Goal: Information Seeking & Learning: Learn about a topic

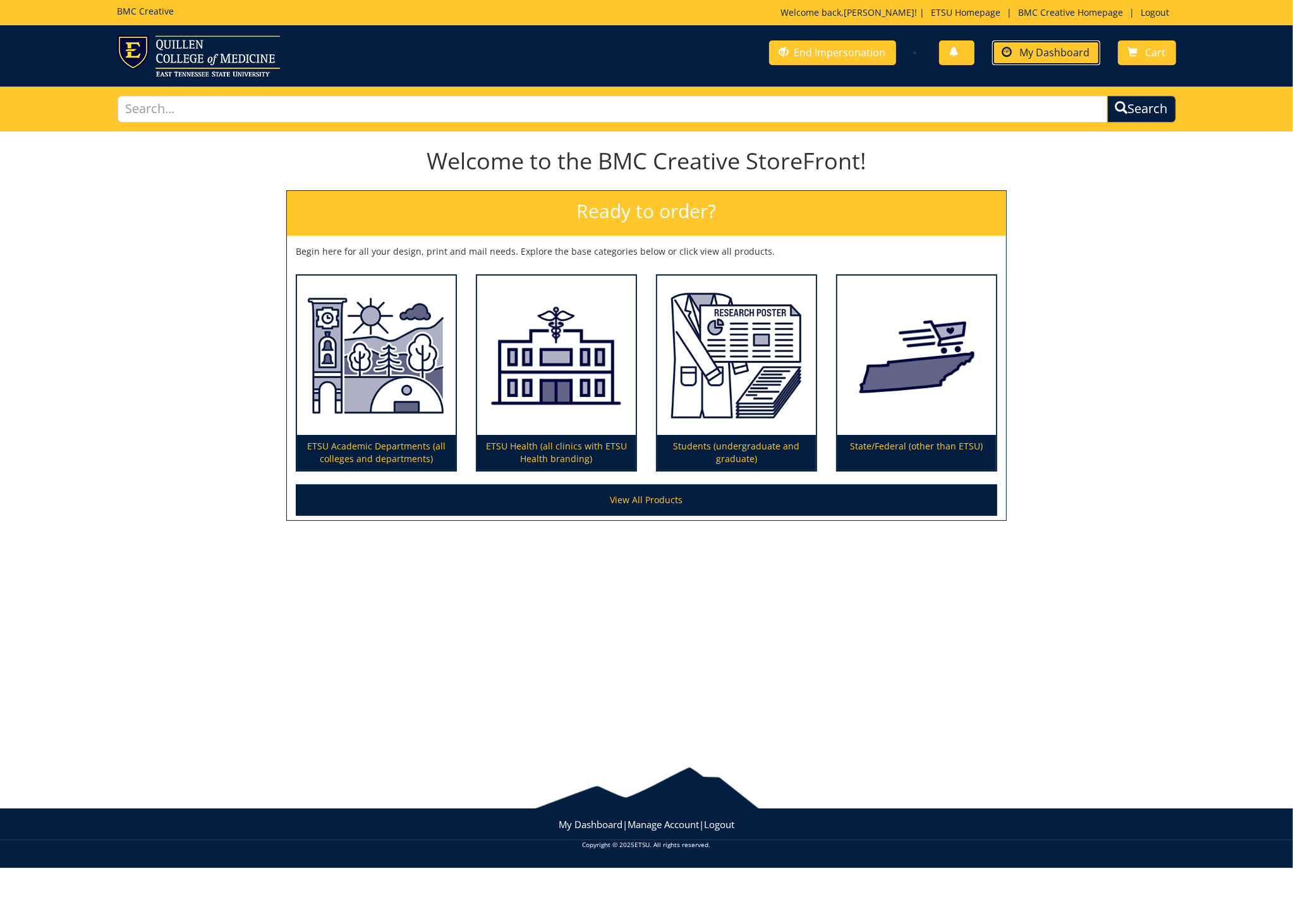
click at [1036, 57] on span "My Dashboard" at bounding box center [1055, 52] width 70 height 14
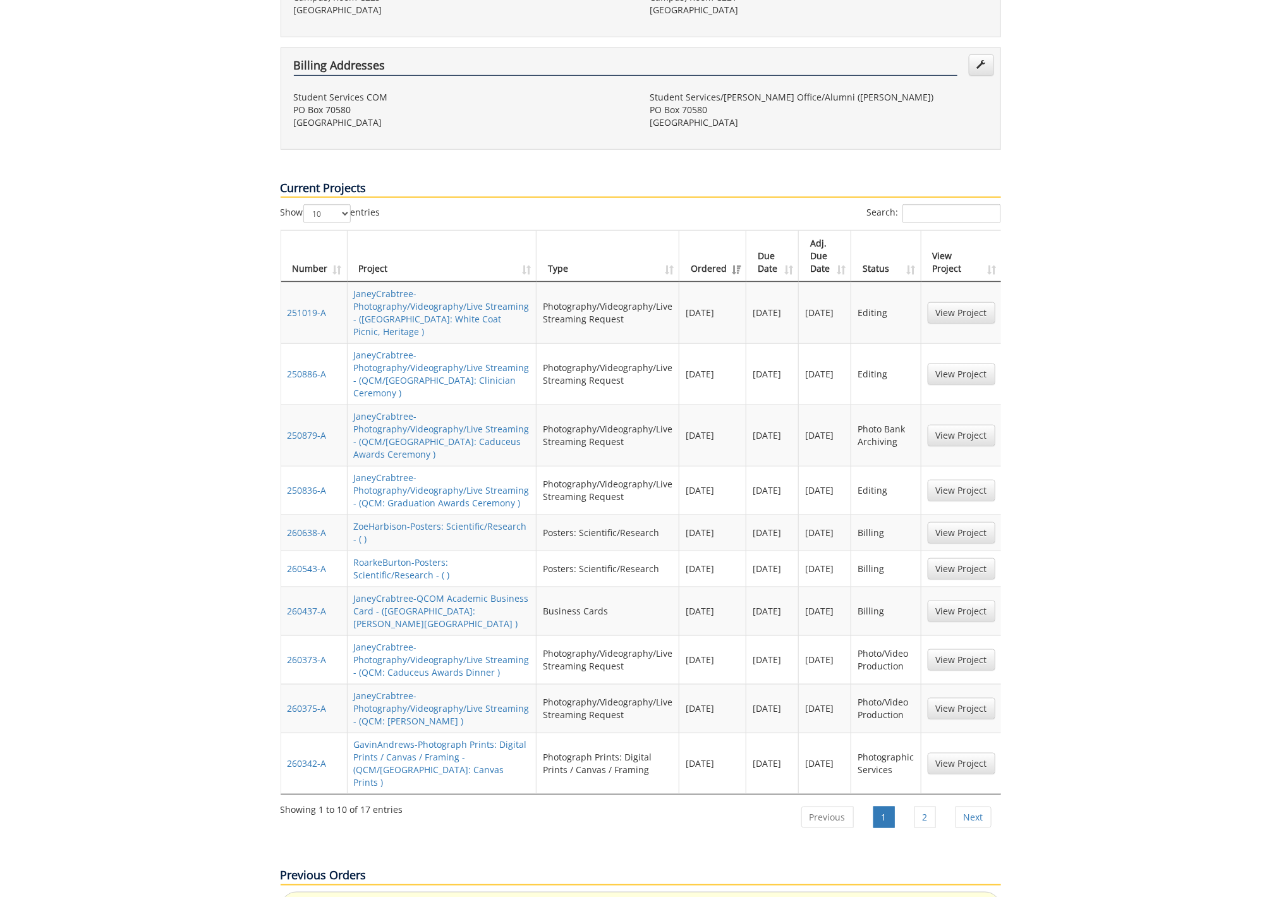
scroll to position [500, 0]
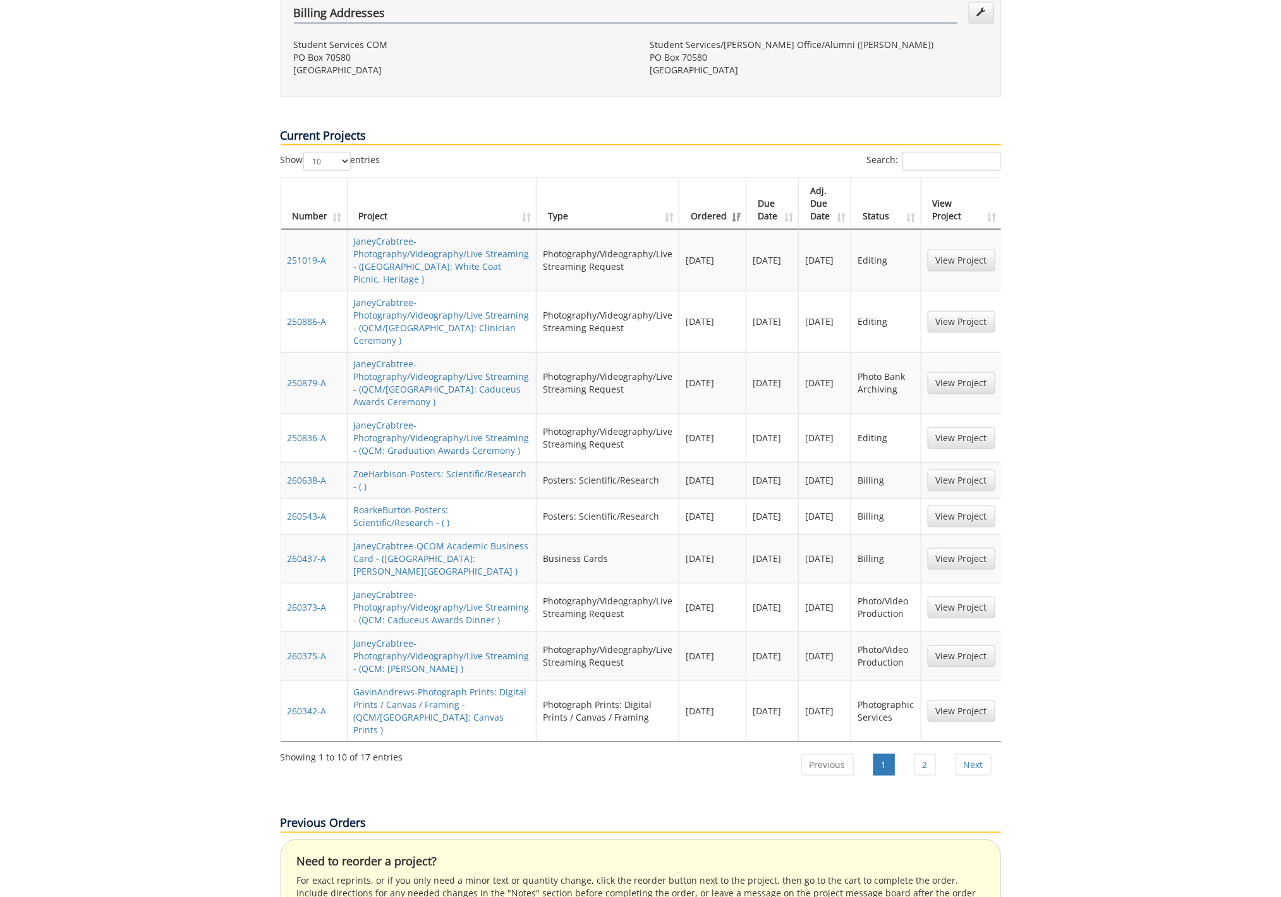
click at [714, 178] on th "Ordered" at bounding box center [712, 203] width 67 height 51
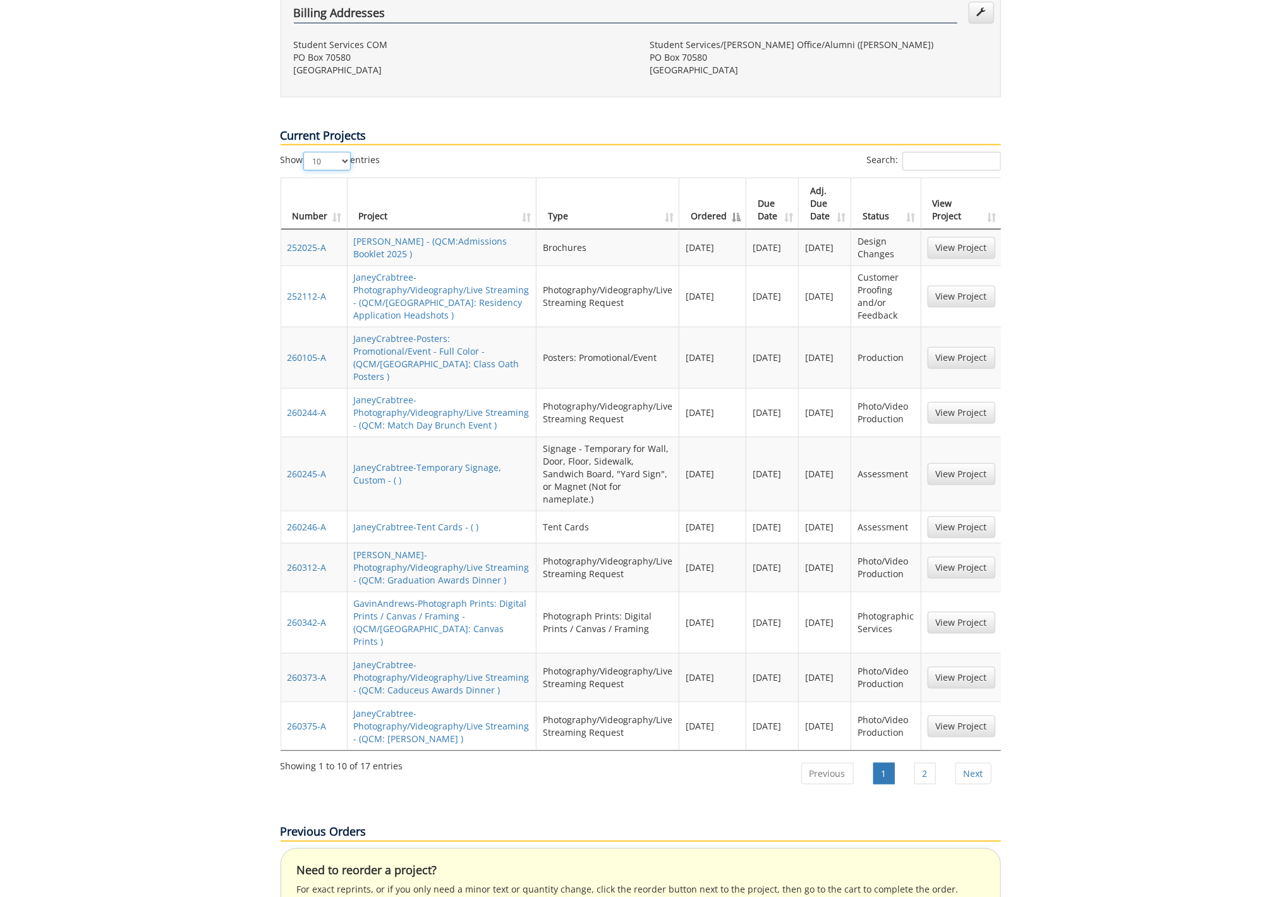
click at [346, 152] on select "10 25 50 100" at bounding box center [326, 161] width 47 height 19
select select "100"
click at [305, 152] on select "10 25 50 100" at bounding box center [326, 161] width 47 height 19
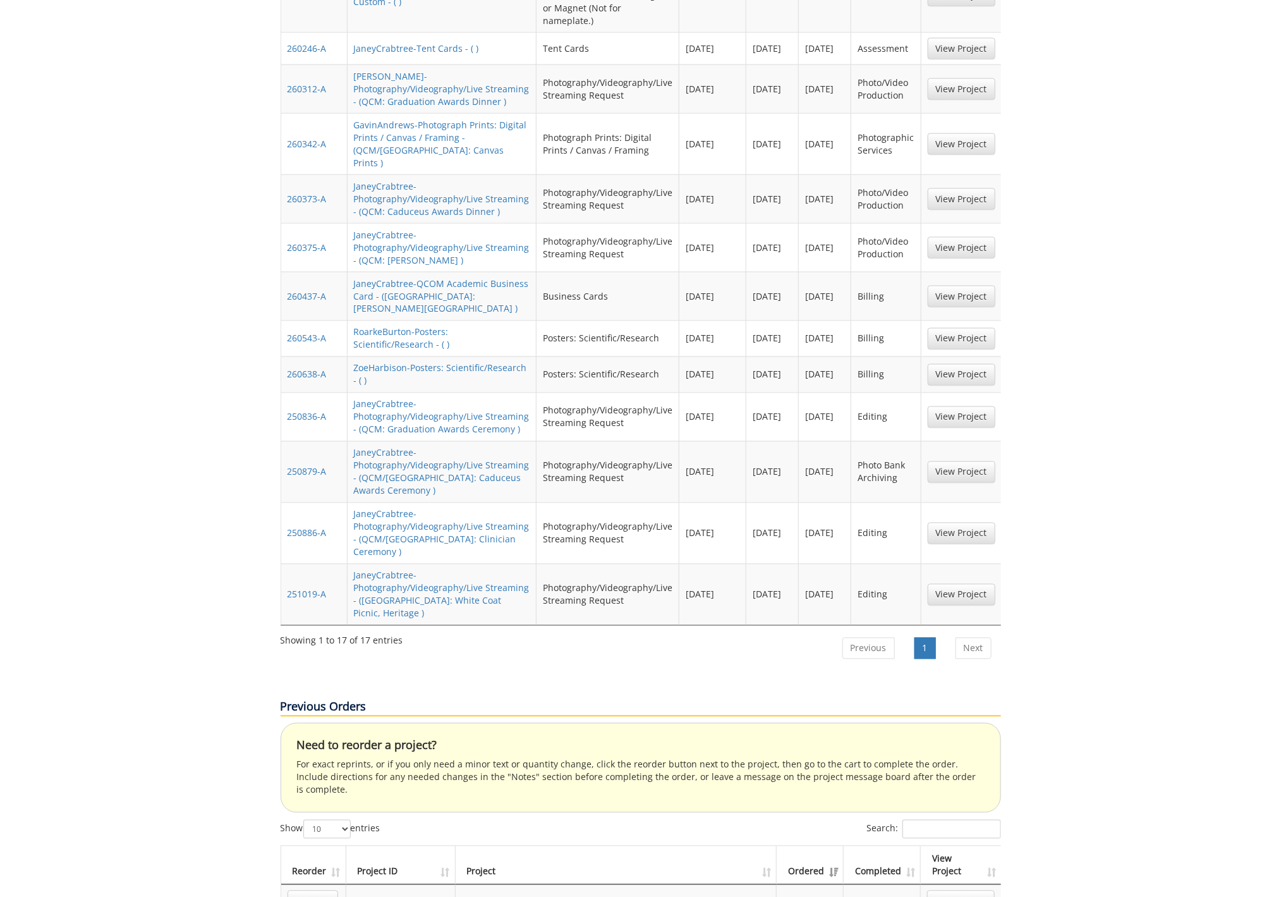
scroll to position [0, 1]
drag, startPoint x: 274, startPoint y: 91, endPoint x: 1020, endPoint y: 547, distance: 874.2
click at [1020, 547] on div "Your Dashboard Start New Project My Info Name: Janey Crabtree Phone: 423-439-20…" at bounding box center [640, 413] width 1281 height 2520
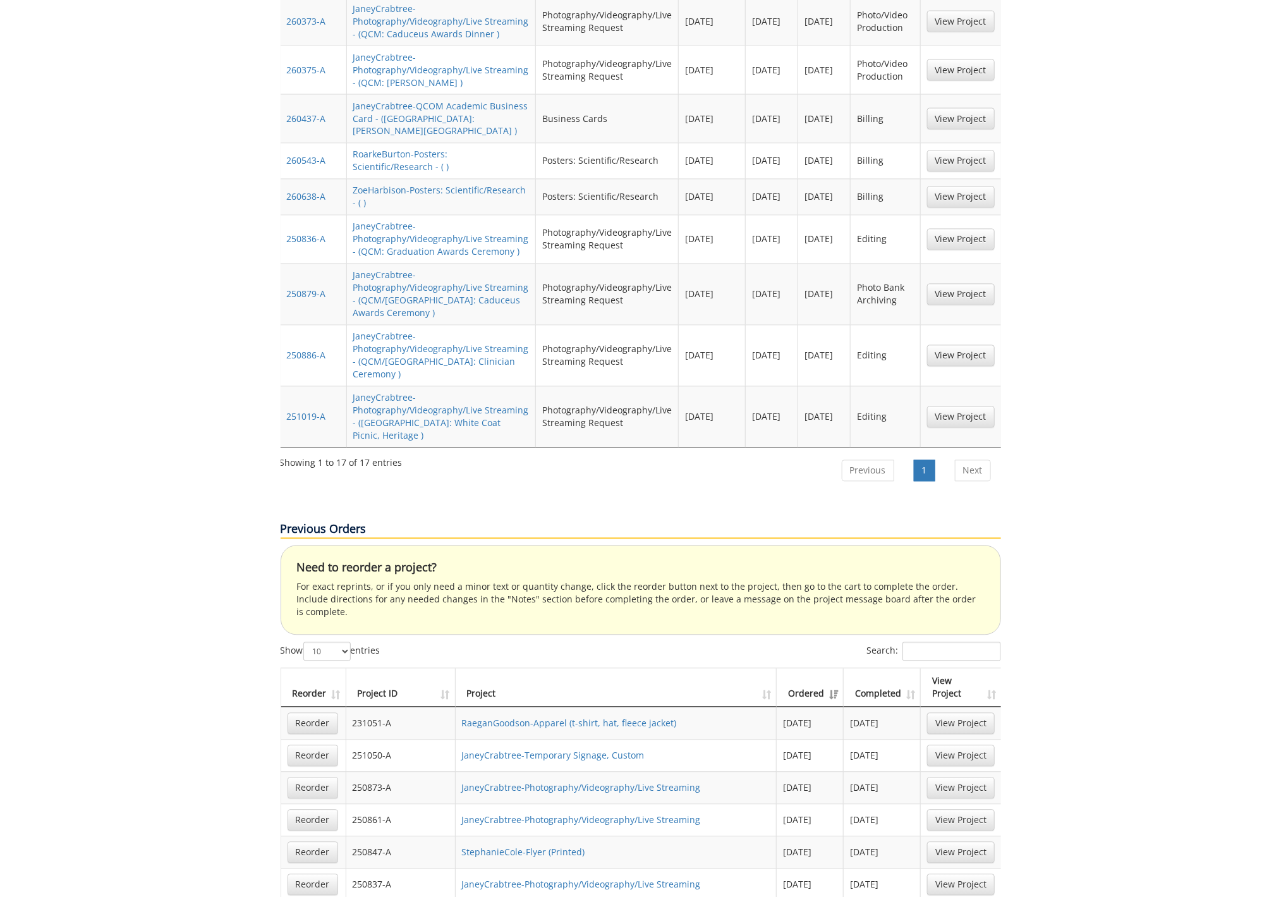
scroll to position [1631, 0]
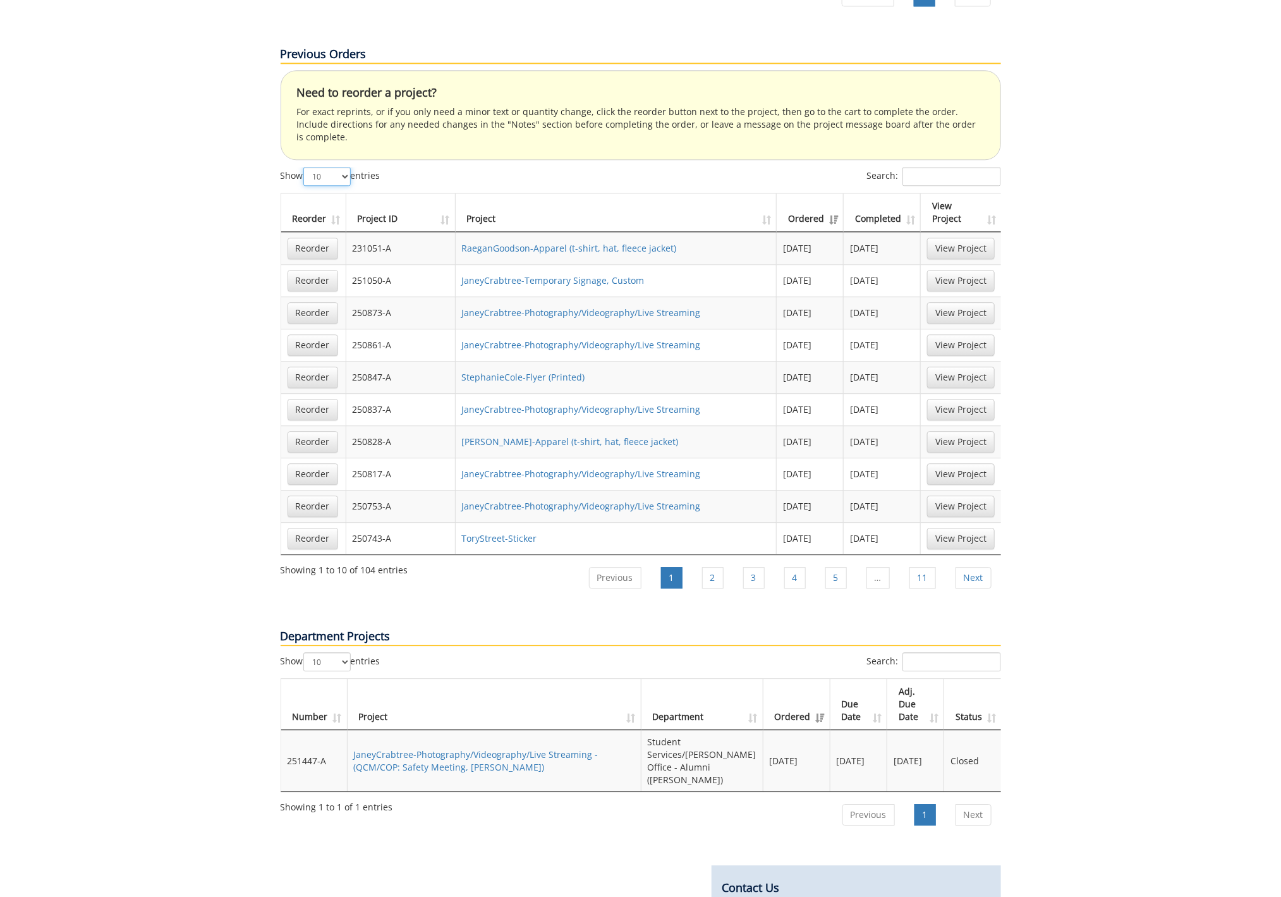
click at [342, 167] on select "10 25 50 100" at bounding box center [326, 176] width 47 height 19
select select "100"
click at [305, 167] on select "10 25 50 100" at bounding box center [326, 176] width 47 height 19
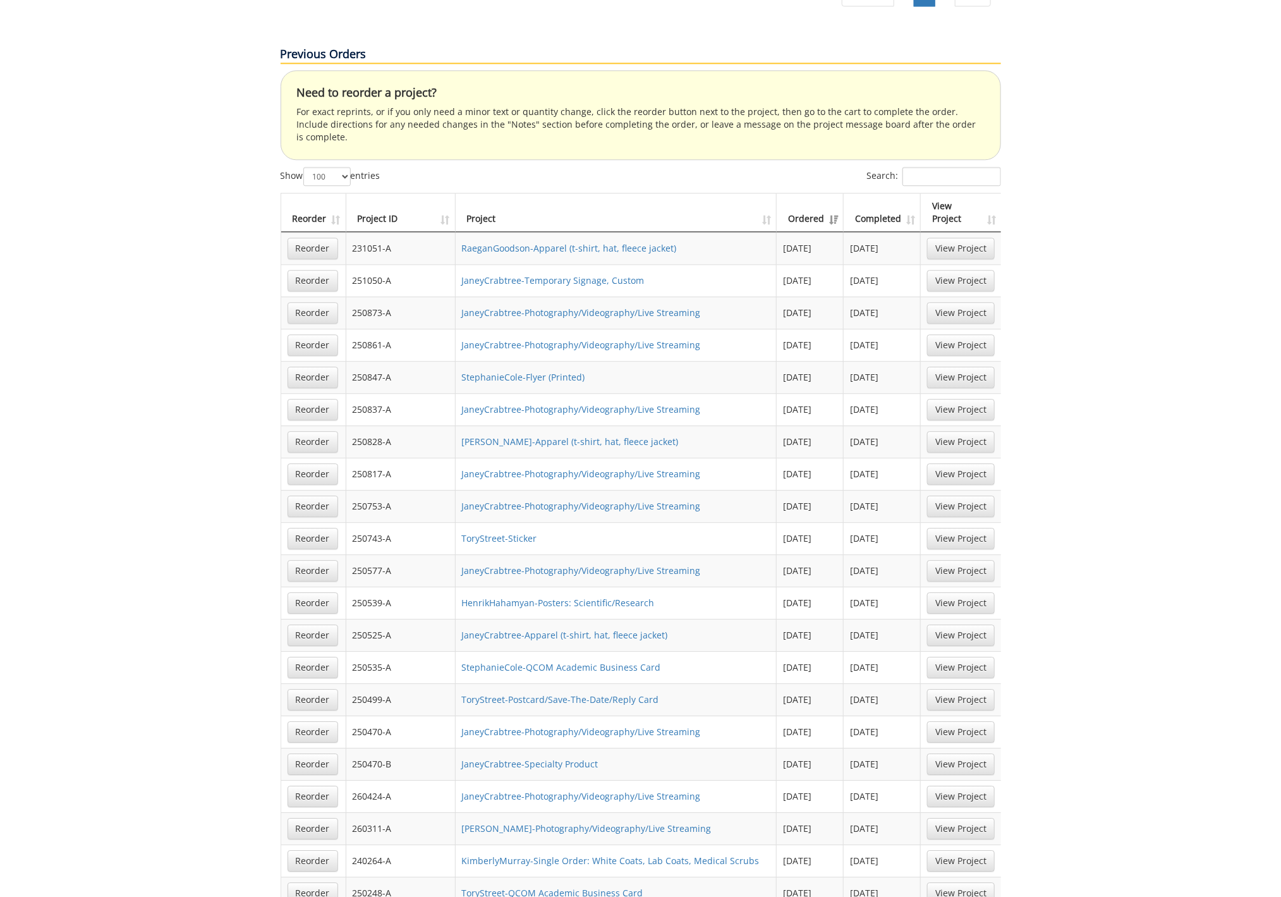
click at [401, 193] on th "Project ID" at bounding box center [400, 212] width 109 height 39
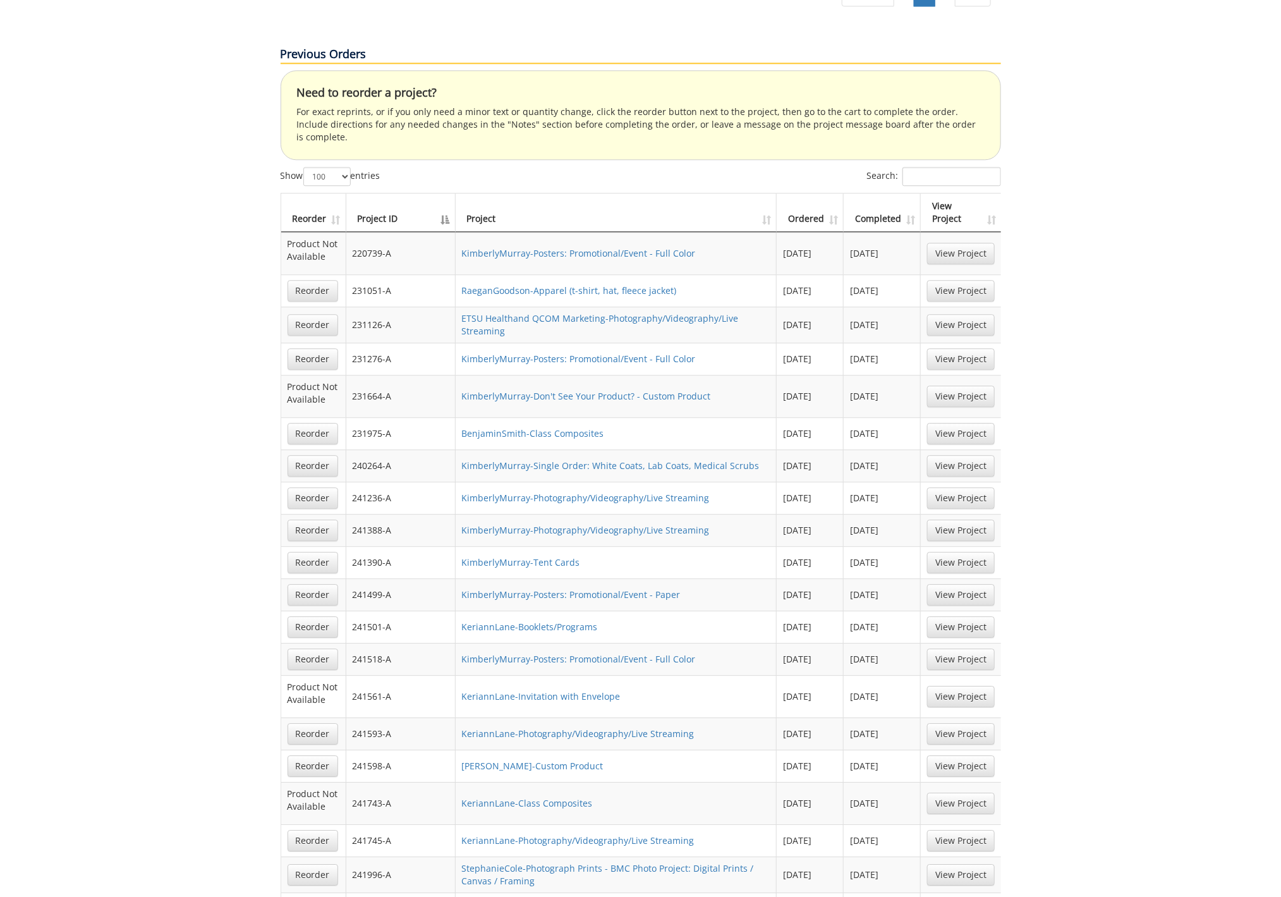
click at [401, 193] on th "Project ID" at bounding box center [400, 212] width 109 height 39
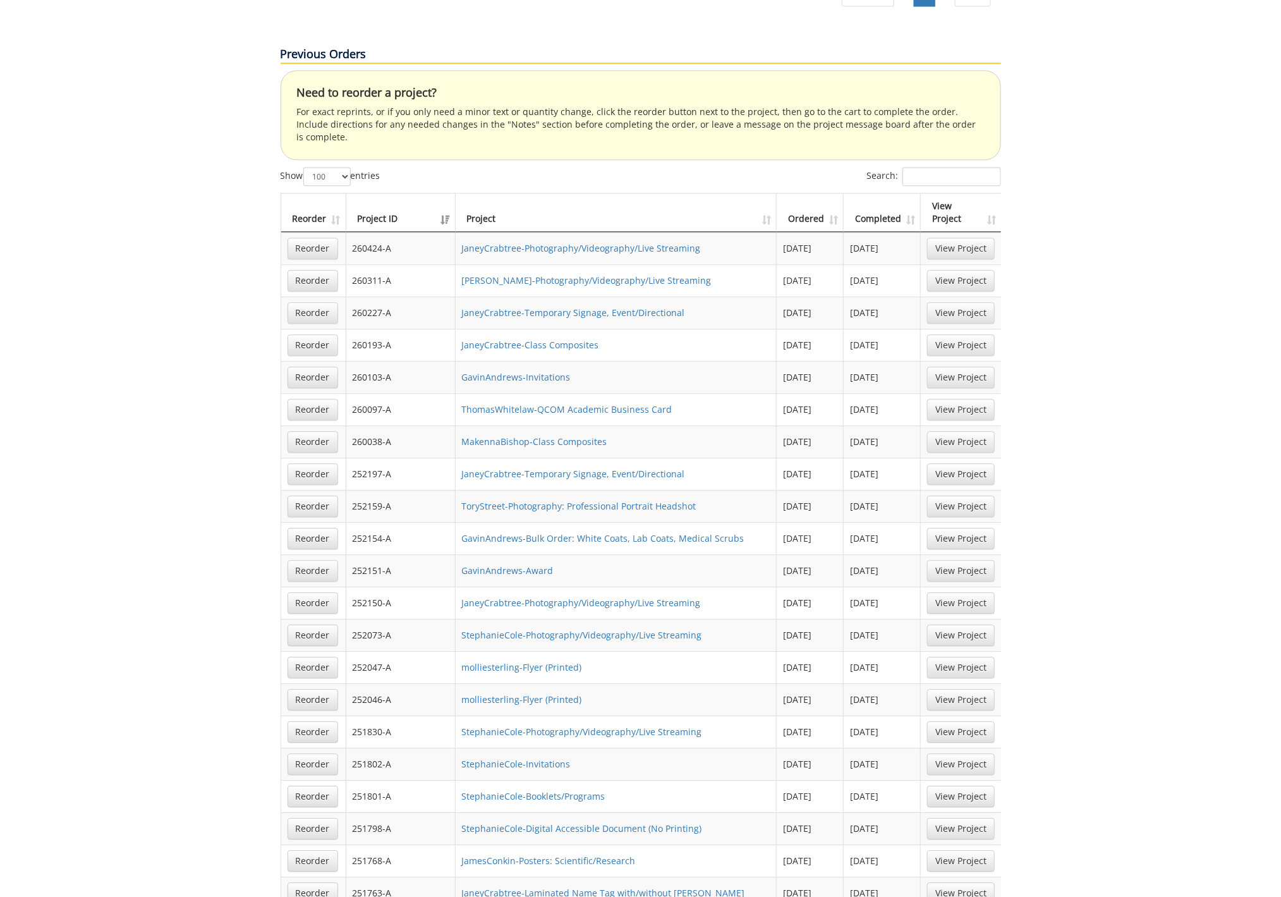
drag, startPoint x: 285, startPoint y: 147, endPoint x: 588, endPoint y: 222, distance: 311.8
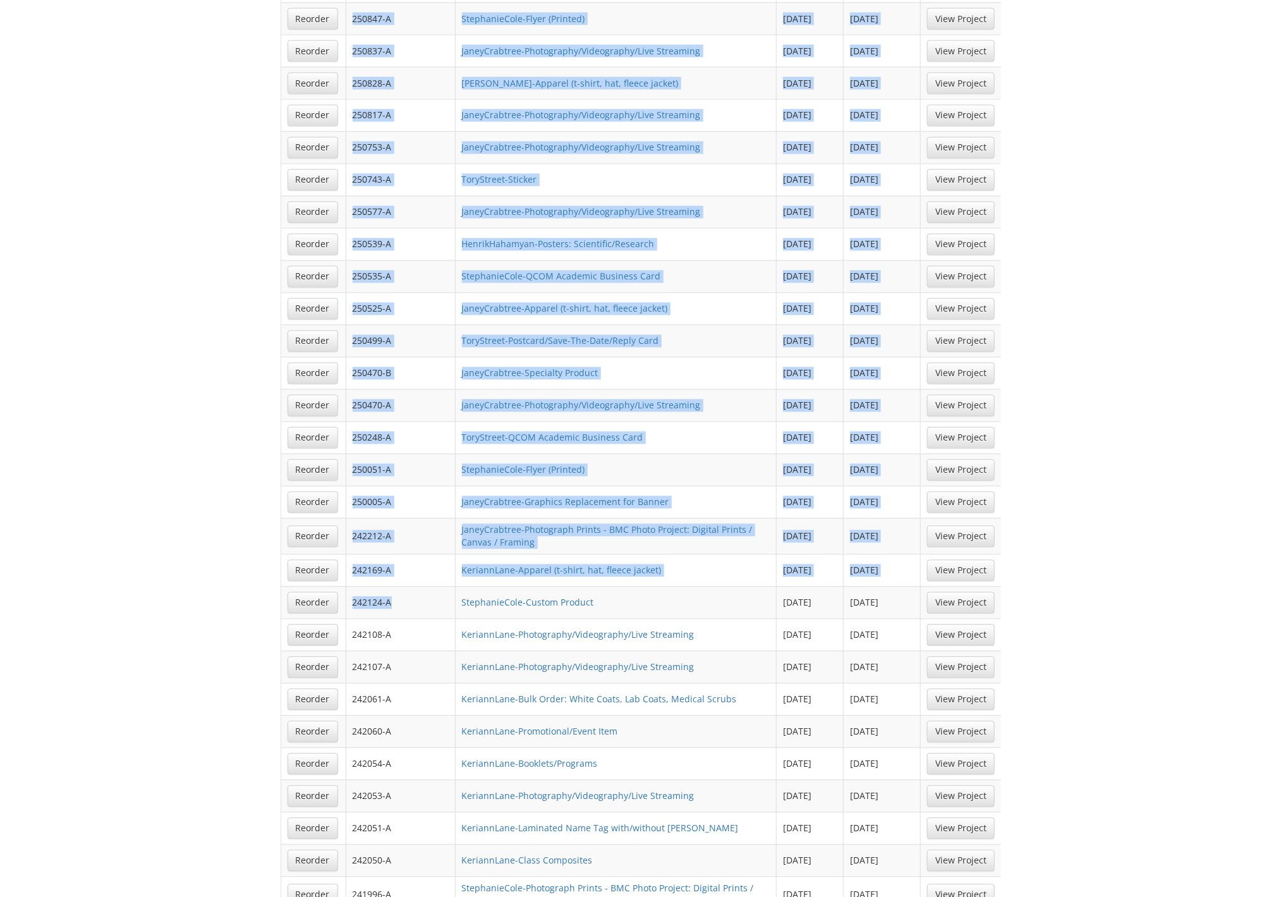
scroll to position [4184, 0]
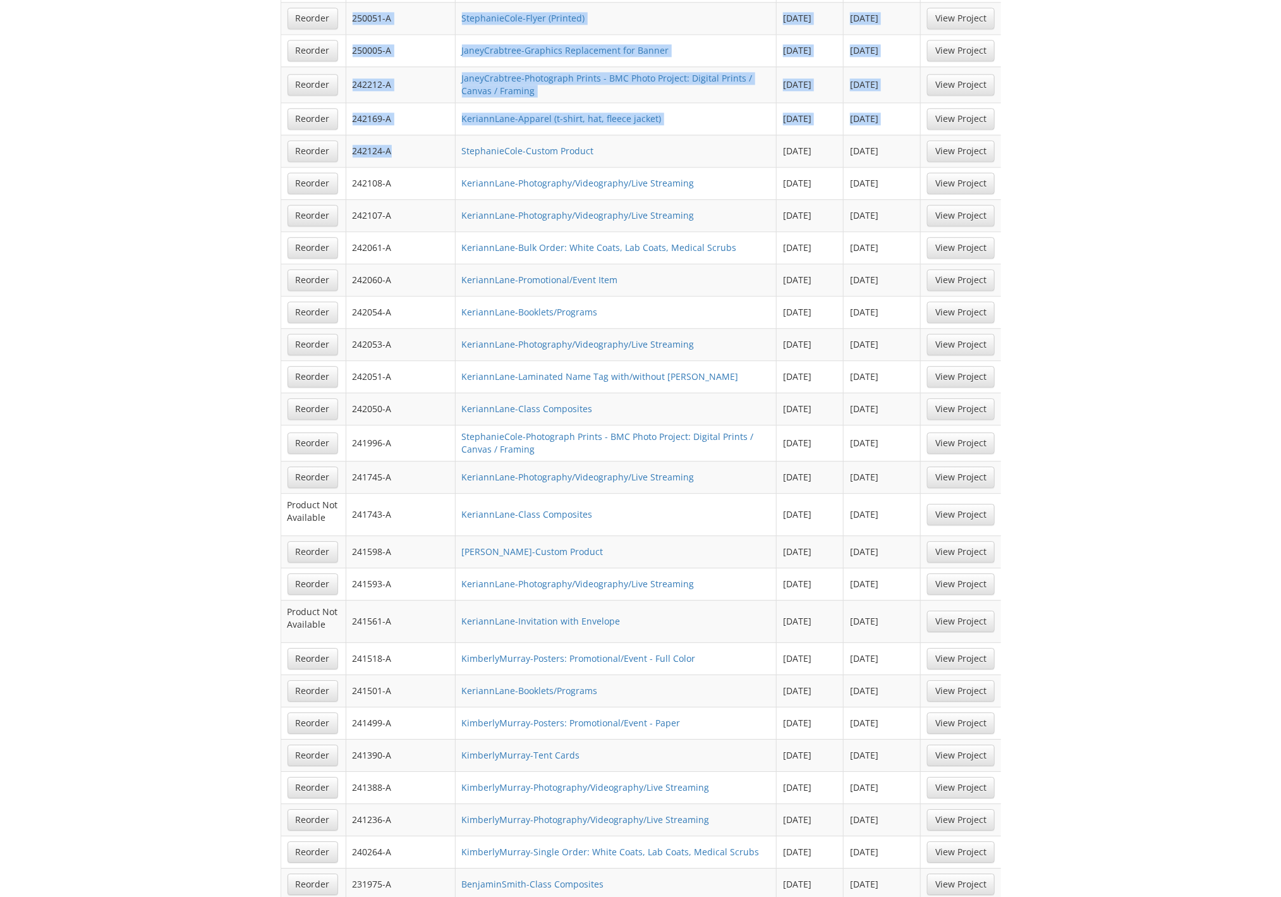
drag, startPoint x: 267, startPoint y: 177, endPoint x: 907, endPoint y: 686, distance: 817.5
copy table "Reorder Project ID Project Ordered Completed View Project Reorder 260424-A Jane…"
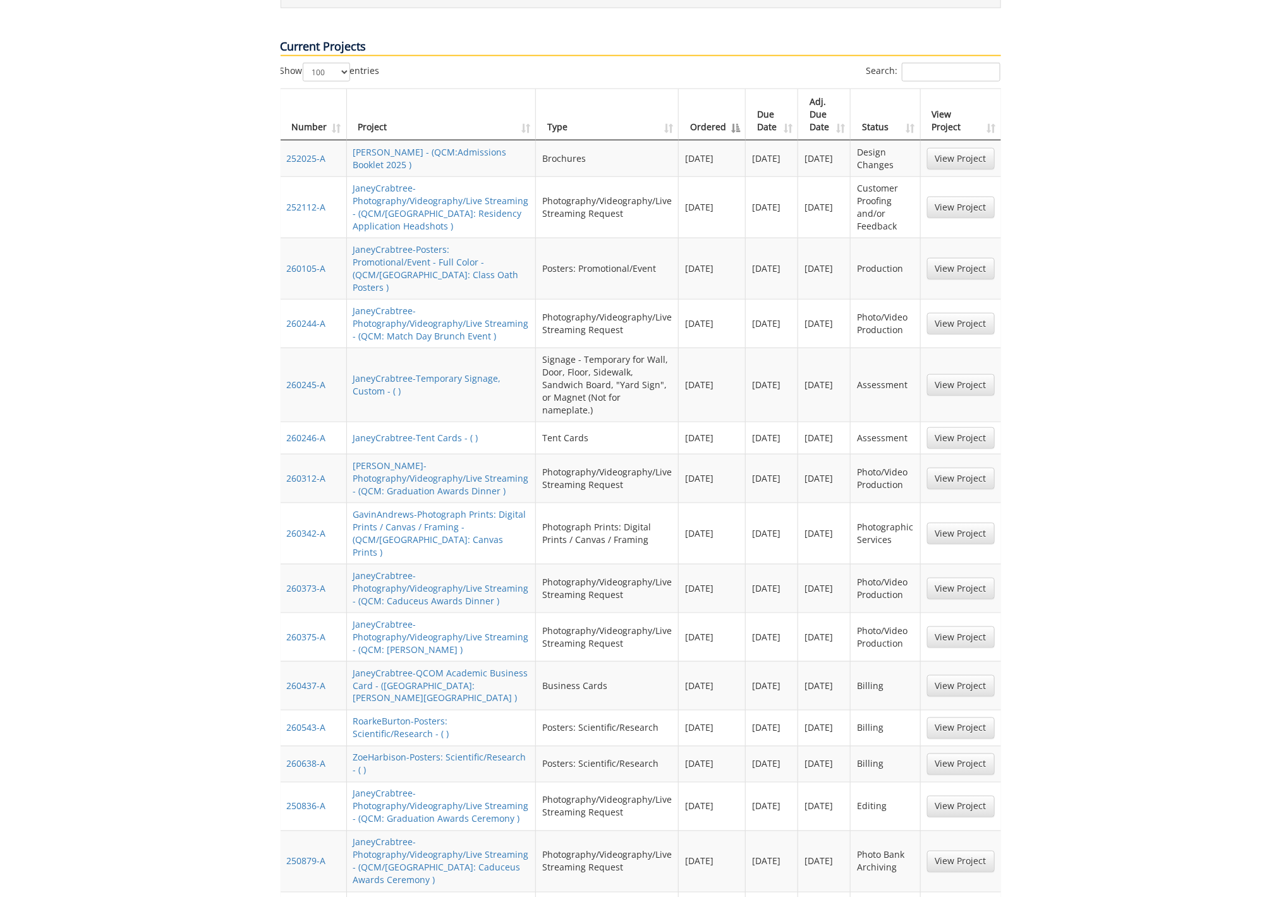
scroll to position [0, 0]
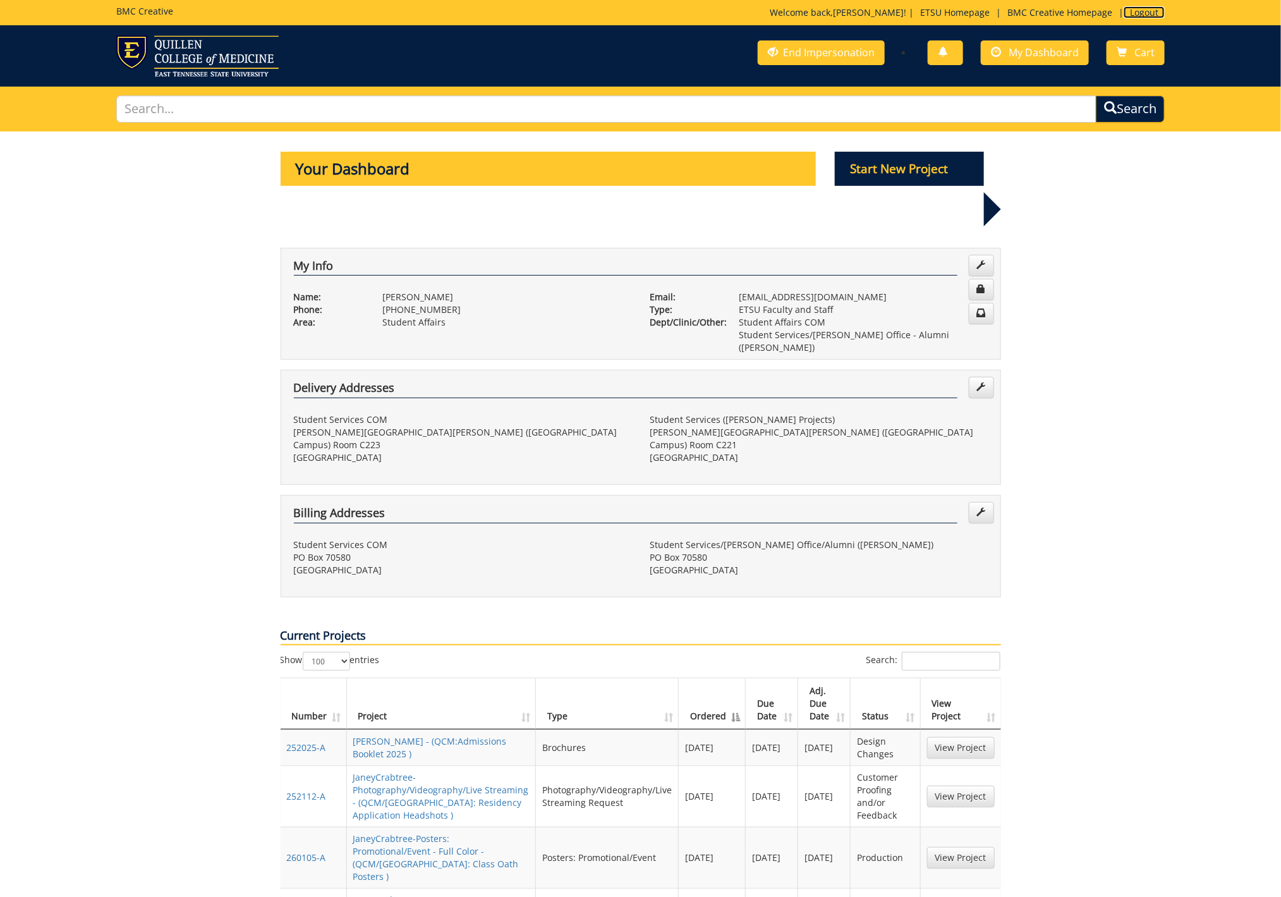
click at [1140, 14] on link "Logout" at bounding box center [1143, 12] width 41 height 12
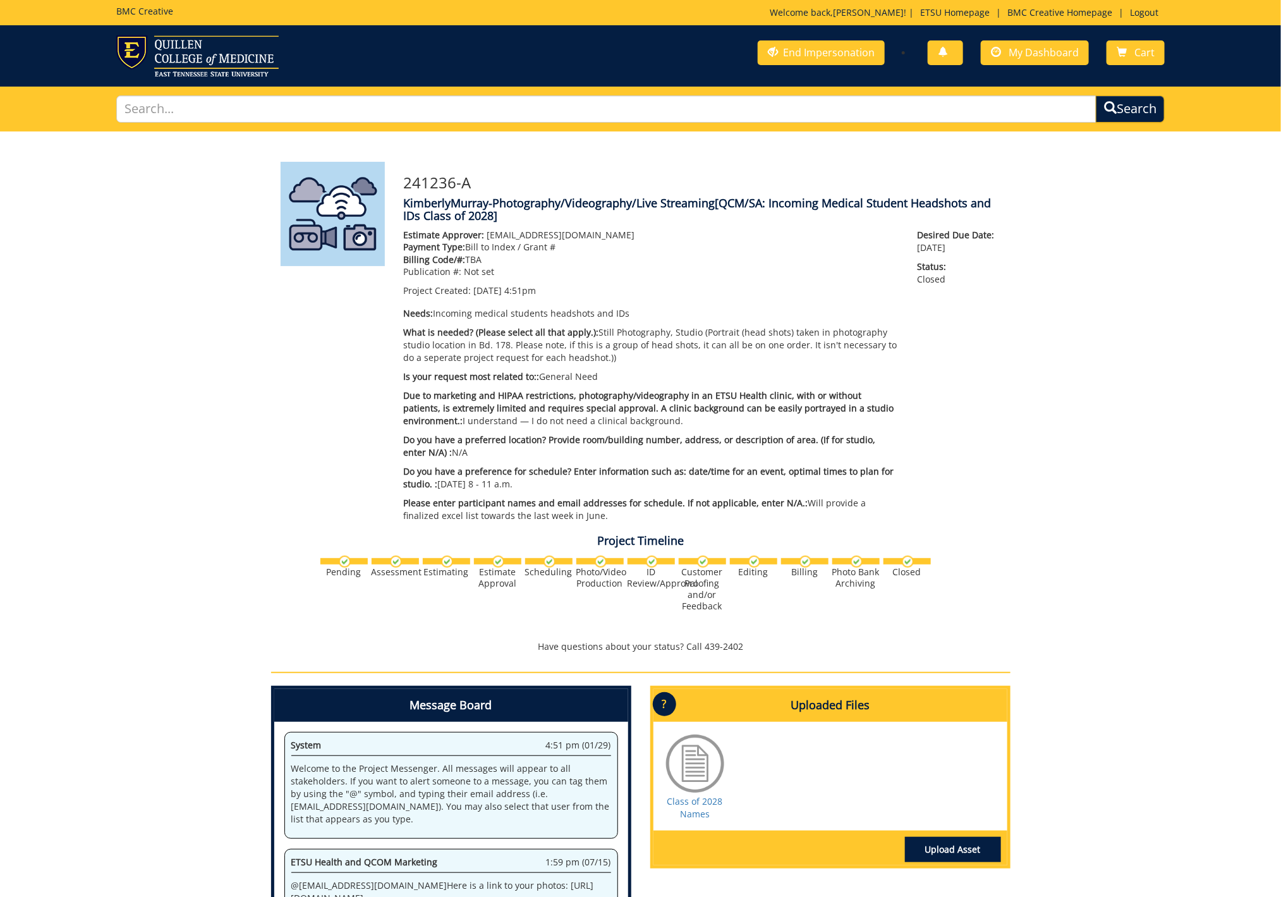
scroll to position [99, 0]
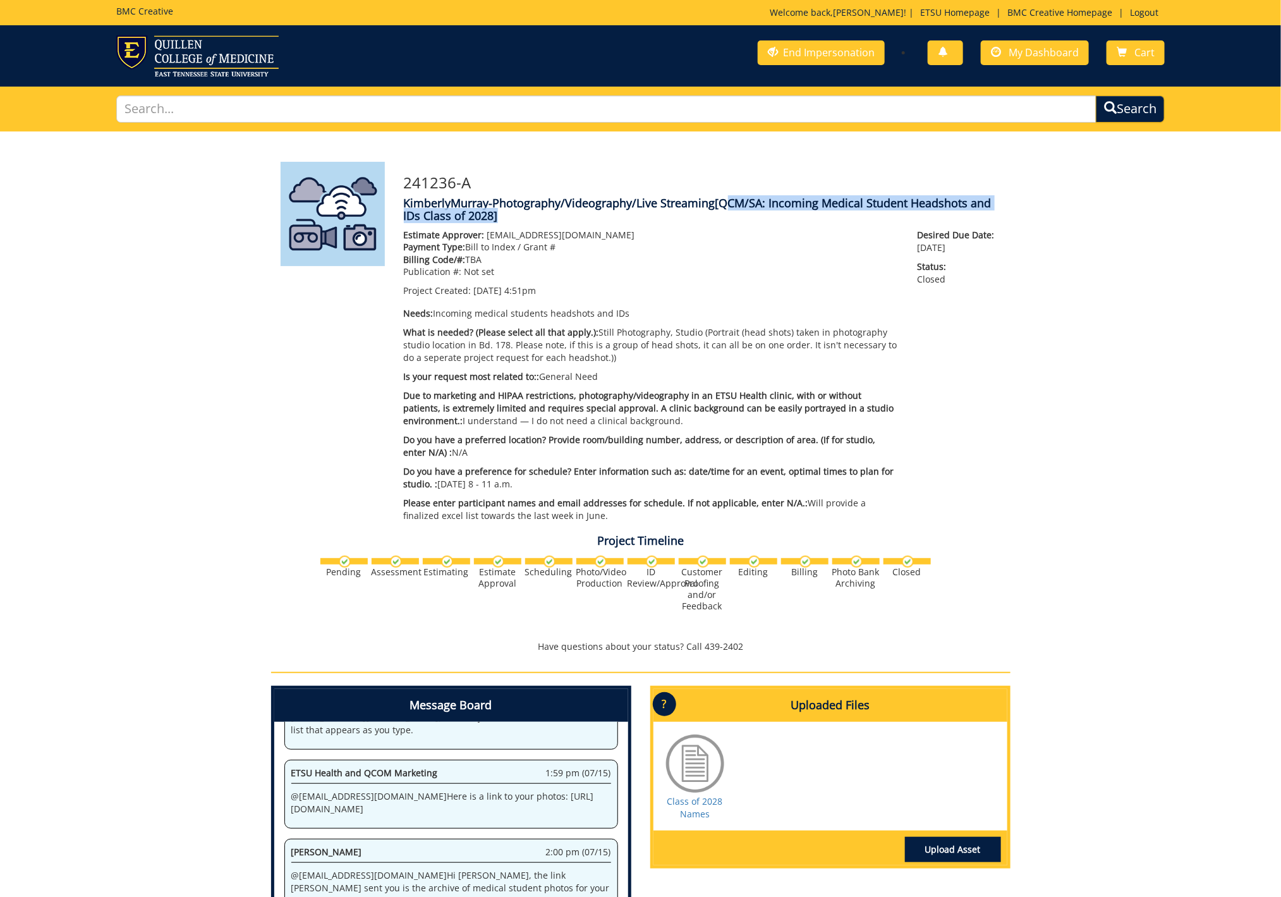
drag, startPoint x: 721, startPoint y: 203, endPoint x: 492, endPoint y: 214, distance: 229.0
click at [492, 214] on span "[QCM/SA: Incoming Medical Student Headshots and IDs Class of 2028]" at bounding box center [698, 209] width 588 height 28
copy span "QCM/SA: Incoming Medical Student Headshots and IDs Class of 2028"
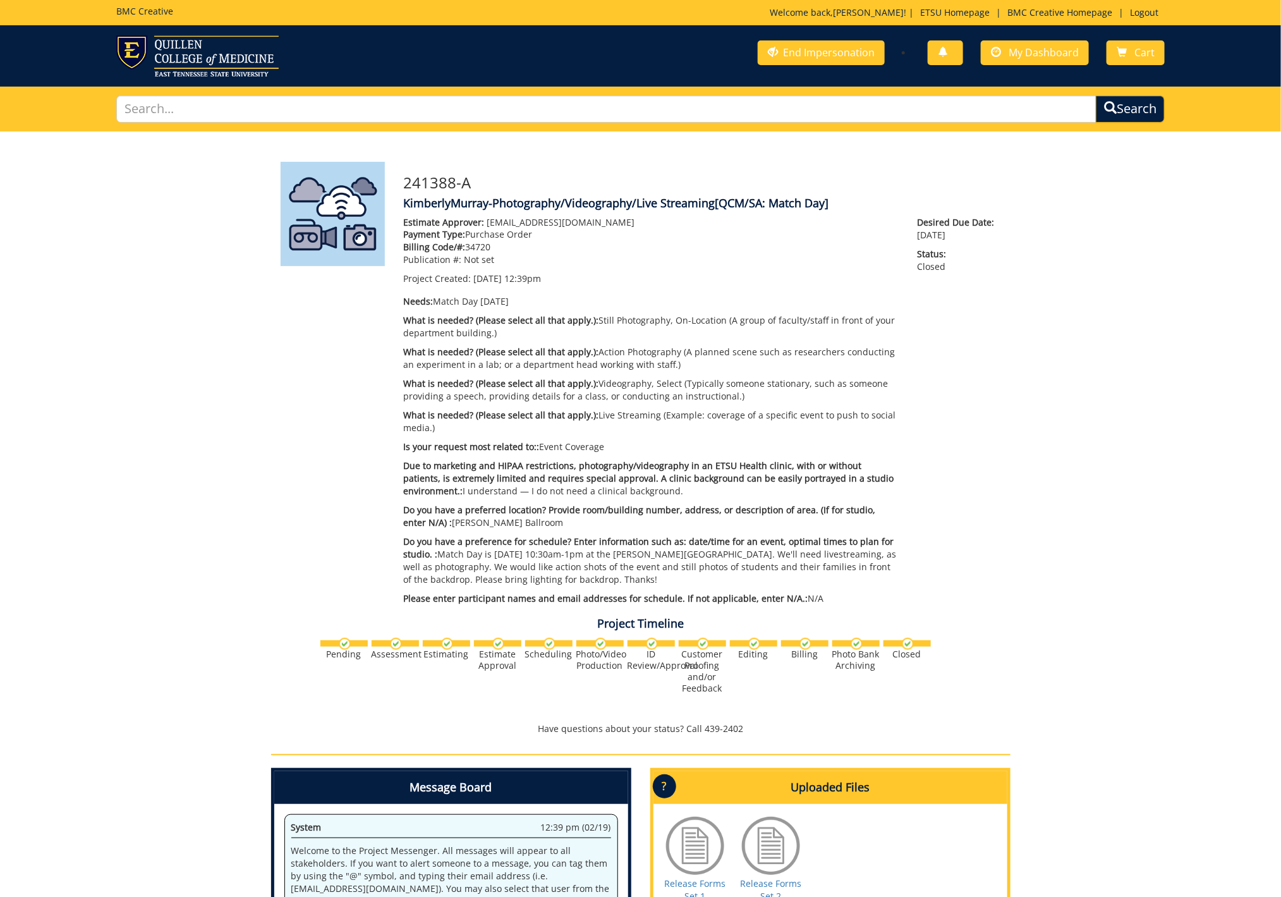
scroll to position [124, 0]
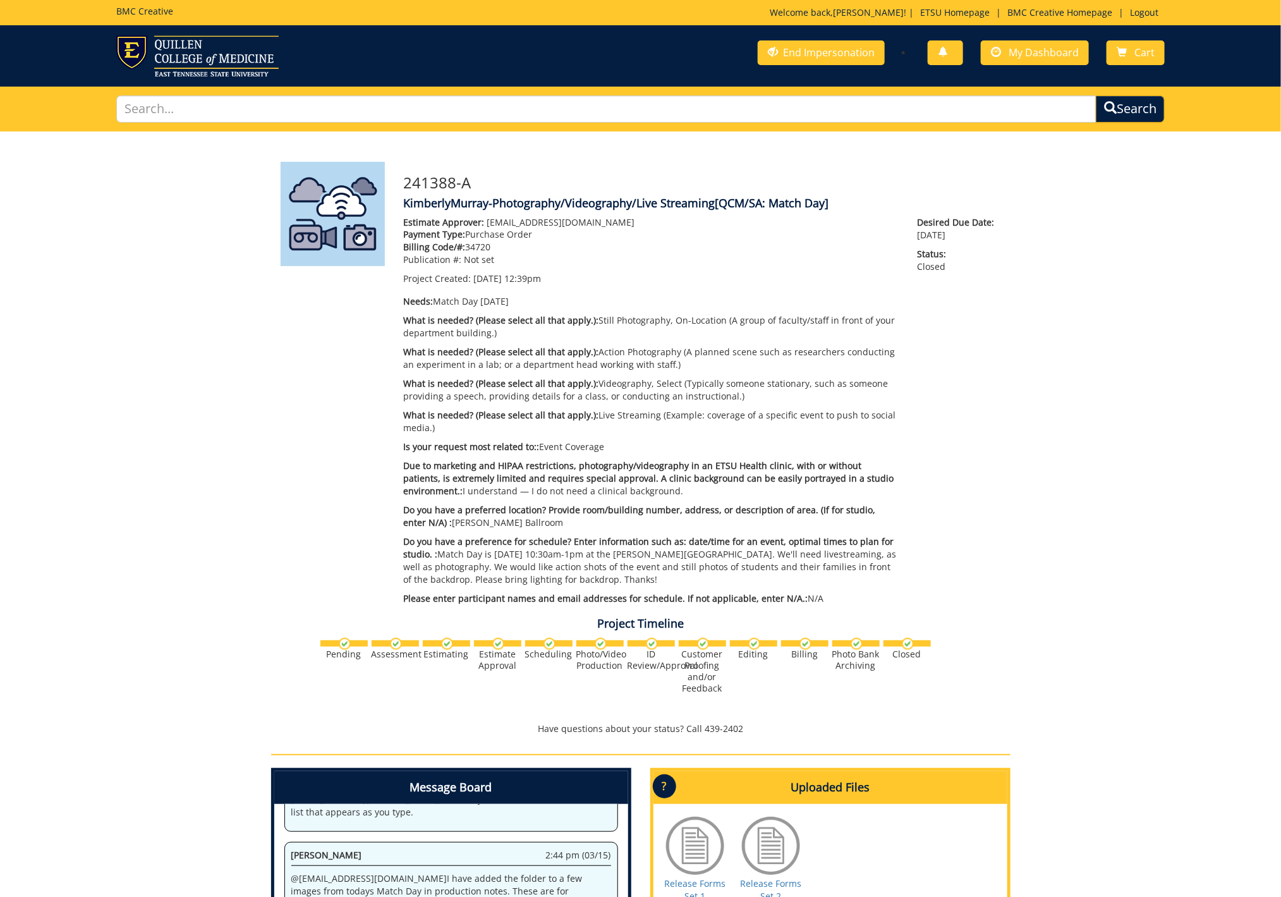
click at [726, 203] on span "[QCM/SA: Match Day]" at bounding box center [772, 202] width 114 height 15
drag, startPoint x: 722, startPoint y: 202, endPoint x: 826, endPoint y: 204, distance: 104.3
click at [826, 204] on span "[QCM/SA: Match Day]" at bounding box center [772, 202] width 114 height 15
copy span "QCM/[GEOGRAPHIC_DATA]: Match Day"
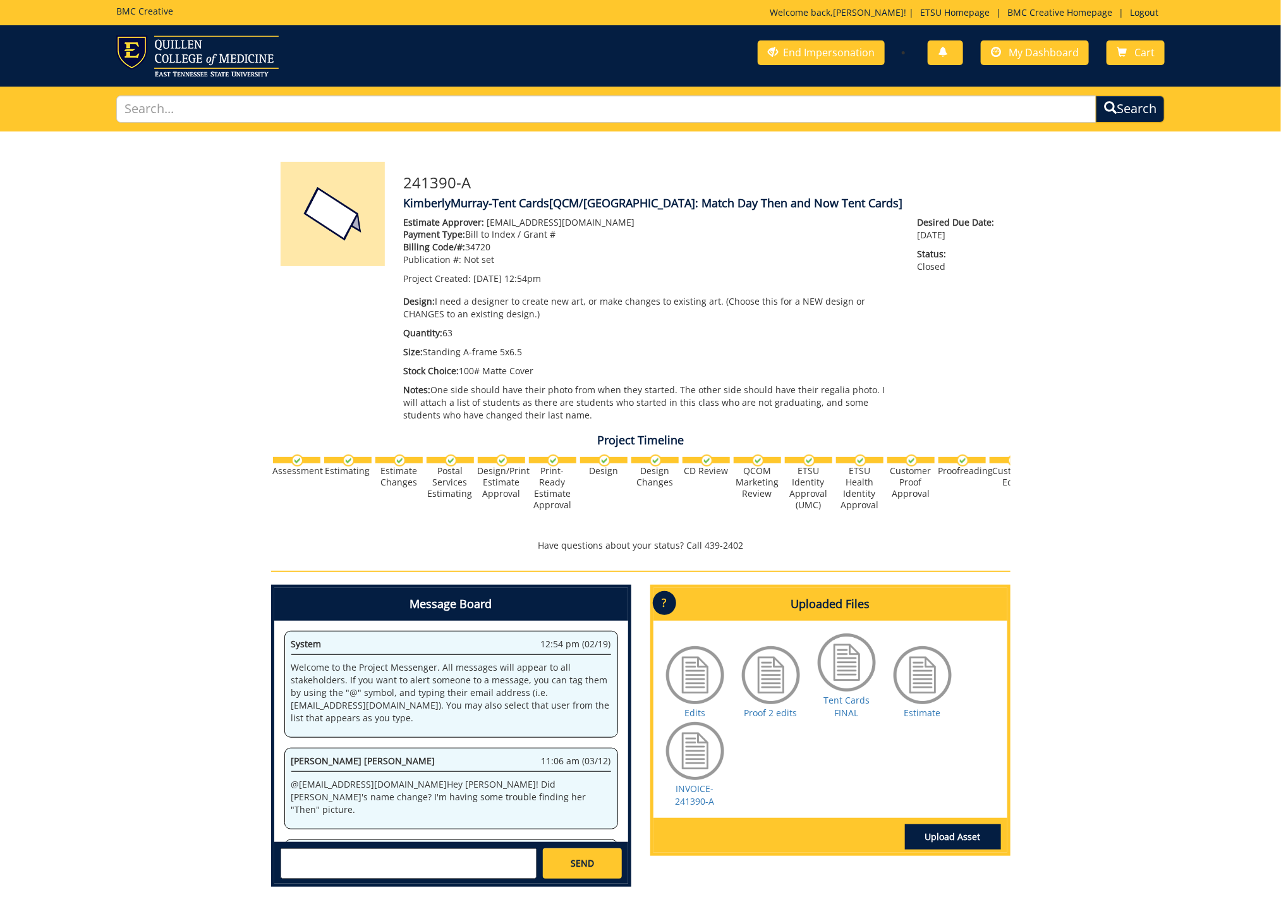
scroll to position [349, 0]
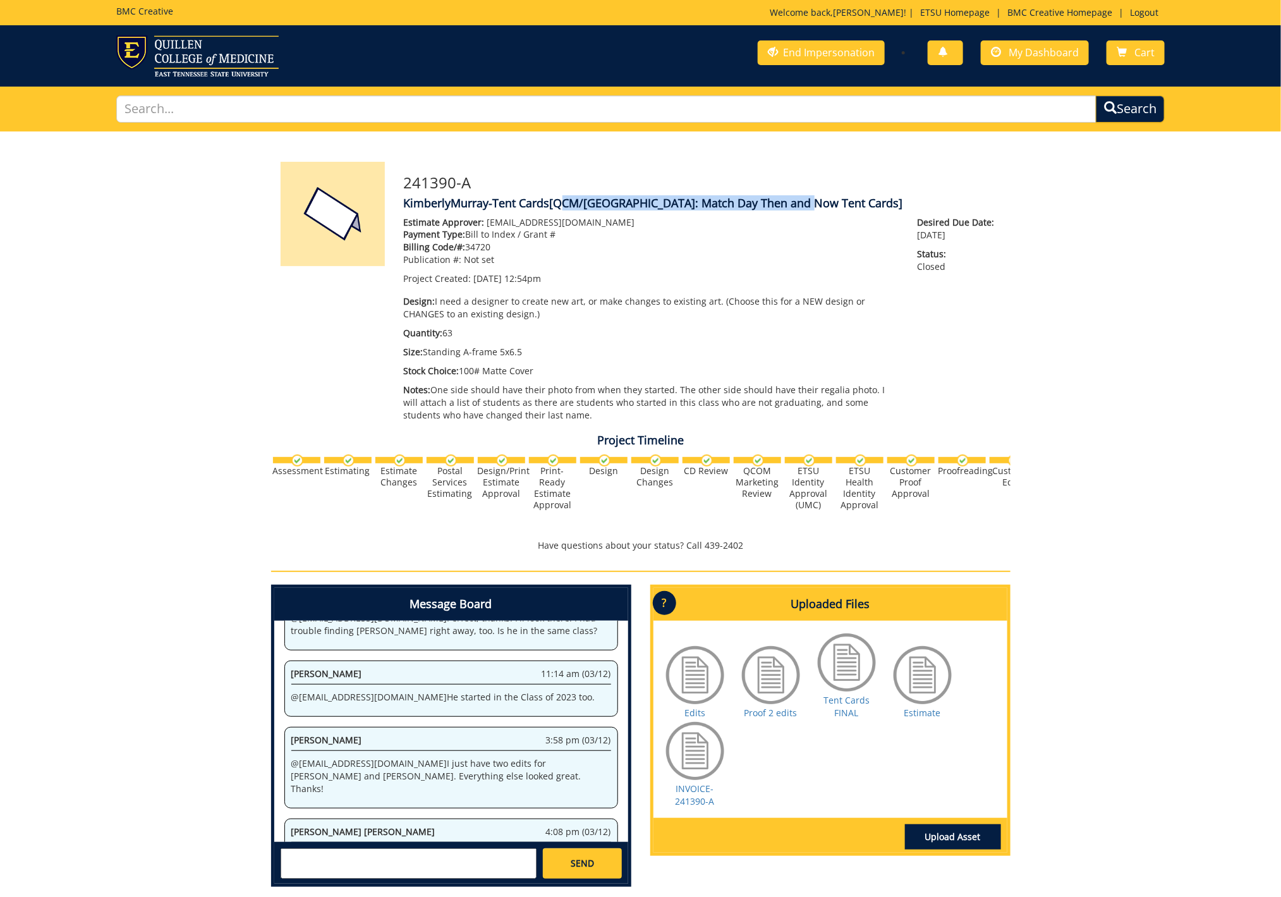
drag, startPoint x: 556, startPoint y: 203, endPoint x: 802, endPoint y: 204, distance: 246.4
click at [802, 204] on span "[QCM/SA: Match Day Then and Now Tent Cards]" at bounding box center [726, 202] width 353 height 15
copy span "QCM/SA: Match Day Then and Now Tent Cards"
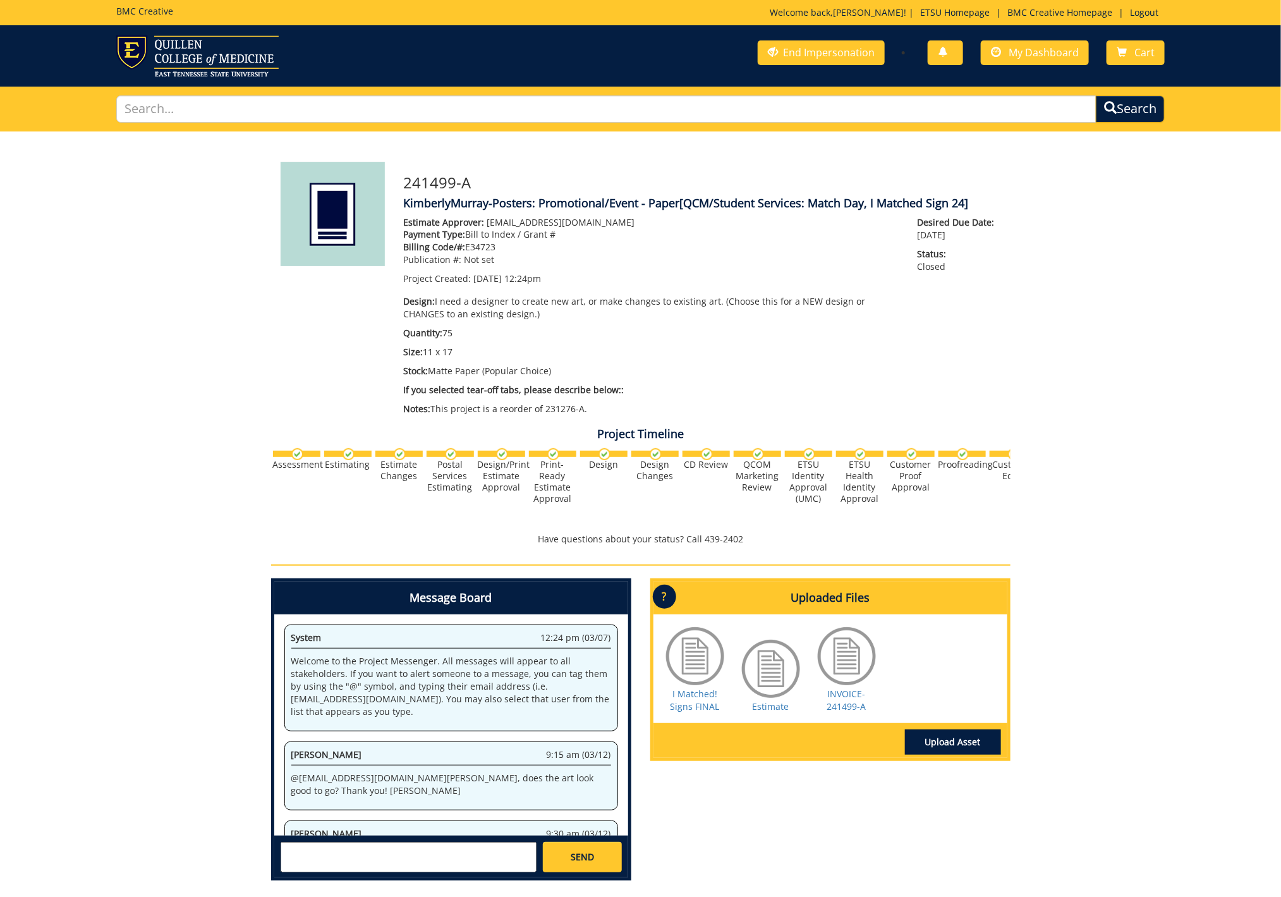
scroll to position [127, 0]
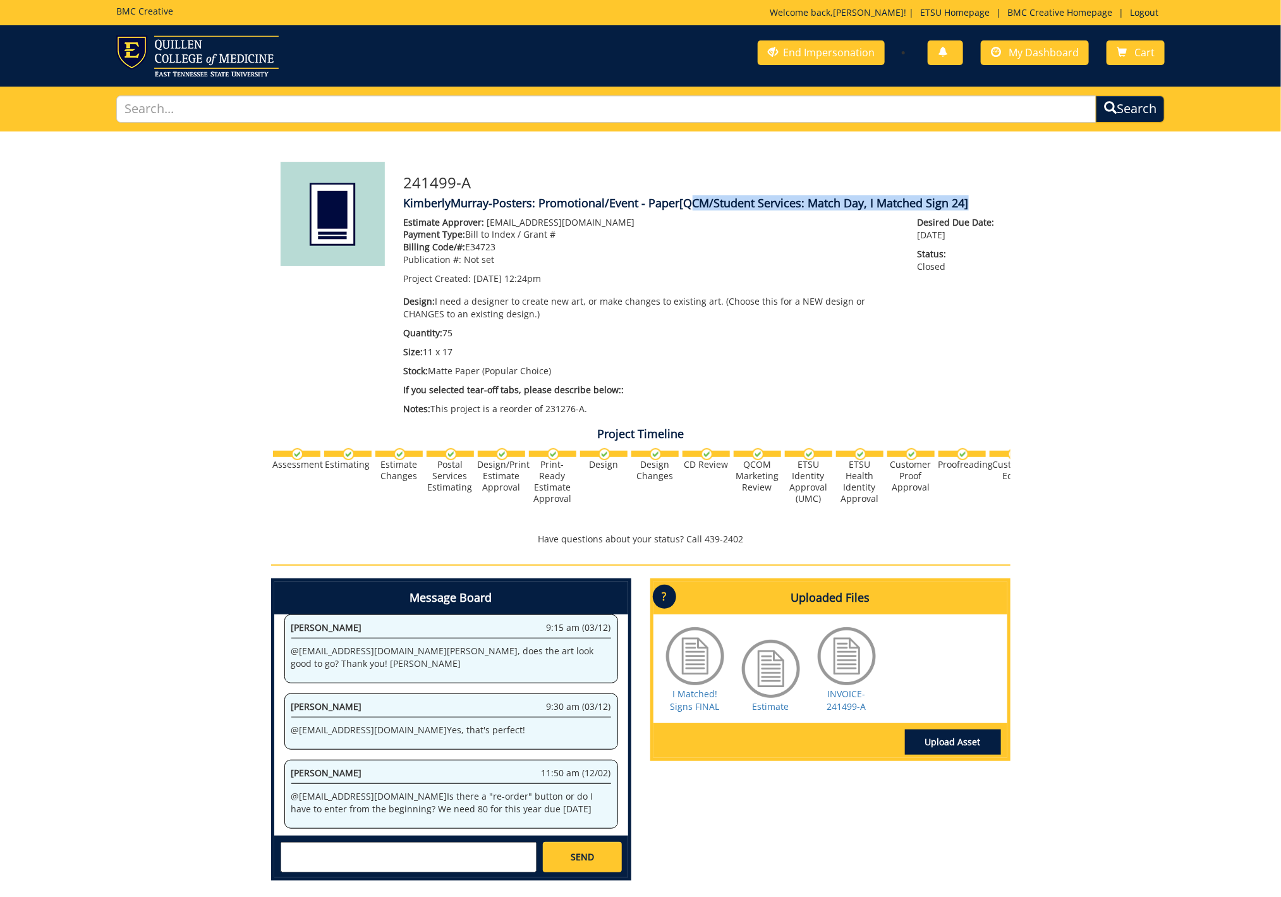
drag, startPoint x: 686, startPoint y: 200, endPoint x: 963, endPoint y: 203, distance: 276.7
click at [963, 203] on span "[QCM/Student Services: Match Day, I Matched Sign 24]" at bounding box center [824, 202] width 289 height 15
copy span "QCM/Student Services: Match Day, I Matched Sign 24"
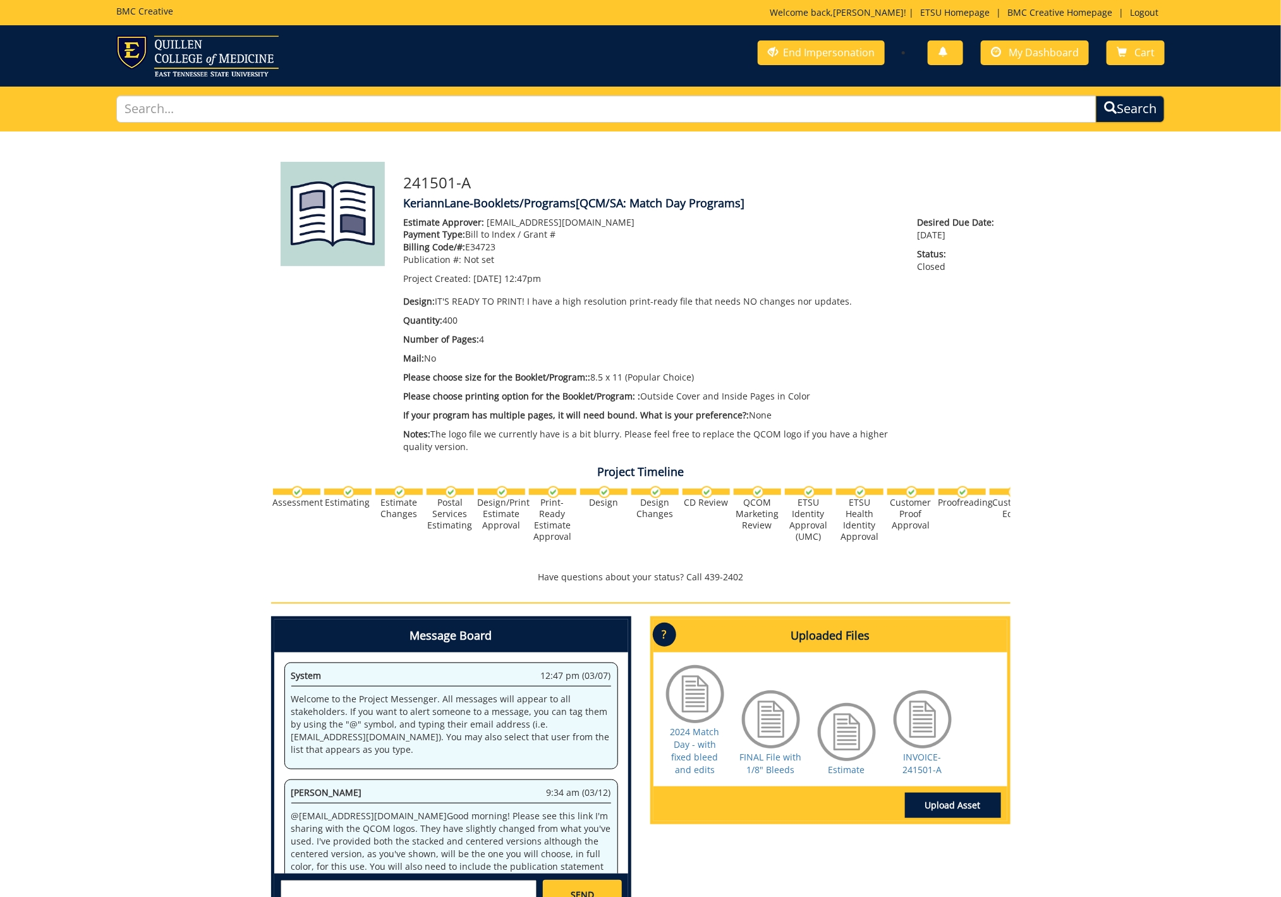
scroll to position [773, 0]
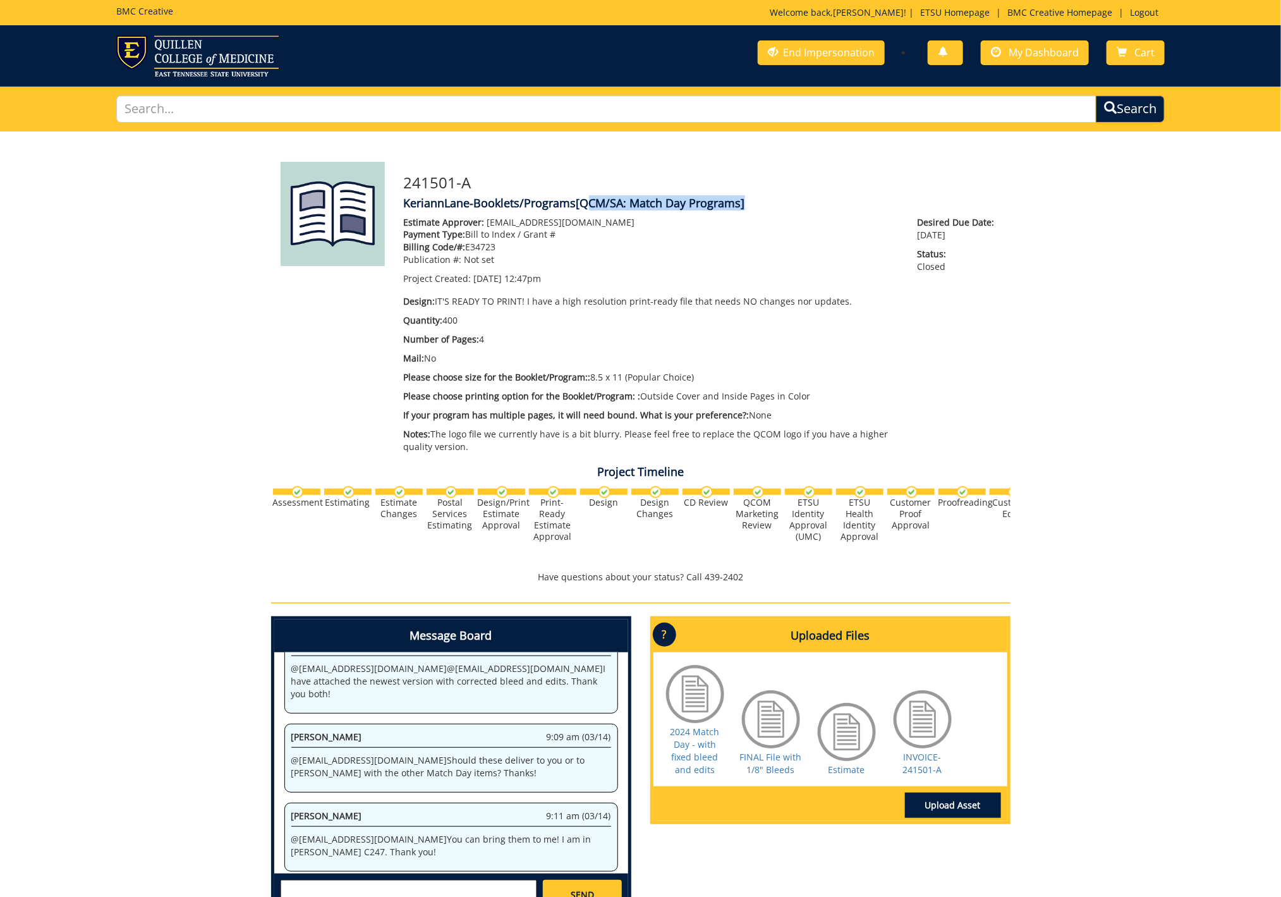
drag, startPoint x: 583, startPoint y: 202, endPoint x: 740, endPoint y: 205, distance: 158.0
click at [740, 205] on span "[QCM/SA: Match Day Programs]" at bounding box center [660, 202] width 169 height 15
copy span "QCM/SA: Match Day Programs"
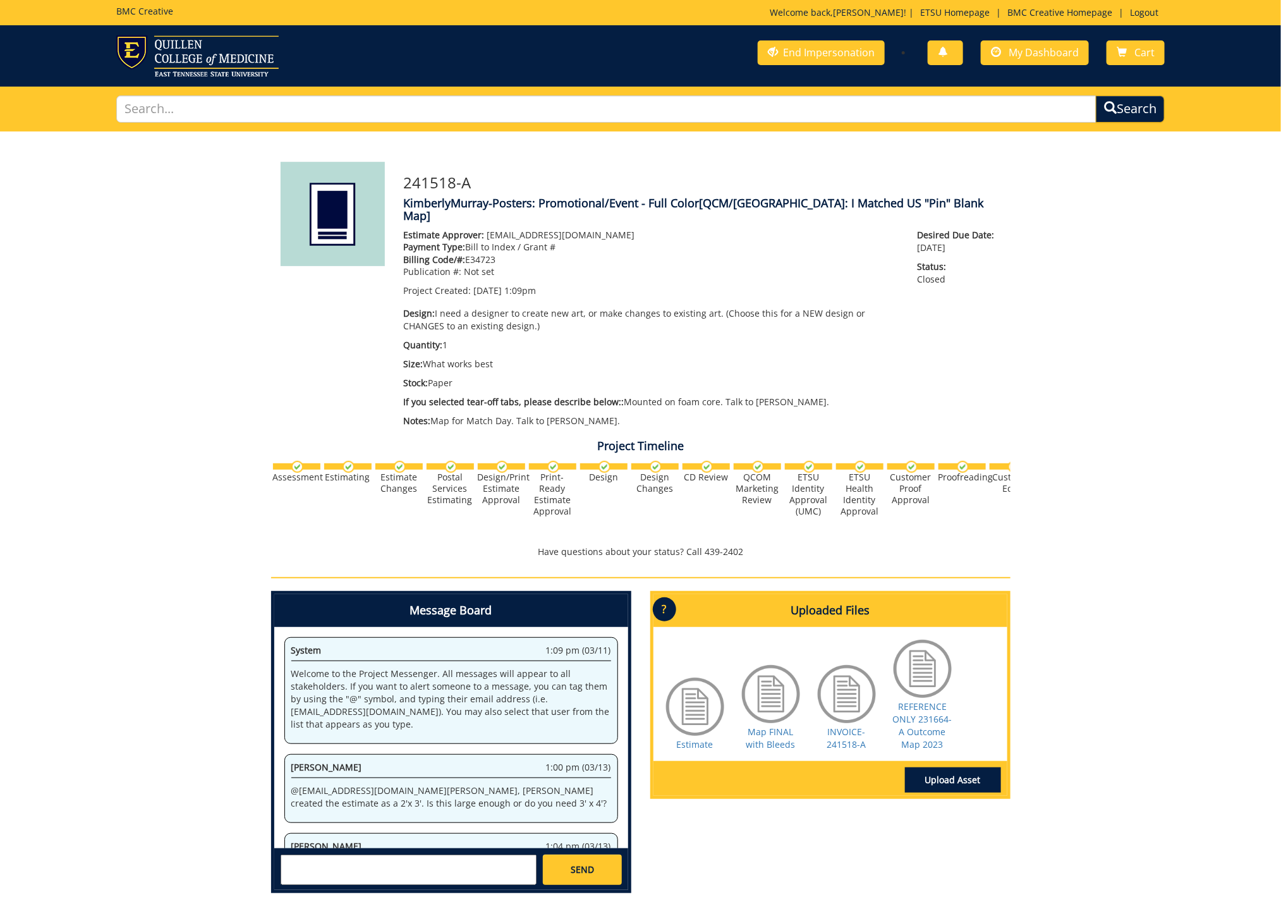
scroll to position [74, 0]
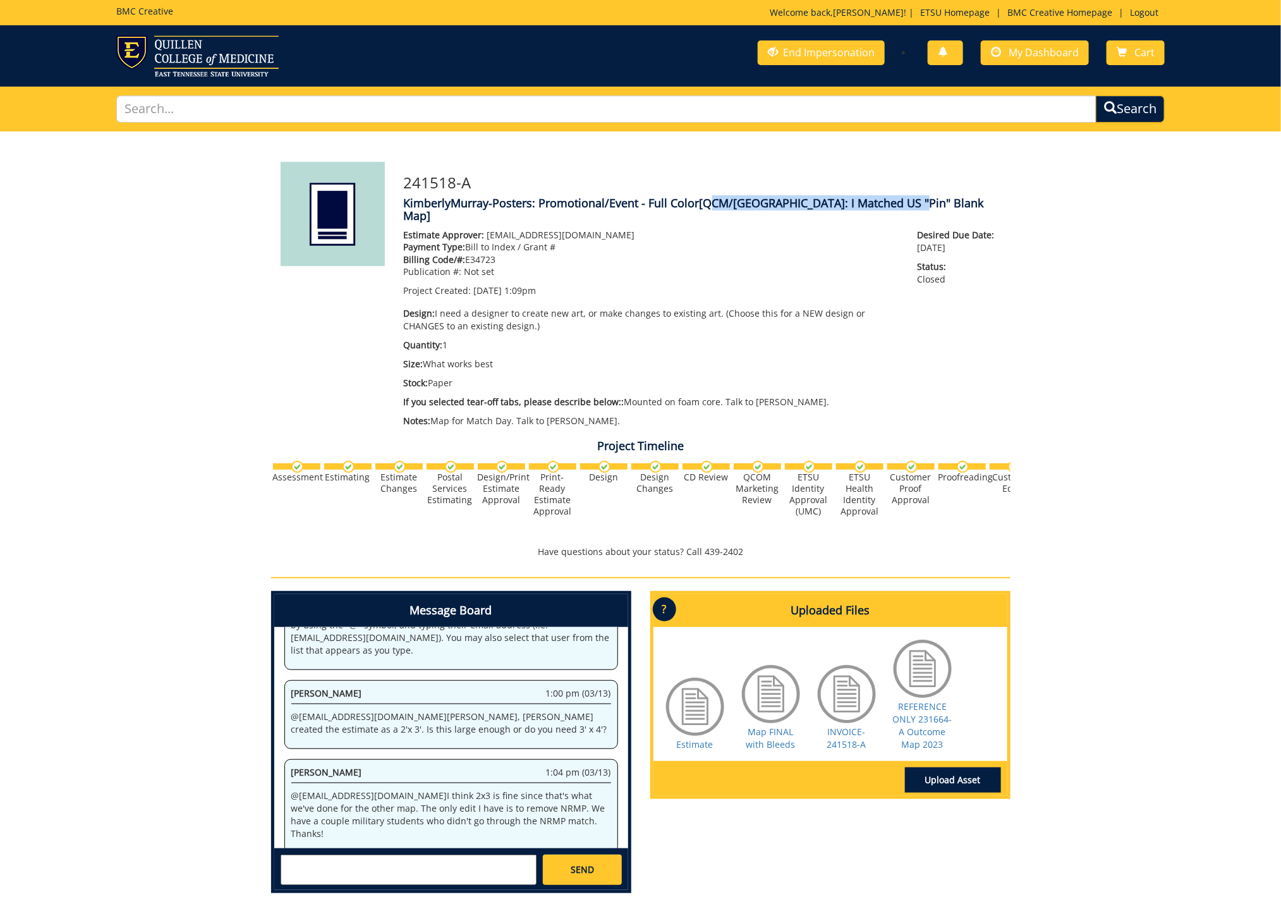
drag, startPoint x: 706, startPoint y: 203, endPoint x: 910, endPoint y: 202, distance: 204.1
click at [910, 202] on span "[QCM/[GEOGRAPHIC_DATA]: I Matched US "Pin" Blank Map]" at bounding box center [694, 209] width 580 height 28
copy span "QCM/[GEOGRAPHIC_DATA]: I Matched US "Pin" Blank Map"
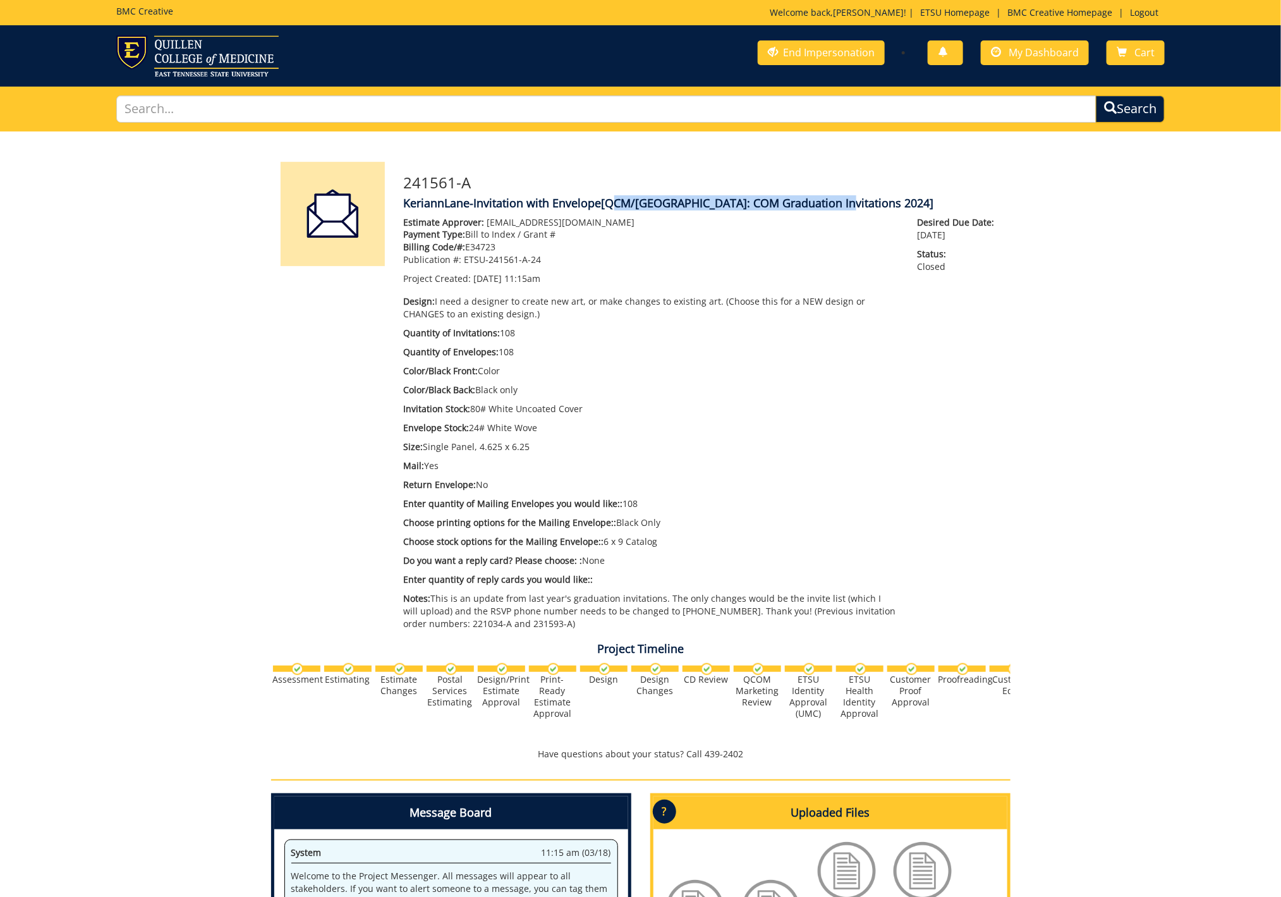
drag, startPoint x: 610, startPoint y: 203, endPoint x: 833, endPoint y: 202, distance: 223.7
click at [833, 202] on span "[QCM/[GEOGRAPHIC_DATA]: COM Graduation Invitations 2024]" at bounding box center [767, 202] width 332 height 15
copy span "QCM/[GEOGRAPHIC_DATA]: COM Graduation Invitations 2024"
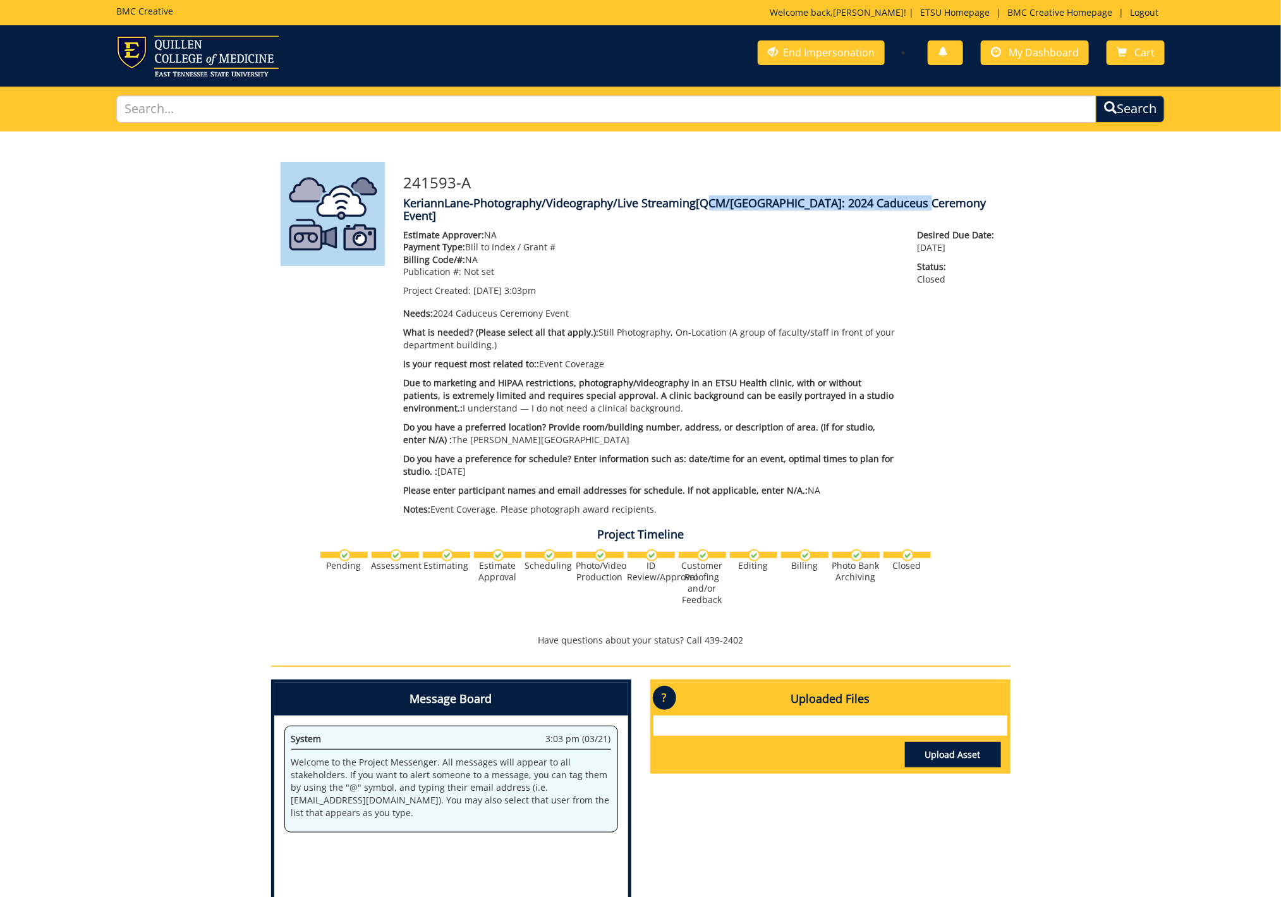
drag, startPoint x: 705, startPoint y: 203, endPoint x: 921, endPoint y: 202, distance: 216.1
click at [921, 202] on span "[QCM/SA: 2024 Caduceus Ceremony Event]" at bounding box center [695, 209] width 583 height 28
copy span "QCM/SA: 2024 Caduceus Ceremony Event"
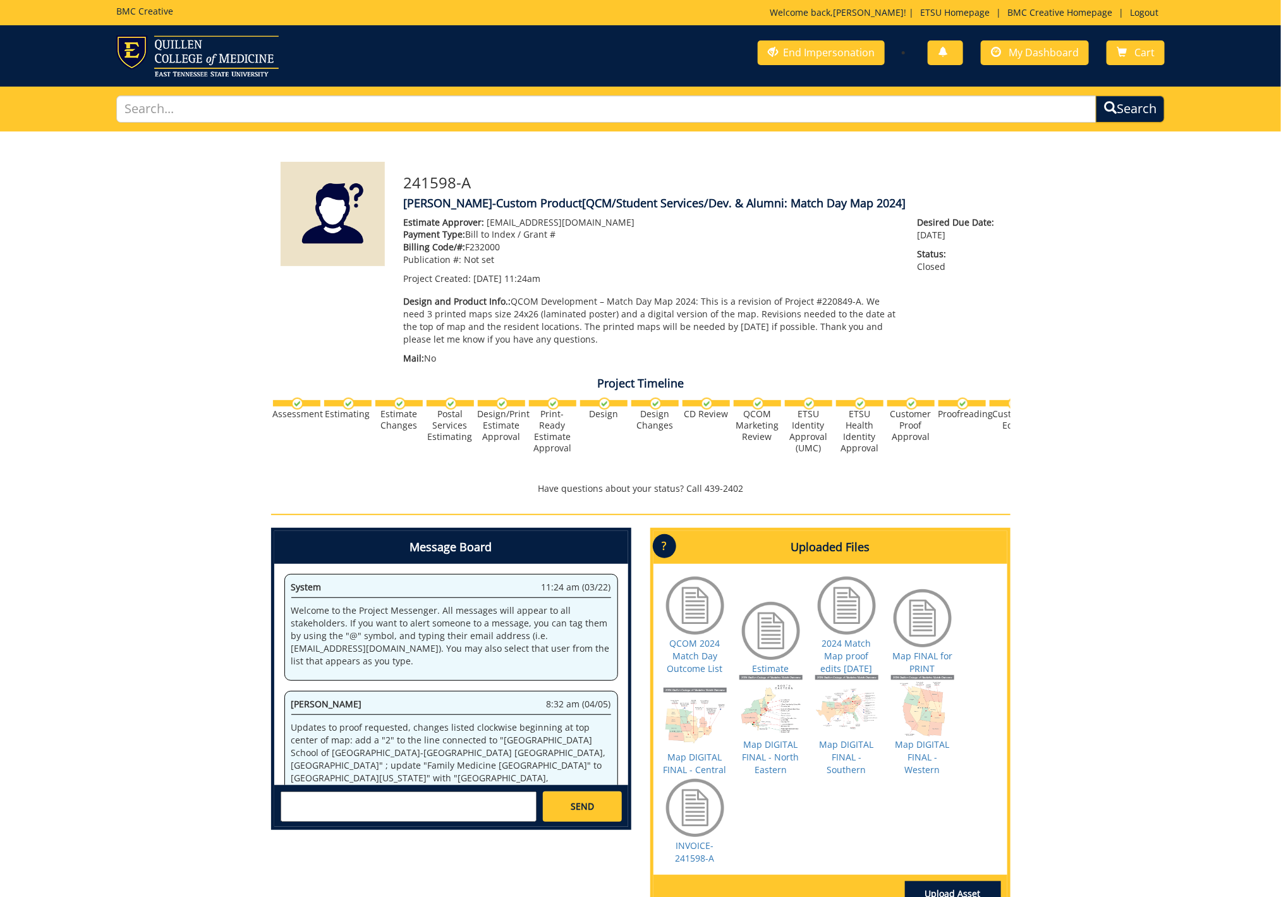
scroll to position [761, 0]
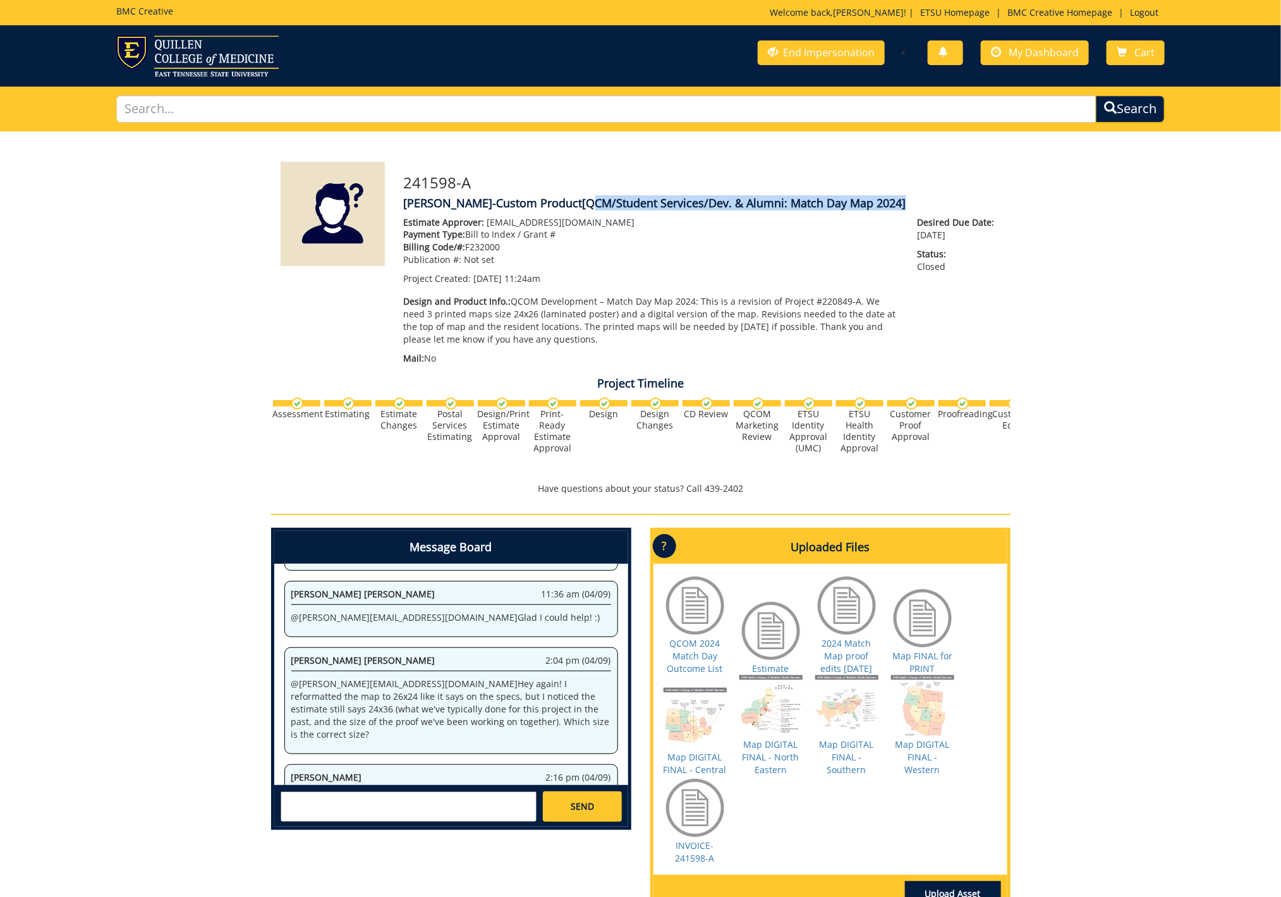
drag, startPoint x: 588, startPoint y: 203, endPoint x: 902, endPoint y: 204, distance: 314.0
click at [902, 204] on span "[QCM/Student Services/Dev. & Alumni: Match Day Map 2024]" at bounding box center [744, 202] width 323 height 15
copy span "QCM/Student Services/Dev. & Alumni: Match Day Map 2024"
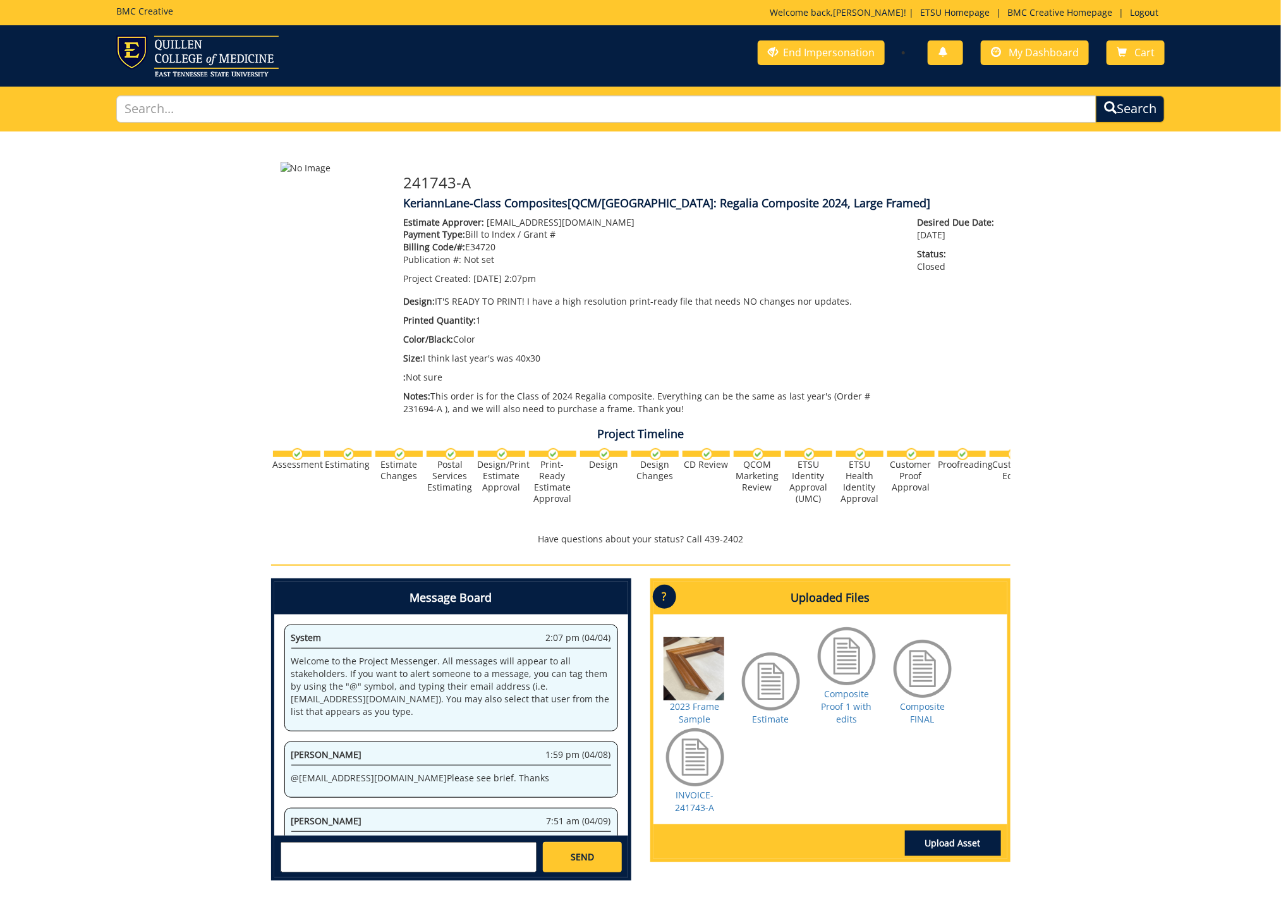
scroll to position [284, 0]
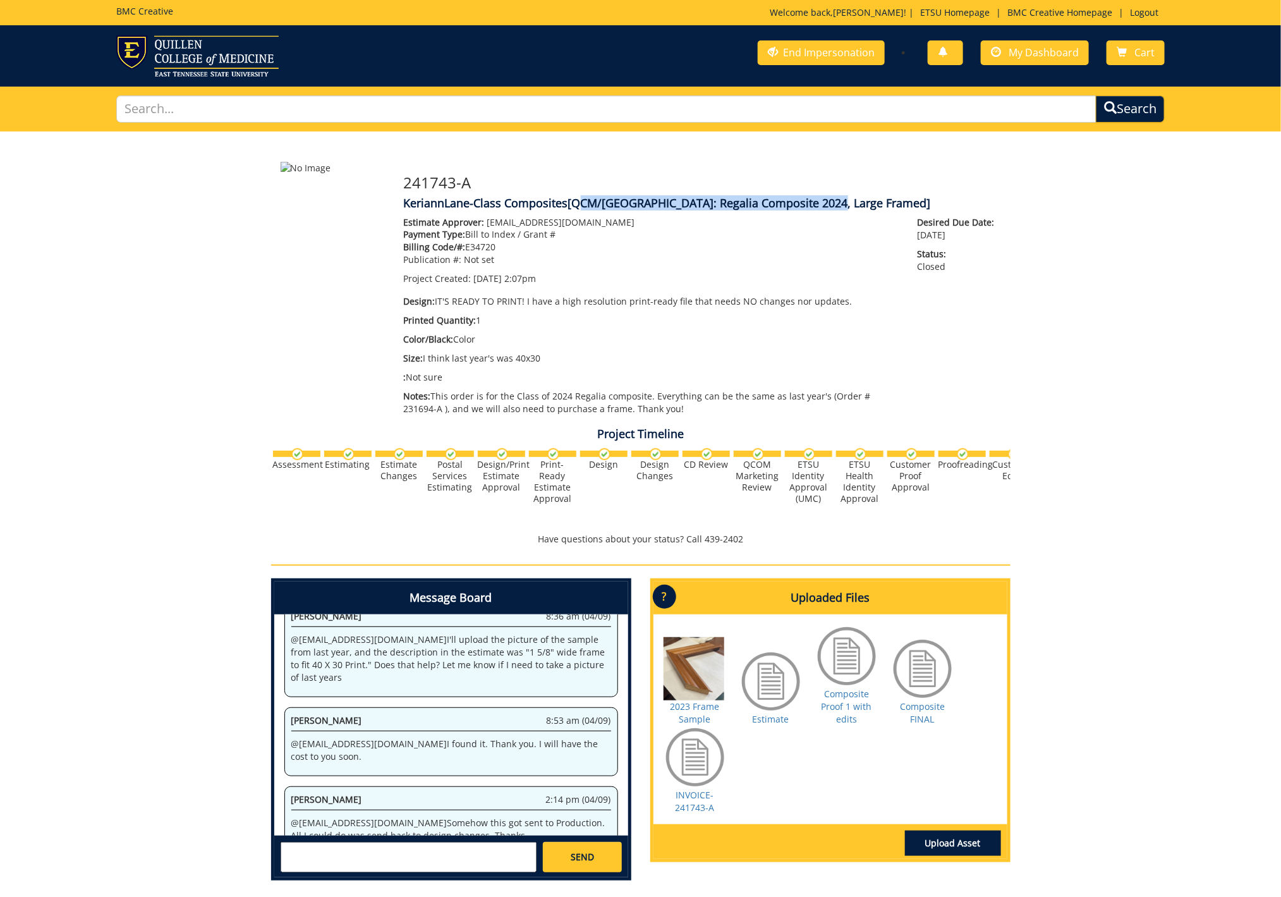
drag, startPoint x: 575, startPoint y: 203, endPoint x: 829, endPoint y: 208, distance: 254.0
click at [829, 208] on span "[QCM/SA: Regalia Composite 2024, Large Framed]" at bounding box center [749, 202] width 363 height 15
copy span "QCM/SA: Regalia Composite 2024, Large Framed"
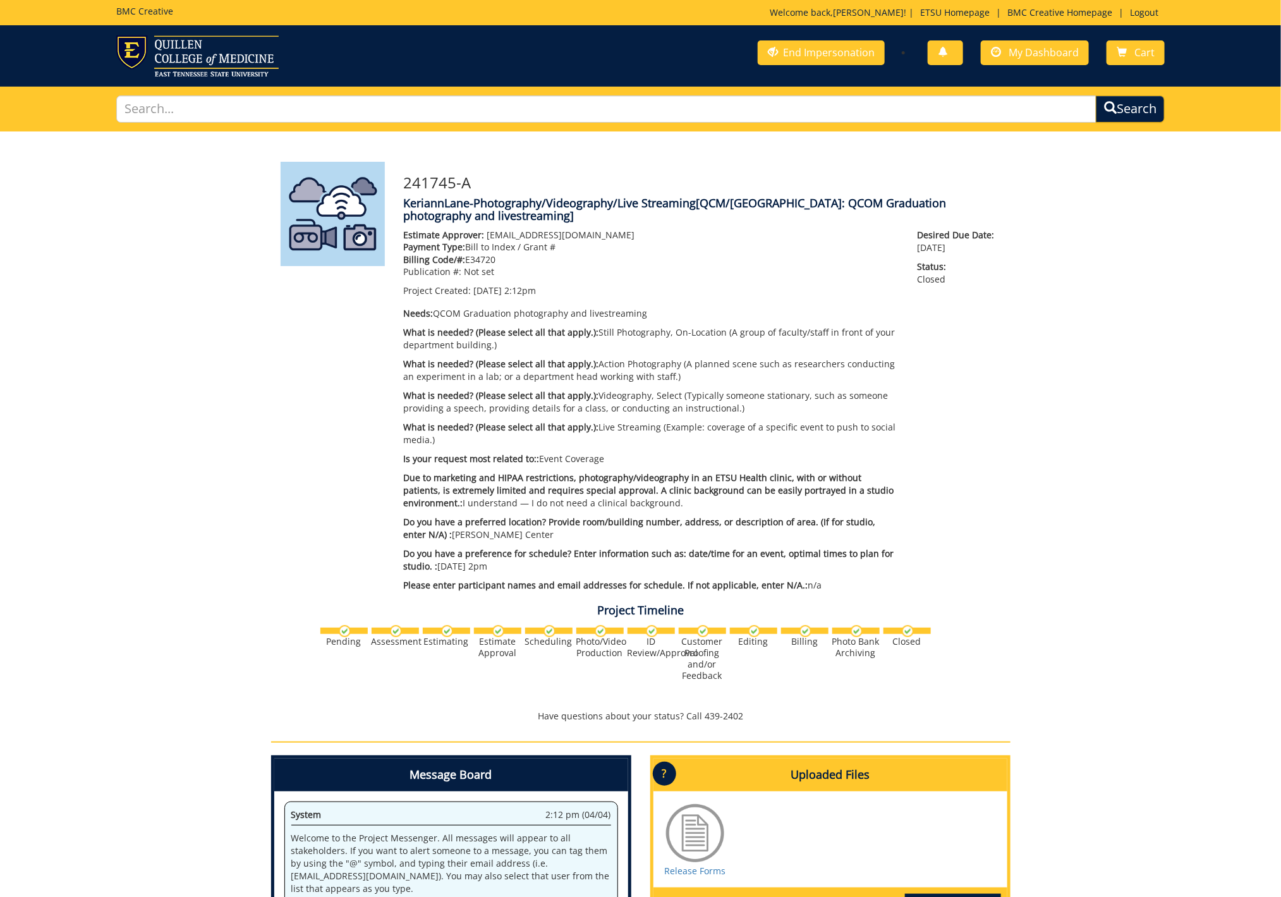
scroll to position [556, 0]
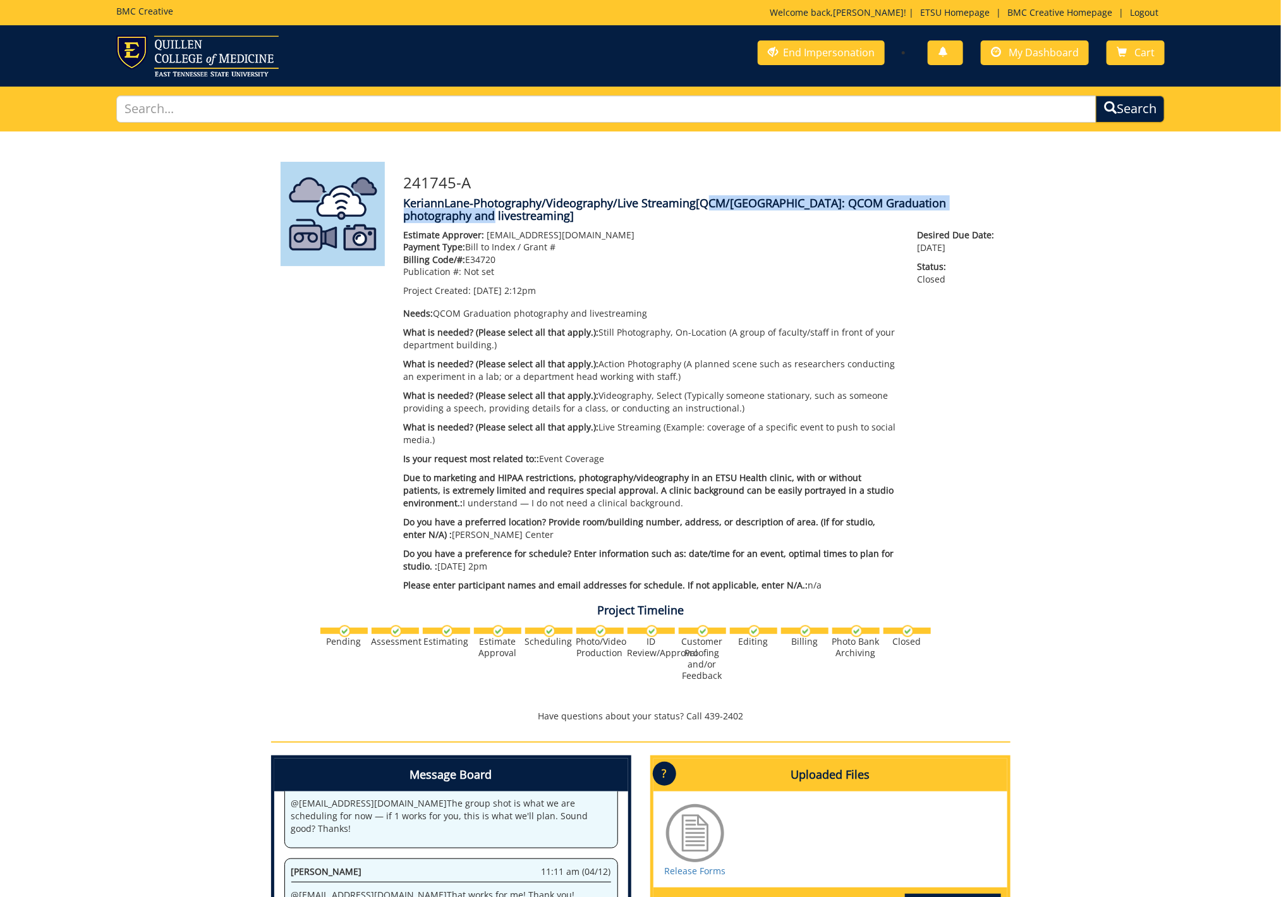
drag, startPoint x: 702, startPoint y: 203, endPoint x: 473, endPoint y: 216, distance: 229.1
click at [473, 216] on span "[QCM/SA: QCOM Graduation photography and livestreaming]" at bounding box center [675, 209] width 543 height 28
copy span "QCM/SA: QCOM Graduation photography and livestreaming"
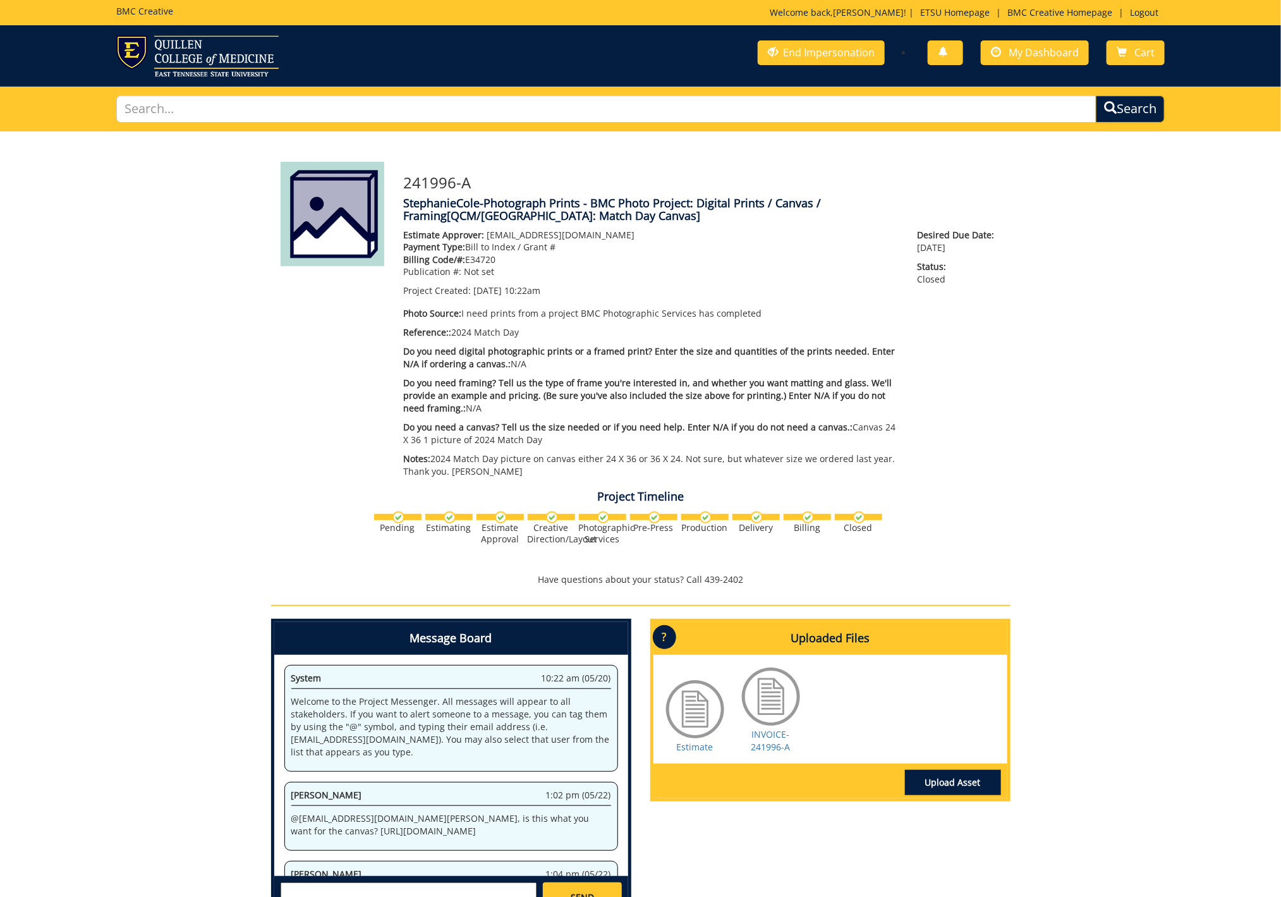
scroll to position [359, 0]
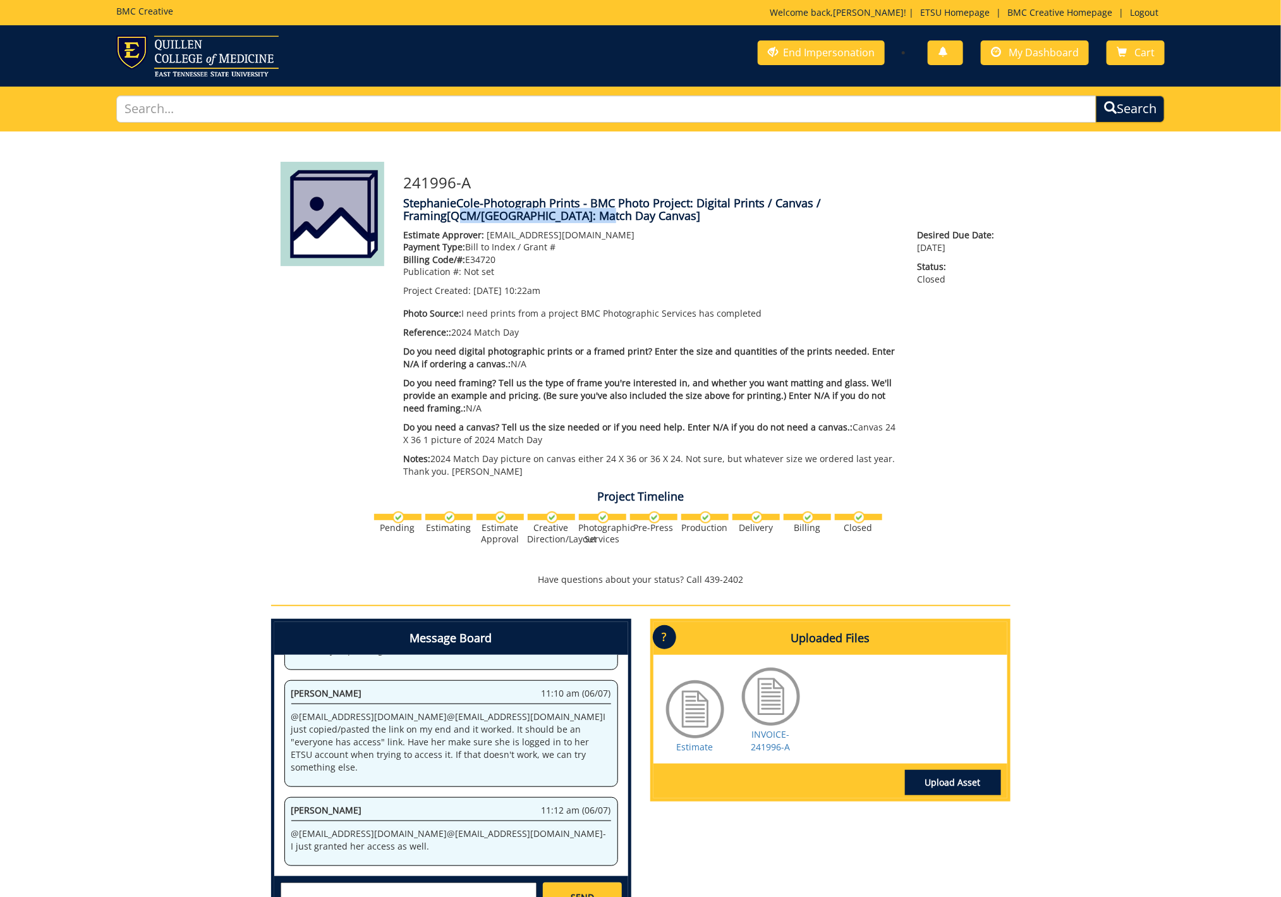
drag, startPoint x: 870, startPoint y: 203, endPoint x: 440, endPoint y: 215, distance: 429.8
click at [447, 215] on span "[QCM/SA: Match Day Canvas]" at bounding box center [573, 215] width 253 height 15
copy span "QCM/SA: Match Day Canvas"
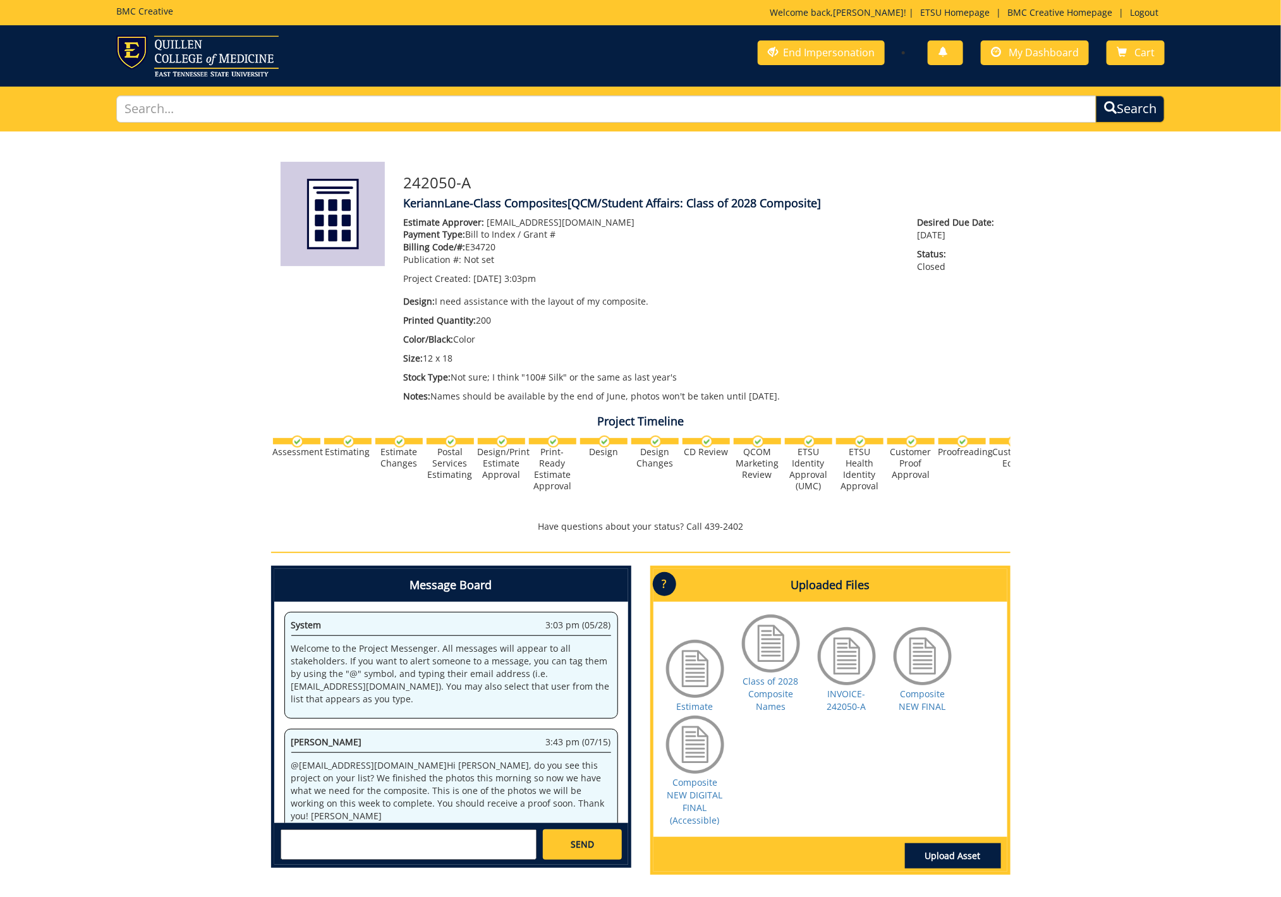
scroll to position [943, 0]
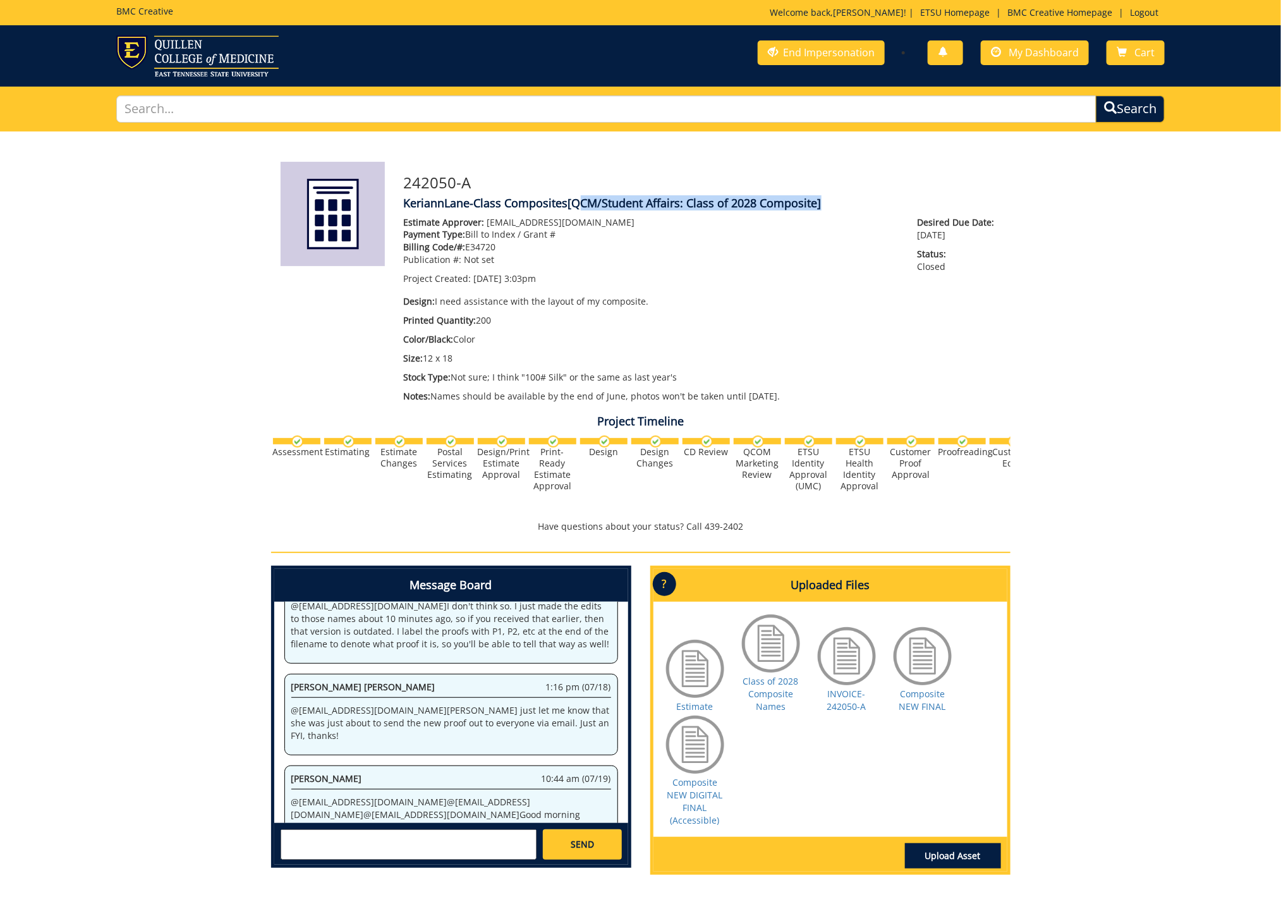
drag, startPoint x: 573, startPoint y: 203, endPoint x: 818, endPoint y: 205, distance: 244.5
click at [818, 205] on span "[QCM/Student Affairs: Class of 2028 Composite]" at bounding box center [694, 202] width 253 height 15
copy span "QCM/Student Affairs: Class of 2028 Composite"
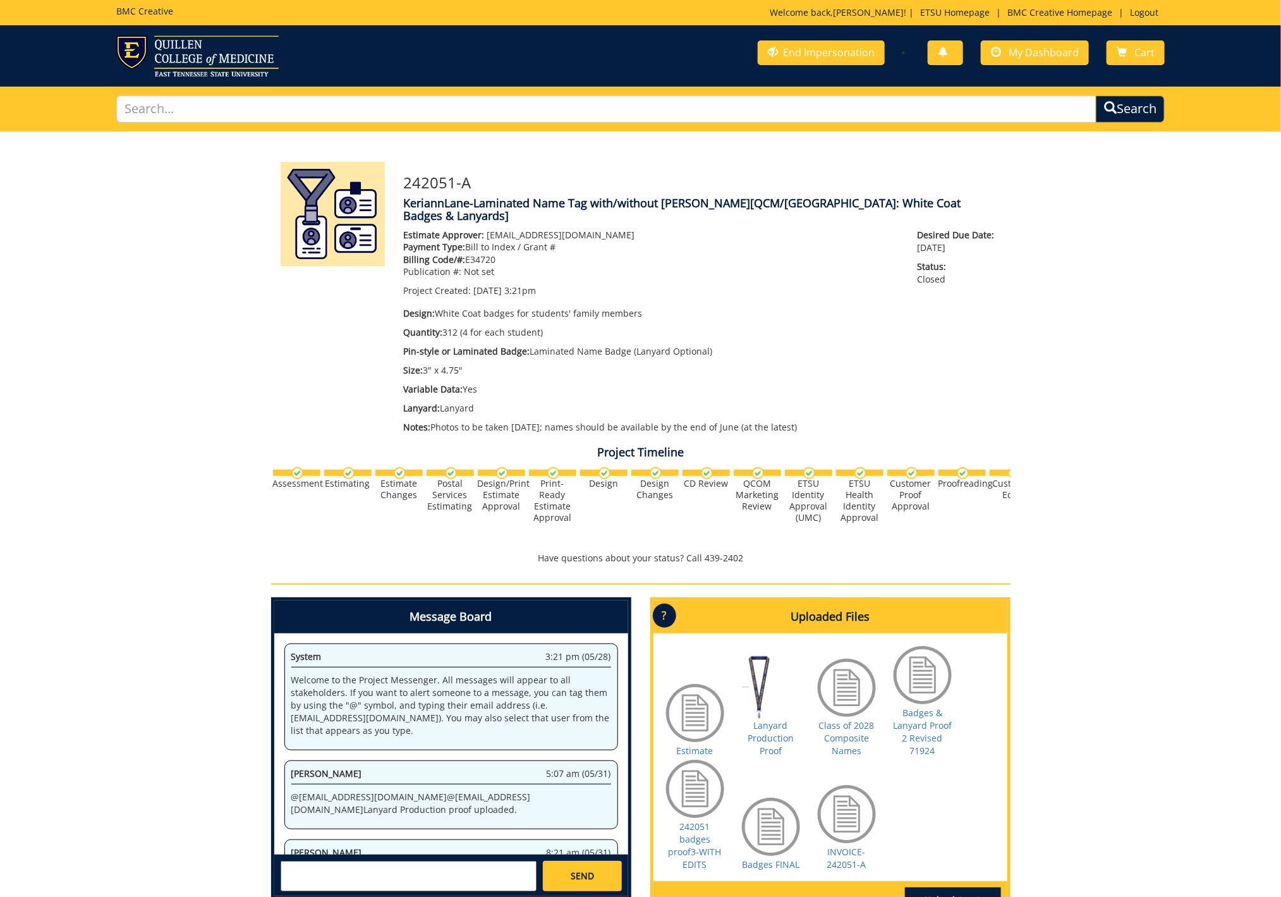
scroll to position [675, 0]
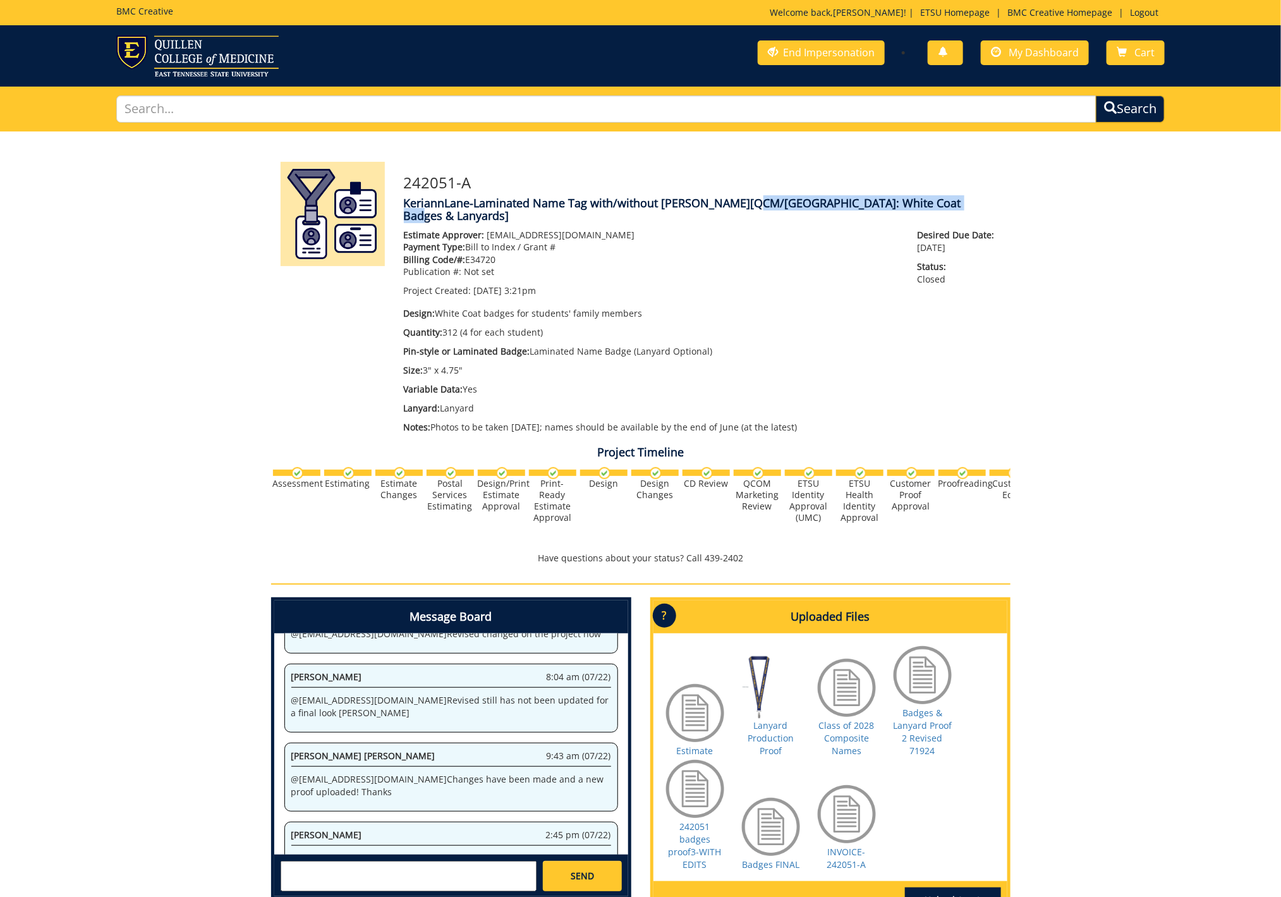
drag, startPoint x: 710, startPoint y: 202, endPoint x: 921, endPoint y: 203, distance: 211.0
click at [921, 203] on span "[QCM/SA: White Coat Badges & Lanyards]" at bounding box center [682, 209] width 557 height 28
copy span "QCM/SA: White Coat Badges & Lanyards"
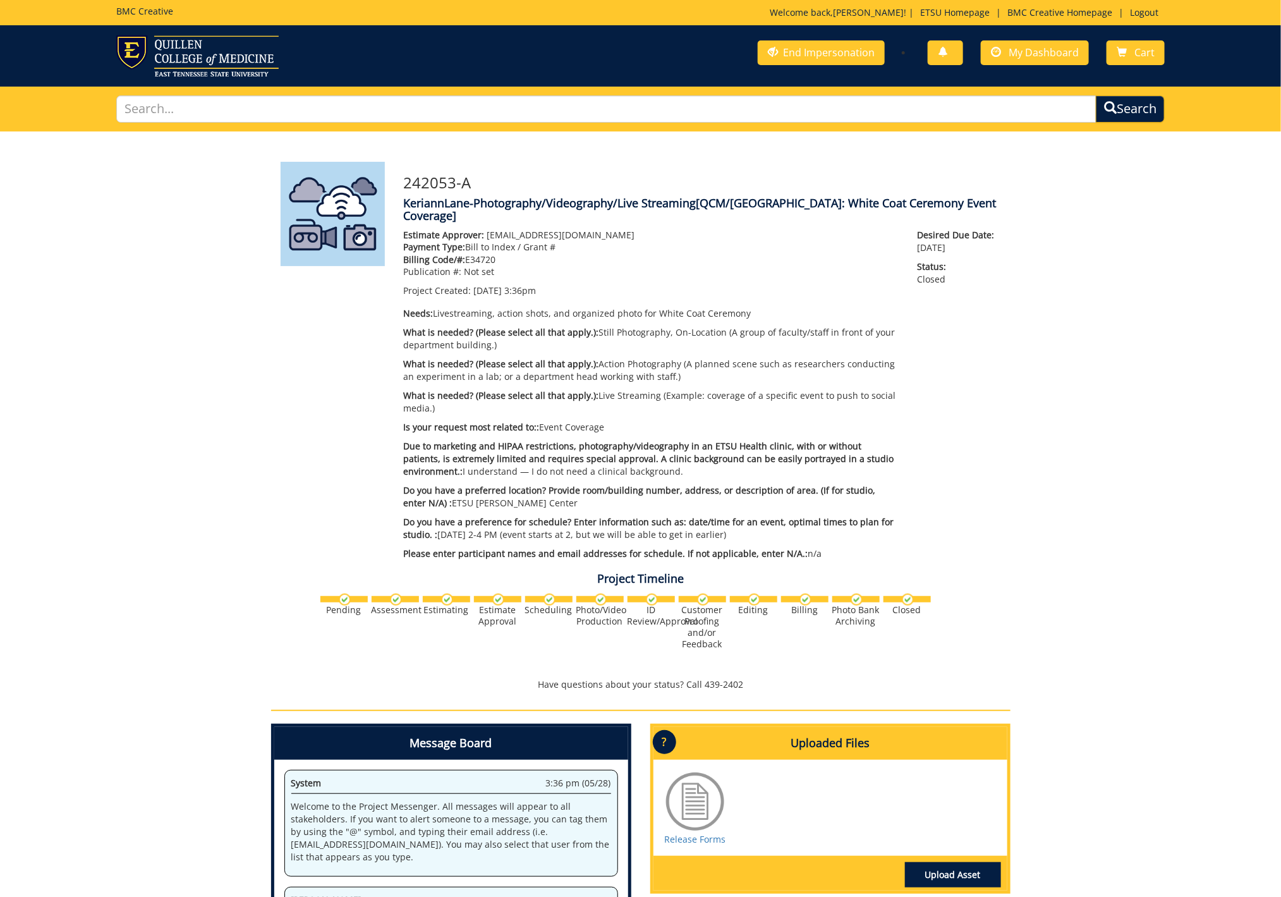
scroll to position [331, 0]
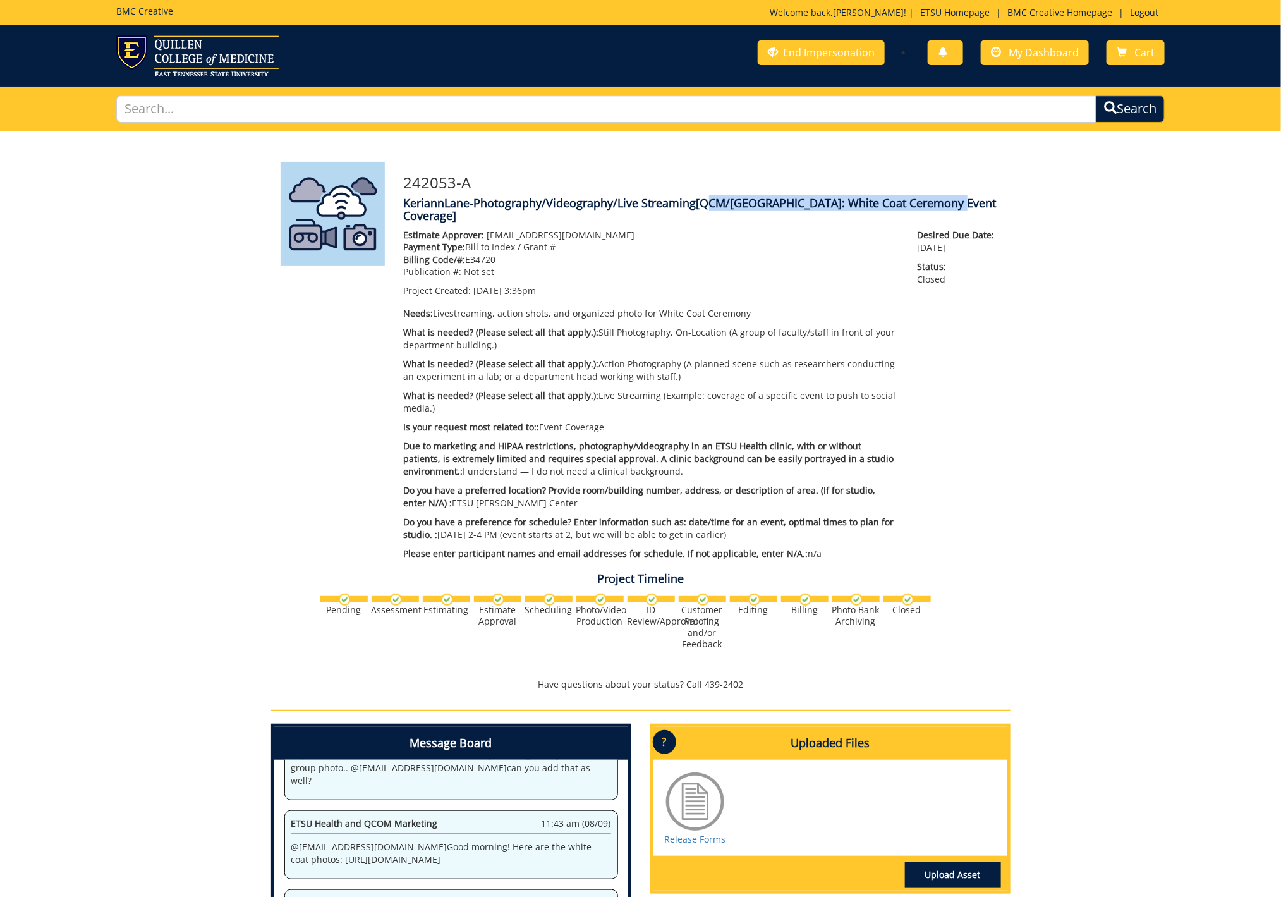
drag, startPoint x: 704, startPoint y: 204, endPoint x: 953, endPoint y: 204, distance: 248.9
click at [953, 204] on span "[QCM/SA: White Coat Ceremony Event Coverage]" at bounding box center [700, 209] width 593 height 28
copy span "QCM/SA: White Coat Ceremony Event Coverage"
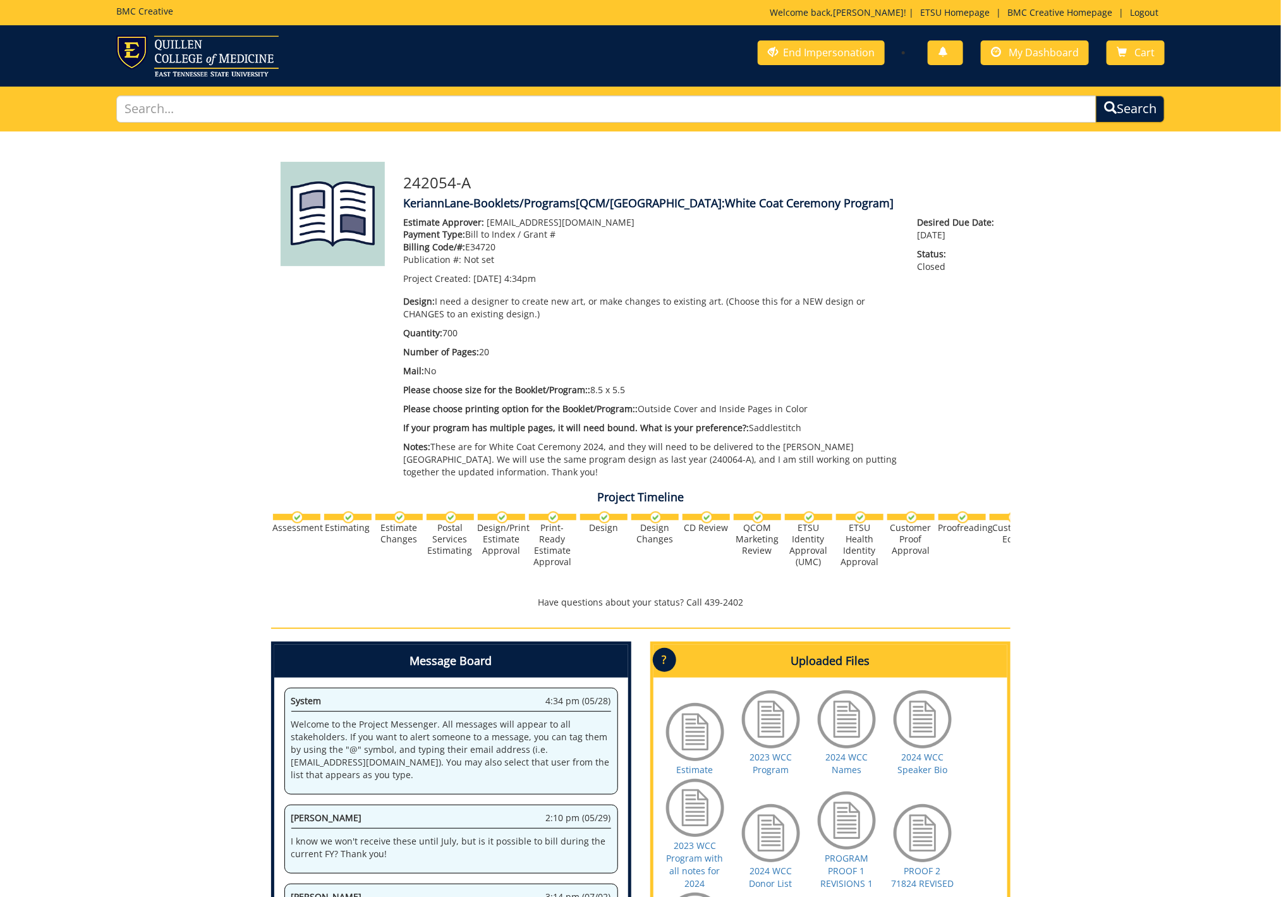
scroll to position [1283, 0]
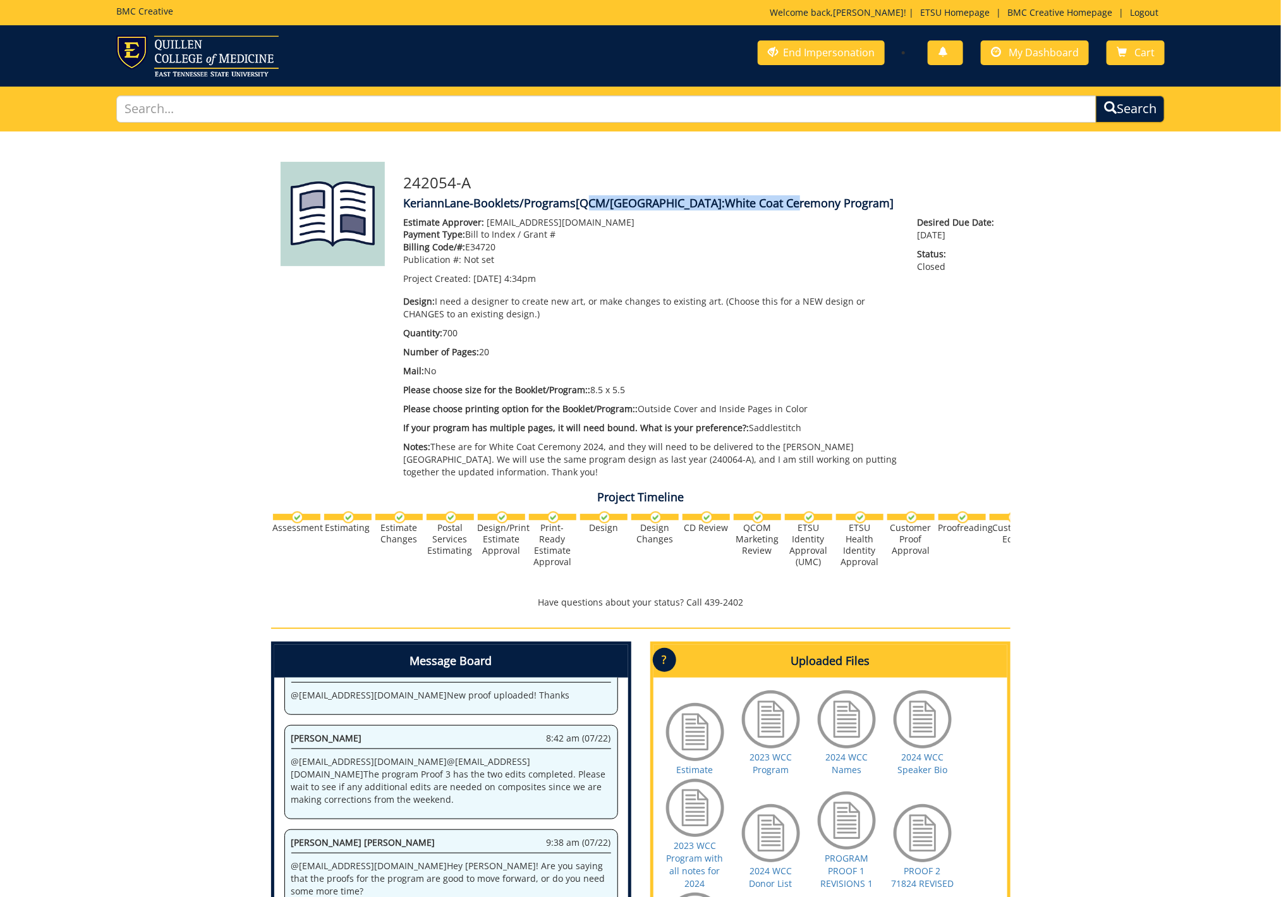
drag, startPoint x: 584, startPoint y: 202, endPoint x: 791, endPoint y: 202, distance: 207.2
click at [791, 202] on span "[QCM/[GEOGRAPHIC_DATA]:White Coat Ceremony Program]" at bounding box center [735, 202] width 318 height 15
copy span "QCM/[GEOGRAPHIC_DATA]:White Coat Ceremony Program"
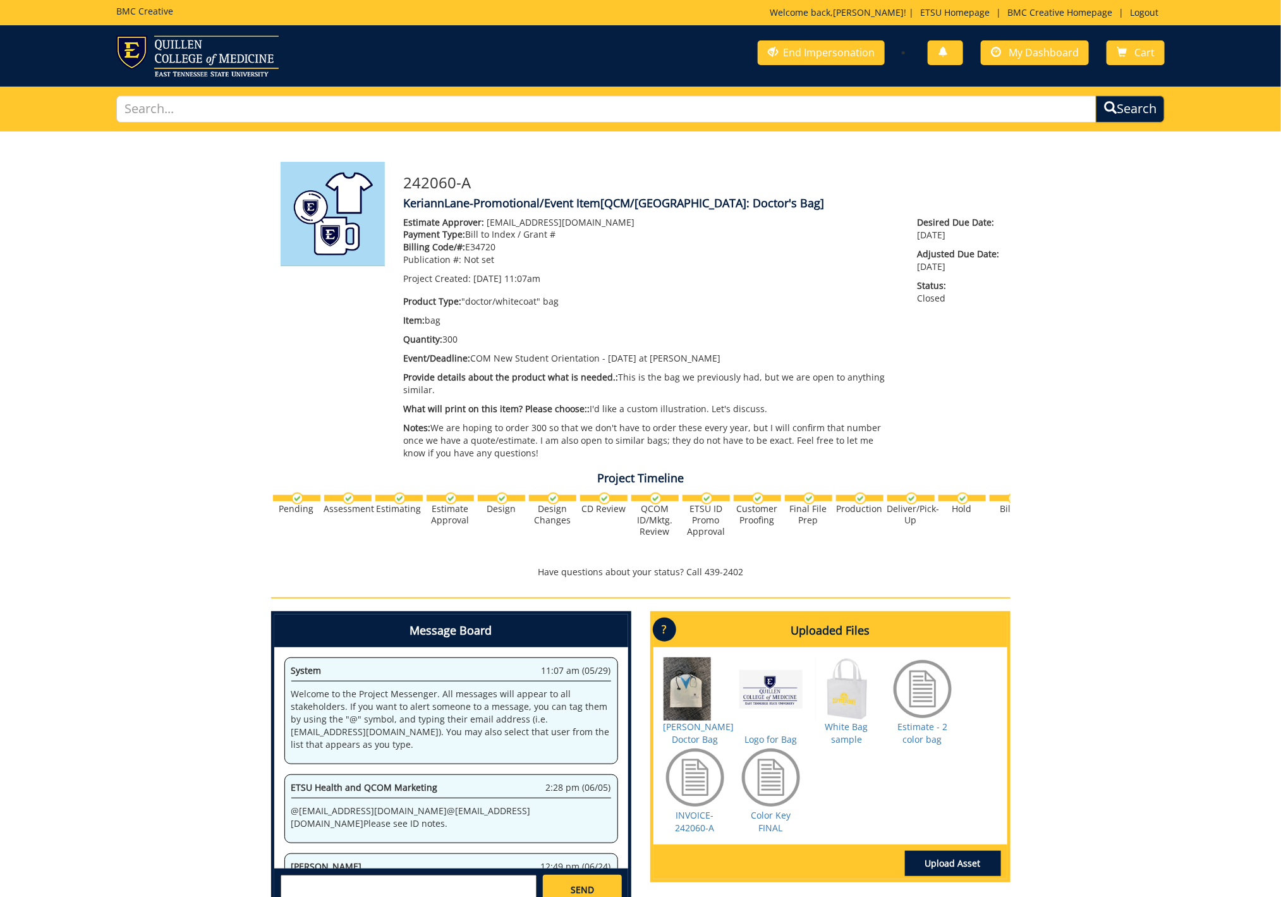
scroll to position [728, 0]
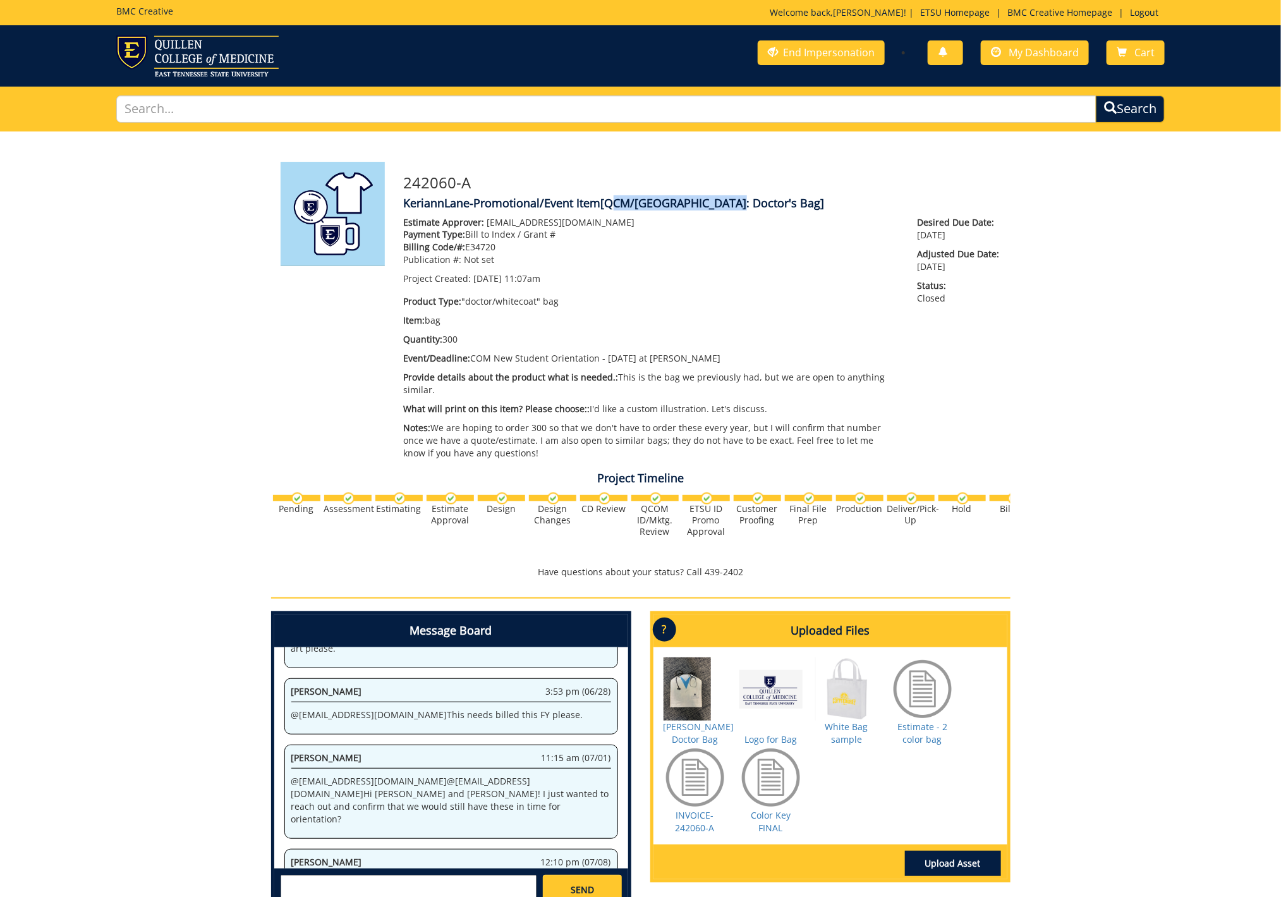
drag, startPoint x: 605, startPoint y: 202, endPoint x: 722, endPoint y: 206, distance: 116.9
click at [722, 206] on span "[QCM/SA: Doctor's Bag]" at bounding box center [713, 202] width 224 height 15
copy span "QCM/SA: Doctor's Bag"
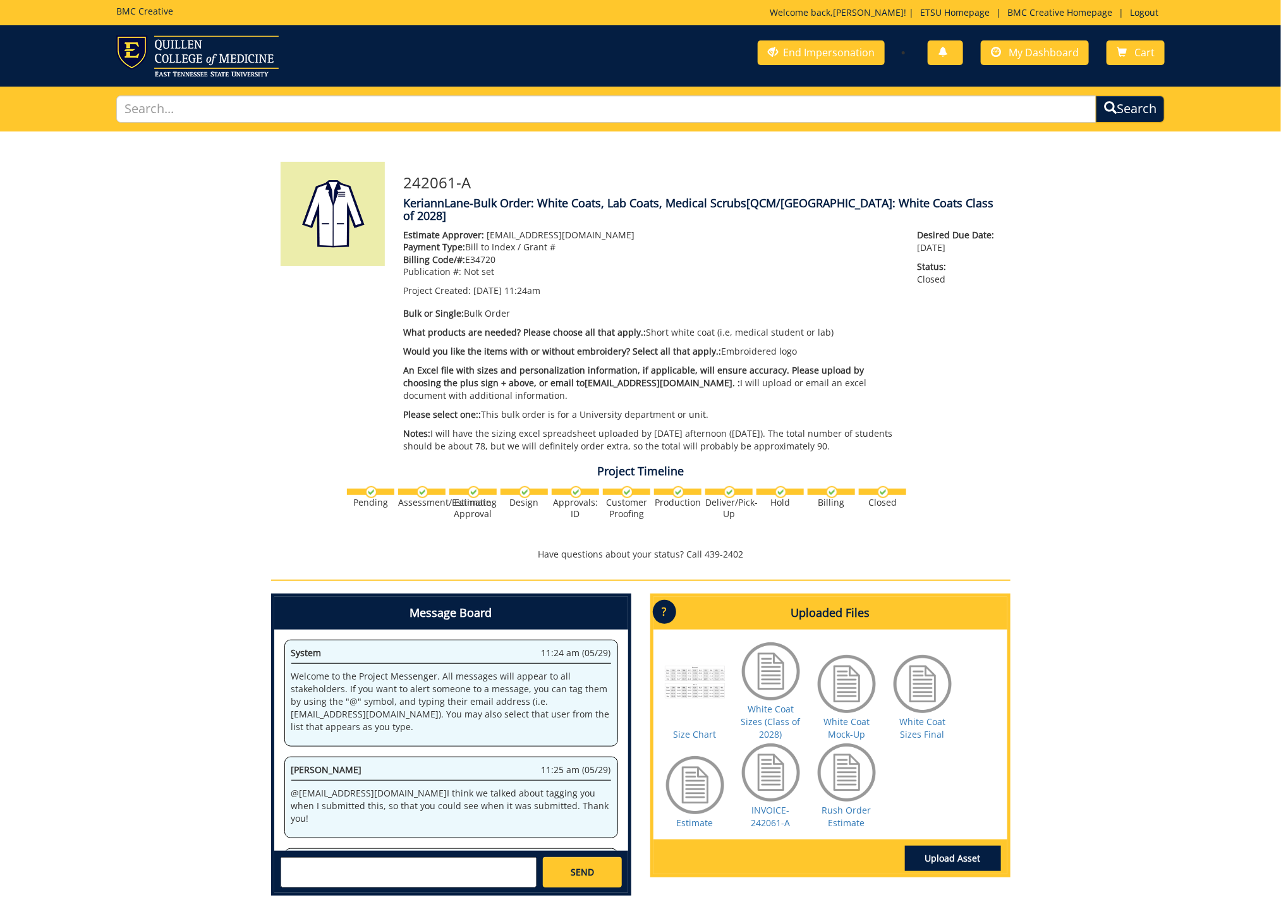
scroll to position [1741, 0]
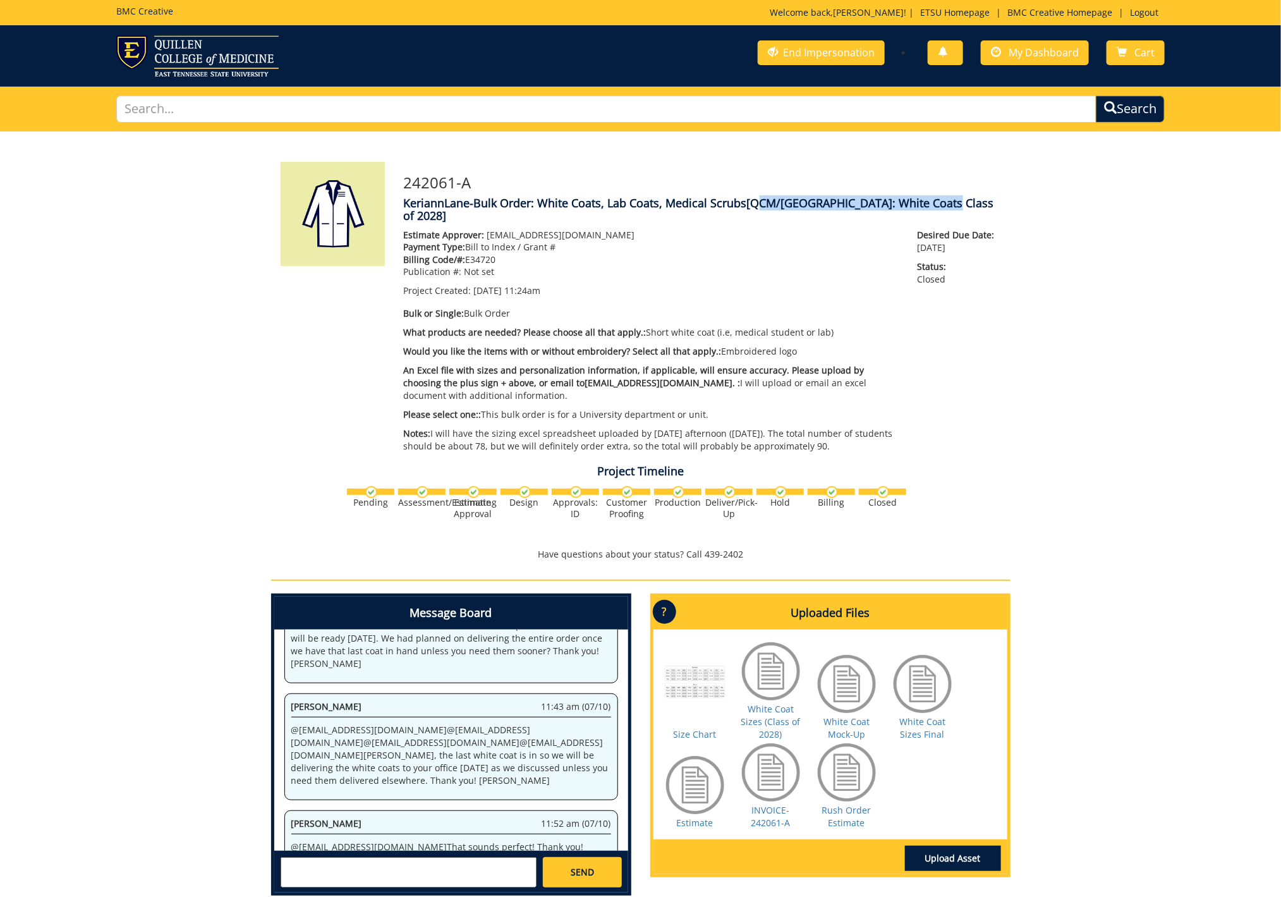
drag, startPoint x: 752, startPoint y: 203, endPoint x: 936, endPoint y: 206, distance: 183.9
click at [936, 206] on span "[QCM/[GEOGRAPHIC_DATA]: White Coats Class of 2028]" at bounding box center [699, 209] width 590 height 28
copy span "QCM/[GEOGRAPHIC_DATA]: White Coats Class of 2028"
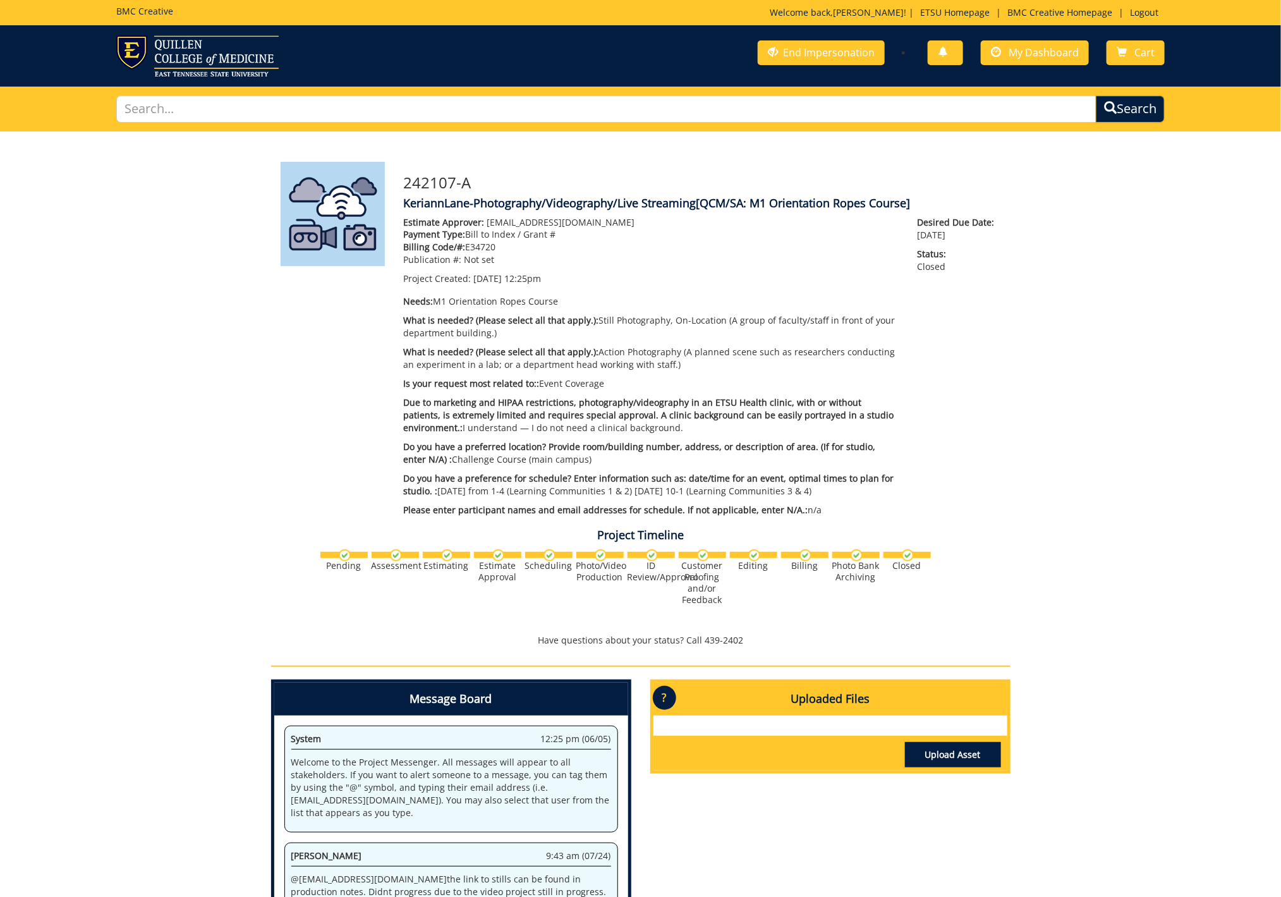
scroll to position [231, 0]
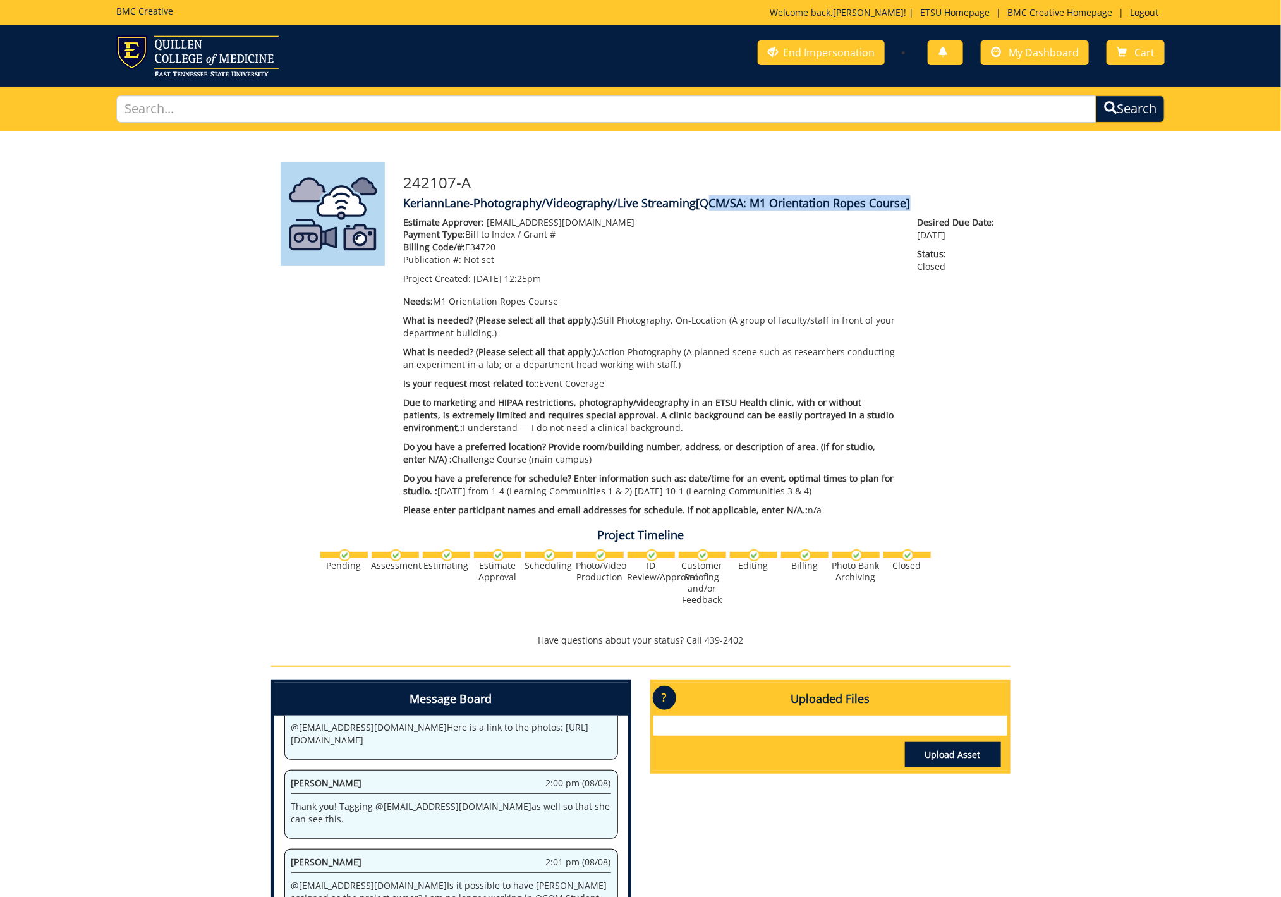
drag, startPoint x: 701, startPoint y: 203, endPoint x: 906, endPoint y: 207, distance: 204.7
click at [906, 207] on span "[QCM/SA: M1 Orientation Ropes Course]" at bounding box center [803, 202] width 214 height 15
copy span "QCM/[GEOGRAPHIC_DATA]: M1 Orientation Ropes Course"
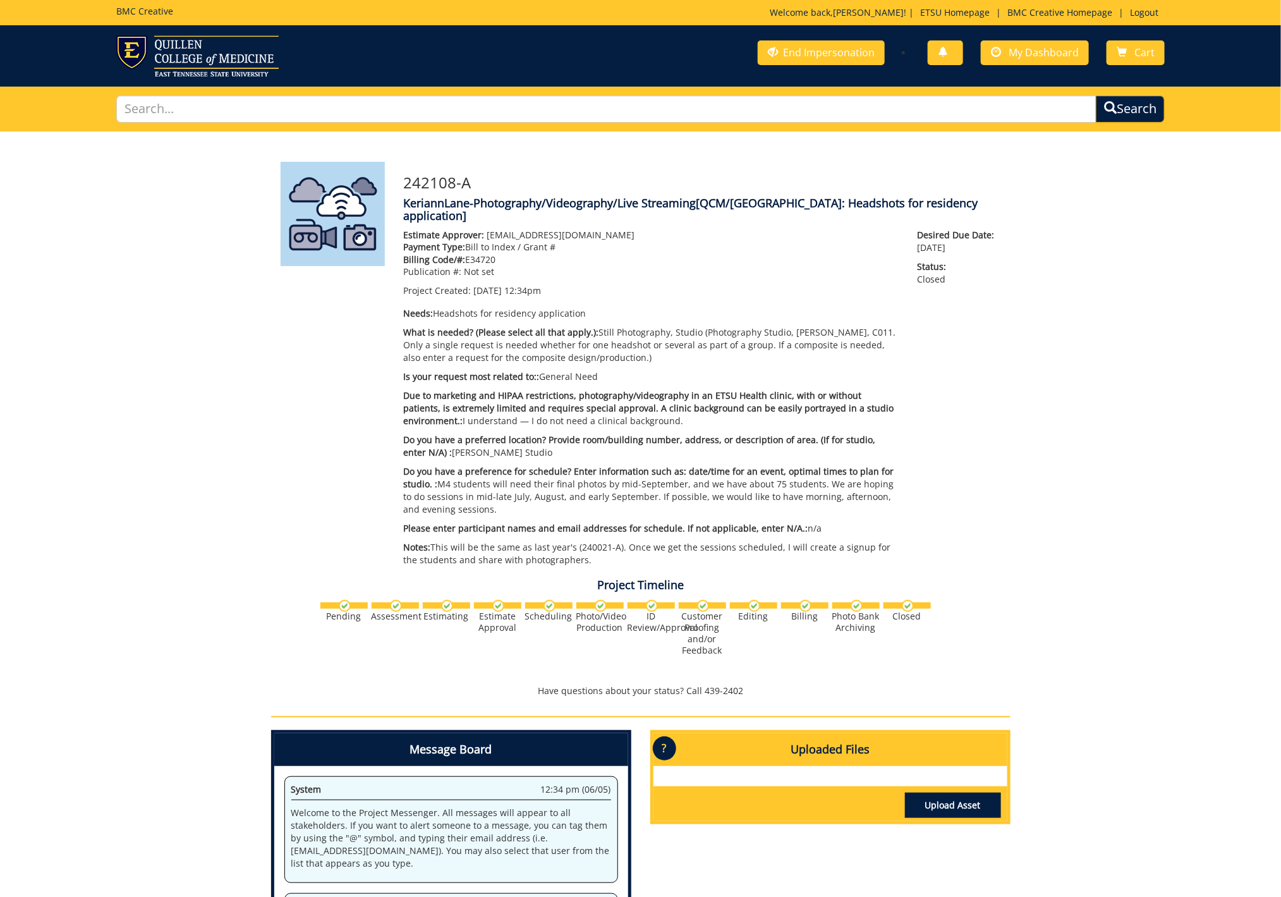
scroll to position [836, 0]
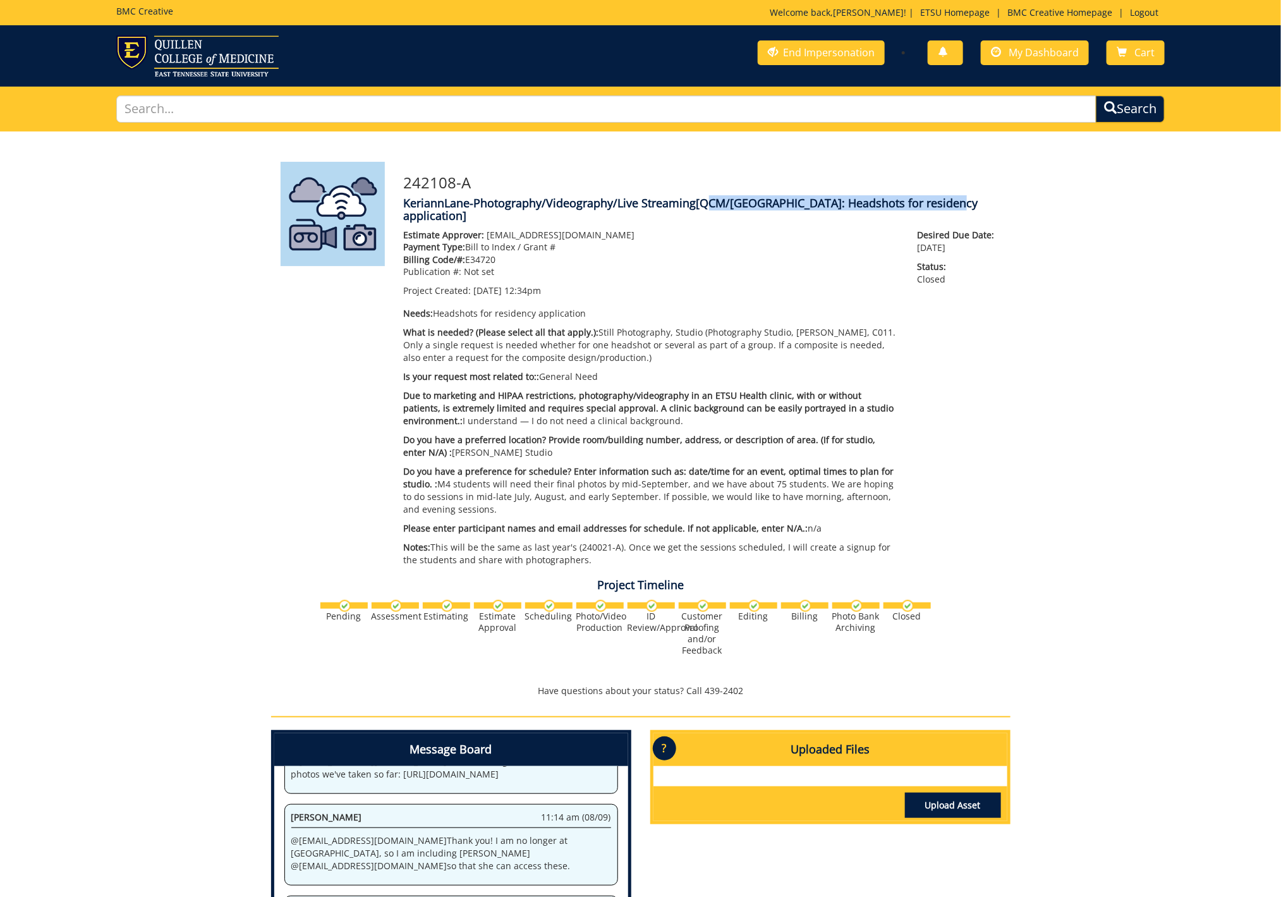
drag, startPoint x: 703, startPoint y: 203, endPoint x: 939, endPoint y: 203, distance: 236.9
click at [939, 203] on span "[QCM/SA: Headshots for residency application]" at bounding box center [691, 209] width 574 height 28
copy span "QCM/SA: Headshots for residency application"
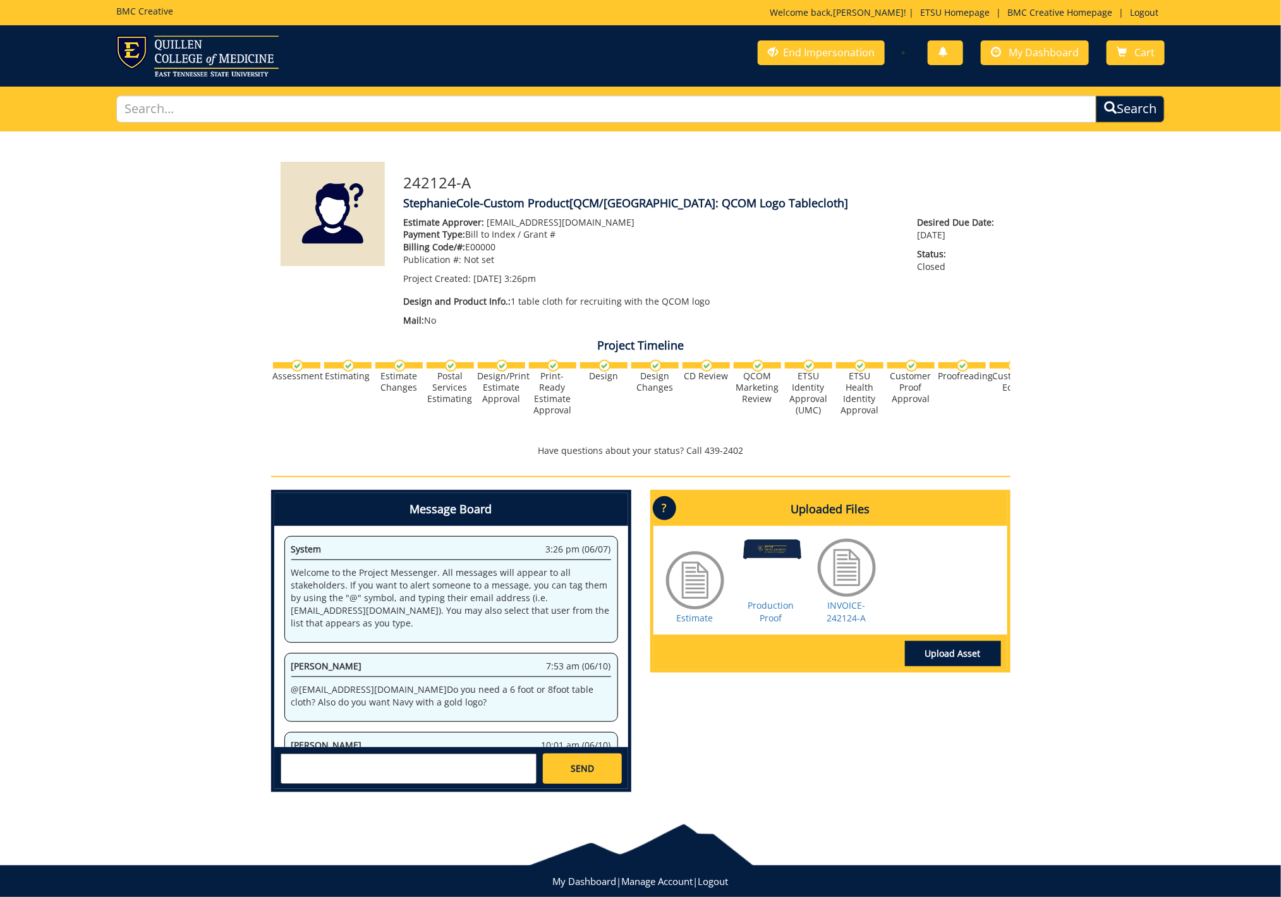
scroll to position [152, 0]
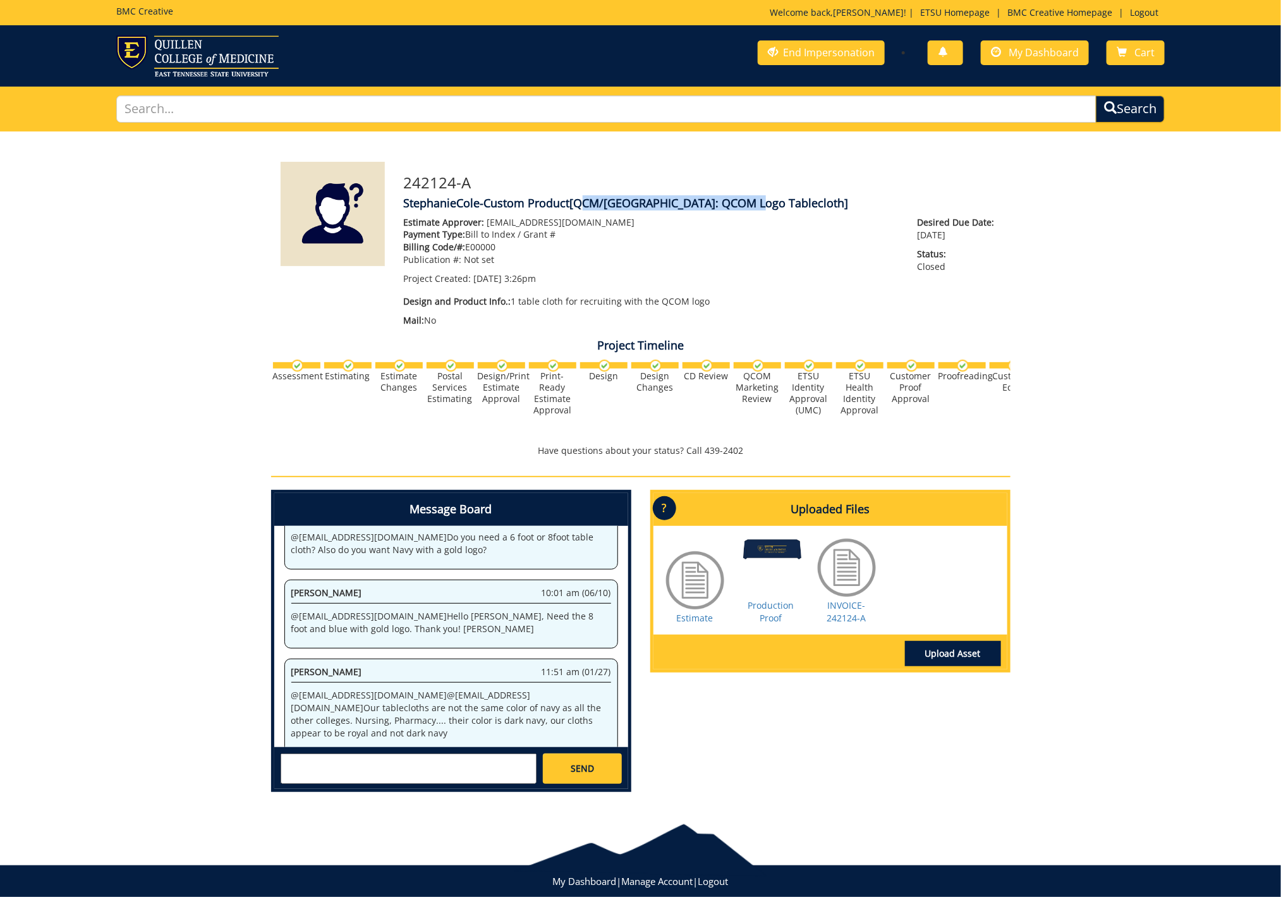
drag, startPoint x: 575, startPoint y: 202, endPoint x: 747, endPoint y: 202, distance: 171.9
click at [747, 202] on span "[QCM/[GEOGRAPHIC_DATA]: QCOM Logo Tablecloth]" at bounding box center [709, 202] width 279 height 15
copy span "QCM/[GEOGRAPHIC_DATA]: QCOM Logo Tablecloth"
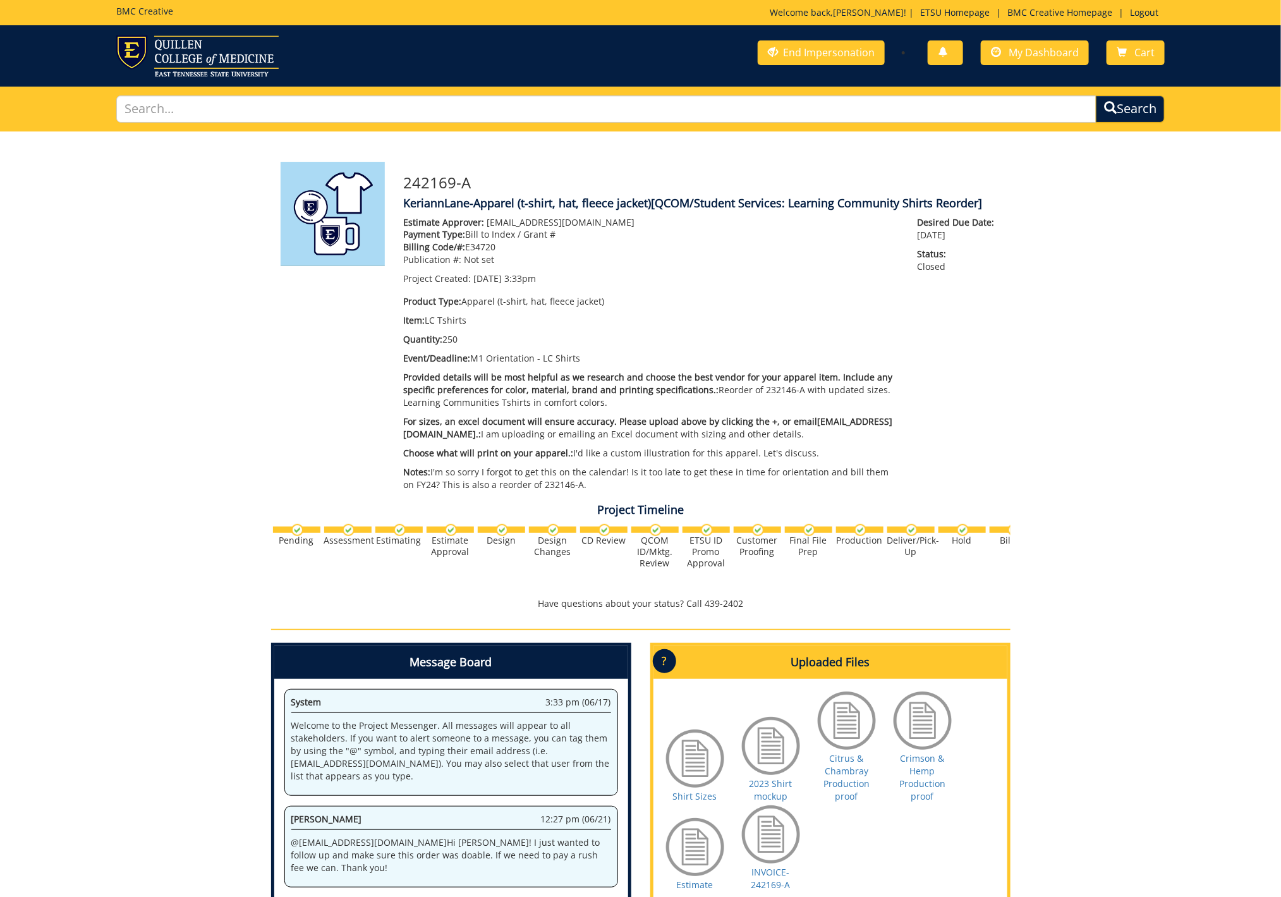
scroll to position [347, 0]
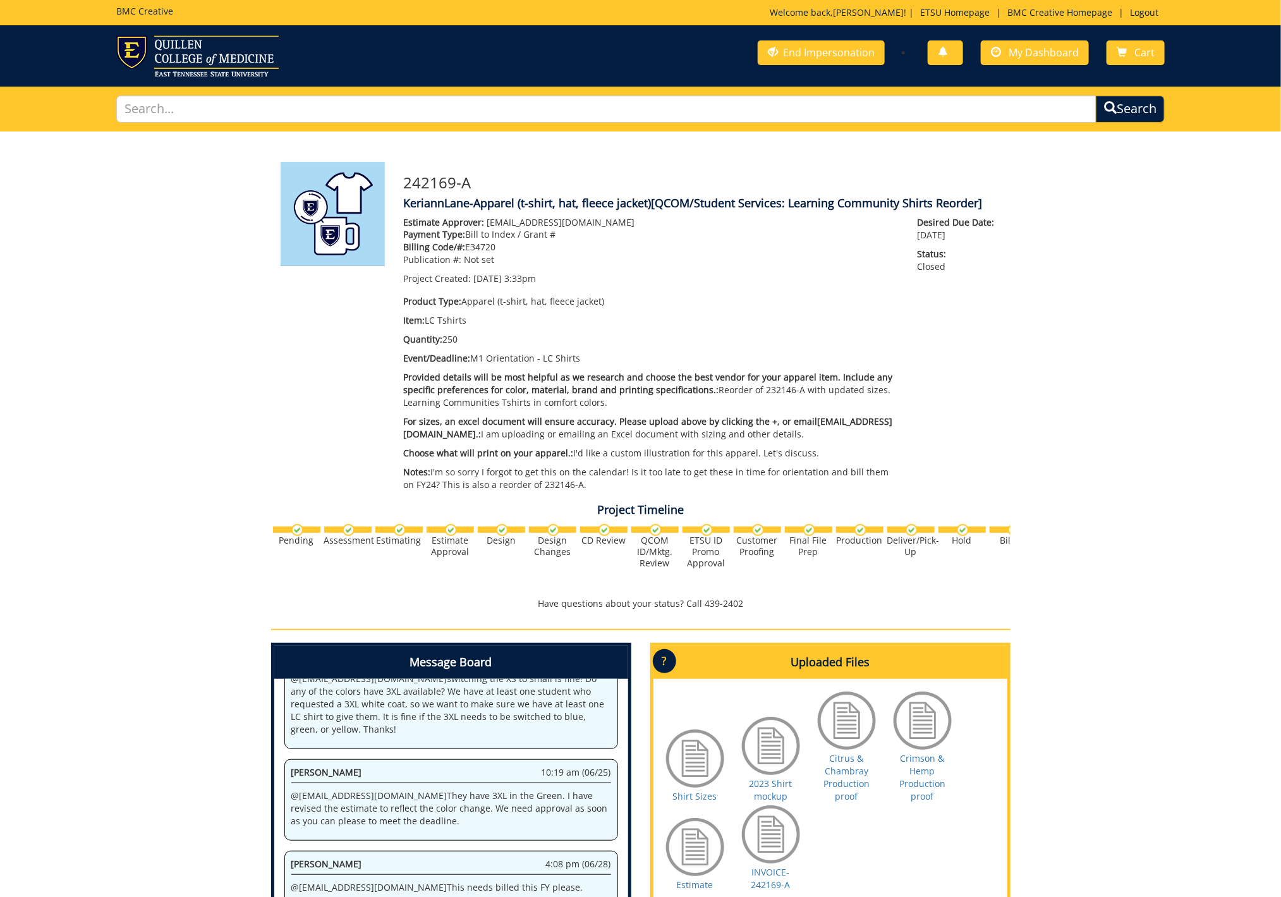
drag, startPoint x: 658, startPoint y: 205, endPoint x: 981, endPoint y: 201, distance: 322.2
click at [982, 202] on span "[QCOM/Student Services: Learning Community Shirts Reorder]" at bounding box center [816, 202] width 331 height 15
copy span "QCOM/Student Services: Learning Community Shirts Reorder]"
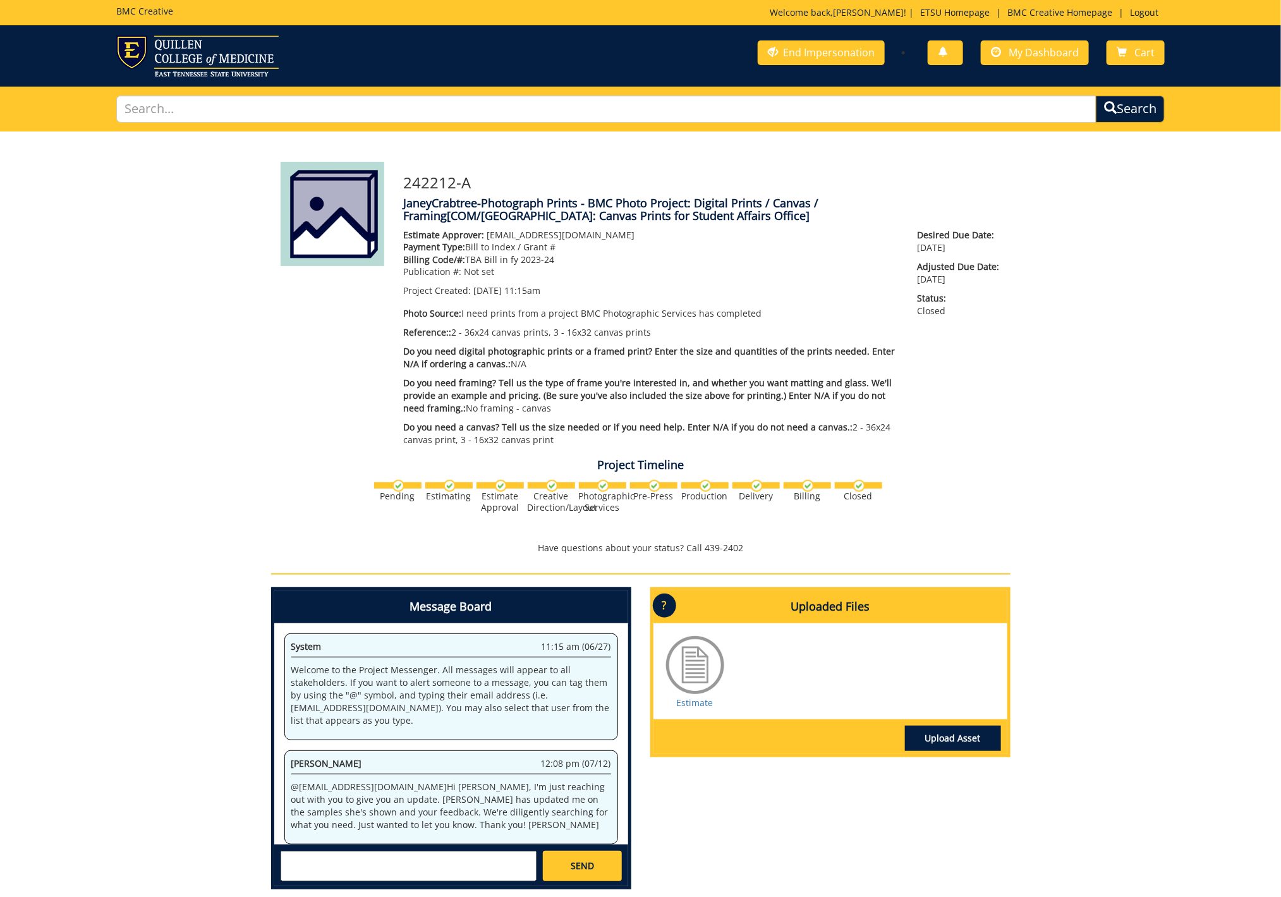
scroll to position [490, 0]
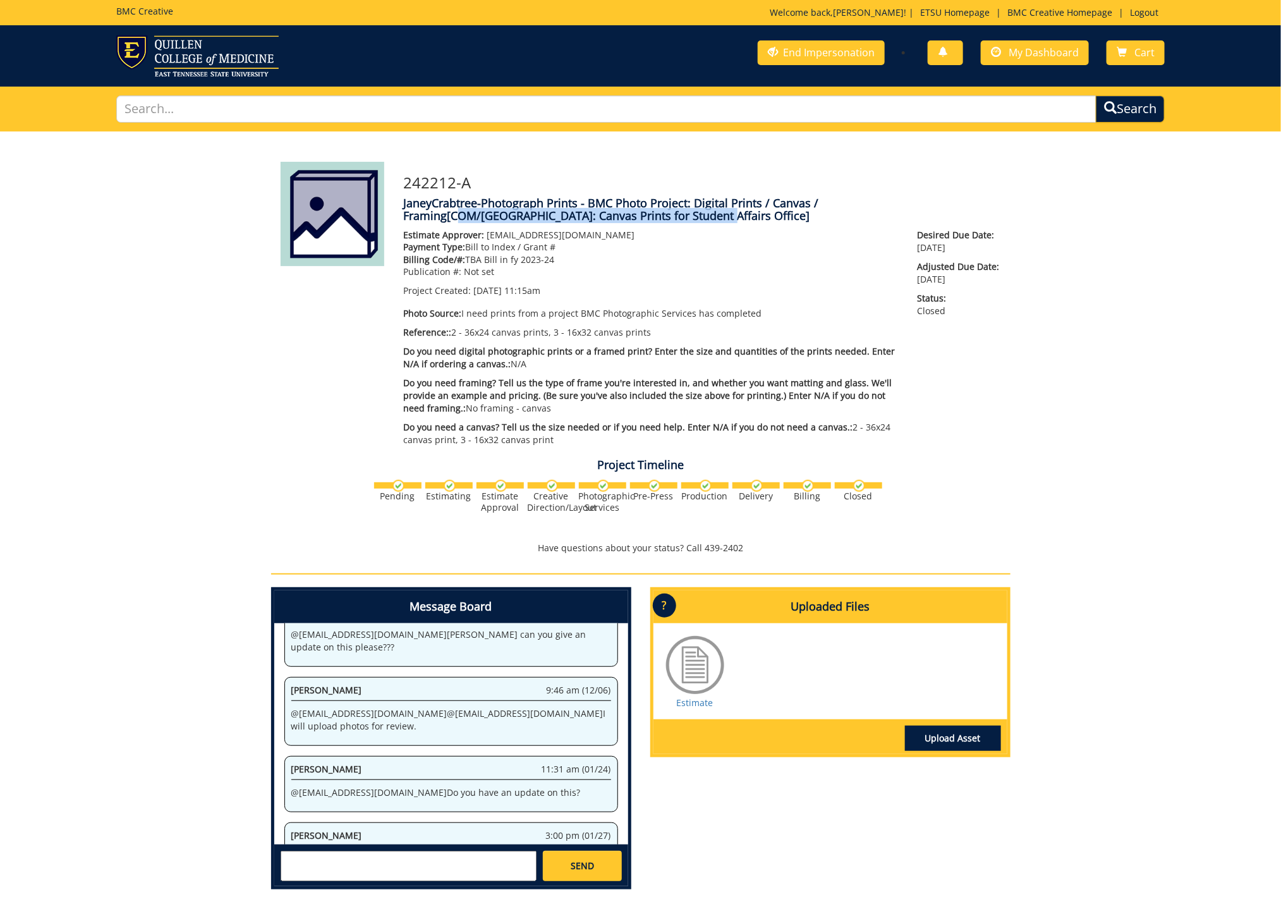
drag, startPoint x: 869, startPoint y: 202, endPoint x: 533, endPoint y: 213, distance: 336.9
click at [533, 213] on span "[COM/SA: Canvas Prints for Student Affairs Office]" at bounding box center [628, 215] width 363 height 15
copy span "COM/SA: Canvas Prints for Student Affairs Office"
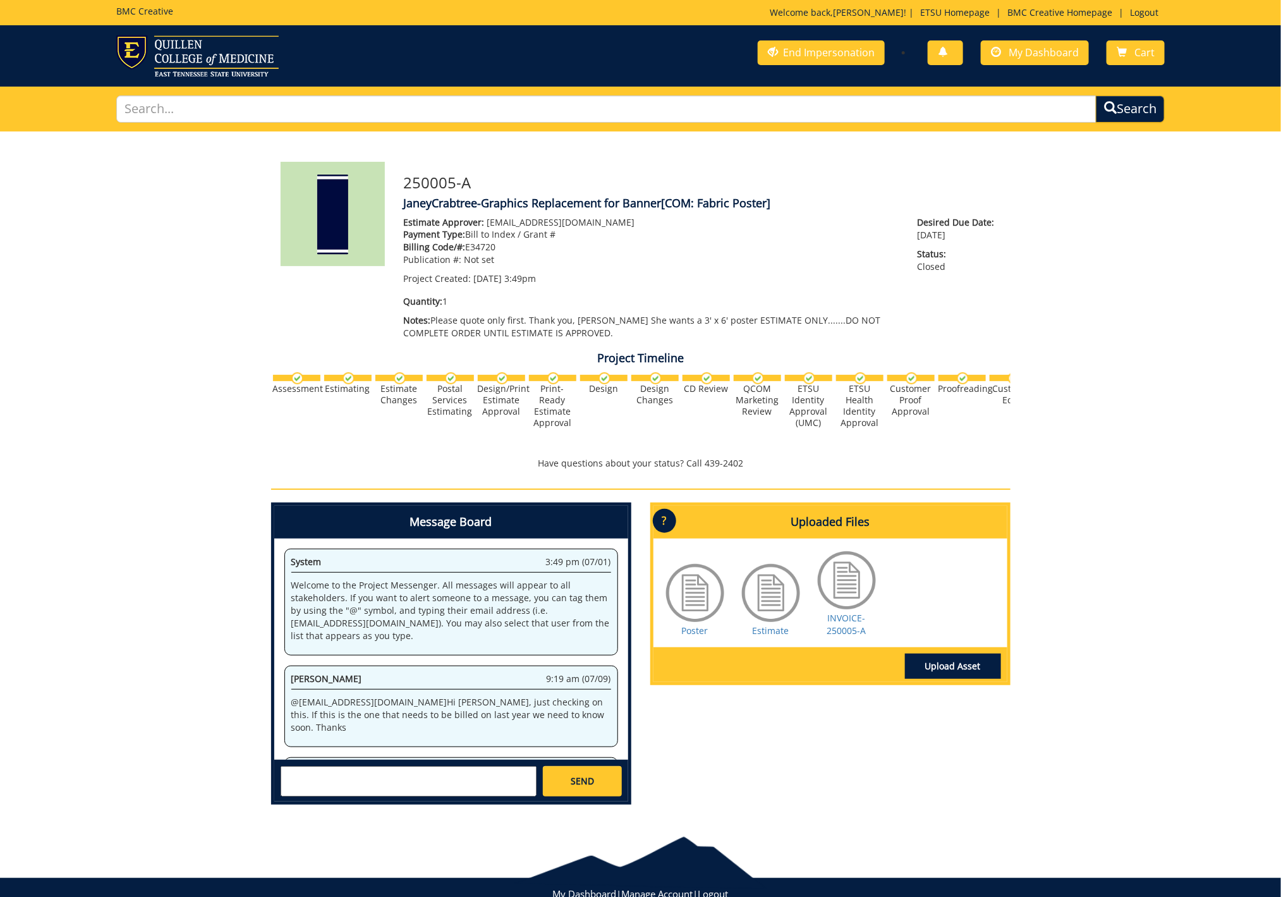
scroll to position [440, 0]
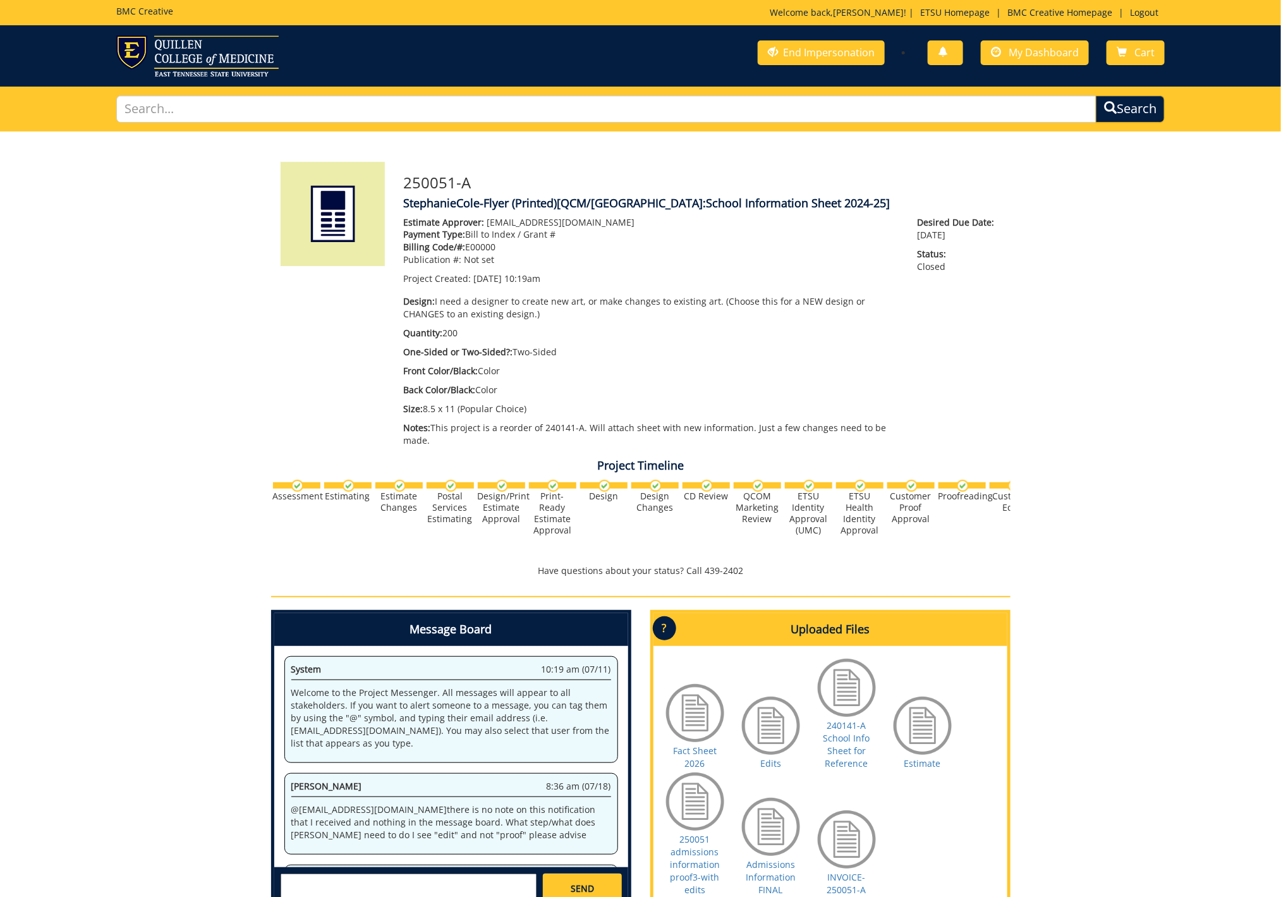
scroll to position [1114, 0]
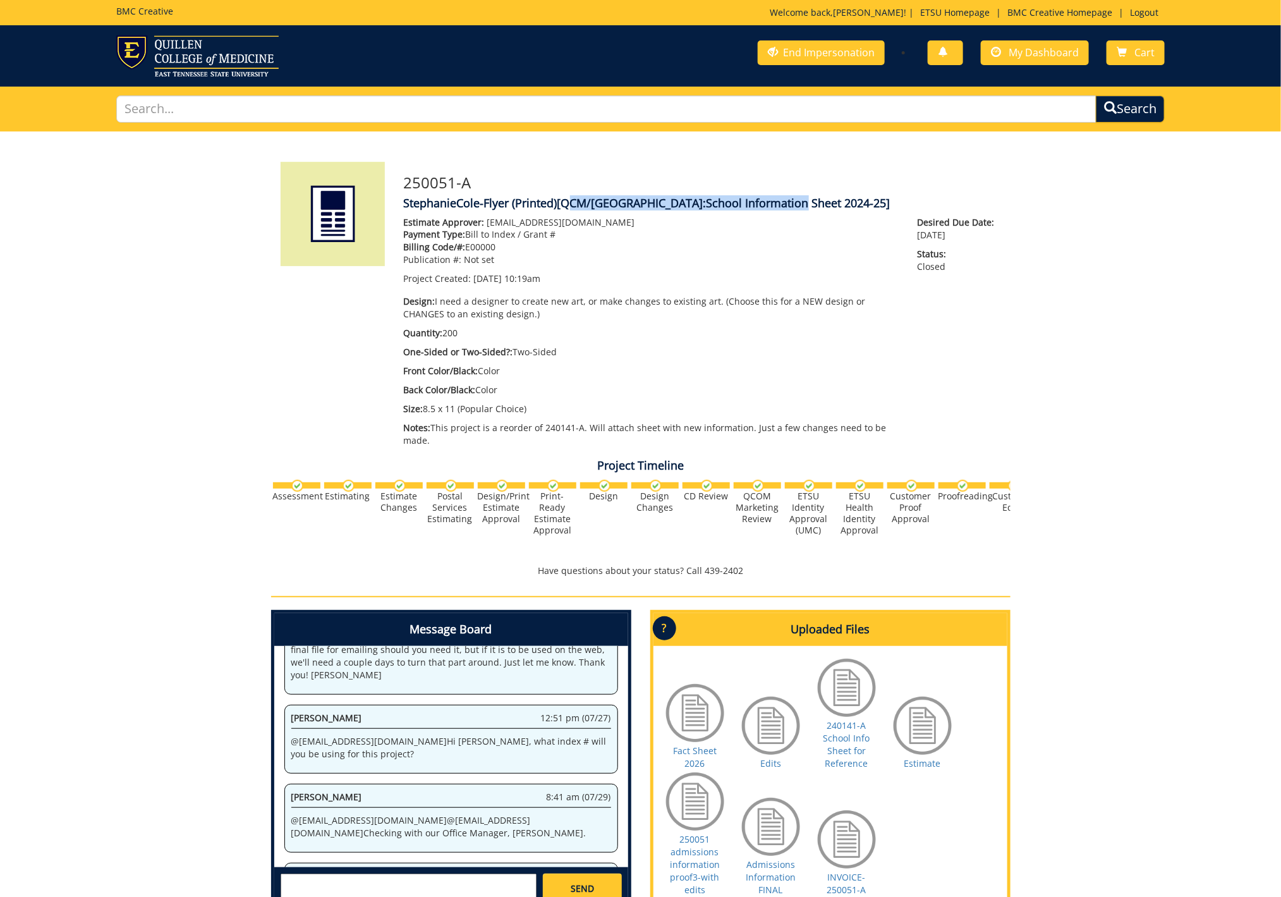
drag, startPoint x: 565, startPoint y: 203, endPoint x: 792, endPoint y: 205, distance: 226.8
click at [792, 205] on span "[QCM/[GEOGRAPHIC_DATA]:School Information Sheet 2024-25]" at bounding box center [723, 202] width 333 height 15
copy span "QCM/SA:School Information Sheet 2024-25"
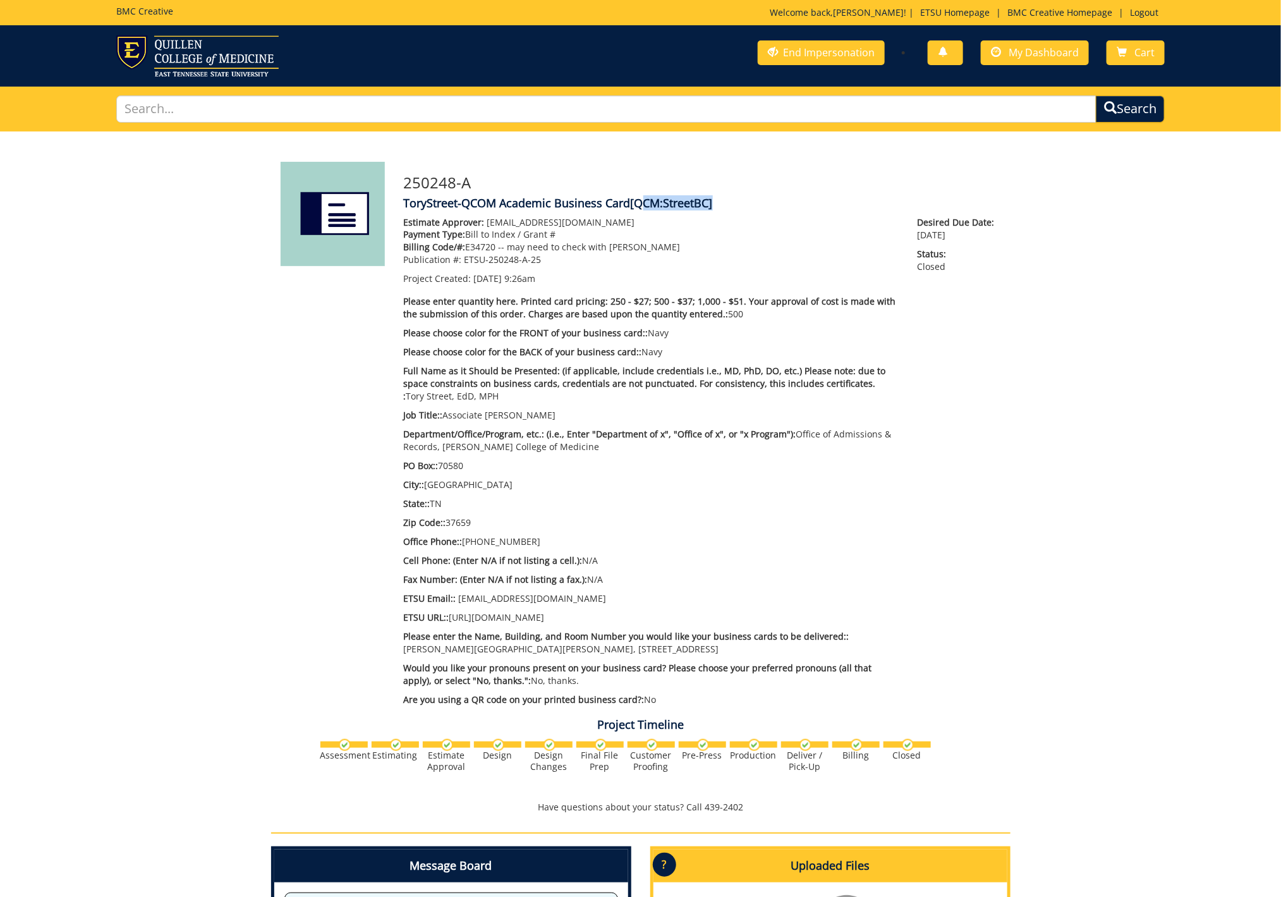
drag, startPoint x: 636, startPoint y: 202, endPoint x: 710, endPoint y: 203, distance: 73.9
click at [710, 203] on span "[QCM:StreetBC]" at bounding box center [672, 202] width 82 height 15
copy span "QCM:StreetBC"
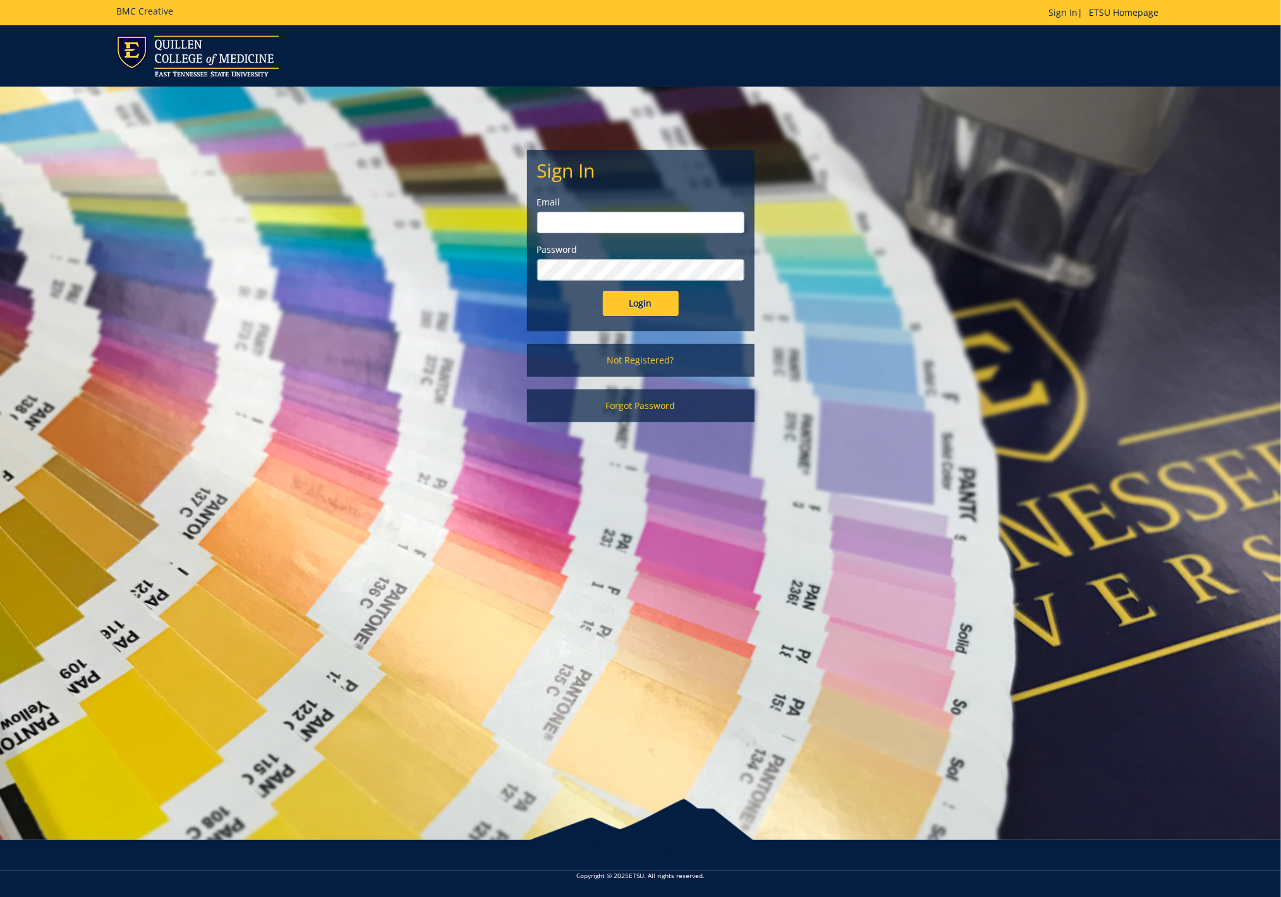
click at [568, 221] on input "email" at bounding box center [640, 222] width 207 height 21
type input "sluderp@etsu.edu"
click at [644, 303] on input "Login" at bounding box center [641, 303] width 76 height 25
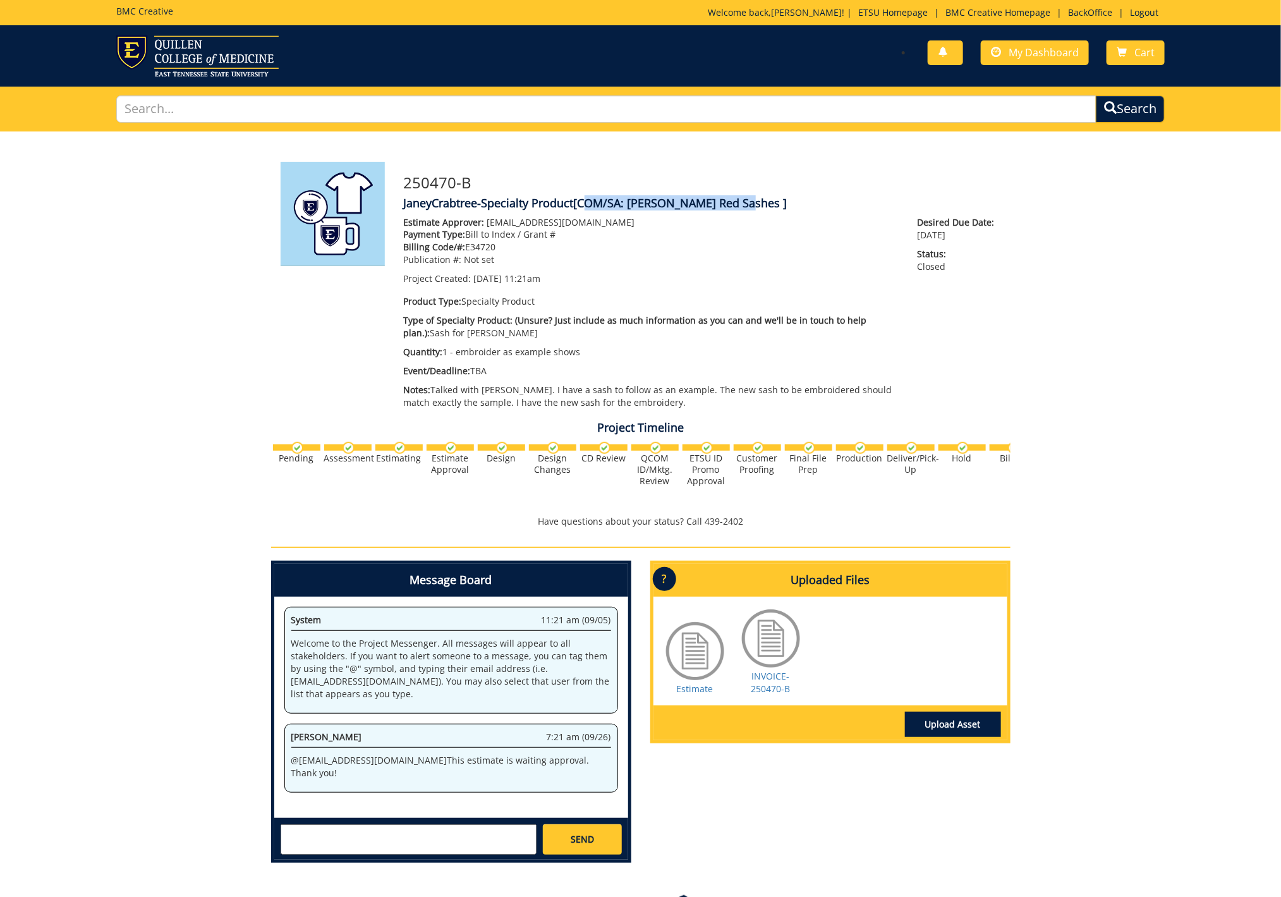
drag, startPoint x: 583, startPoint y: 203, endPoint x: 743, endPoint y: 205, distance: 160.5
click at [743, 205] on span "[COM/SA: Schoborg Red Sashes ]" at bounding box center [681, 202] width 214 height 15
copy span "COM/SA: Schoborg Red Sashes"
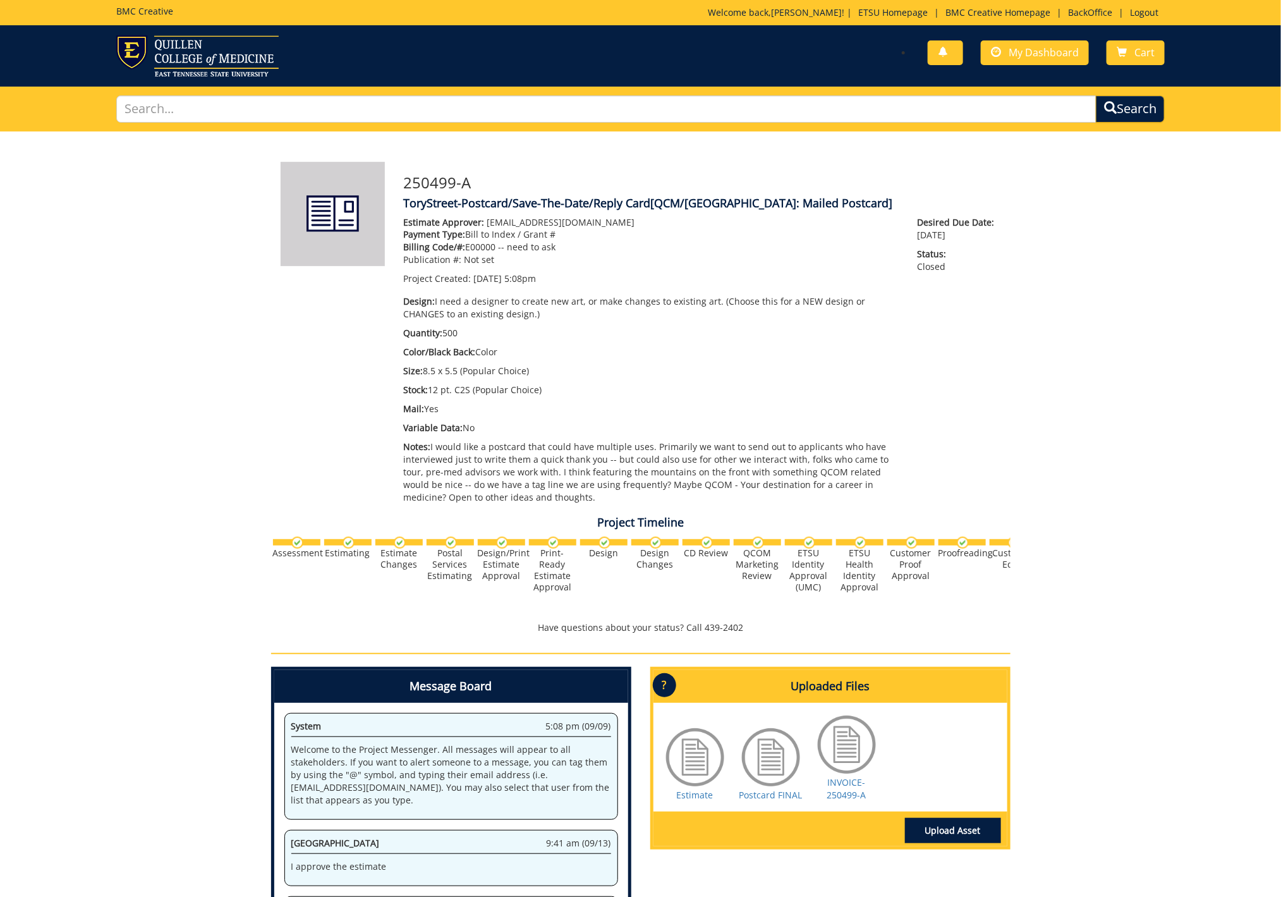
scroll to position [389, 0]
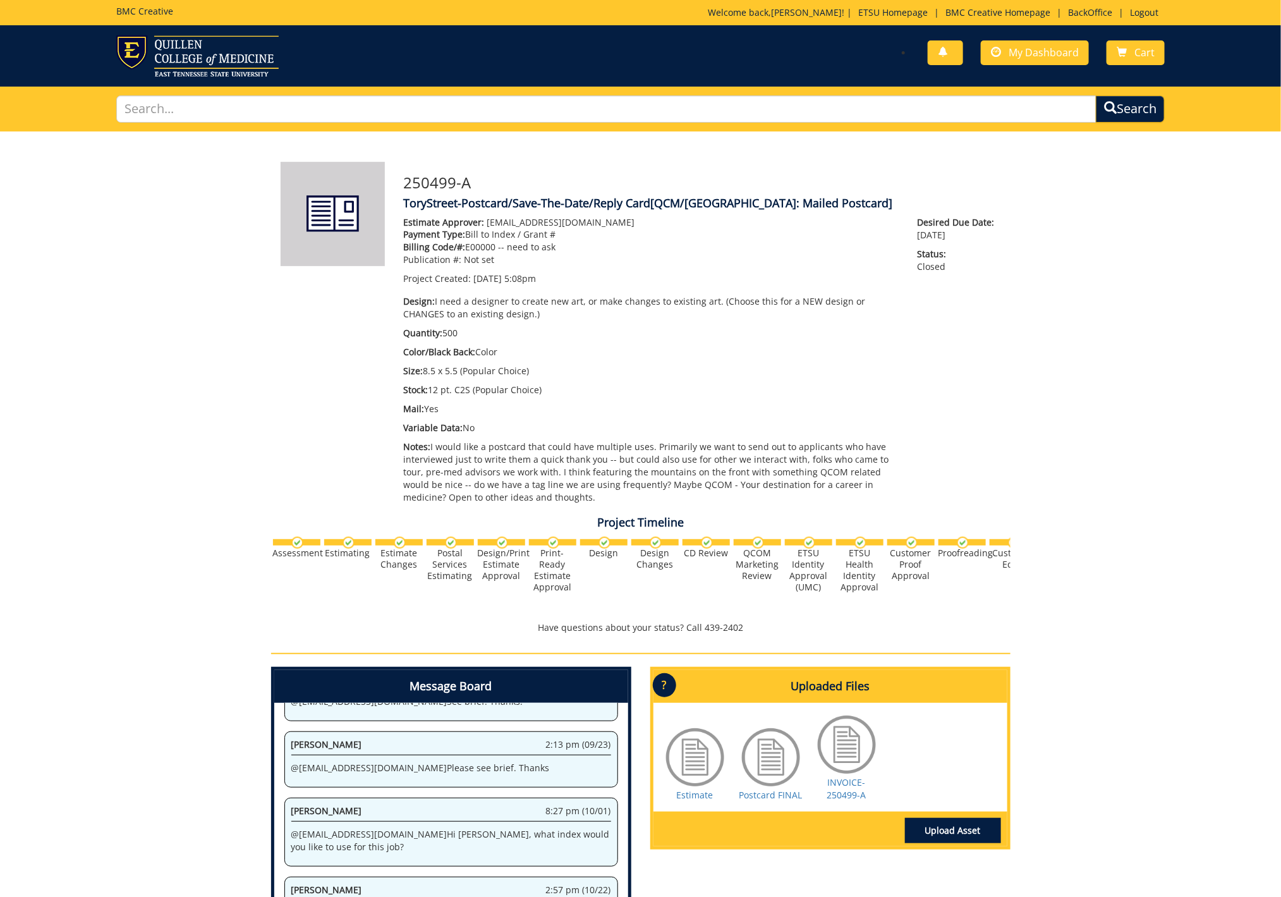
click at [666, 206] on span "[QCM/[GEOGRAPHIC_DATA]: Mailed Postcard]" at bounding box center [772, 202] width 242 height 15
drag, startPoint x: 657, startPoint y: 203, endPoint x: 787, endPoint y: 208, distance: 130.2
click at [790, 208] on span "[QCM/[GEOGRAPHIC_DATA]: Mailed Postcard]" at bounding box center [772, 202] width 242 height 15
copy span "QCM/[GEOGRAPHIC_DATA]: Mailed Postcard"
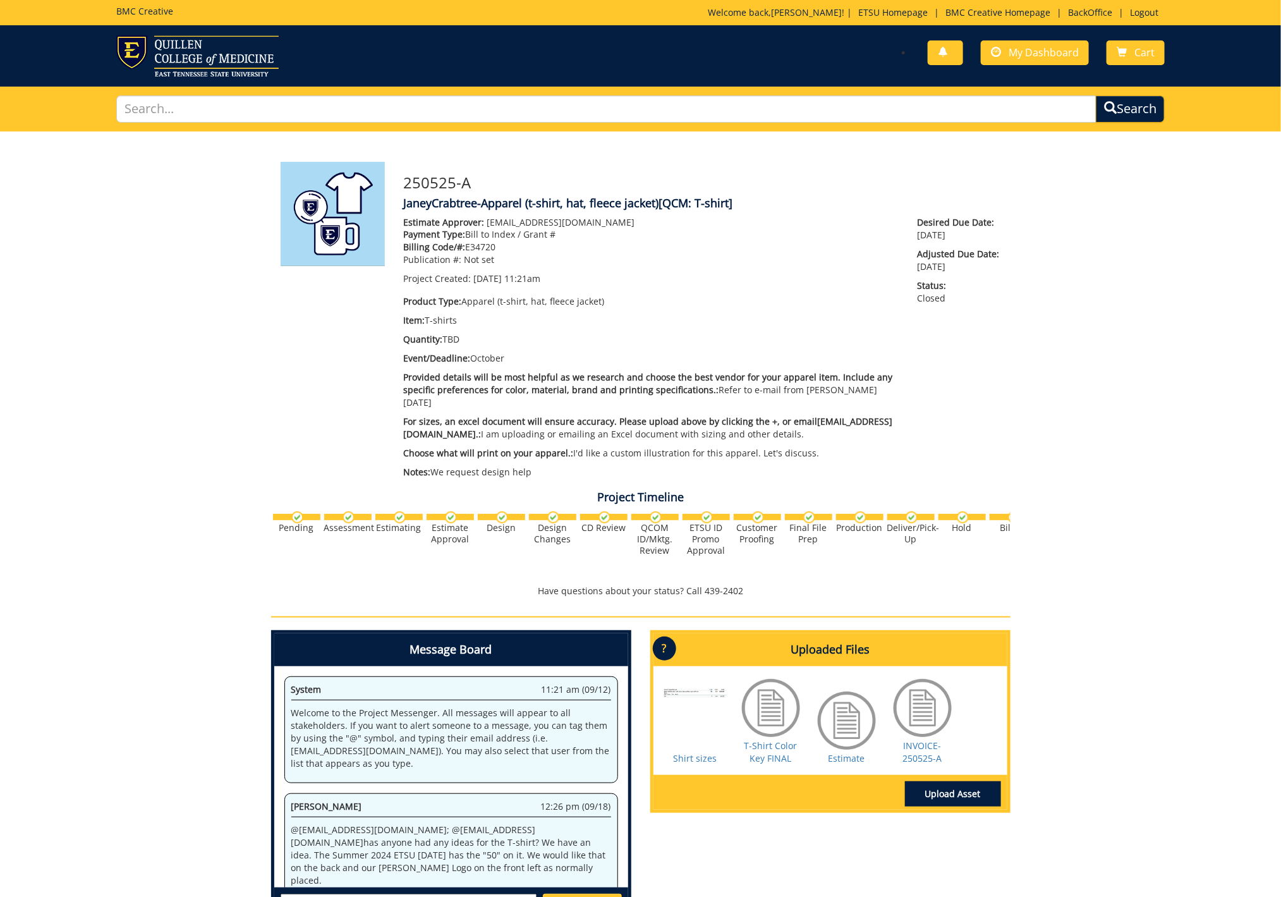
scroll to position [1298, 0]
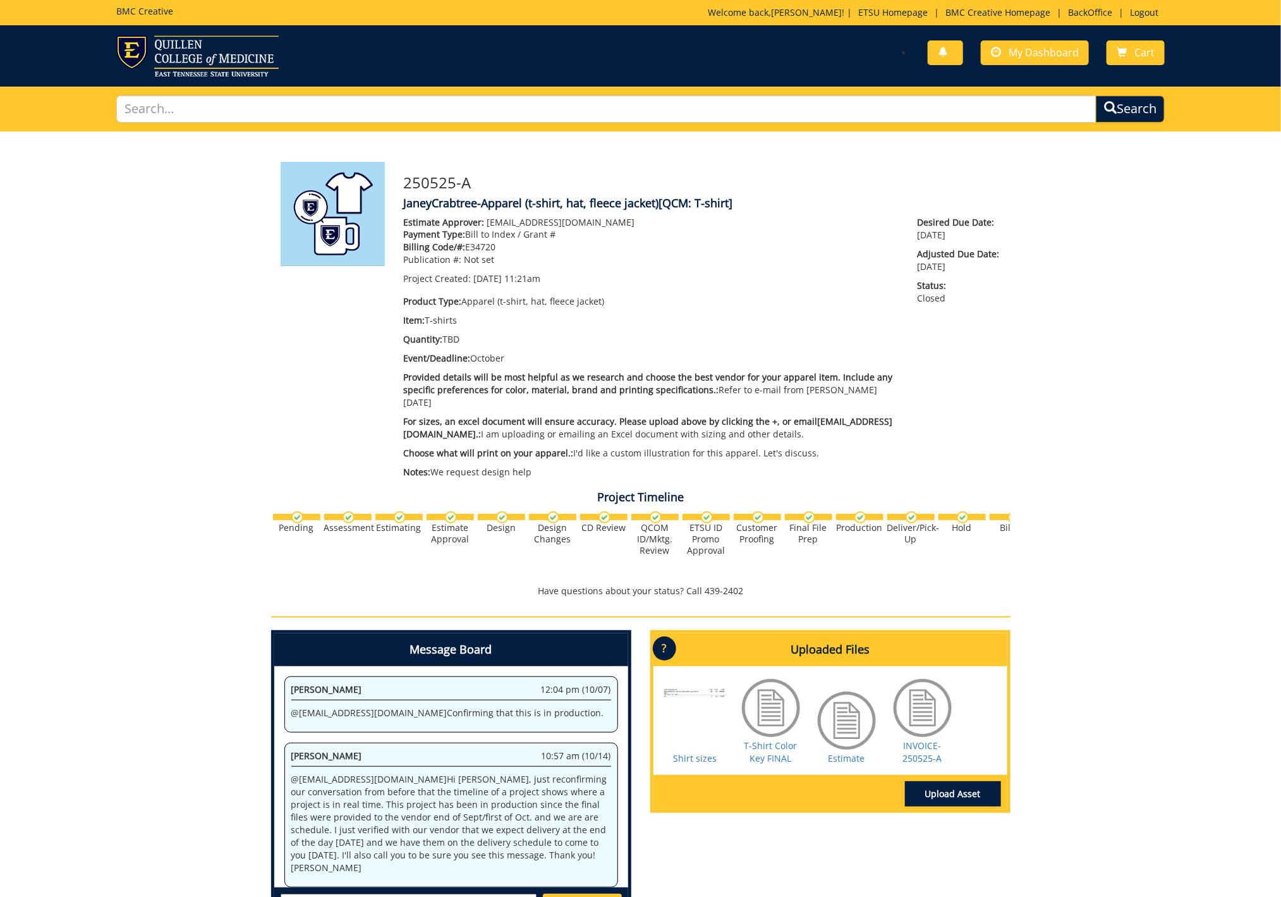
drag, startPoint x: 665, startPoint y: 202, endPoint x: 734, endPoint y: 203, distance: 68.3
click at [733, 203] on span "[QCM: T-shirt]" at bounding box center [696, 202] width 74 height 15
copy span "QCM: T-shirt]"
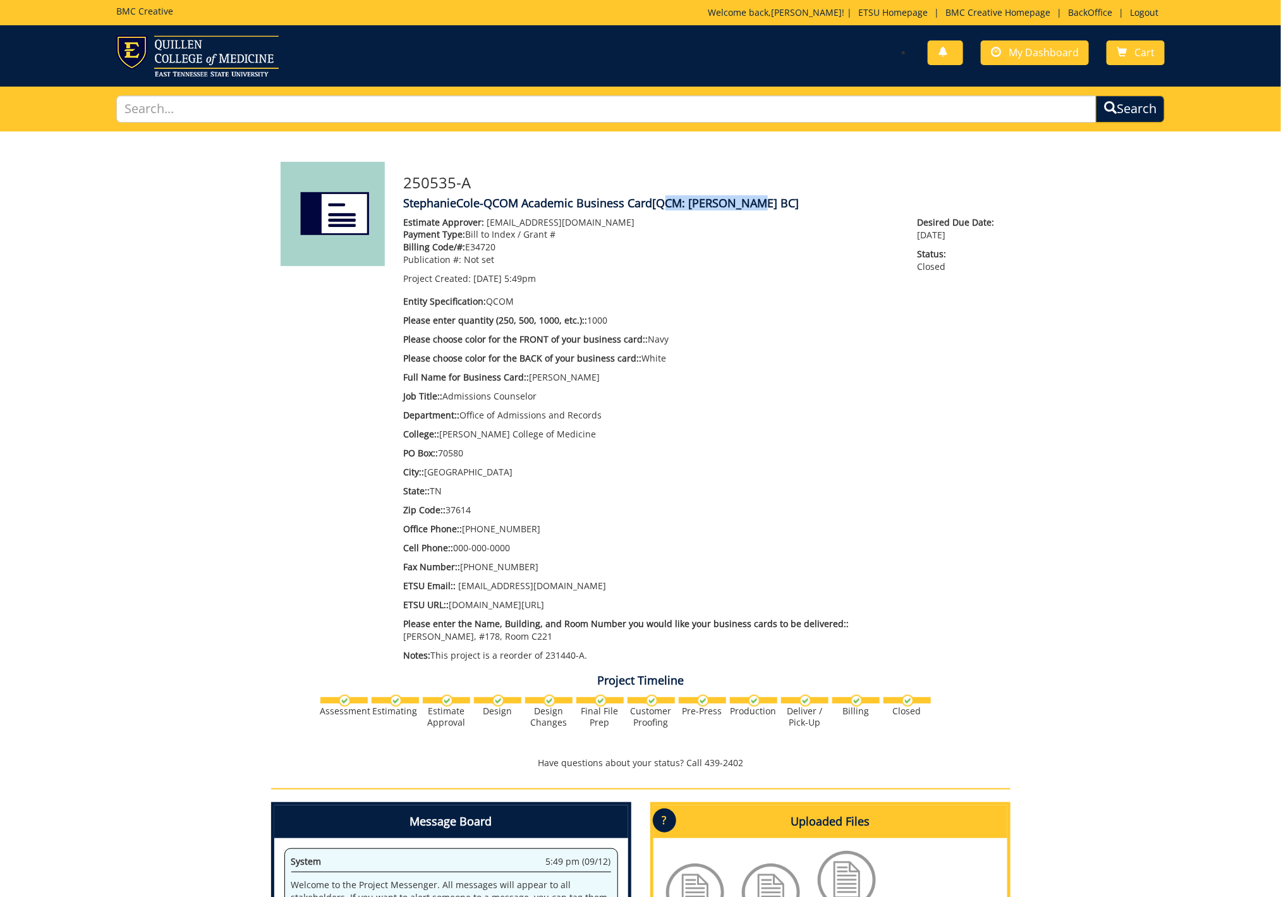
drag, startPoint x: 658, startPoint y: 204, endPoint x: 745, endPoint y: 205, distance: 86.6
click at [746, 205] on span "[QCM: [PERSON_NAME] BC]" at bounding box center [726, 202] width 147 height 15
copy span "QCM: [PERSON_NAME] BC"
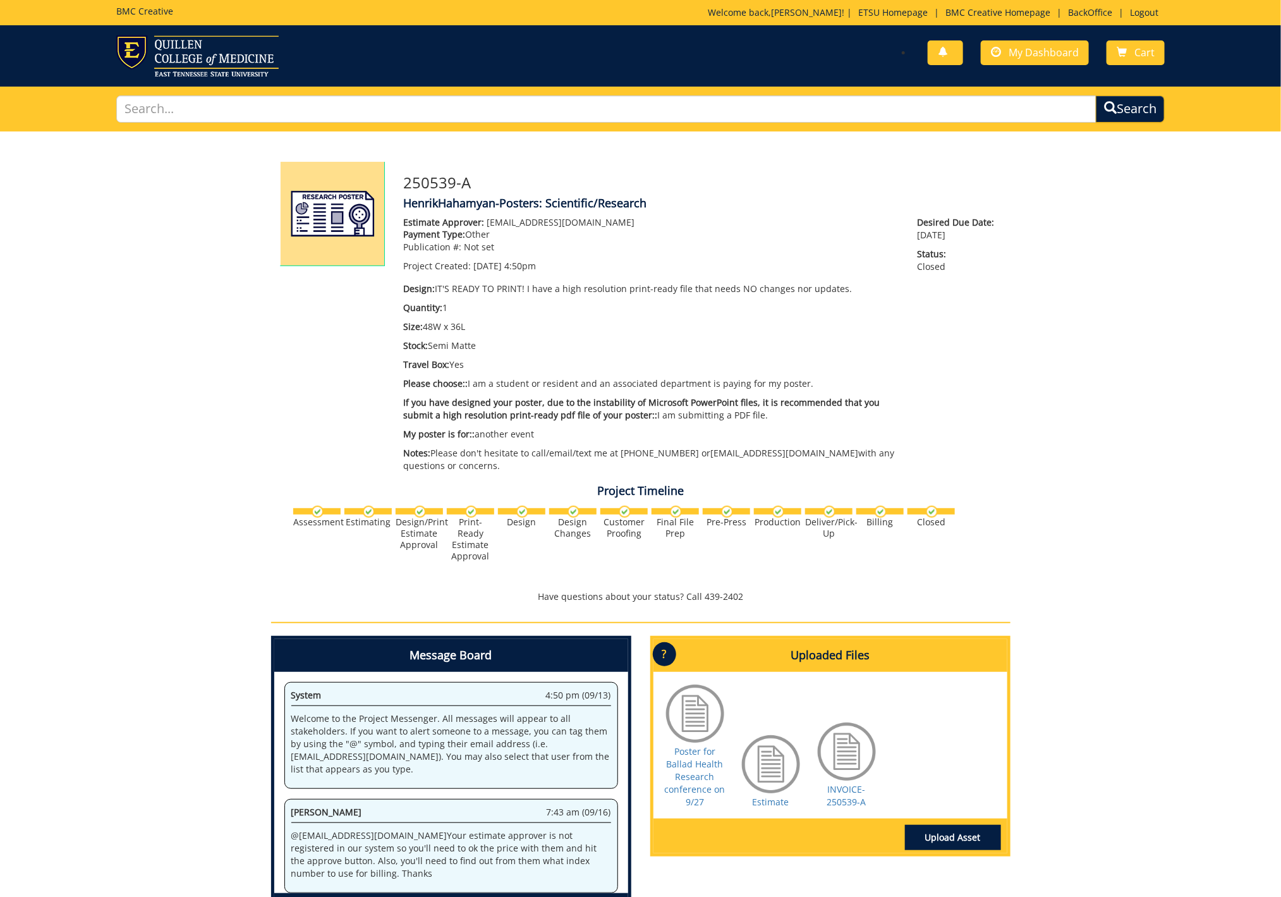
scroll to position [773, 0]
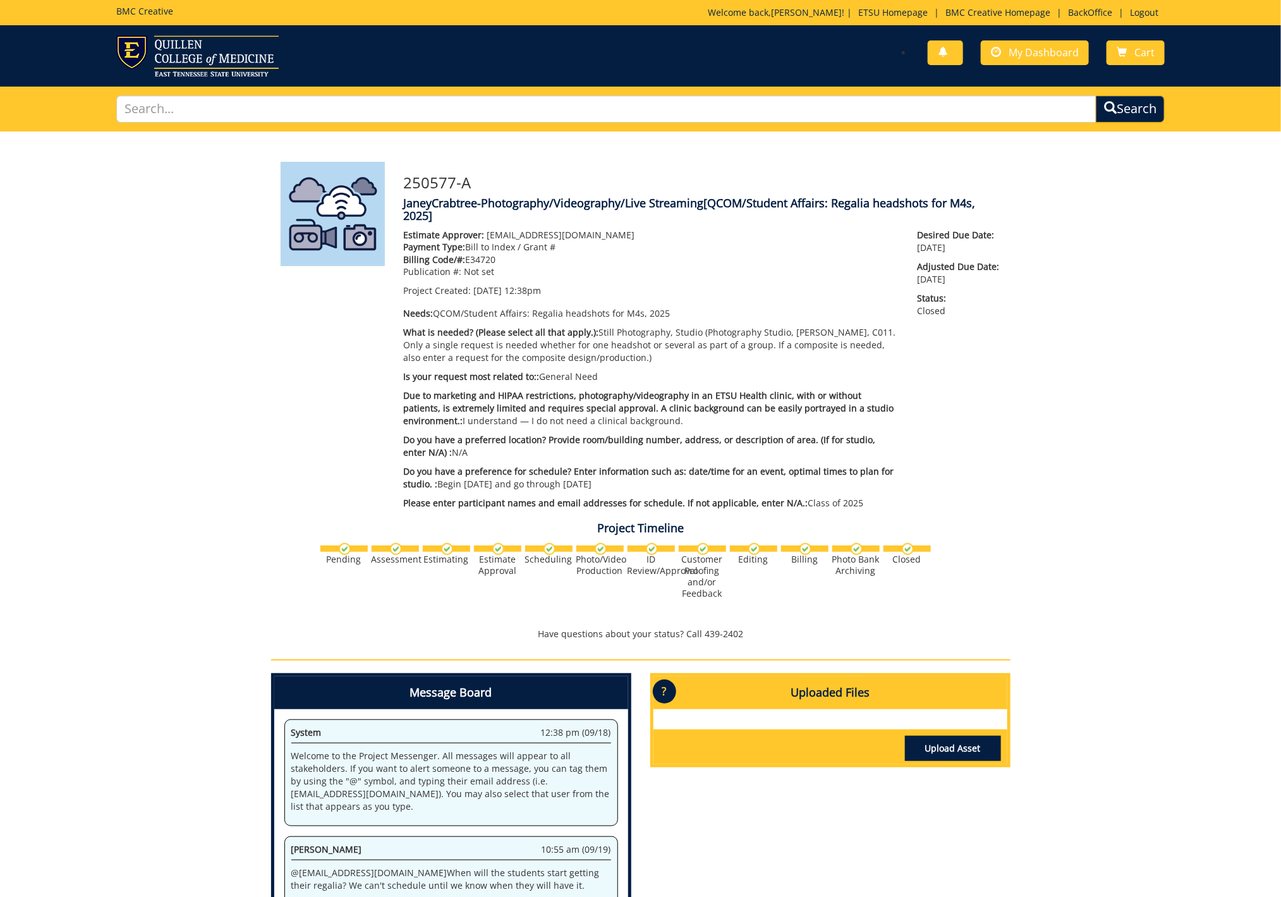
scroll to position [2035, 0]
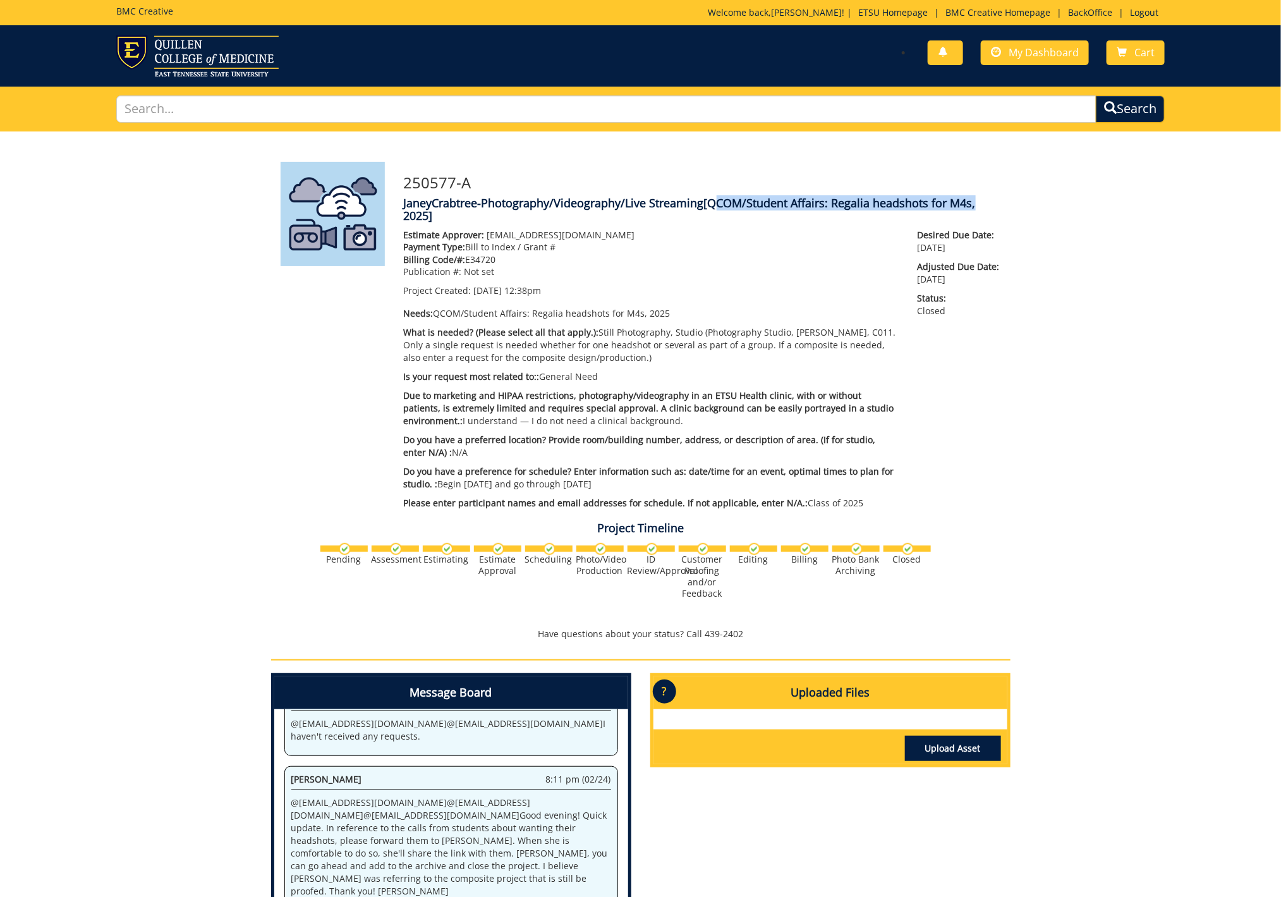
drag, startPoint x: 713, startPoint y: 205, endPoint x: 973, endPoint y: 203, distance: 260.3
click at [973, 203] on span "[QCOM/Student Affairs: Regalia headshots for M4s, 2025]" at bounding box center [690, 209] width 572 height 28
copy span "QCOM/Student Affairs: Regalia headshots for M4s"
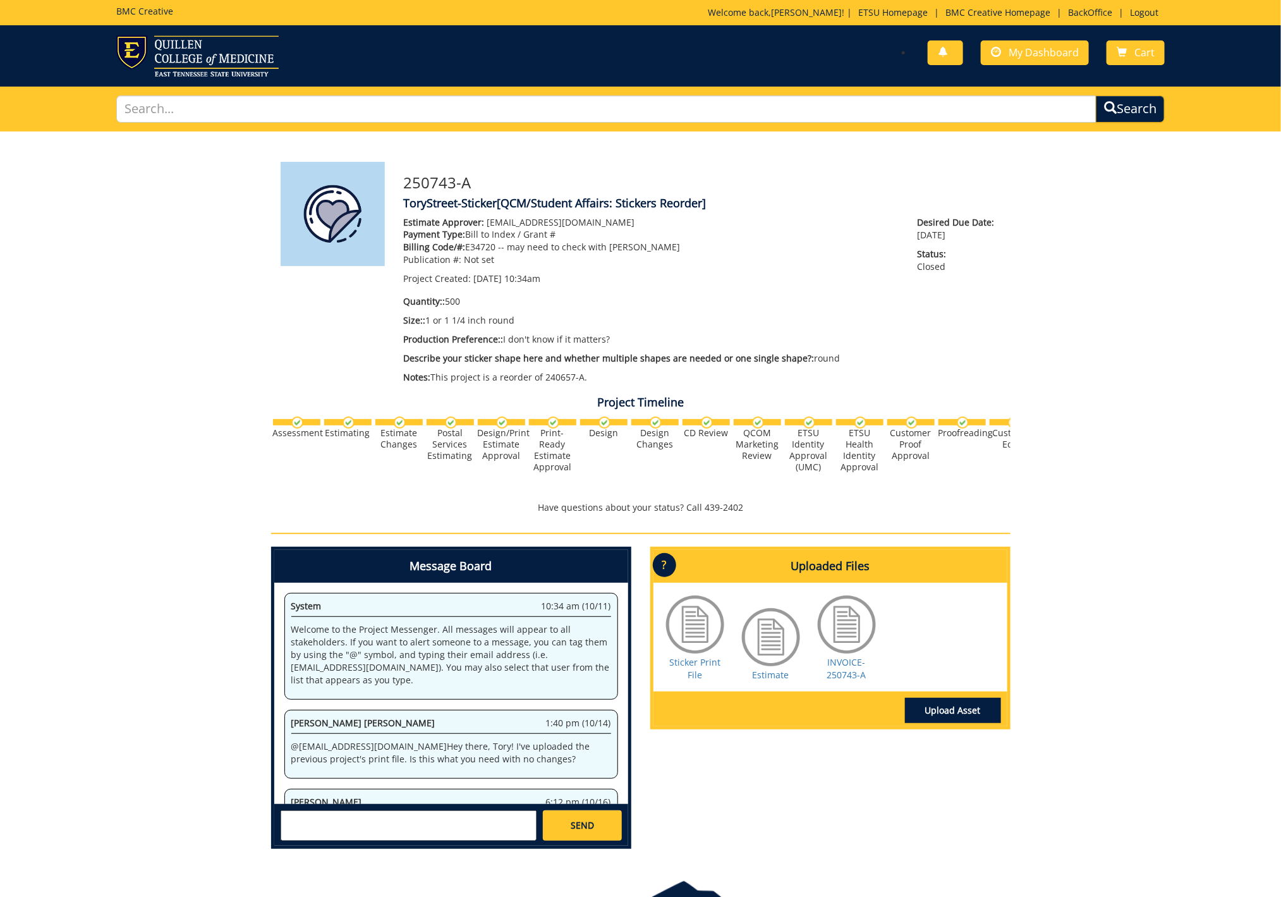
scroll to position [152, 0]
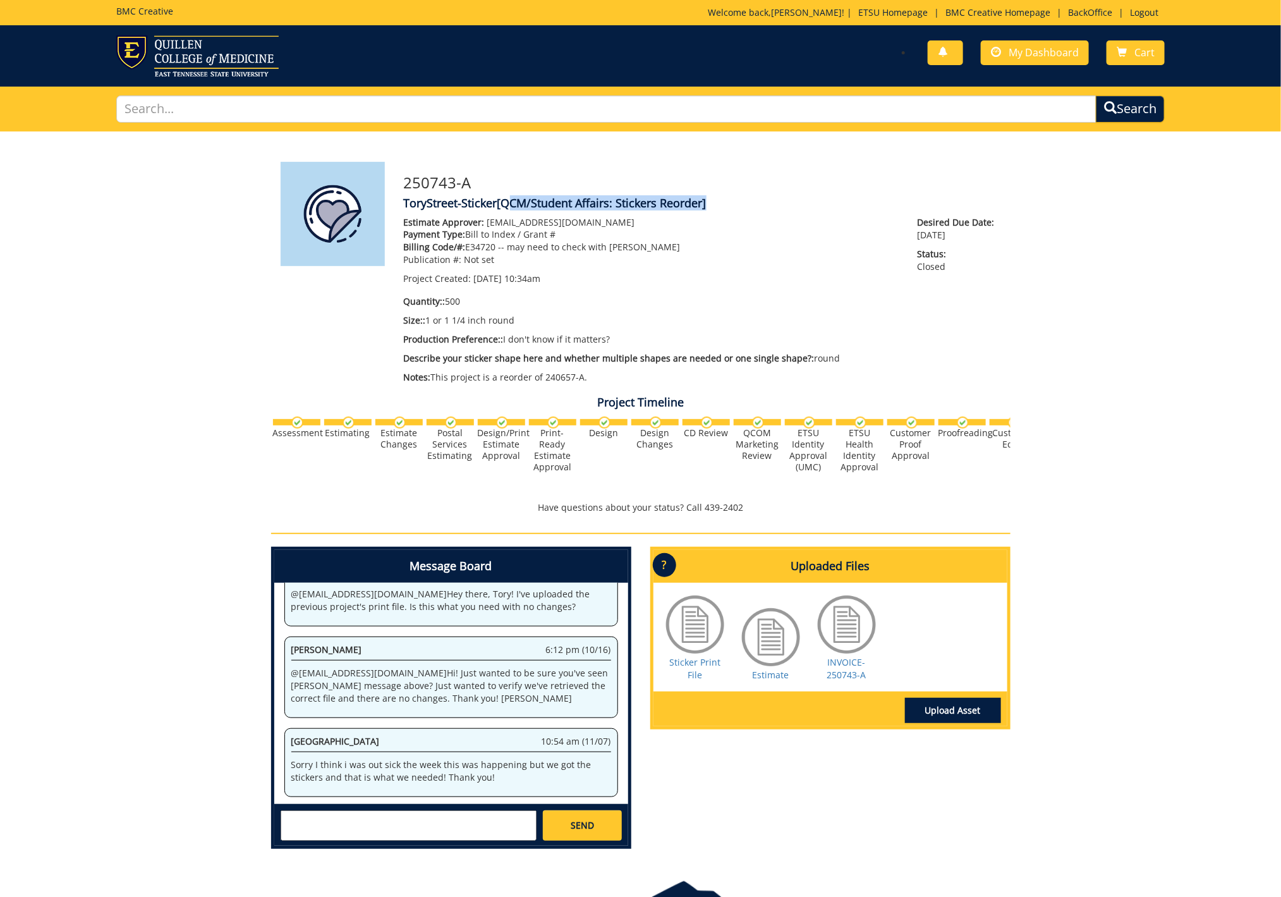
drag, startPoint x: 505, startPoint y: 202, endPoint x: 708, endPoint y: 204, distance: 202.2
click at [706, 204] on span "[QCM/Student Affairs: Stickers Reorder]" at bounding box center [601, 202] width 209 height 15
copy span "QCM/Student Affairs: Stickers Reorder"
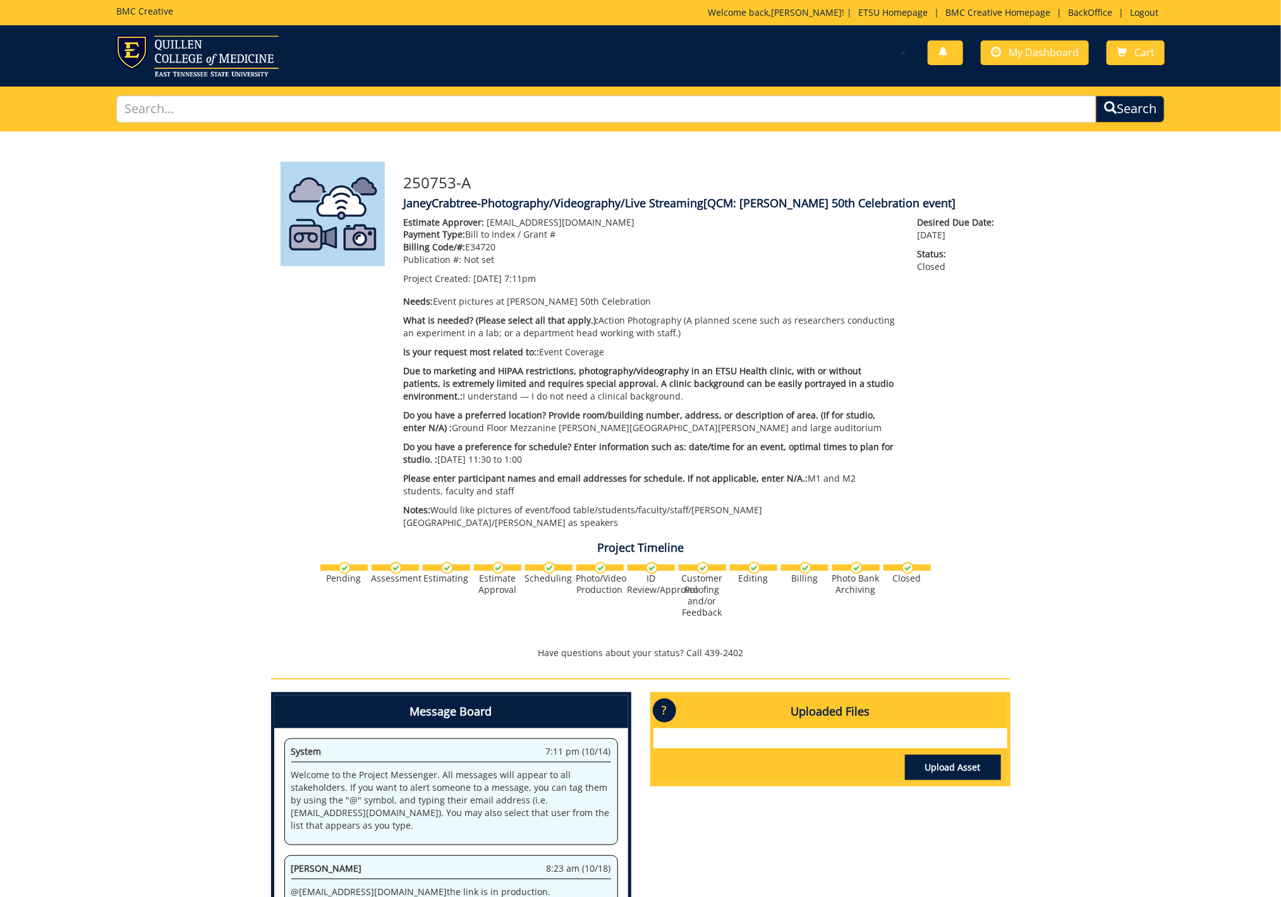
scroll to position [202, 0]
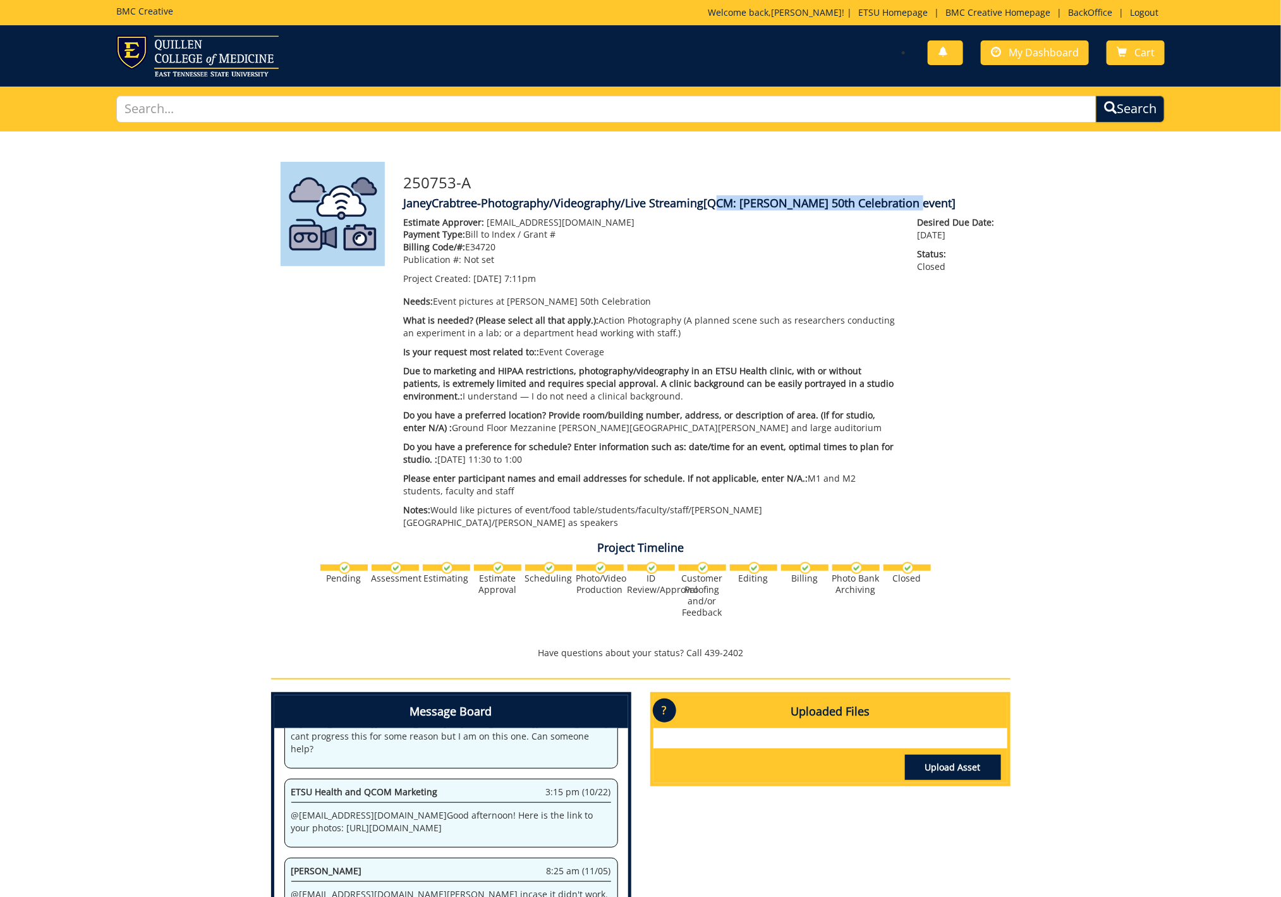
drag, startPoint x: 711, startPoint y: 203, endPoint x: 906, endPoint y: 204, distance: 195.2
click at [906, 204] on span "[QCM: [PERSON_NAME] 50th Celebration event]" at bounding box center [830, 202] width 252 height 15
copy span "QCM: [PERSON_NAME] 50th Celebration event"
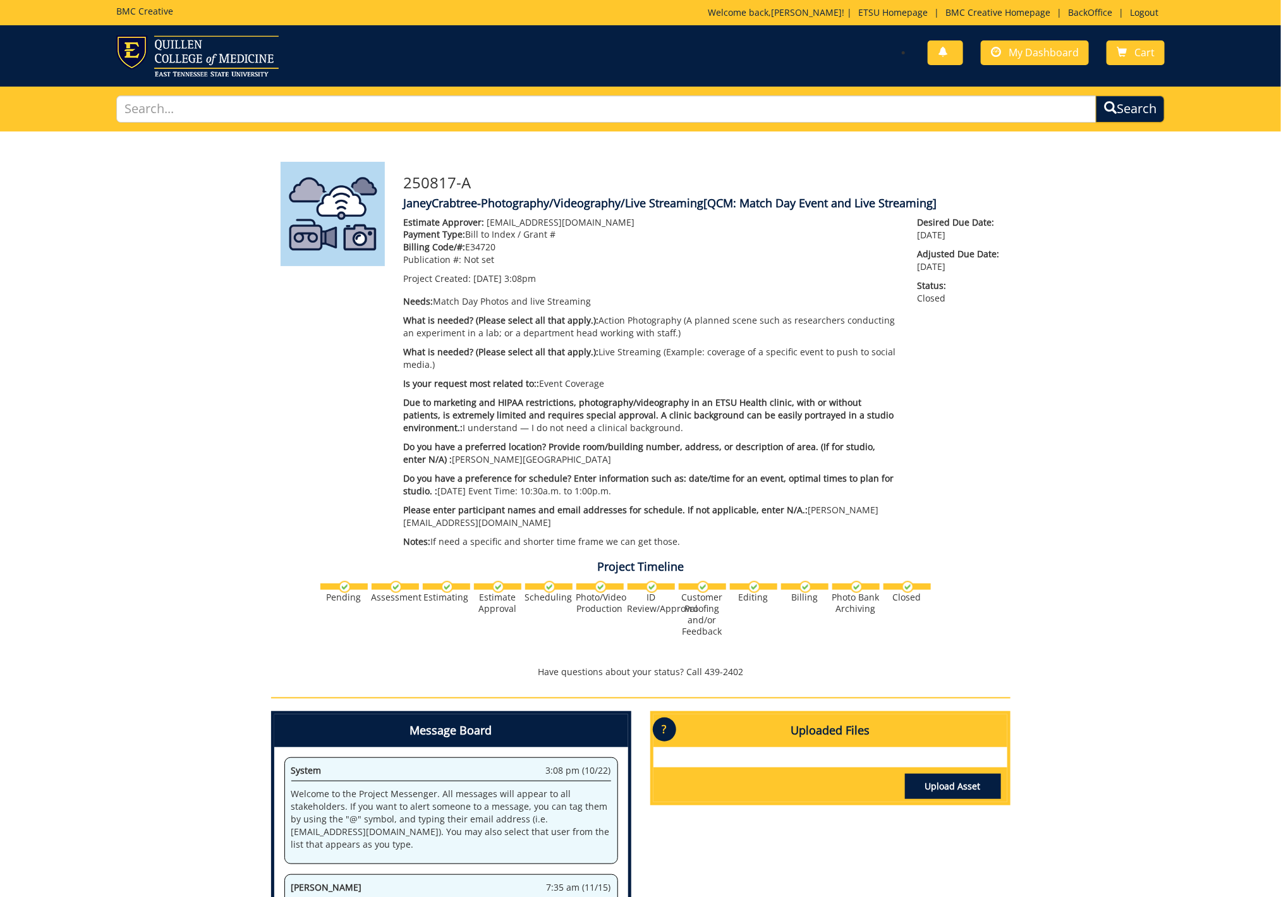
scroll to position [86, 0]
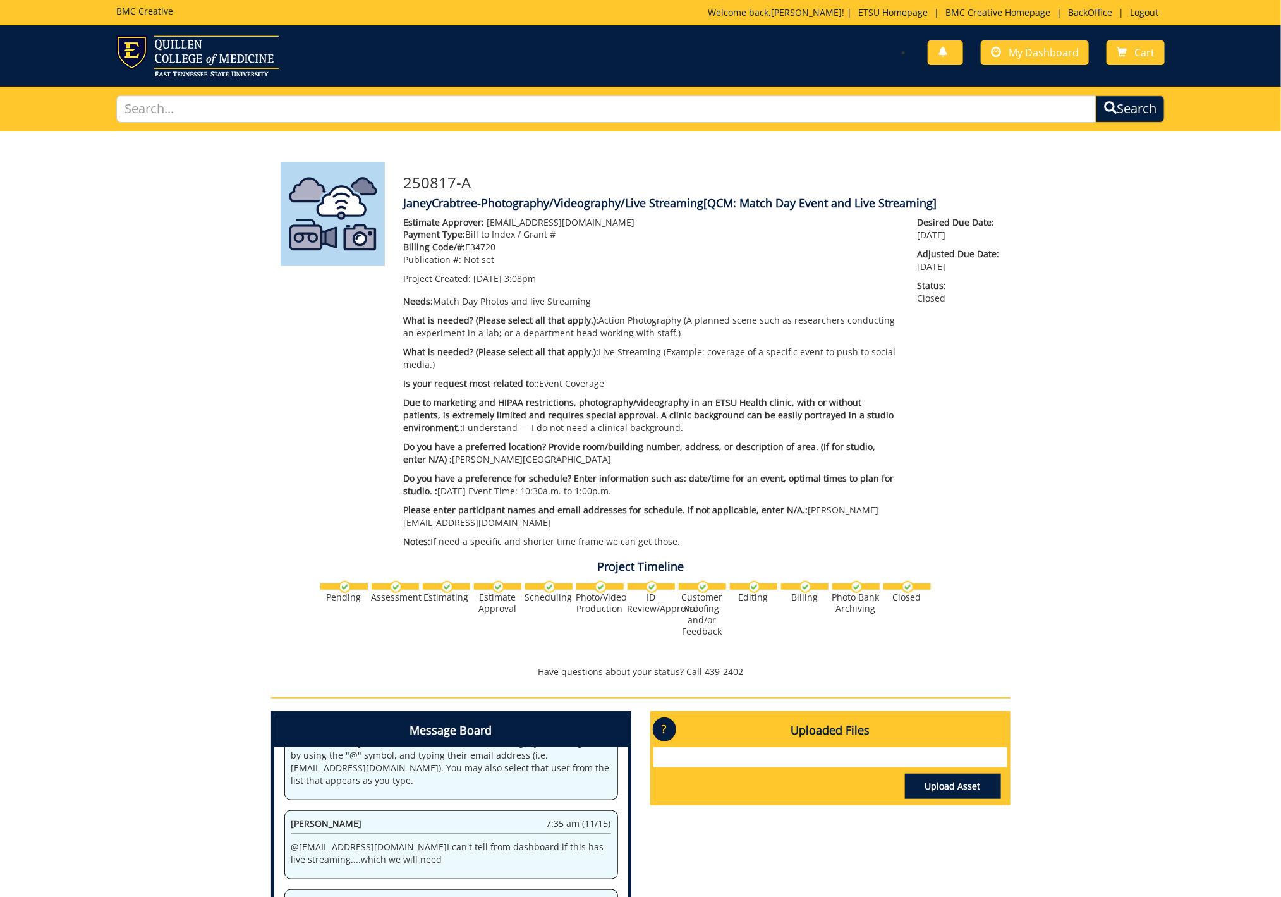
drag, startPoint x: 711, startPoint y: 203, endPoint x: 937, endPoint y: 208, distance: 225.6
click at [937, 208] on span "[QCM: Match Day Event and Live Streaming]" at bounding box center [820, 202] width 233 height 15
copy span "QCM: Match Day Event and Live Streaming]"
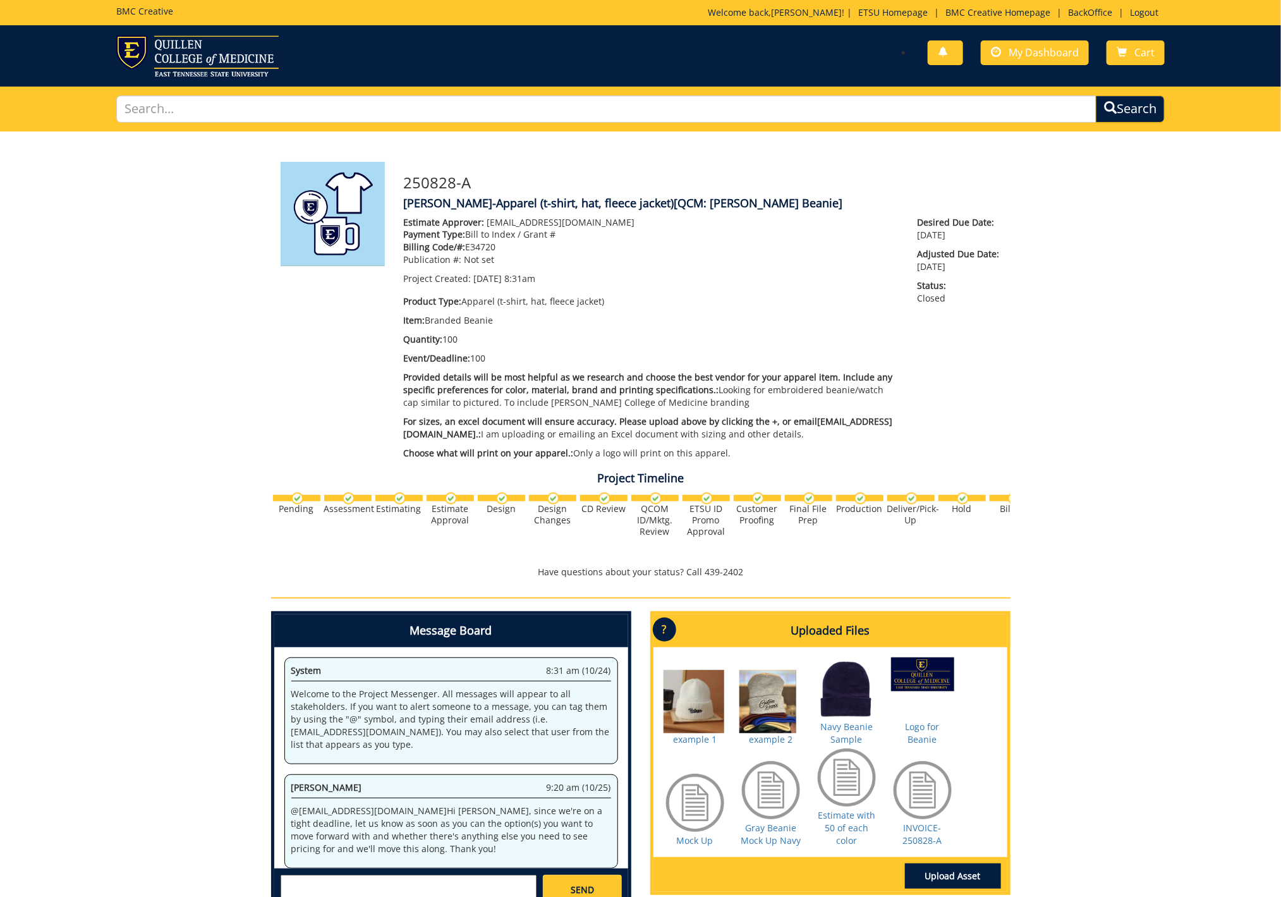
scroll to position [1218, 0]
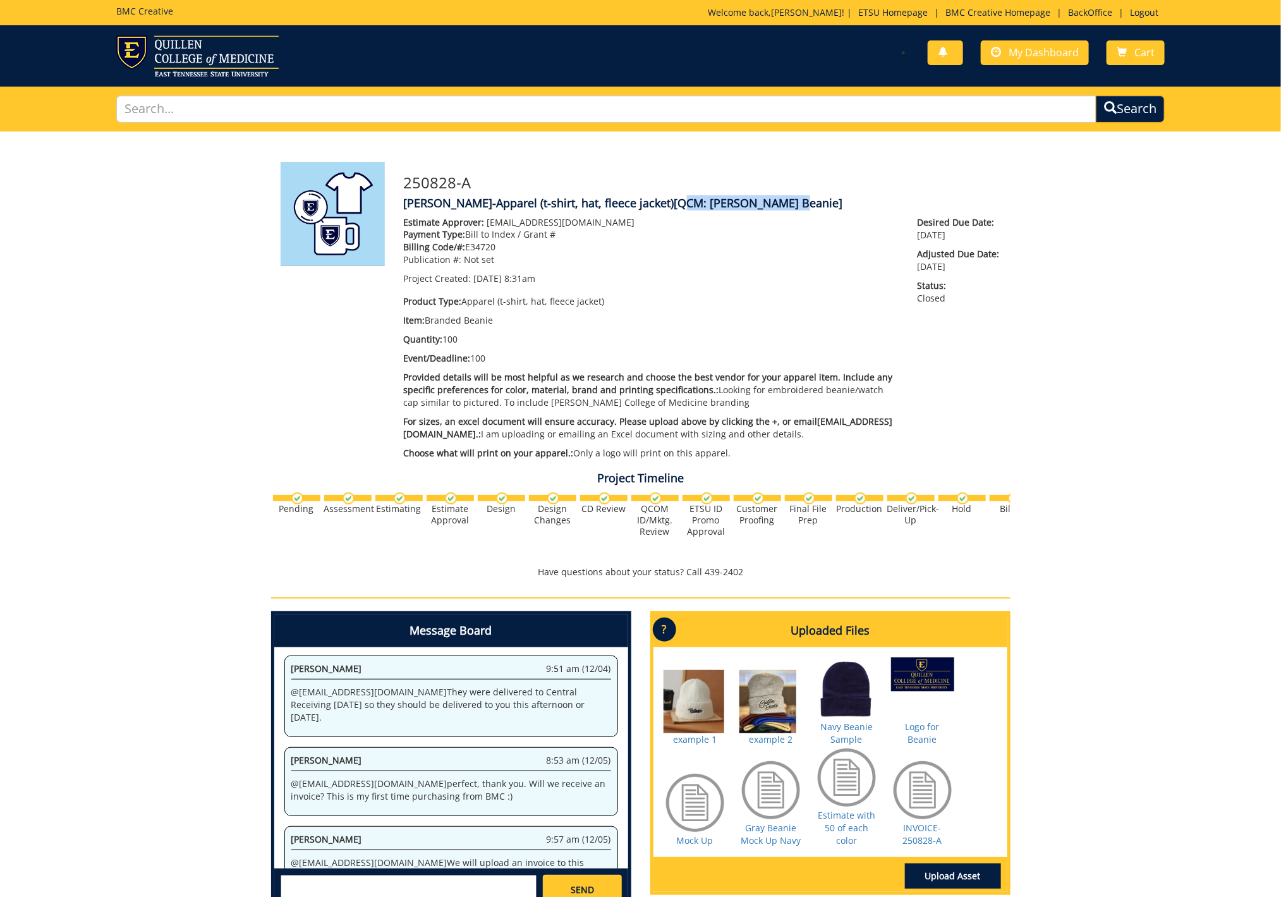
drag, startPoint x: 668, startPoint y: 203, endPoint x: 777, endPoint y: 206, distance: 108.7
click at [777, 206] on span "[QCM: [PERSON_NAME] Beanie]" at bounding box center [758, 202] width 169 height 15
copy span "QCM: Quillen Beanie"
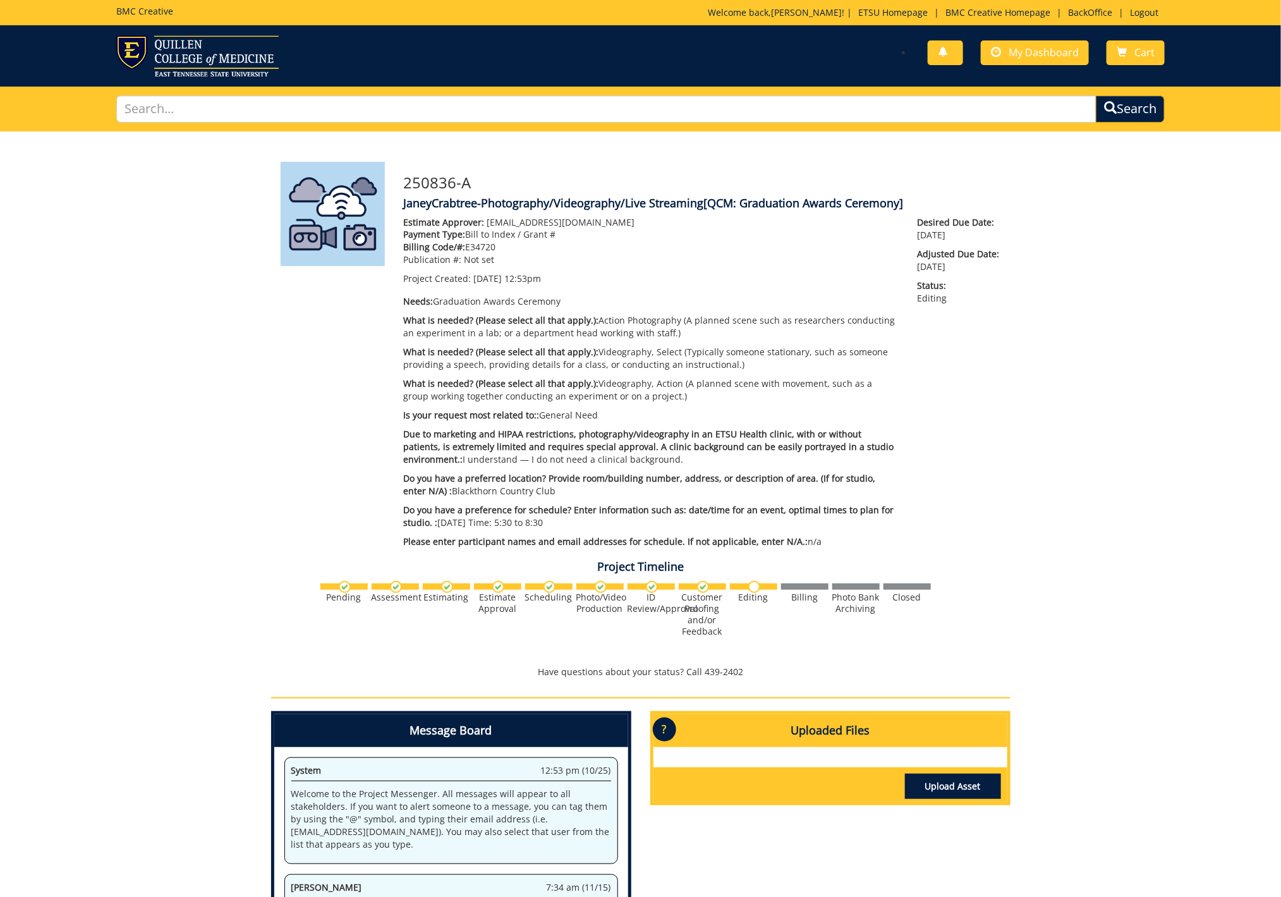
scroll to position [1739, 0]
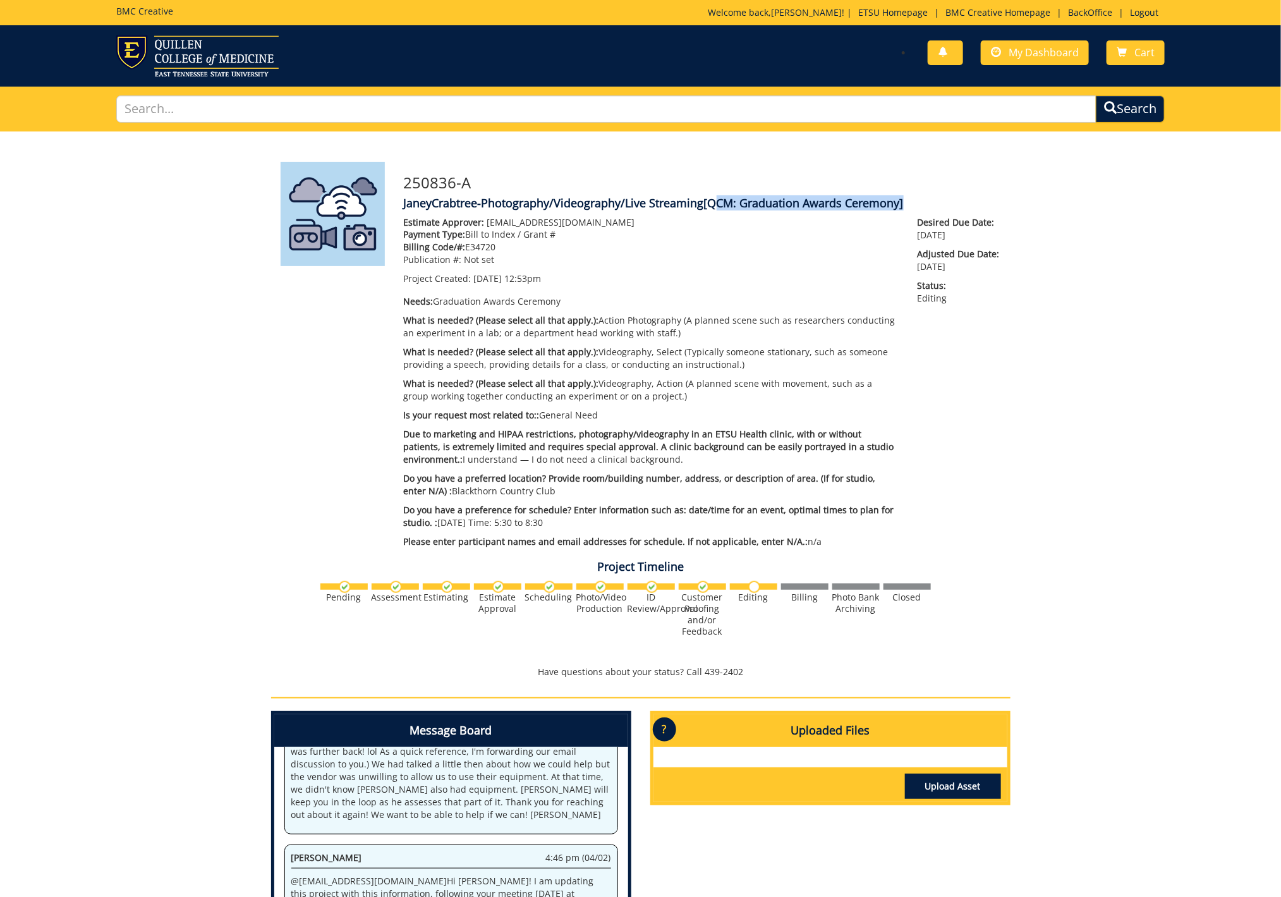
drag, startPoint x: 710, startPoint y: 201, endPoint x: 902, endPoint y: 206, distance: 192.1
click at [902, 206] on span "[QCM: Graduation Awards Ceremony]" at bounding box center [804, 202] width 200 height 15
copy span "QCM: Graduation Awards Ceremony"
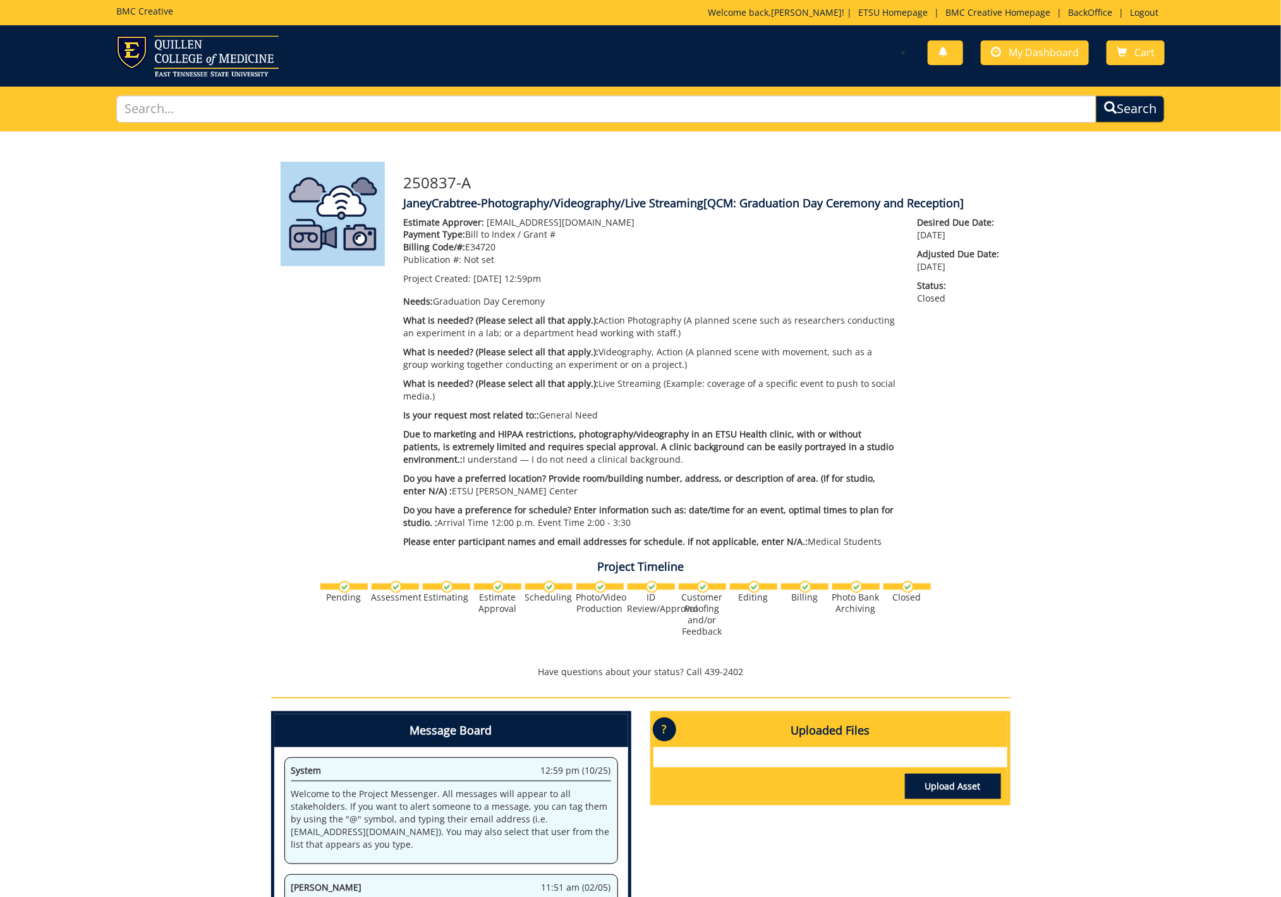
scroll to position [384, 0]
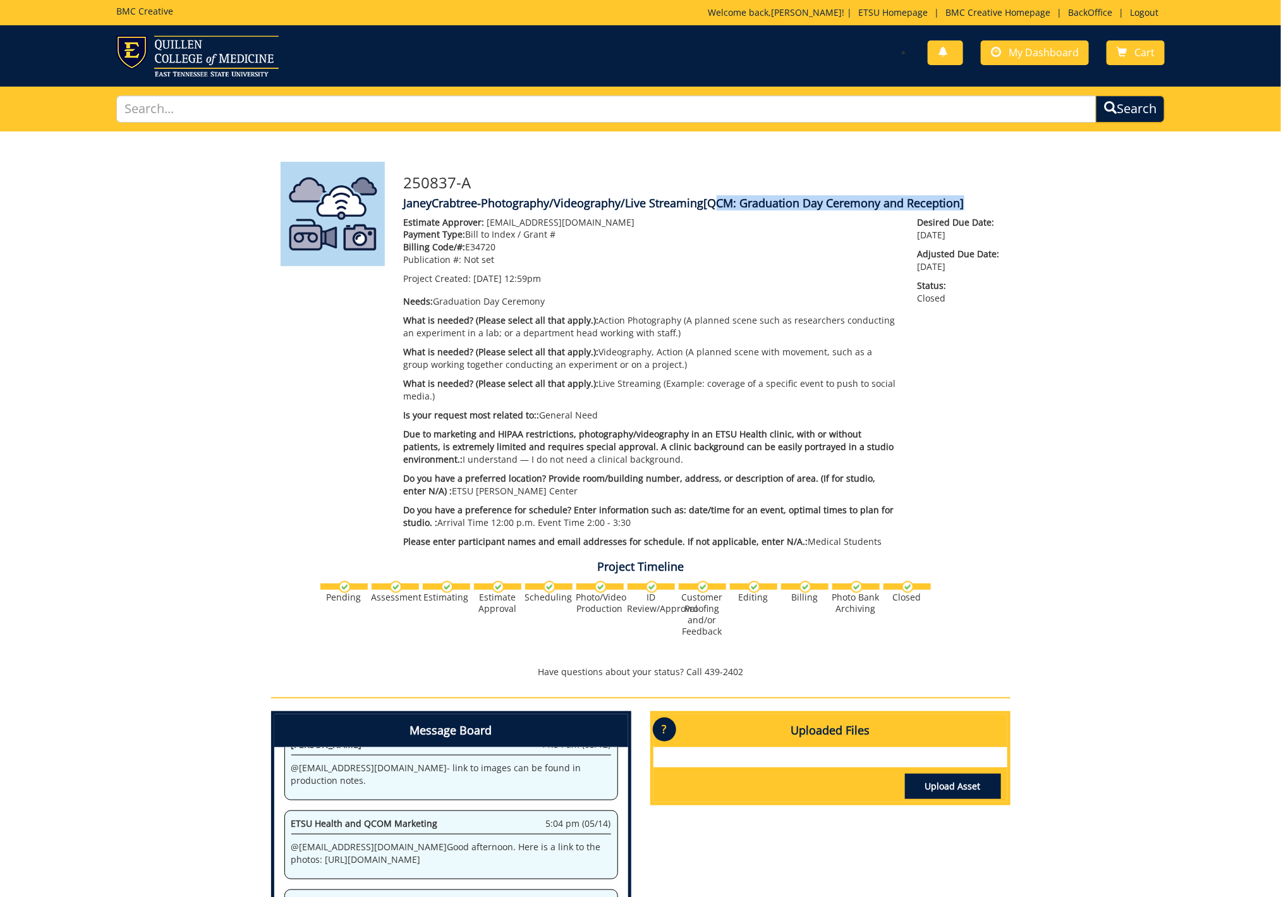
drag, startPoint x: 712, startPoint y: 203, endPoint x: 964, endPoint y: 206, distance: 252.1
click at [964, 206] on span "[QCM: Graduation Day Ceremony and Reception]" at bounding box center [834, 202] width 260 height 15
copy span "QCM: Graduation Day Ceremony and Reception"
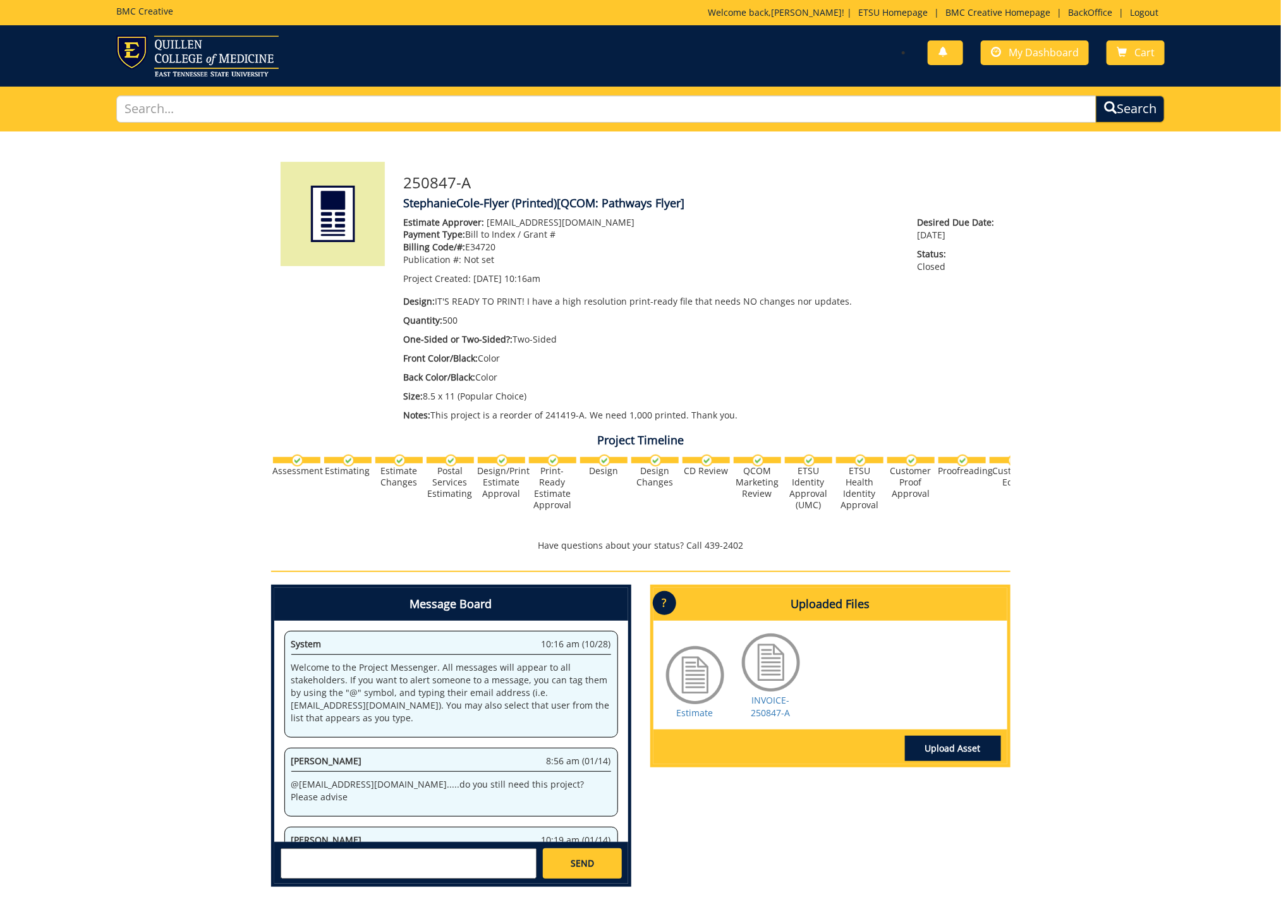
scroll to position [114, 0]
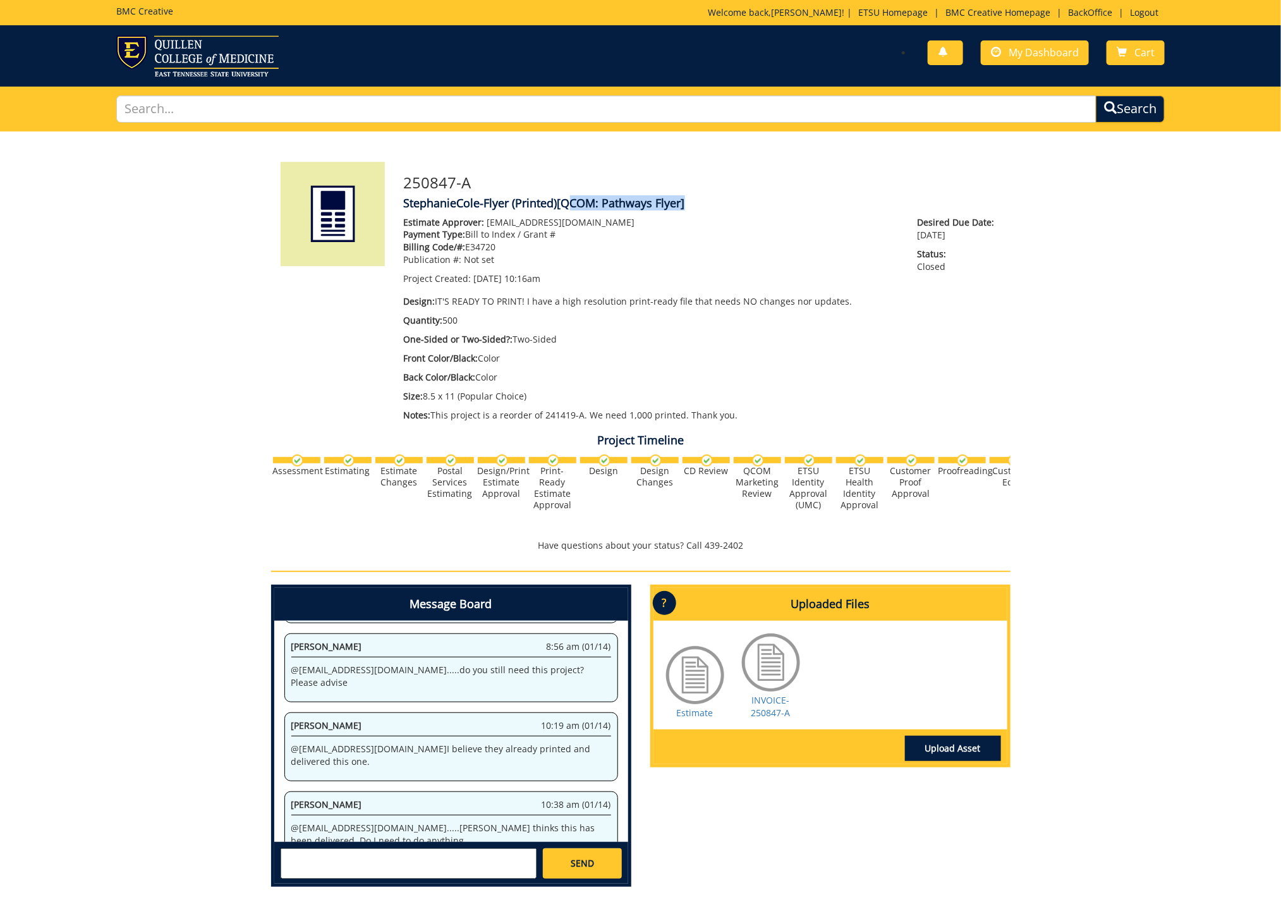
drag, startPoint x: 565, startPoint y: 203, endPoint x: 686, endPoint y: 204, distance: 120.7
click at [685, 204] on span "[QCOM: Pathways Flyer]" at bounding box center [621, 202] width 128 height 15
copy span "QCOM: Pathways Flyer"
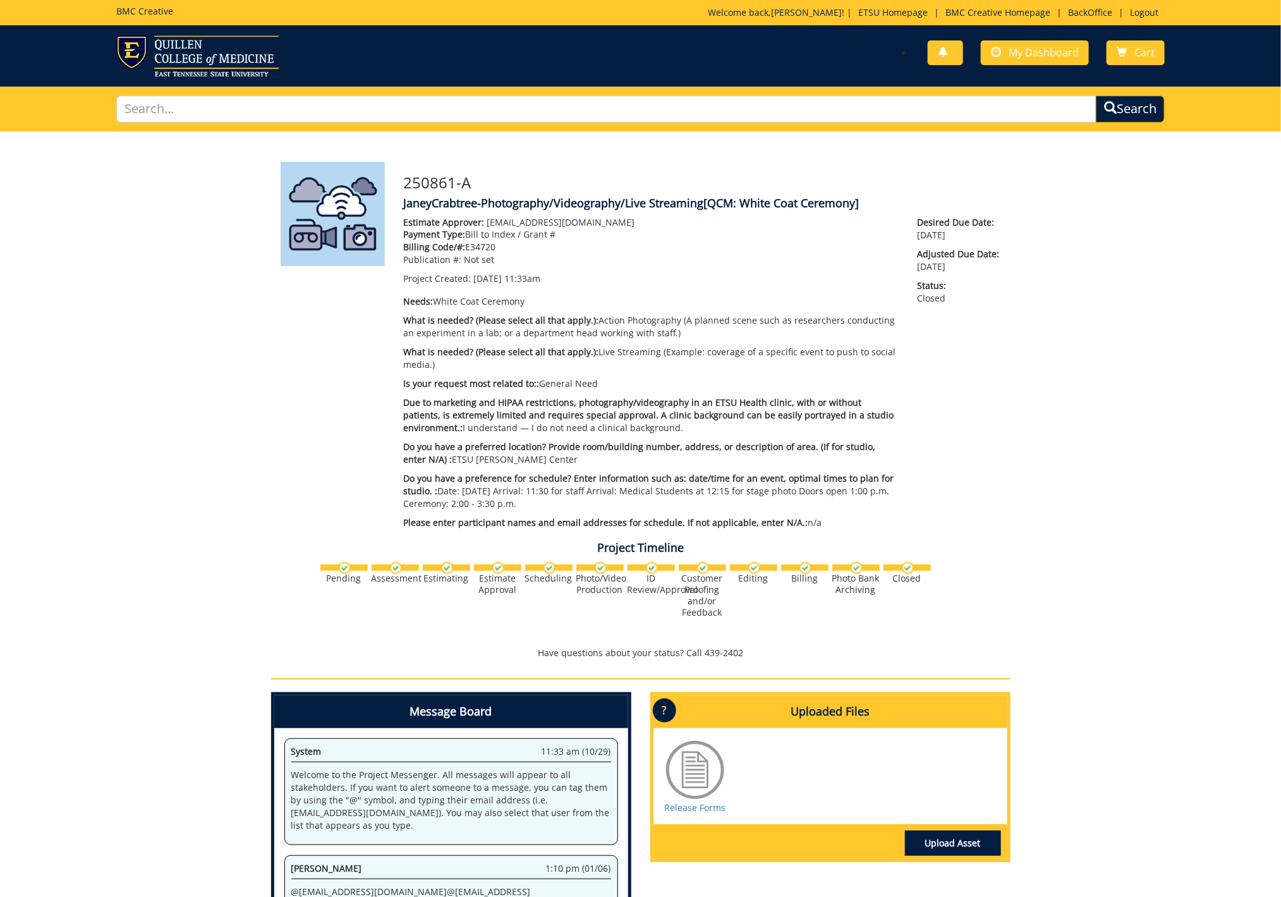
scroll to position [190, 0]
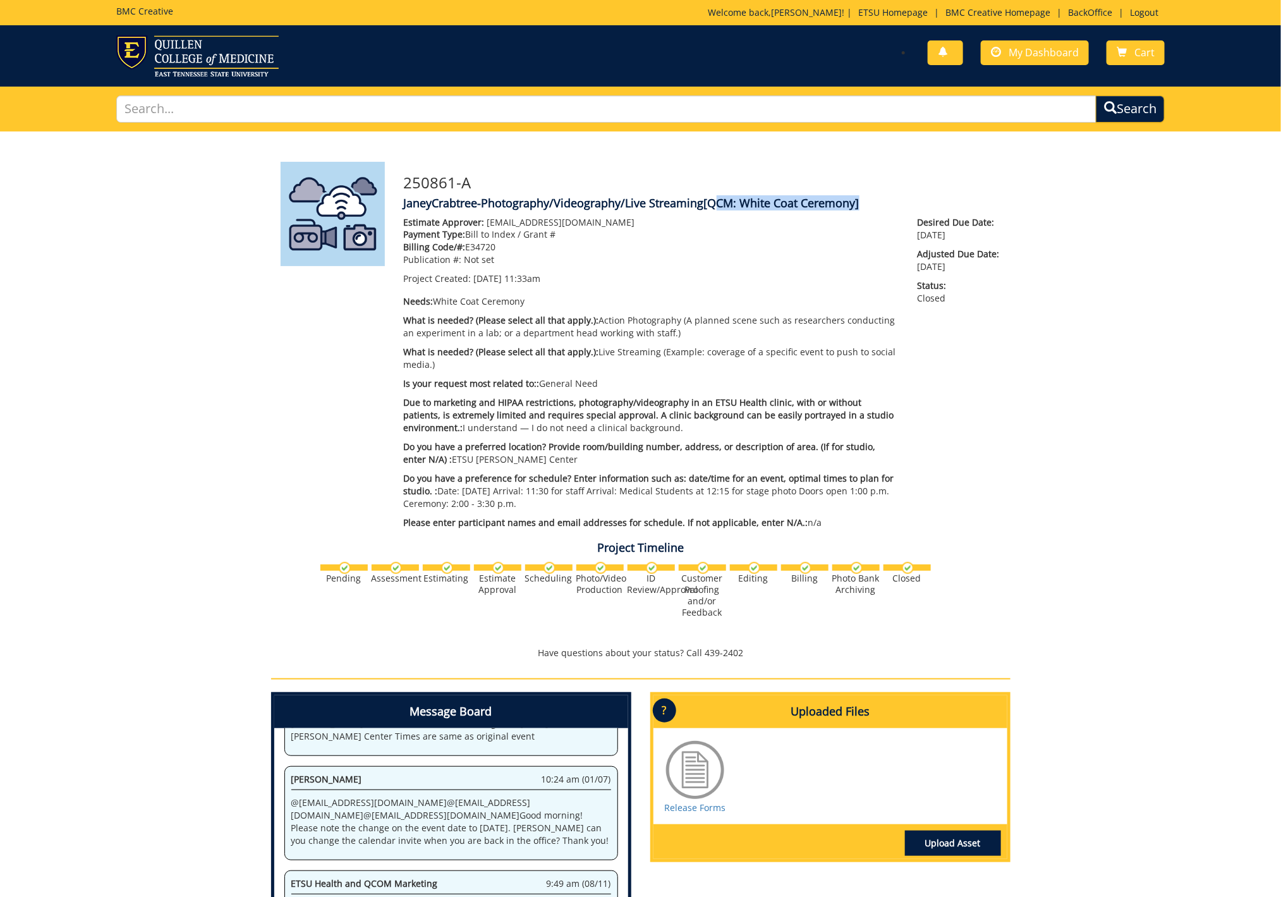
drag, startPoint x: 709, startPoint y: 202, endPoint x: 856, endPoint y: 203, distance: 147.2
click at [856, 203] on span "[QCM: White Coat Ceremony]" at bounding box center [781, 202] width 155 height 15
copy span "QCM: White Coat Ceremony"
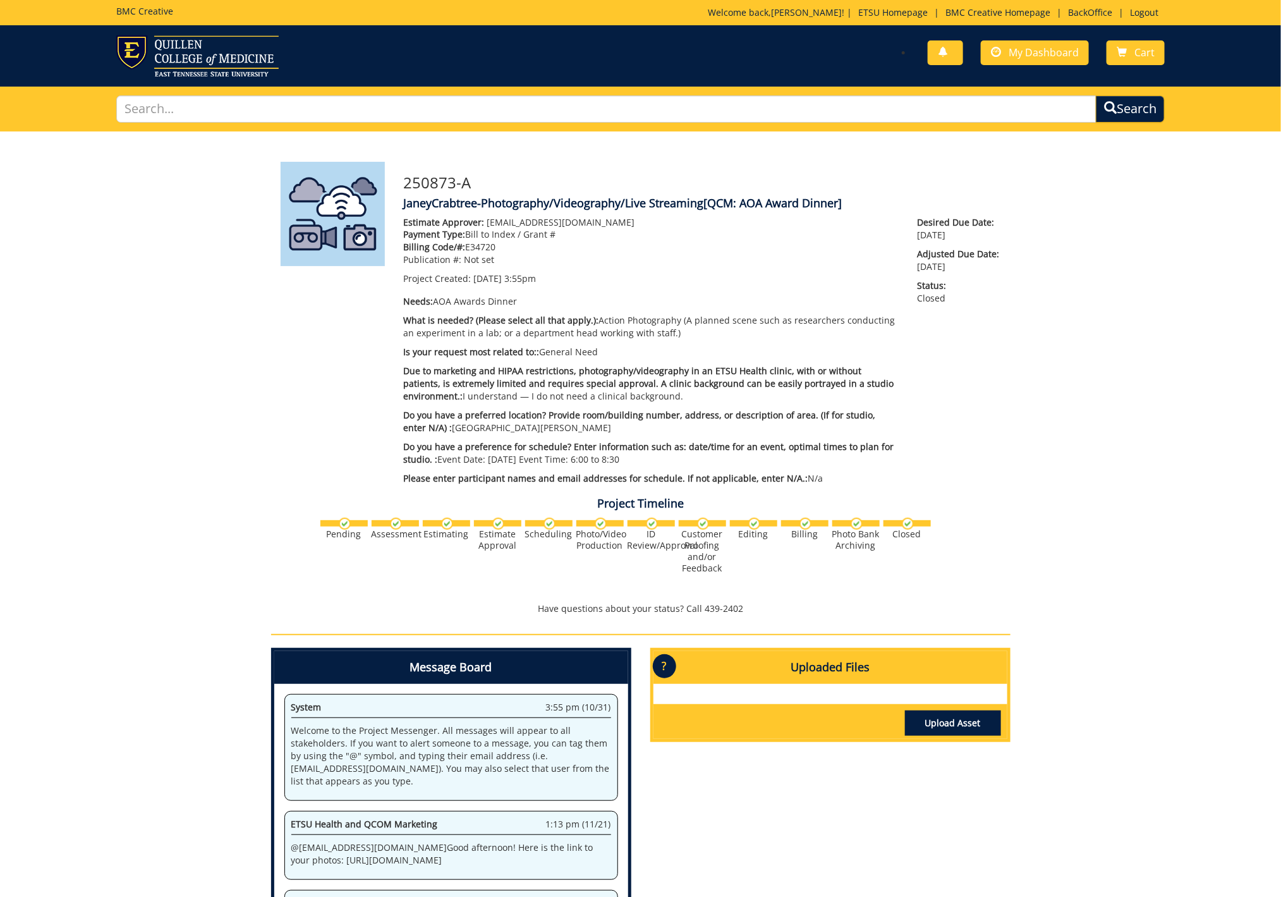
scroll to position [255, 0]
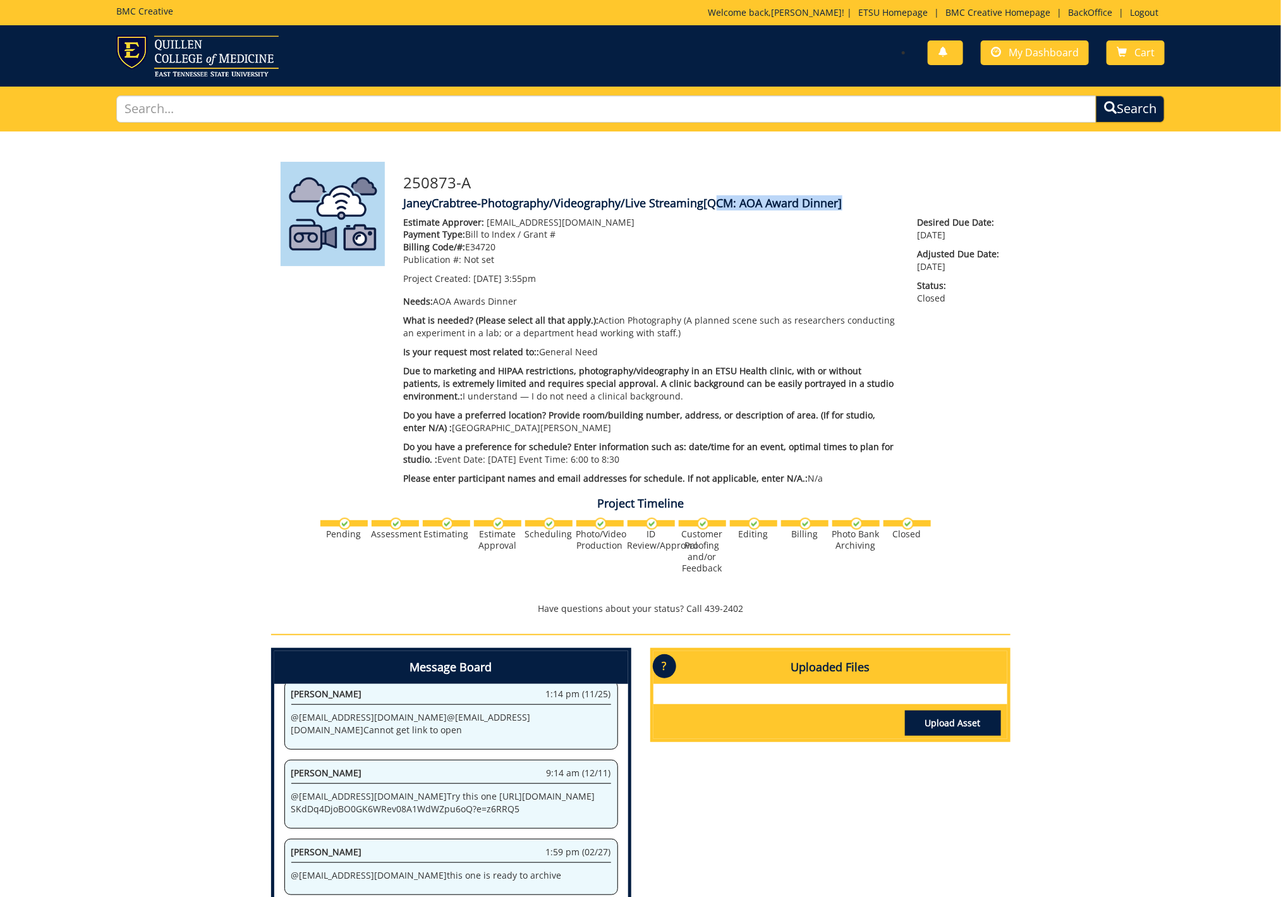
drag, startPoint x: 710, startPoint y: 204, endPoint x: 842, endPoint y: 205, distance: 131.4
click at [842, 205] on span "[QCM: AOA Award Dinner]" at bounding box center [773, 202] width 138 height 15
copy span "QCM: AOA Award Dinner"
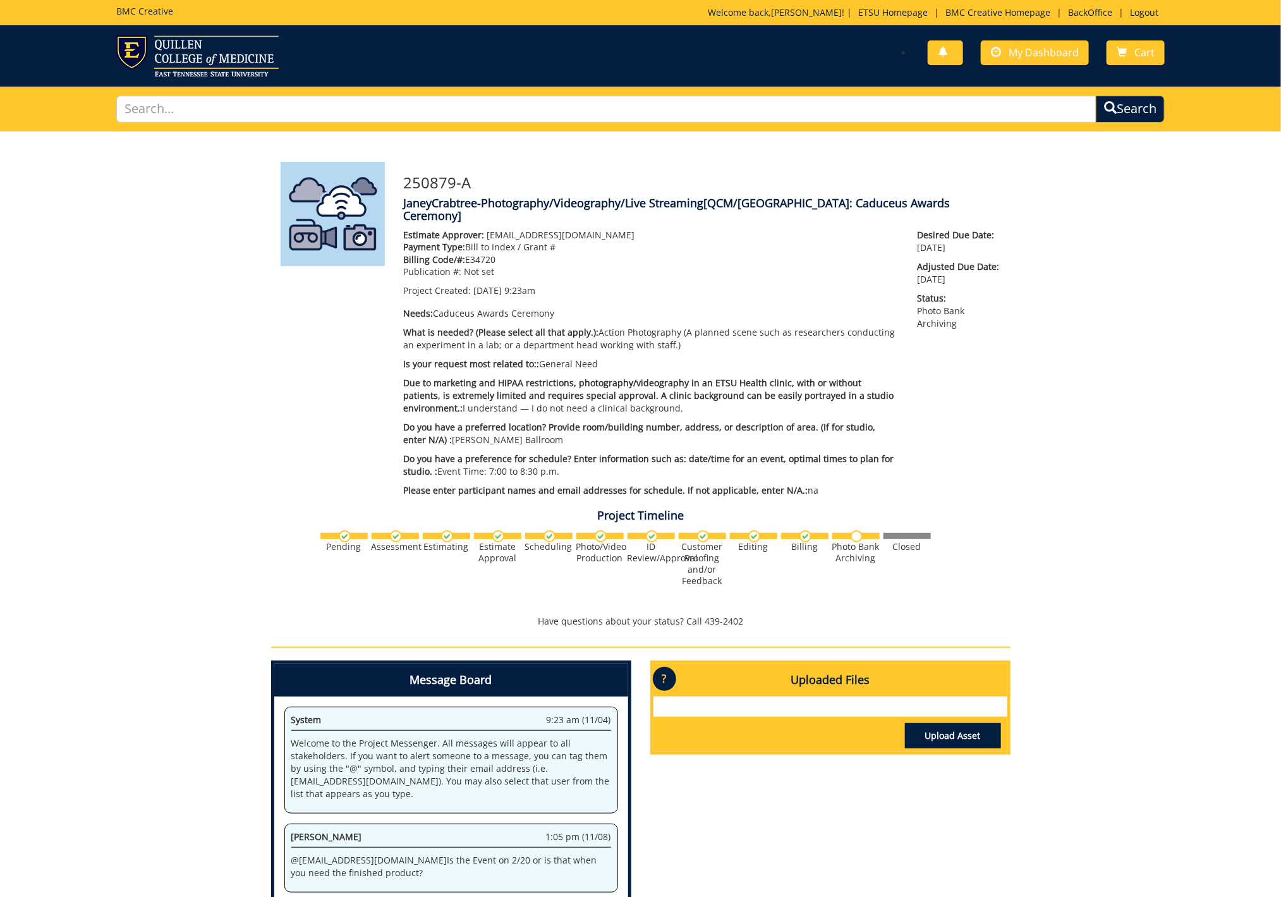
scroll to position [763, 0]
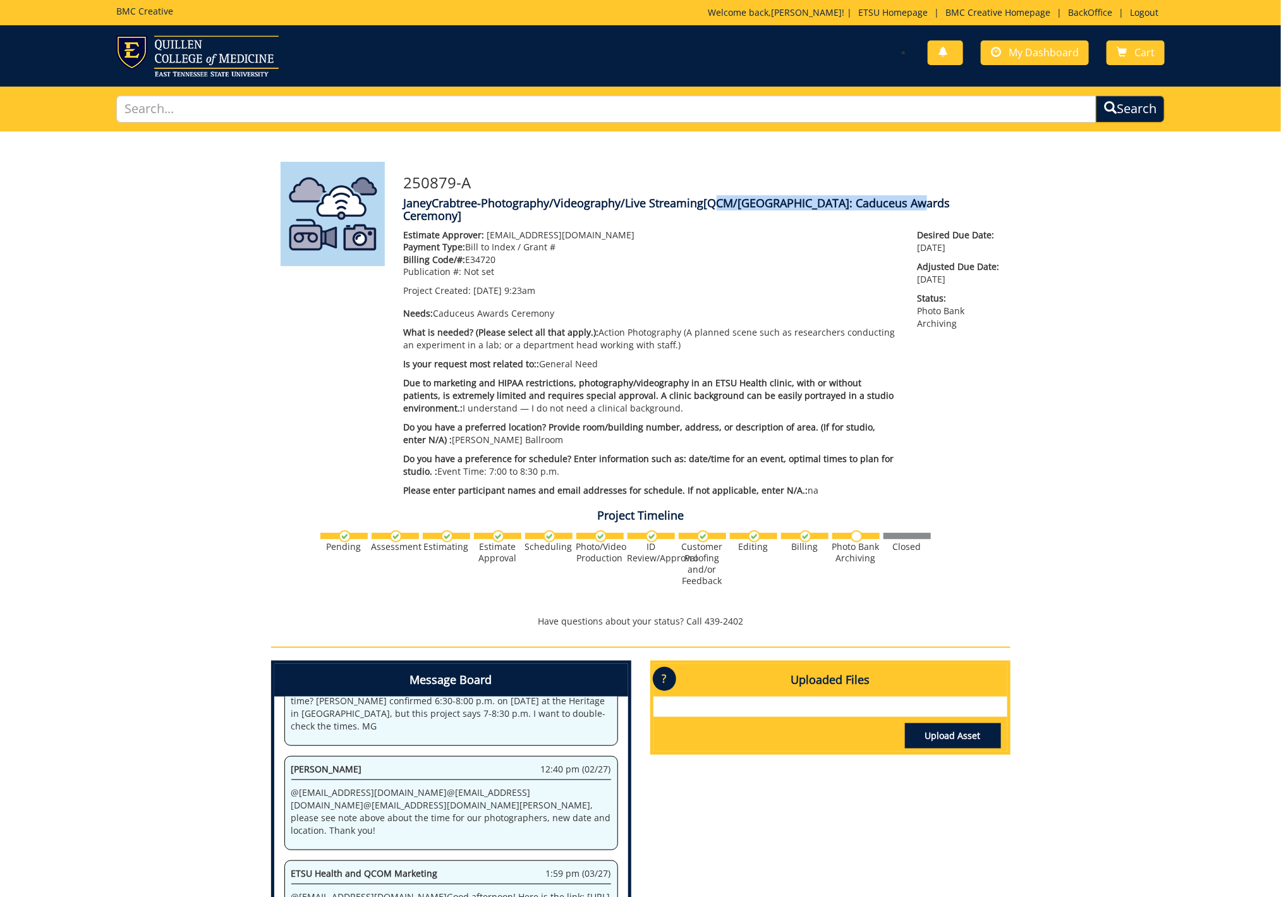
drag, startPoint x: 710, startPoint y: 203, endPoint x: 913, endPoint y: 204, distance: 202.8
click at [913, 204] on span "[QCM/[GEOGRAPHIC_DATA]: Caduceus Awards Ceremony]" at bounding box center [677, 209] width 547 height 28
copy span "QCM/[GEOGRAPHIC_DATA]: Caduceus Awards Ceremony]"
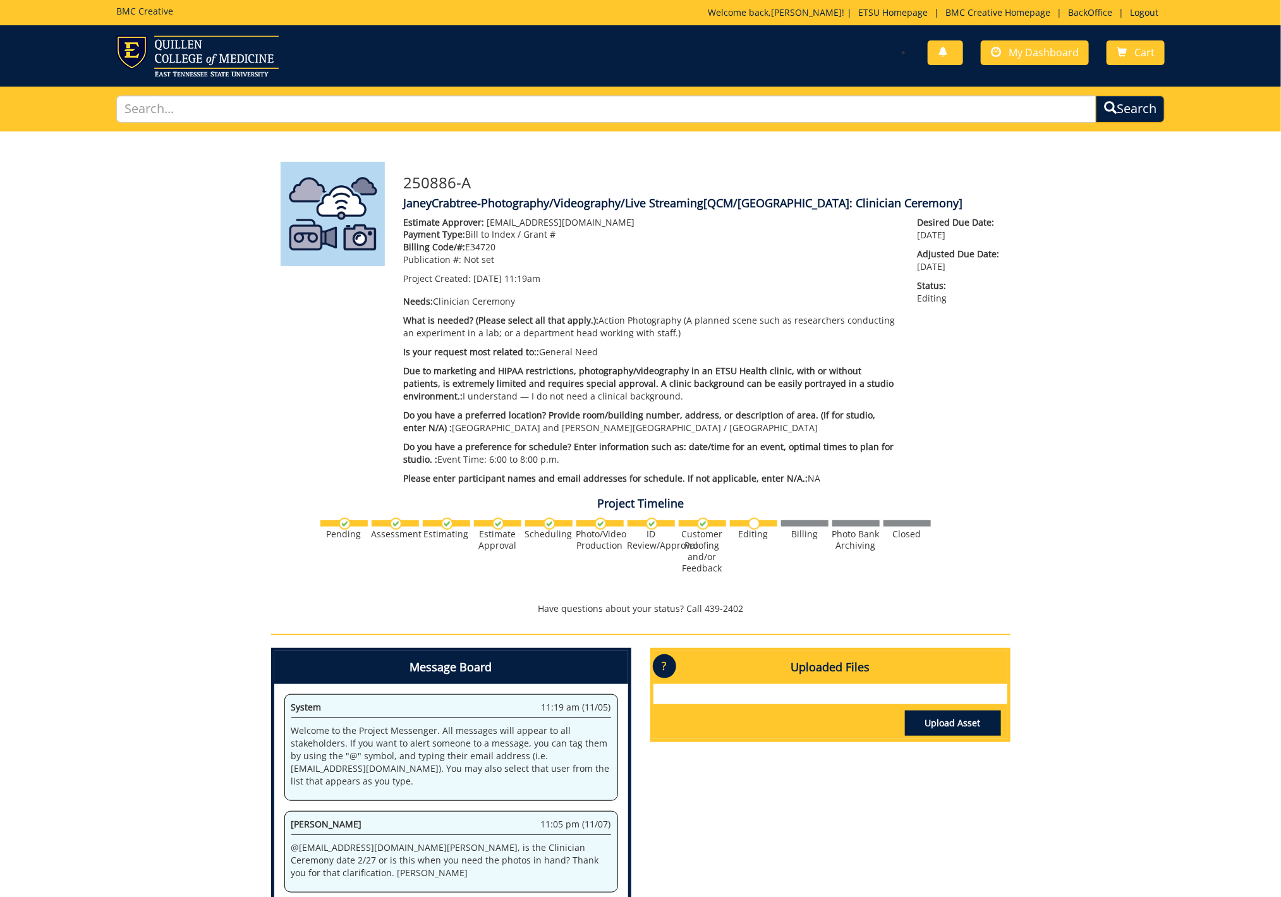
scroll to position [230, 0]
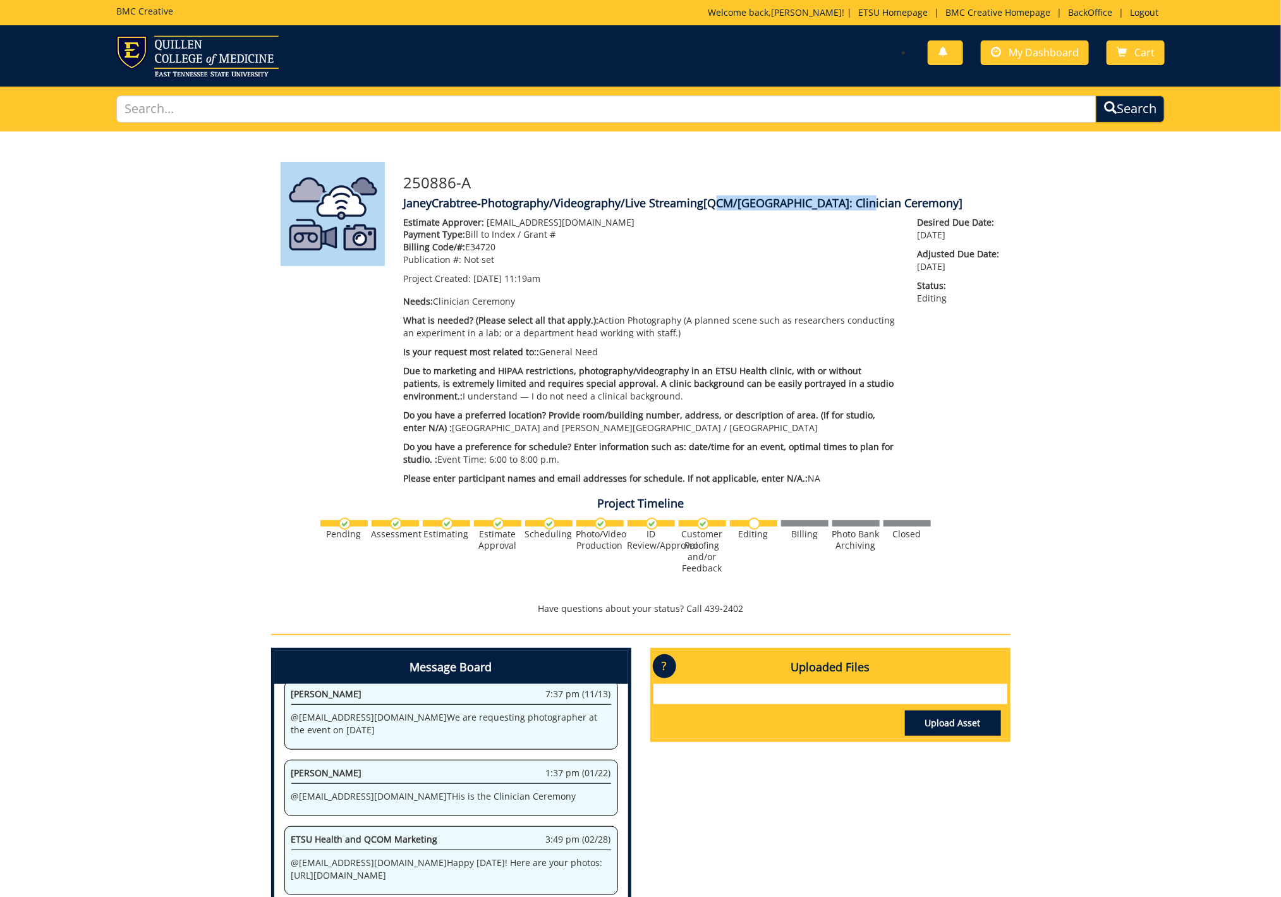
drag, startPoint x: 710, startPoint y: 202, endPoint x: 861, endPoint y: 202, distance: 150.4
click at [861, 202] on span "[QCM/SA: Clinician Ceremony]" at bounding box center [833, 202] width 259 height 15
copy span "QCM/SA: Clinician Ceremony"
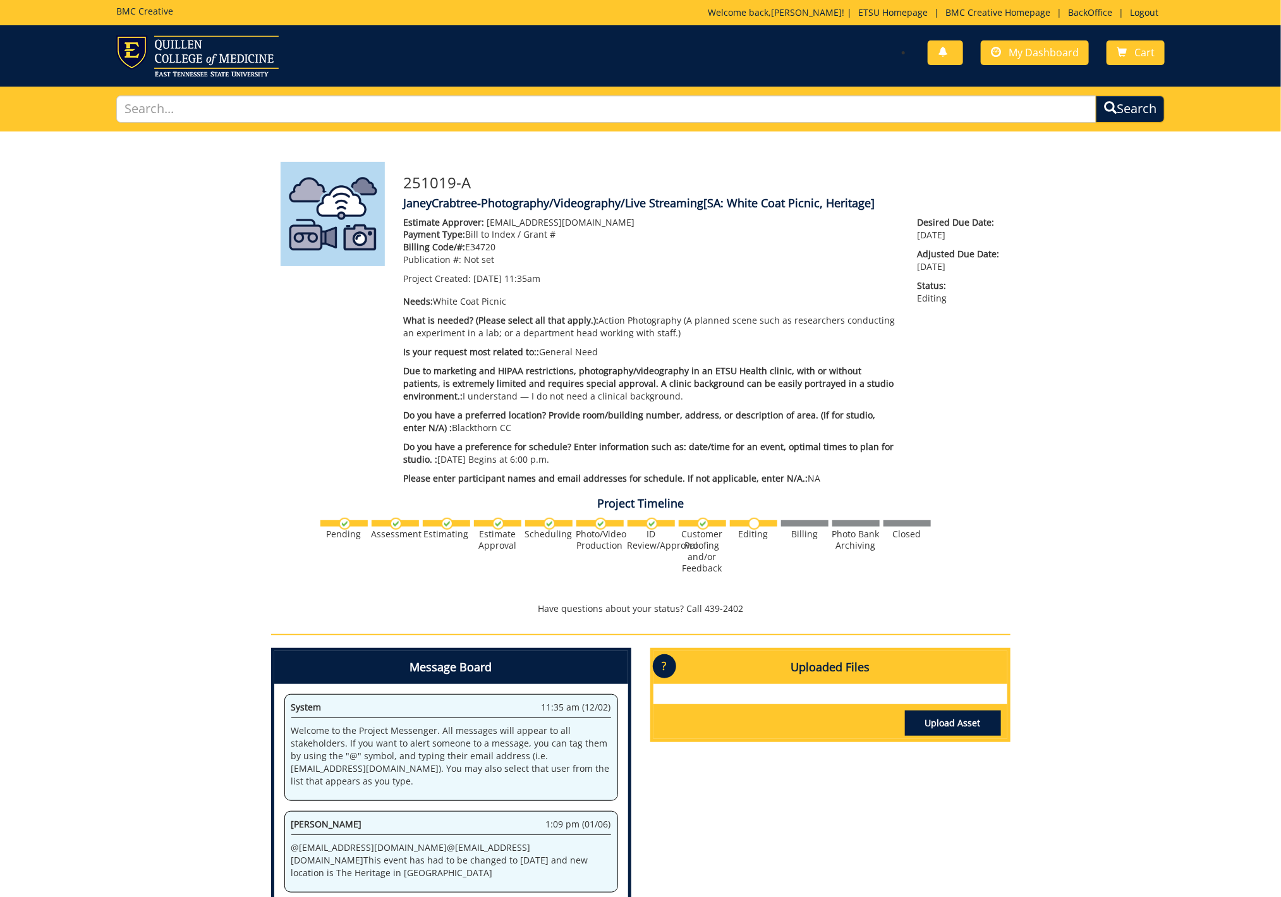
scroll to position [268, 0]
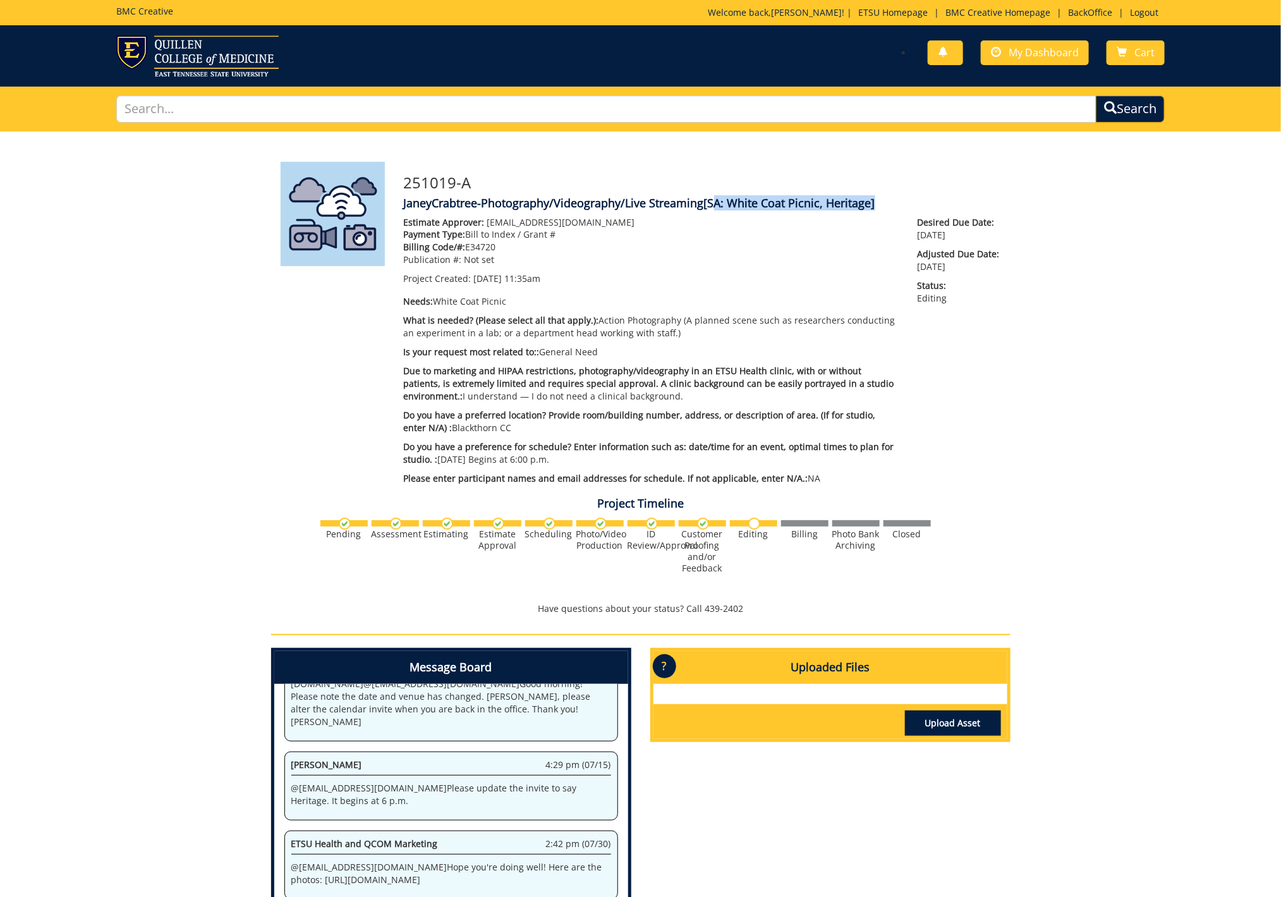
drag, startPoint x: 710, startPoint y: 203, endPoint x: 872, endPoint y: 204, distance: 162.4
click at [872, 204] on span "[SA: White Coat Picnic, Heritage]" at bounding box center [789, 202] width 171 height 15
copy span "SA: White Coat Picnic, Heritage"
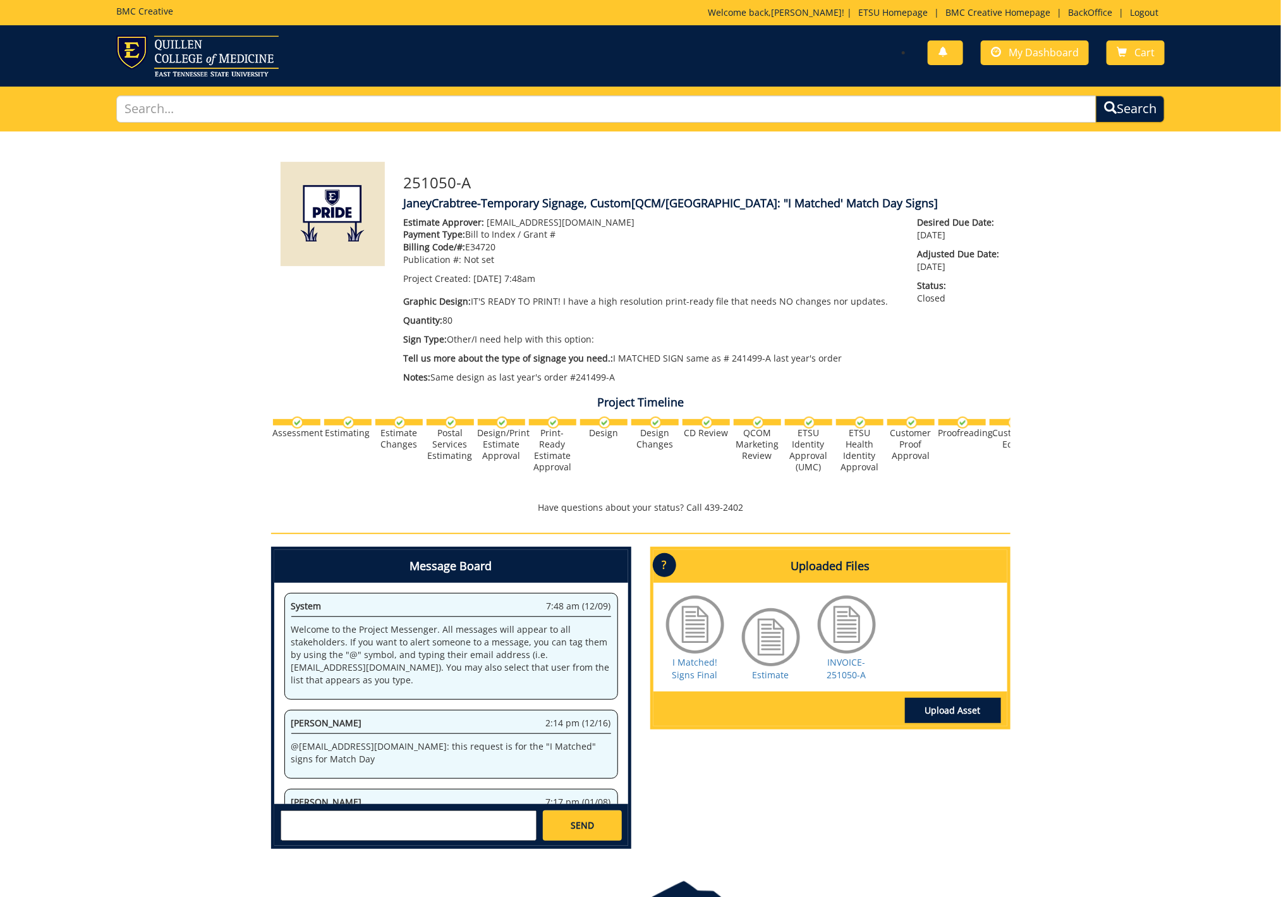
scroll to position [152, 0]
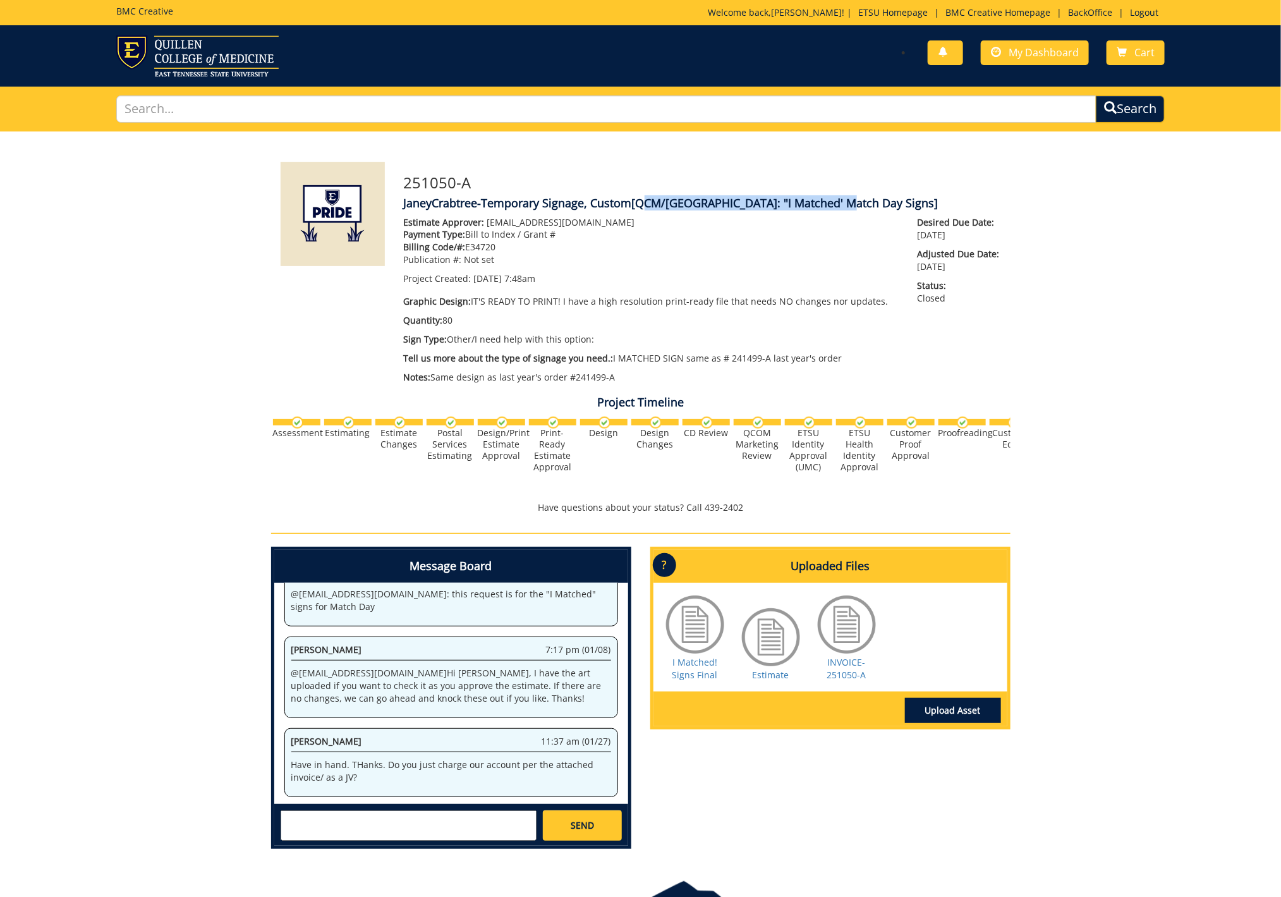
drag, startPoint x: 641, startPoint y: 202, endPoint x: 839, endPoint y: 203, distance: 198.4
click at [839, 203] on span "[QCM/SA: "I Matched' Match Day Signs]" at bounding box center [785, 202] width 306 height 15
copy span "QCM/SA: "I Matched' Match Day Signs"
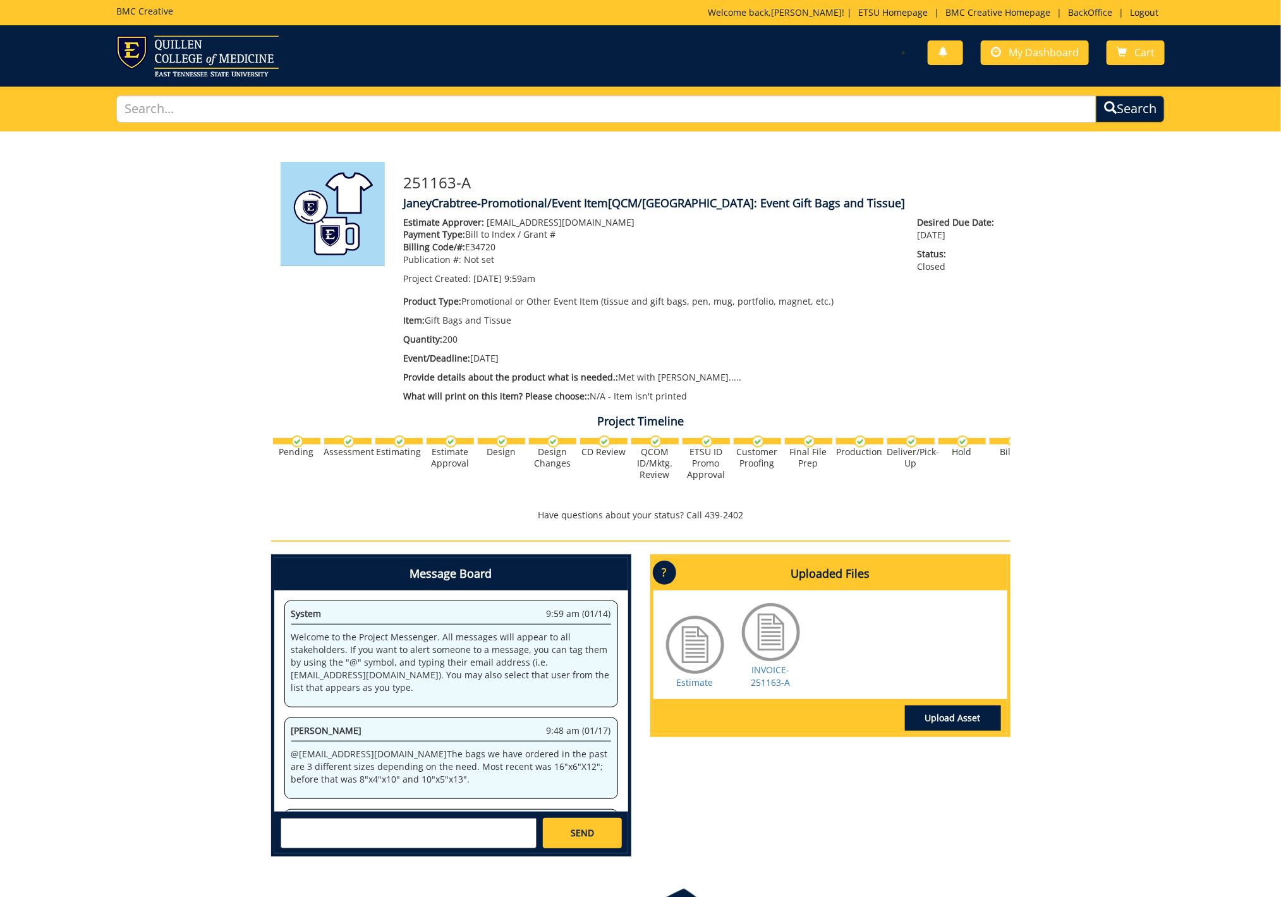
scroll to position [61, 0]
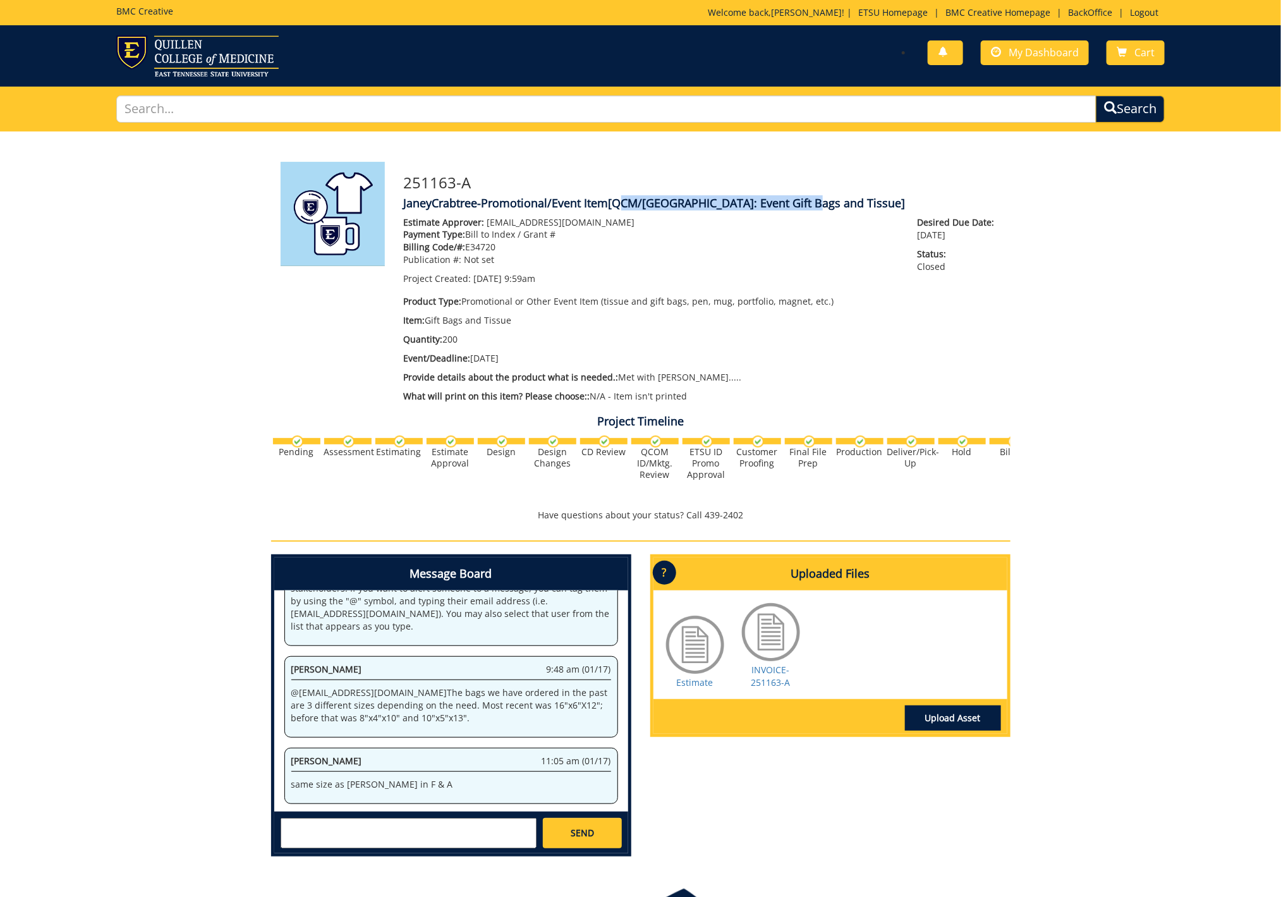
drag, startPoint x: 617, startPoint y: 205, endPoint x: 801, endPoint y: 205, distance: 183.9
click at [801, 205] on span "[QCM/SA: Event Gift Bags and Tissue]" at bounding box center [756, 202] width 297 height 15
copy span "QCM/SA: Event Gift Bags and Tissue"
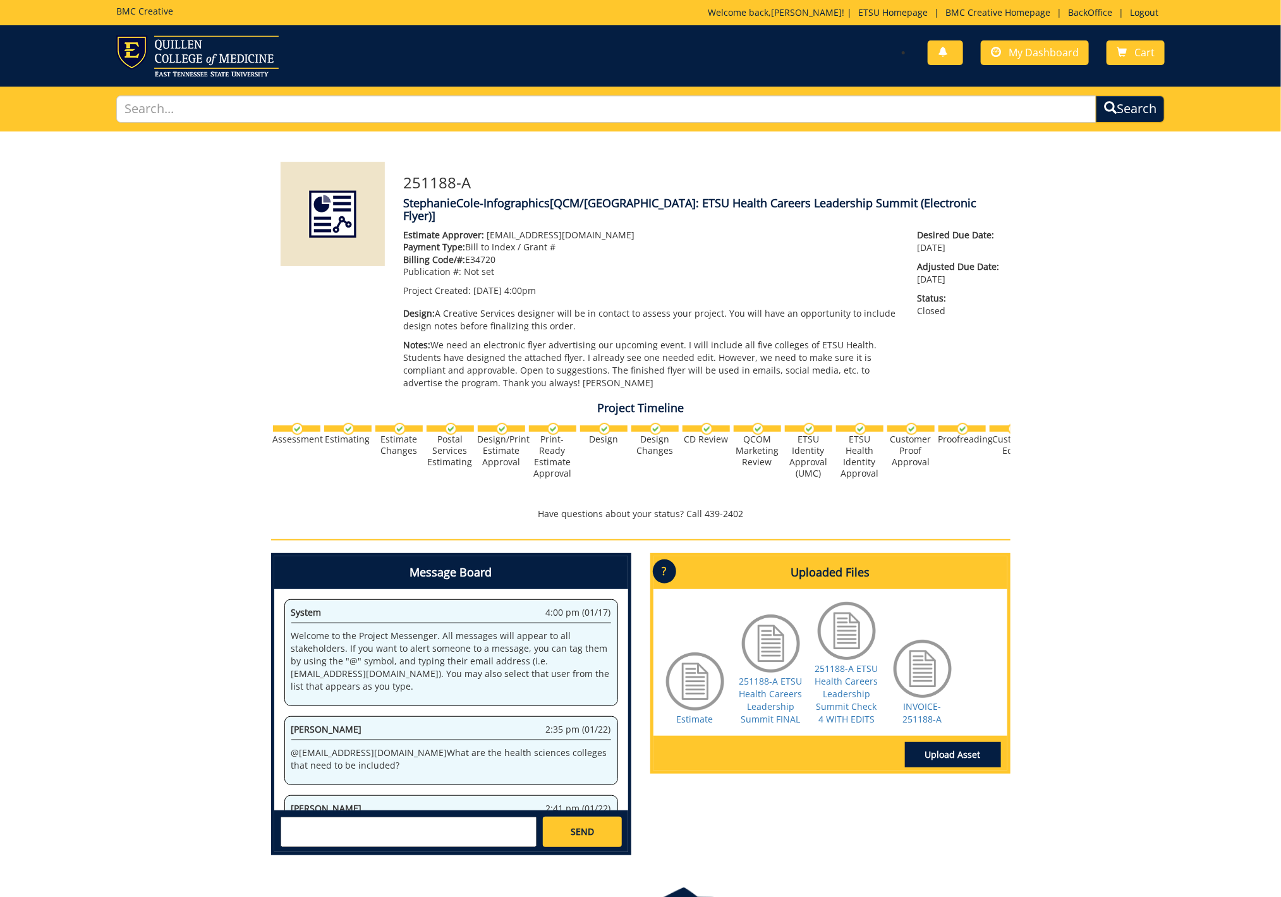
scroll to position [2123, 0]
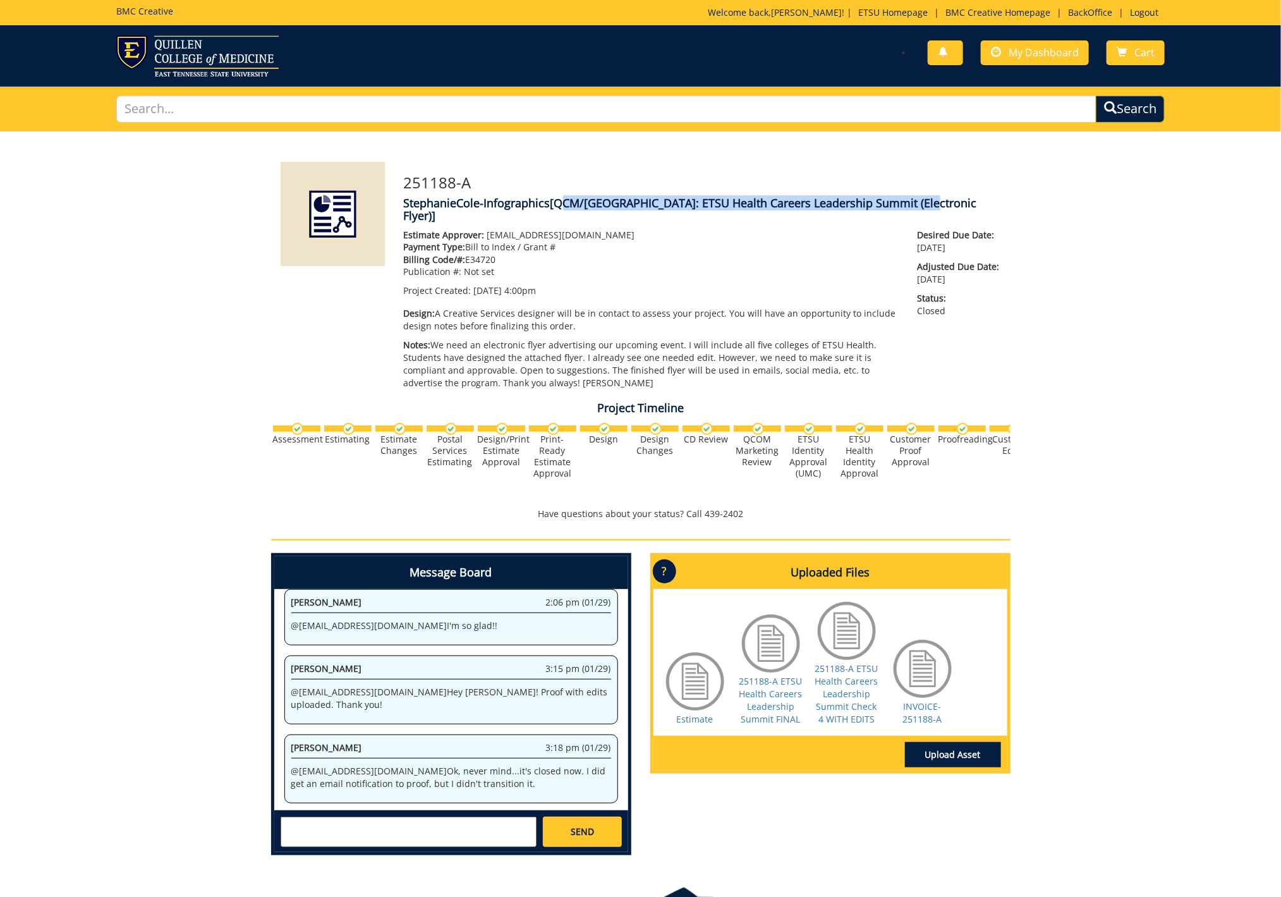
drag, startPoint x: 556, startPoint y: 203, endPoint x: 909, endPoint y: 202, distance: 353.2
click at [909, 202] on span "[QCM/[GEOGRAPHIC_DATA]: ETSU Health Careers Leadership Summit (Electronic Flyer…" at bounding box center [690, 209] width 573 height 28
copy span "QCM/[GEOGRAPHIC_DATA]: ETSU Health Careers Leadership Summit (Electronic Flyer)"
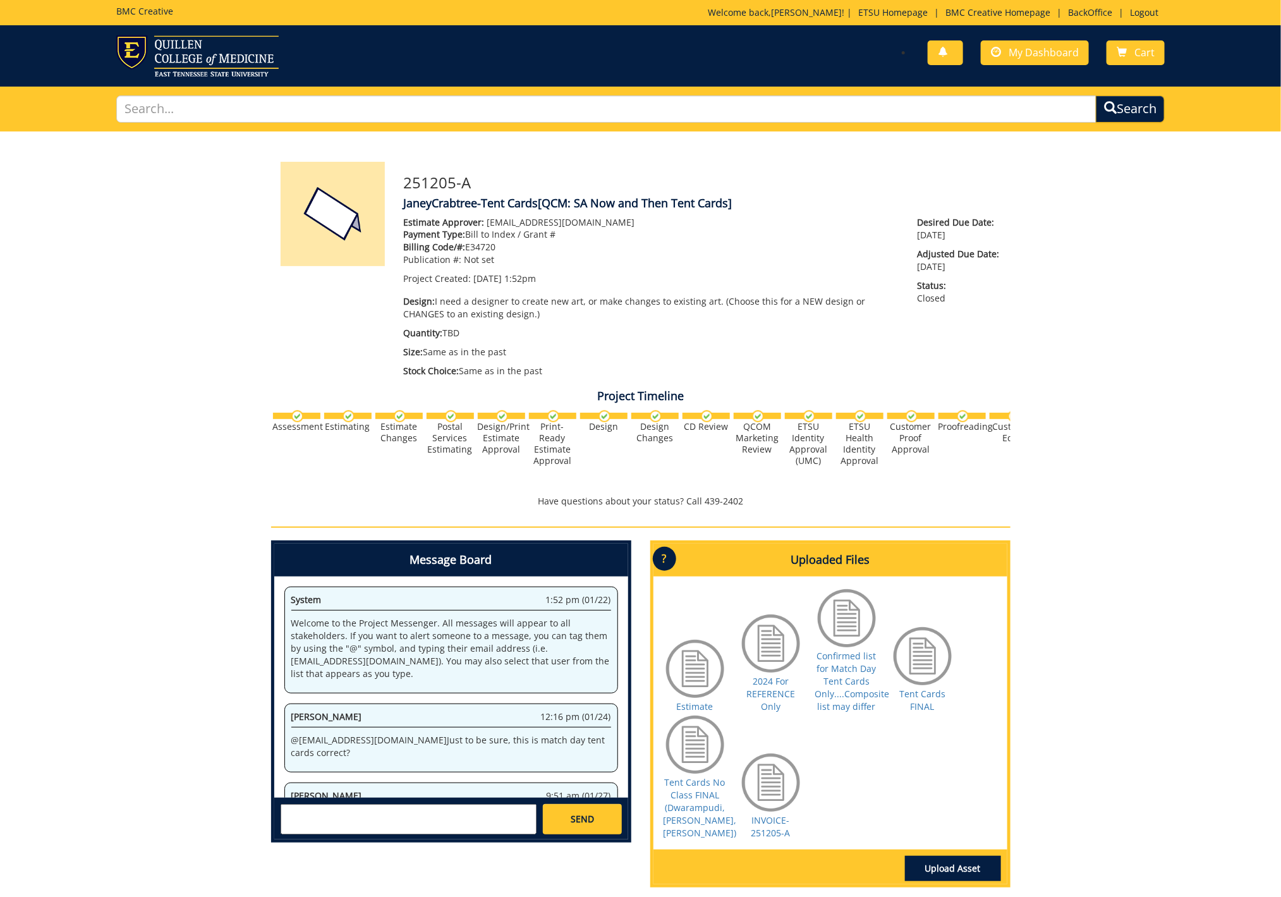
scroll to position [1581, 0]
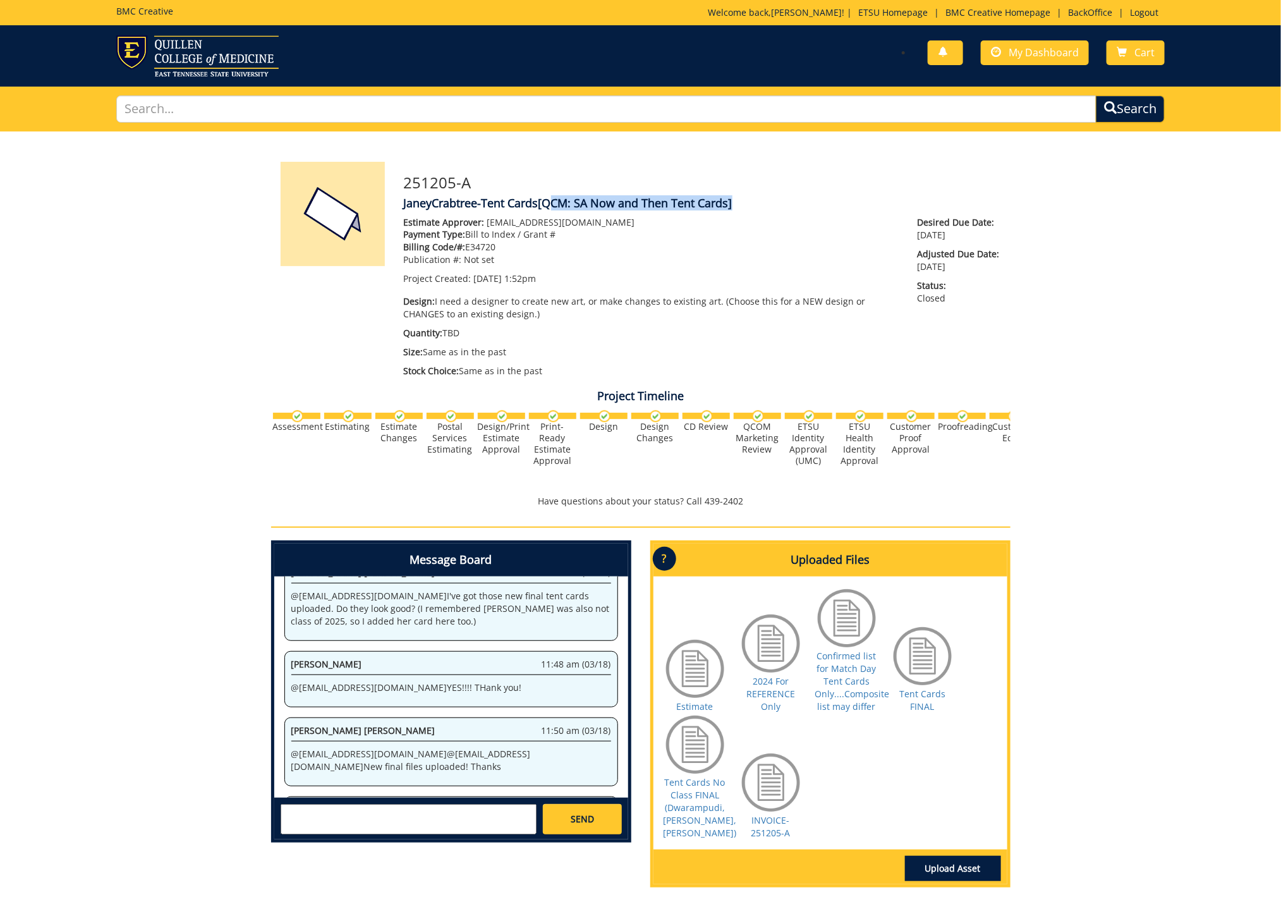
drag, startPoint x: 548, startPoint y: 203, endPoint x: 730, endPoint y: 202, distance: 182.0
click at [730, 202] on span "[QCM: SA Now and Then Tent Cards]" at bounding box center [635, 202] width 194 height 15
copy span "QCM: SA Now and Then Tent Cards"
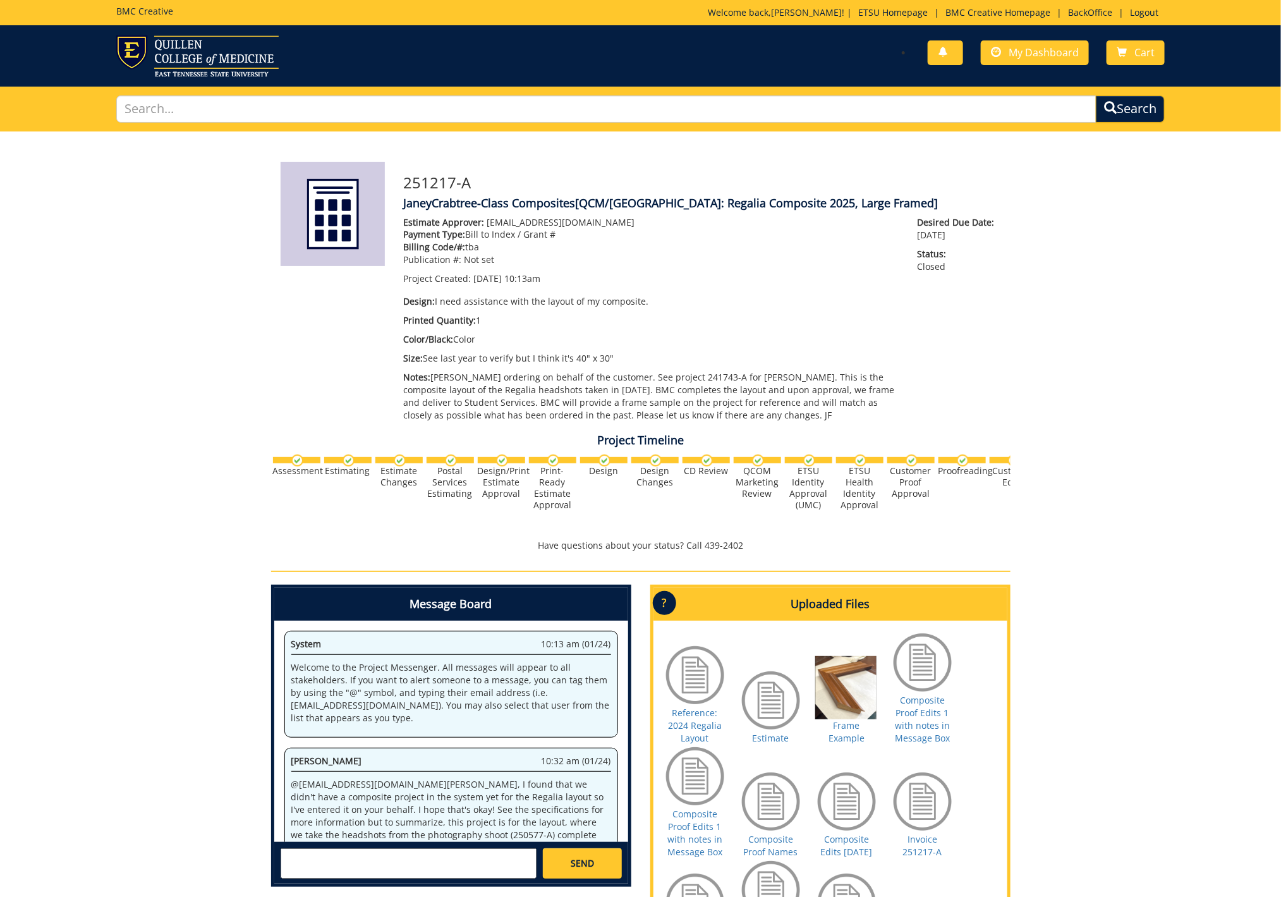
scroll to position [1490, 0]
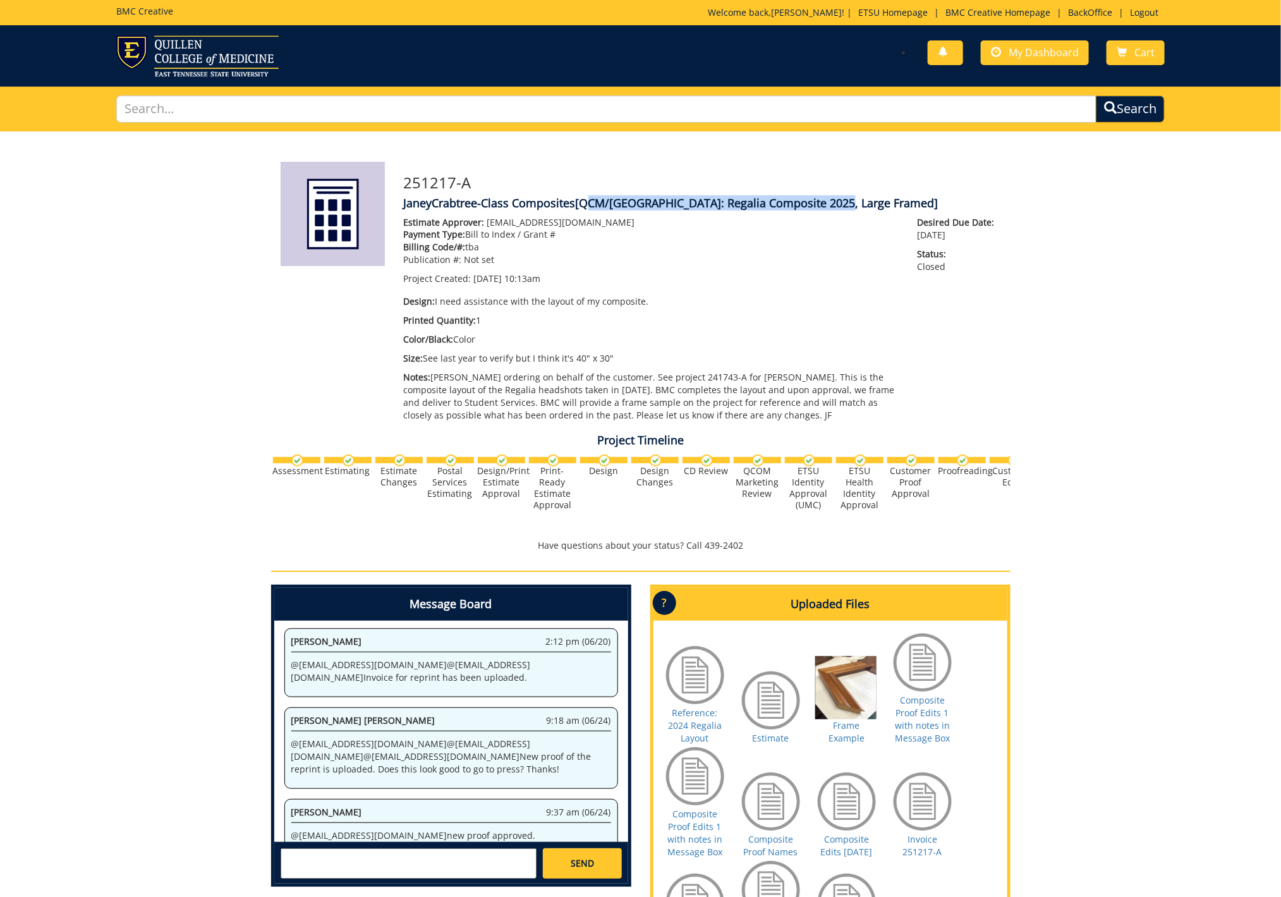
drag, startPoint x: 583, startPoint y: 204, endPoint x: 837, endPoint y: 203, distance: 254.0
click at [837, 203] on span "[QCM/SA: Regalia Composite 2025, Large Framed]" at bounding box center [757, 202] width 363 height 15
copy span "QCM/SA: Regalia Composite 2025, Large Framed"
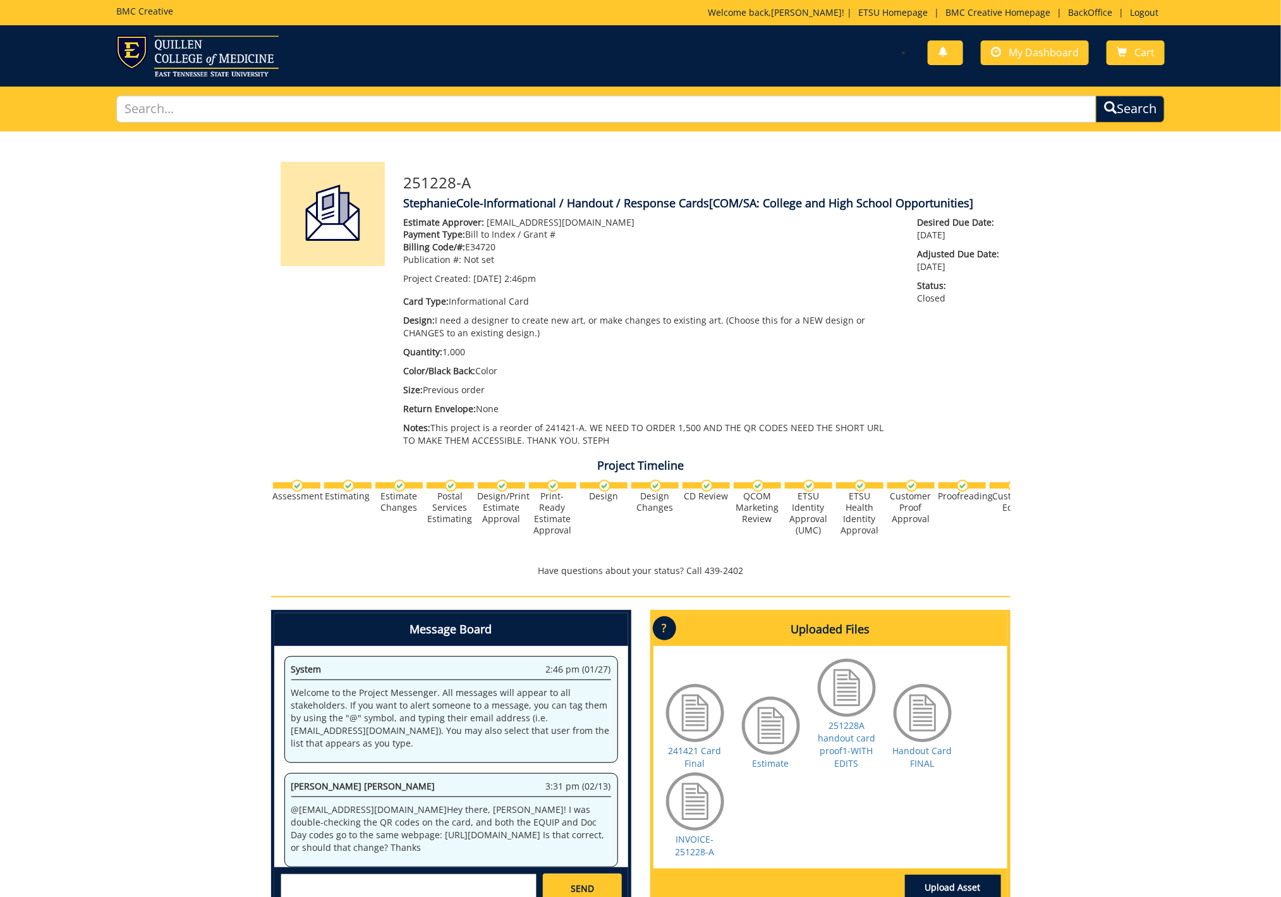
scroll to position [231, 0]
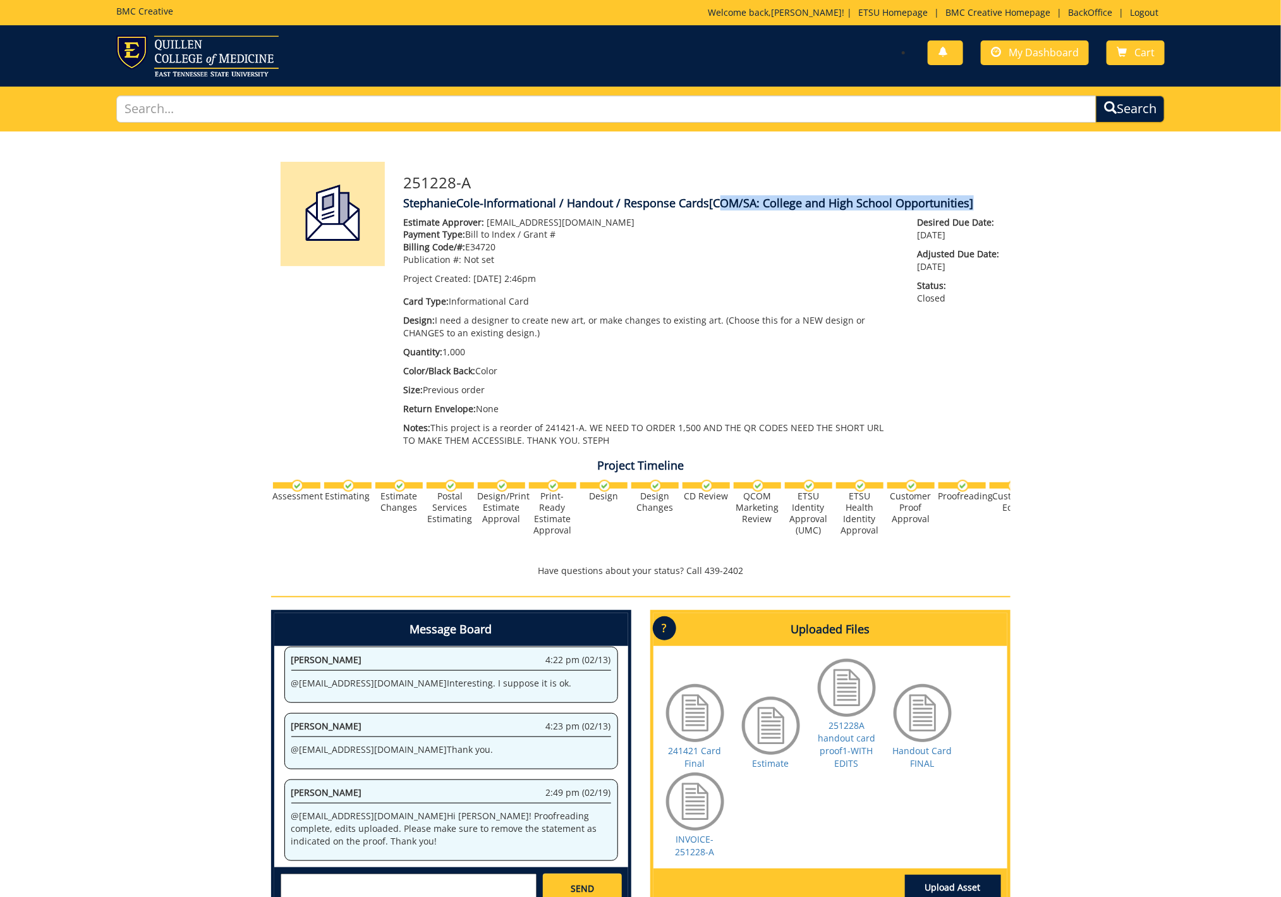
drag, startPoint x: 715, startPoint y: 203, endPoint x: 968, endPoint y: 204, distance: 252.7
click at [968, 204] on span "[COM/SA: College and High School Opportunities]" at bounding box center [842, 202] width 264 height 15
copy span "COM/SA: College and High School Opportunities"
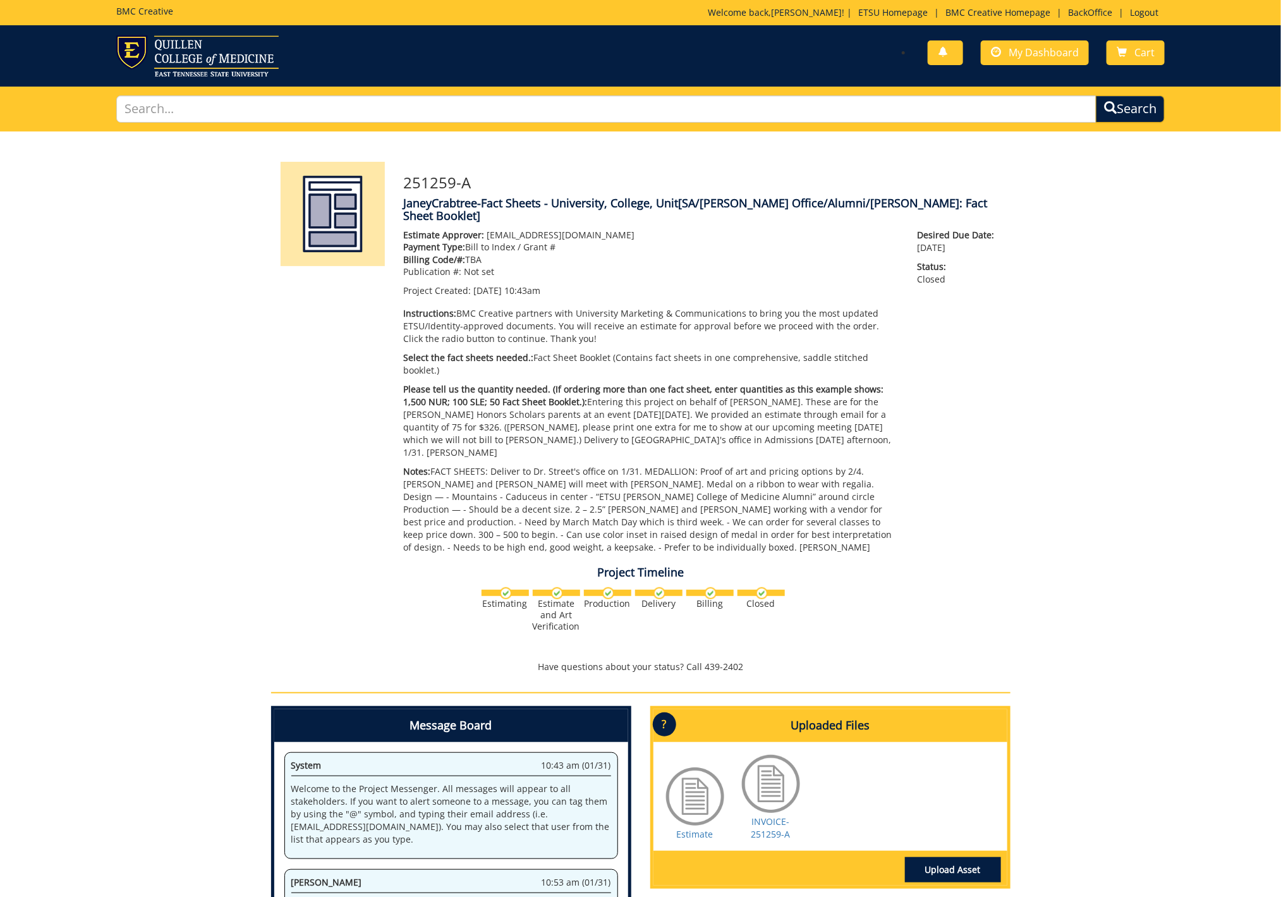
scroll to position [165, 0]
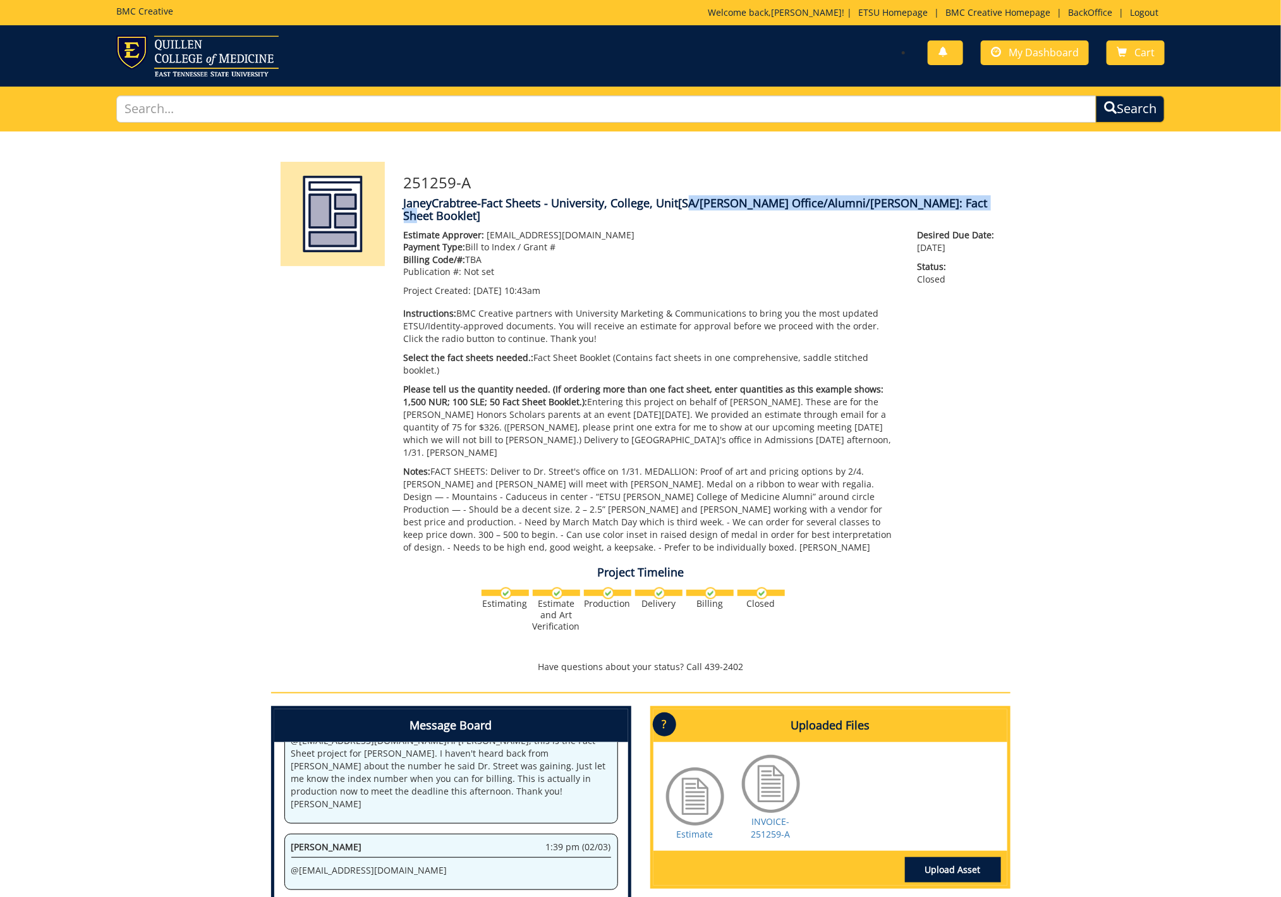
drag, startPoint x: 685, startPoint y: 202, endPoint x: 967, endPoint y: 207, distance: 281.8
click at [967, 207] on span "[SA/Dean's Office/Alumni/D.Taylor: Fact Sheet Booklet]" at bounding box center [696, 209] width 584 height 28
copy span "SA/Dean's Office/Alumni/D.Taylor: Fact Sheet Booklet"
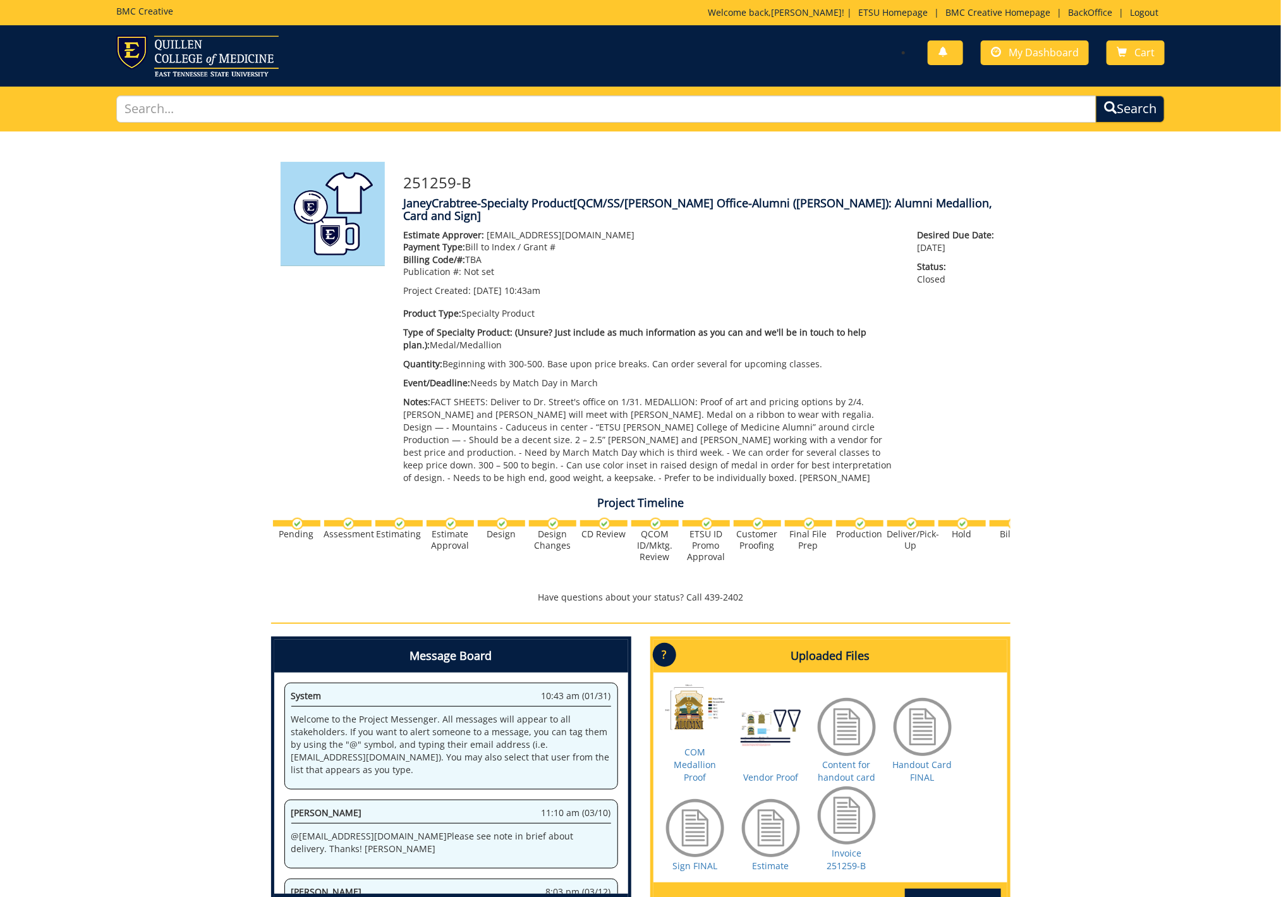
scroll to position [465, 0]
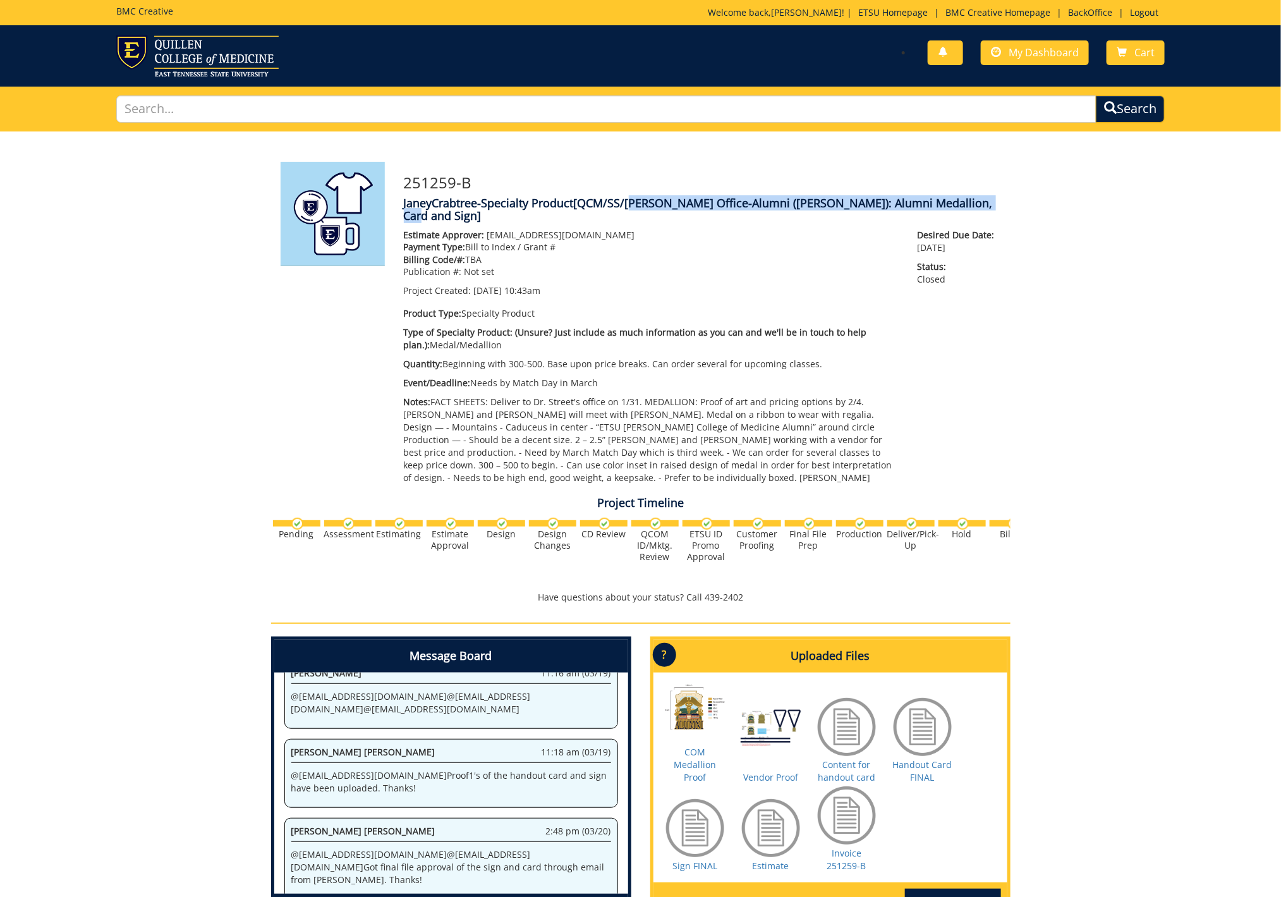
drag, startPoint x: 629, startPoint y: 203, endPoint x: 972, endPoint y: 205, distance: 343.1
click at [972, 205] on span "[QCM/SS/Dean's Office-Alumni (D. Taylor): Alumni Medallion, Card and Sign]" at bounding box center [698, 209] width 589 height 28
copy span "Dean's Office-Alumni (D. Taylor): Alumni Medallion, Card and Sign"
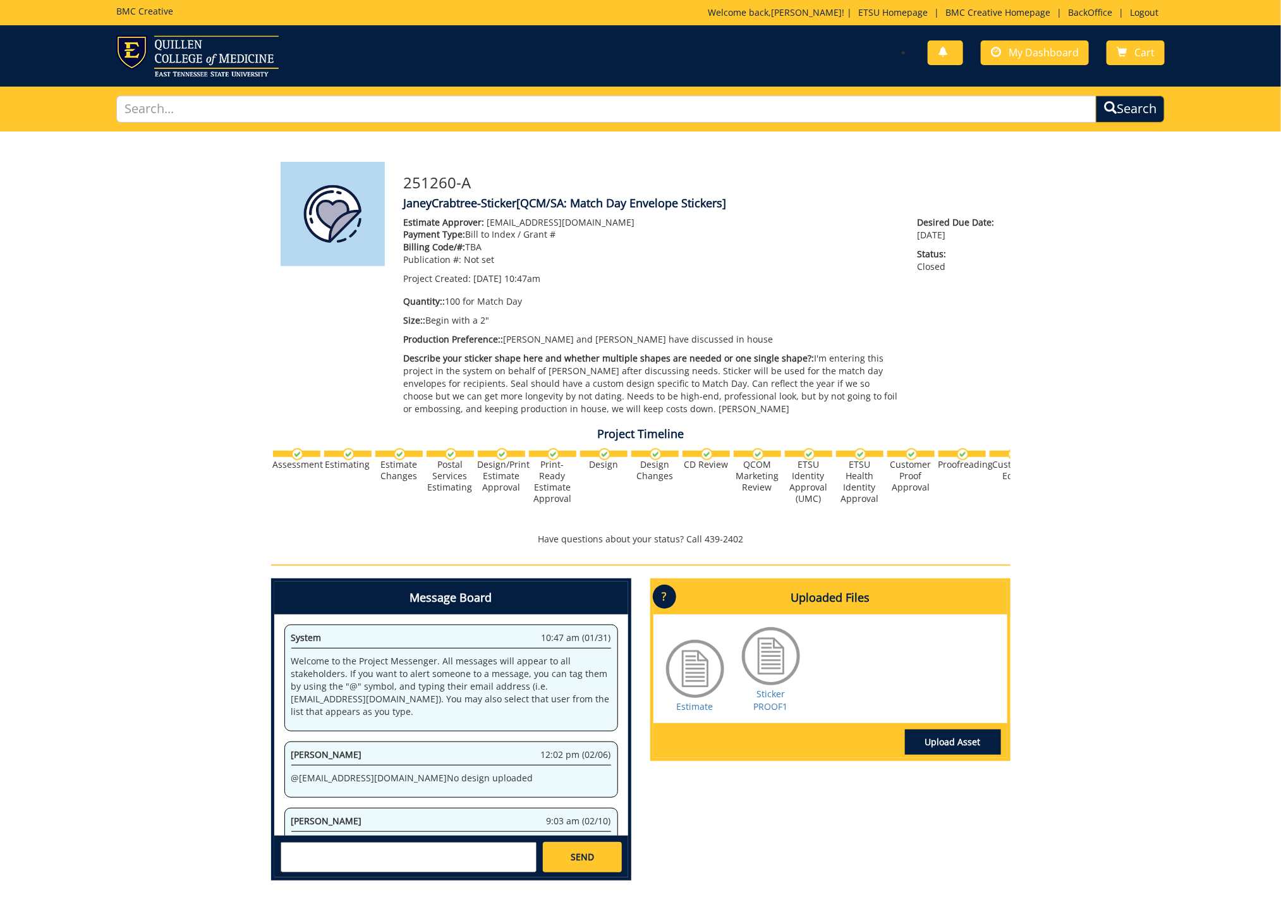
scroll to position [753, 0]
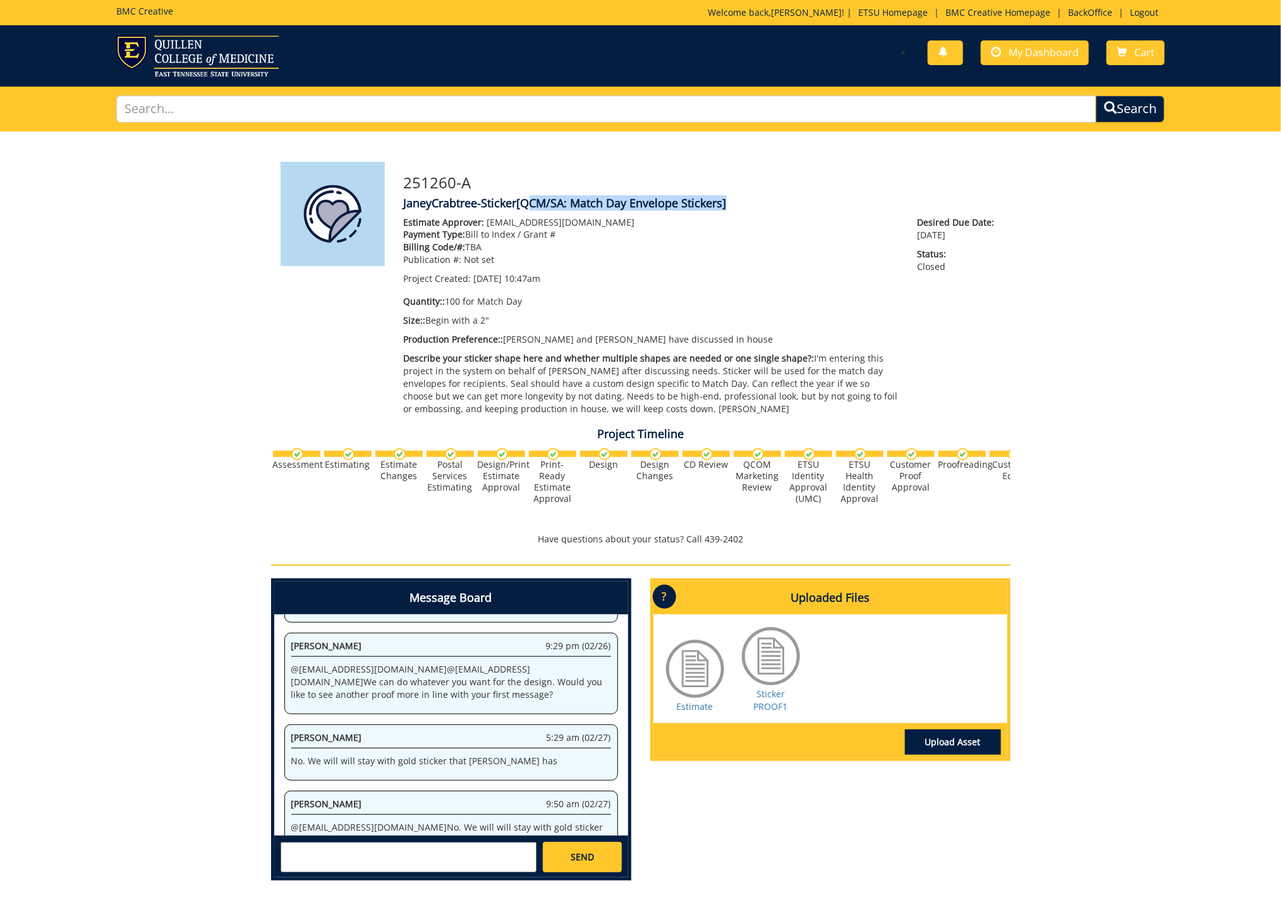
drag, startPoint x: 524, startPoint y: 202, endPoint x: 725, endPoint y: 202, distance: 200.9
click at [725, 202] on span "[QCM/SA: Match Day Envelope Stickers]" at bounding box center [622, 202] width 210 height 15
copy span "QCM/SA: Match Day Envelope Stickers"
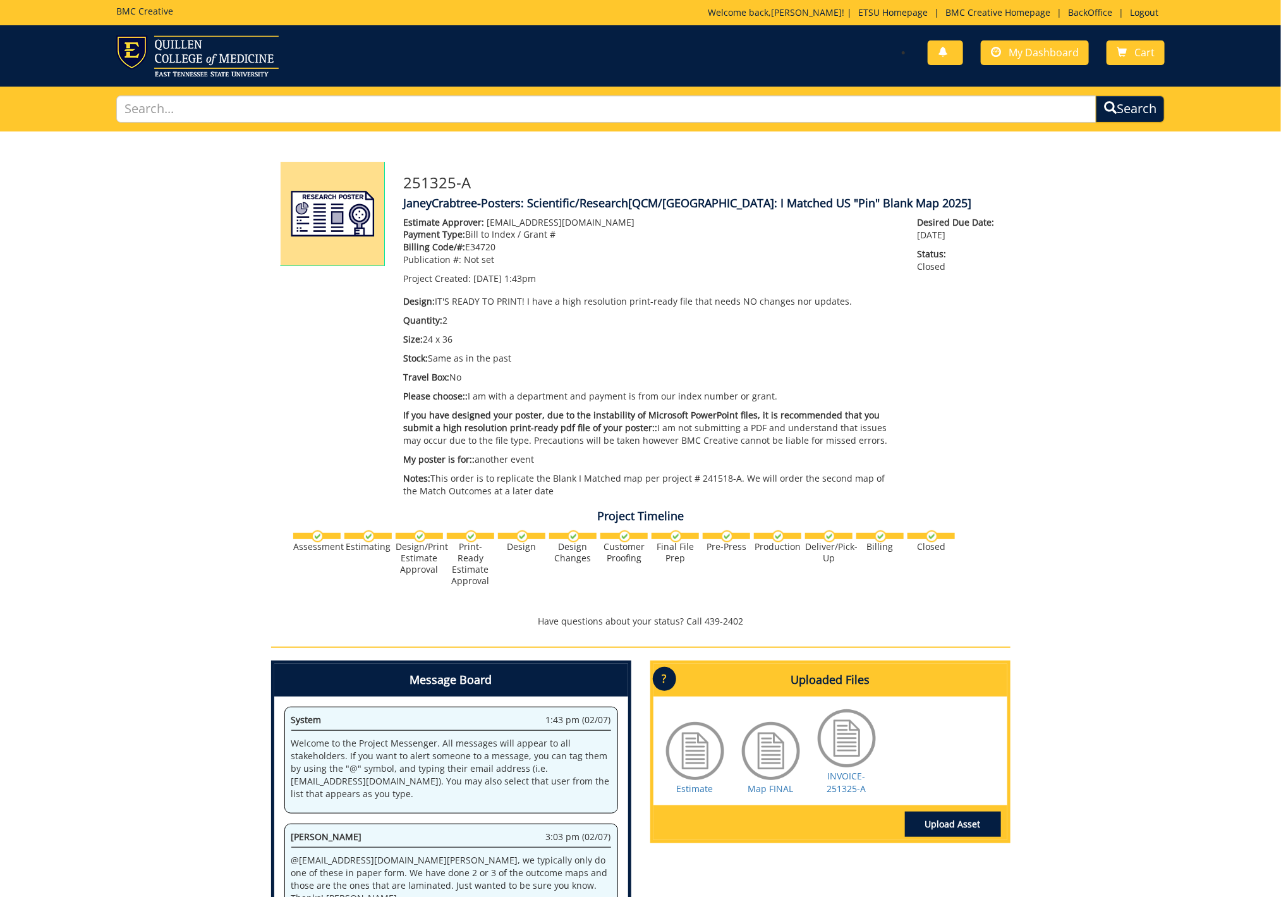
scroll to position [152, 0]
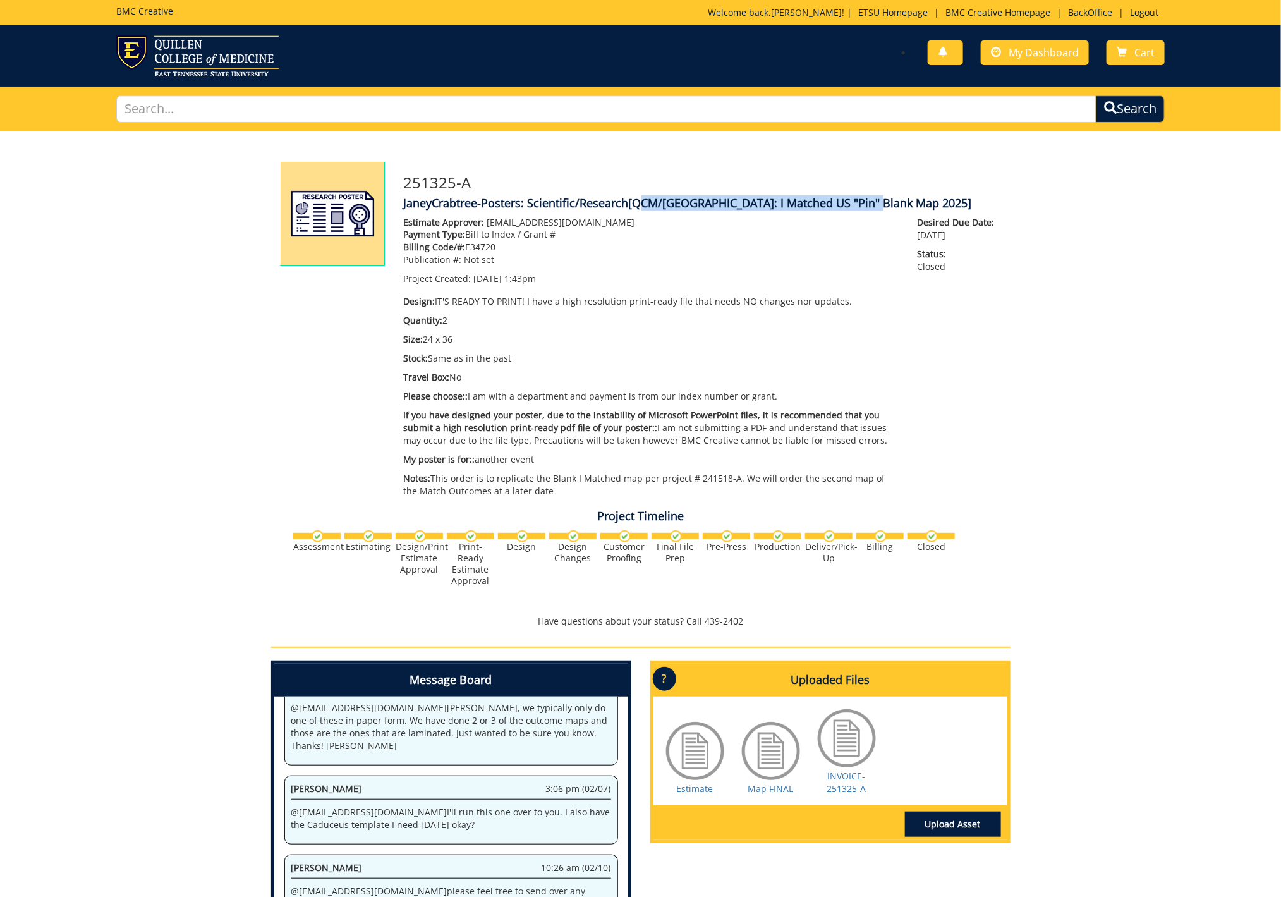
drag, startPoint x: 636, startPoint y: 203, endPoint x: 869, endPoint y: 201, distance: 233.1
click at [869, 201] on span "[QCM/[GEOGRAPHIC_DATA]: I Matched US "Pin" Blank Map 2025]" at bounding box center [800, 202] width 343 height 15
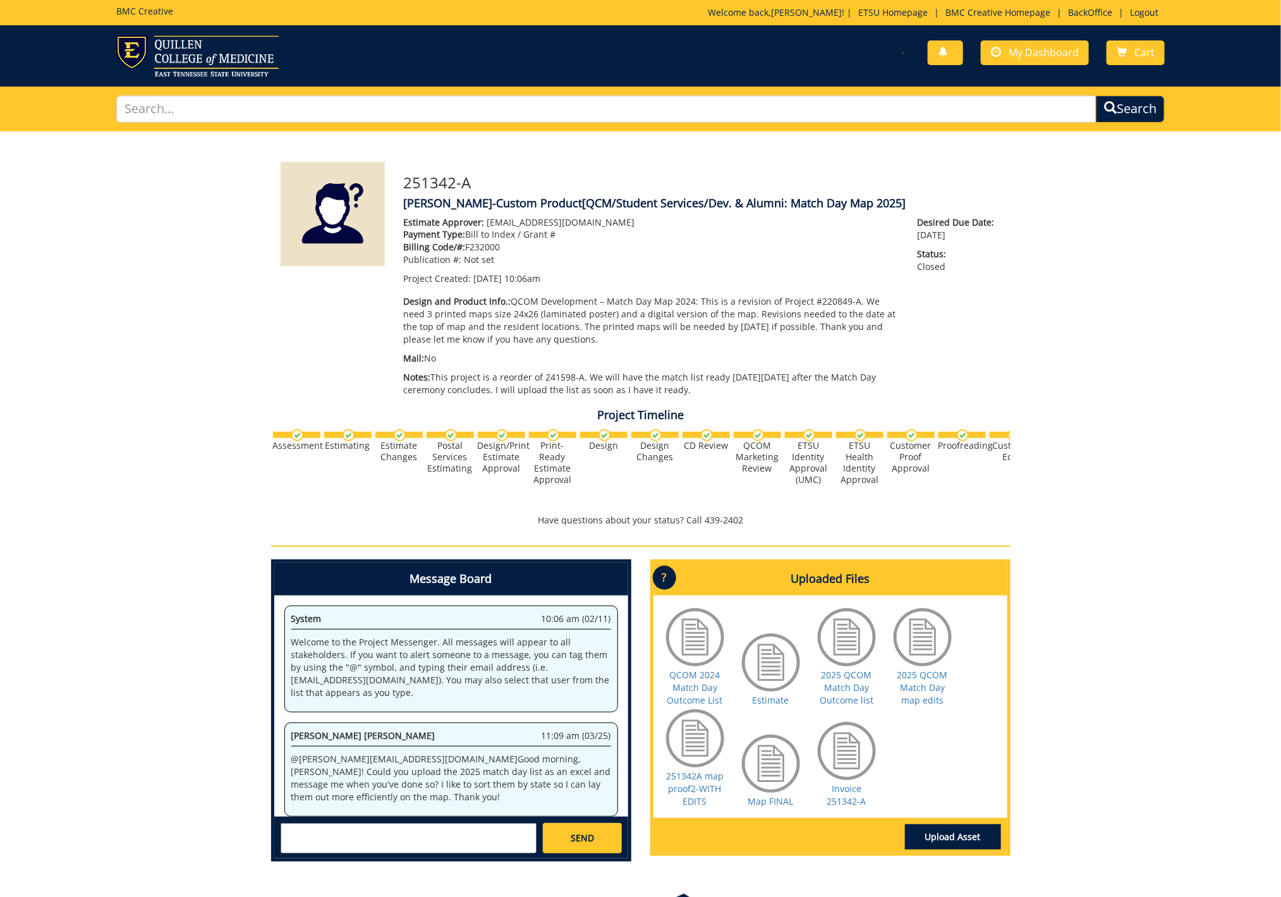
scroll to position [281, 0]
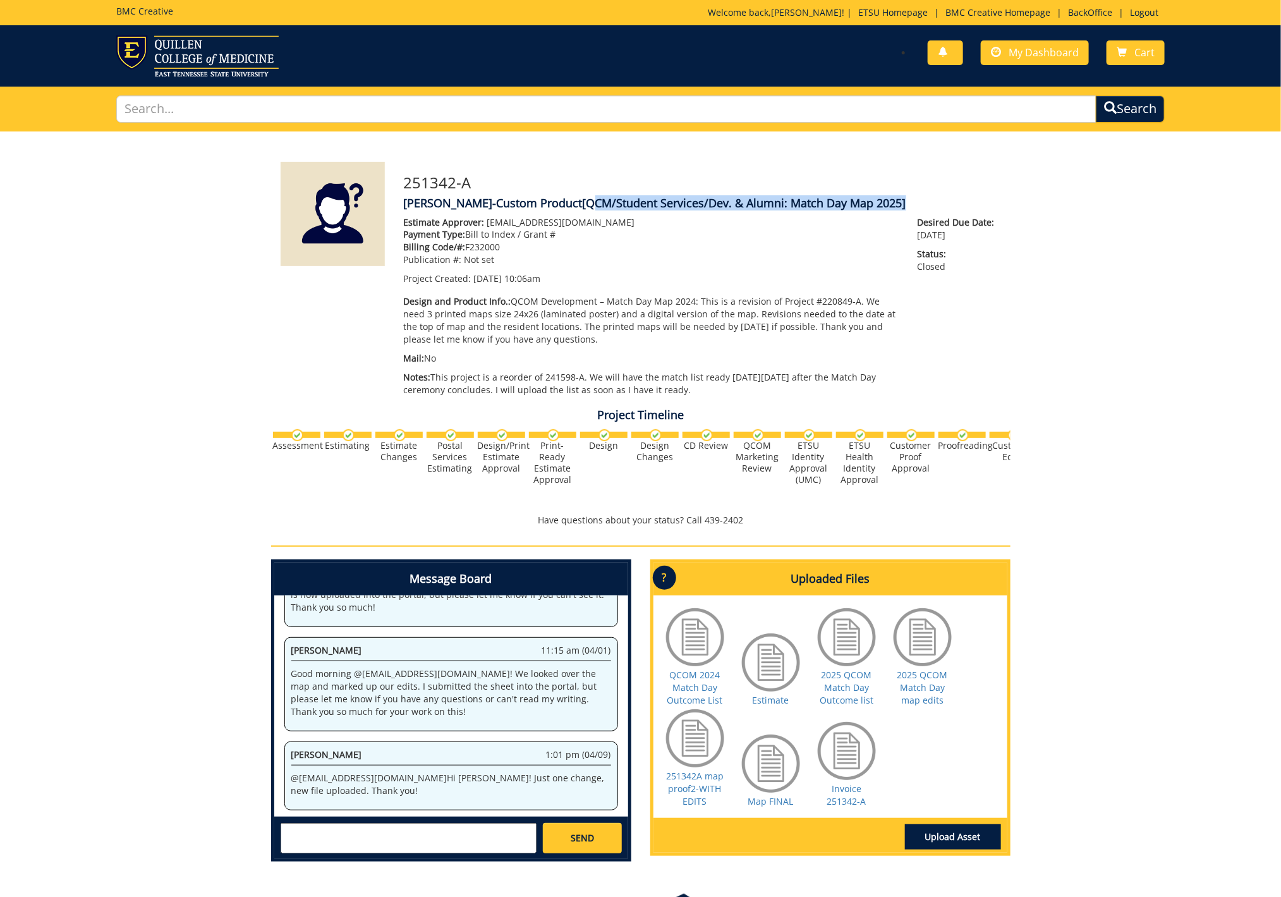
drag, startPoint x: 586, startPoint y: 204, endPoint x: 902, endPoint y: 205, distance: 315.3
click at [902, 205] on span "[QCM/Student Services/Dev. & Alumni: Match Day Map 2025]" at bounding box center [744, 202] width 323 height 15
copy span "QCM/Student Services/Dev. & Alumni: Match Day Map 2025"
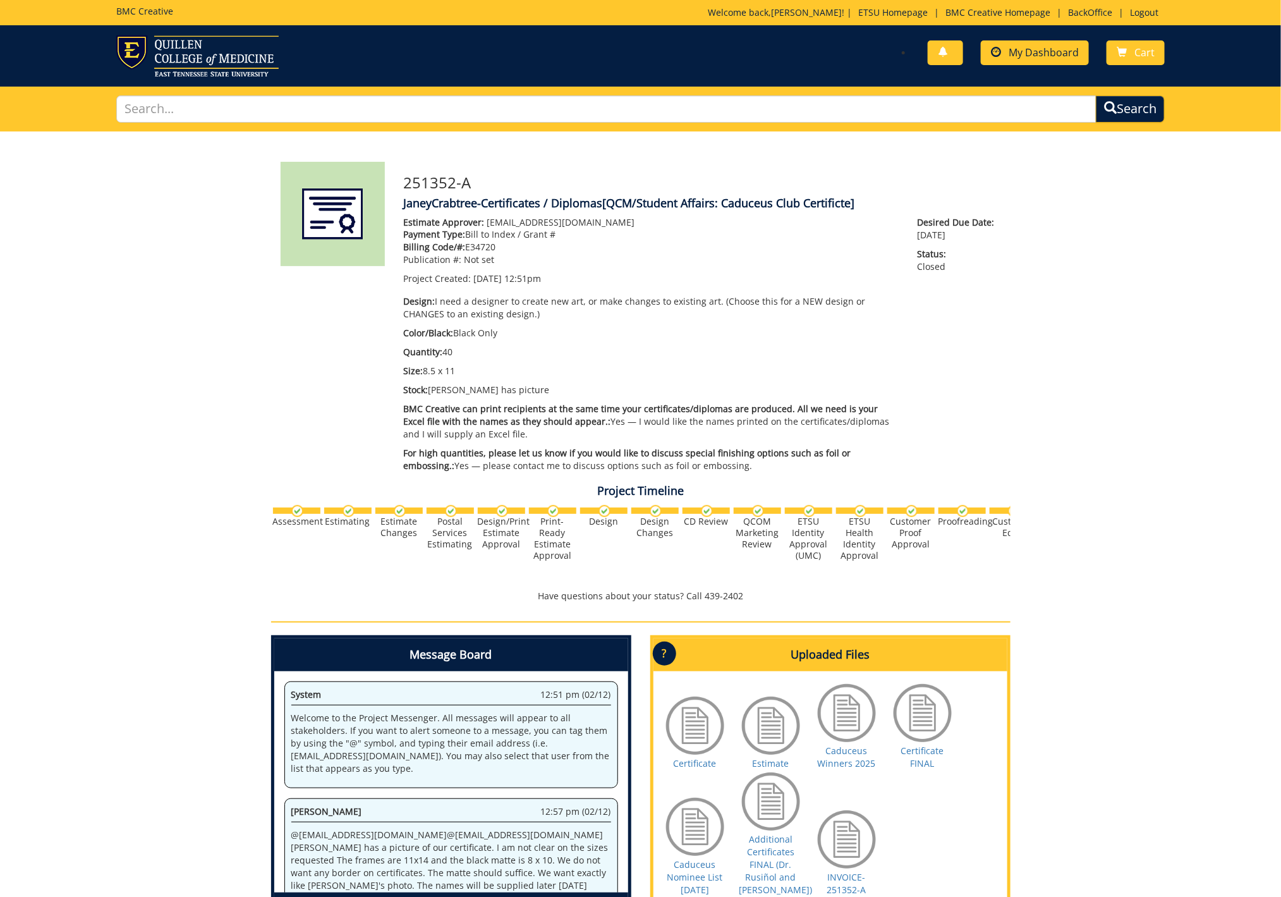
scroll to position [1016, 0]
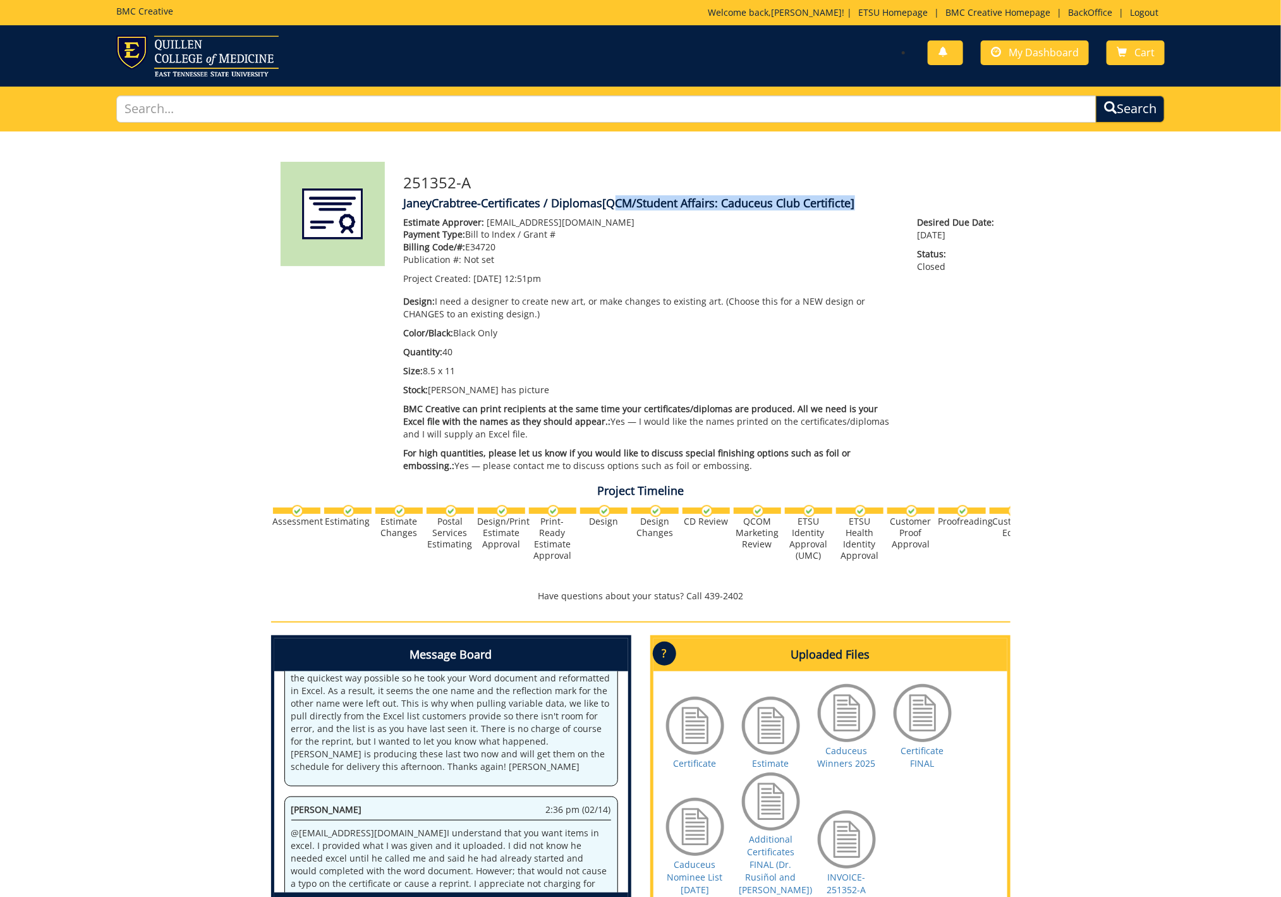
drag, startPoint x: 609, startPoint y: 203, endPoint x: 852, endPoint y: 202, distance: 242.6
click at [852, 202] on span "[QCM/Student Affairs: Caduceus Club Certificte]" at bounding box center [729, 202] width 252 height 15
copy span "QCM/Student Affairs: Caduceus Club Certificte"
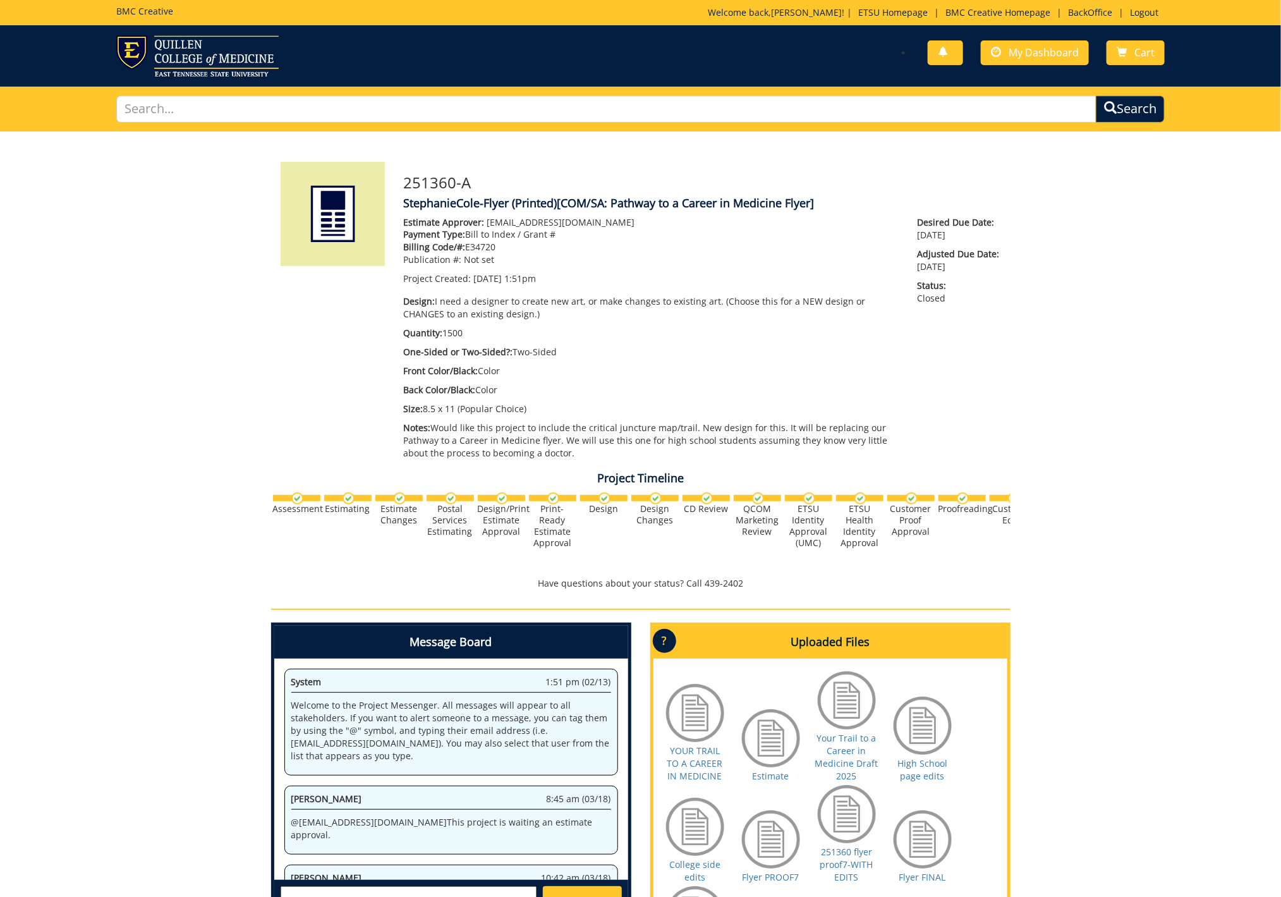
scroll to position [649, 0]
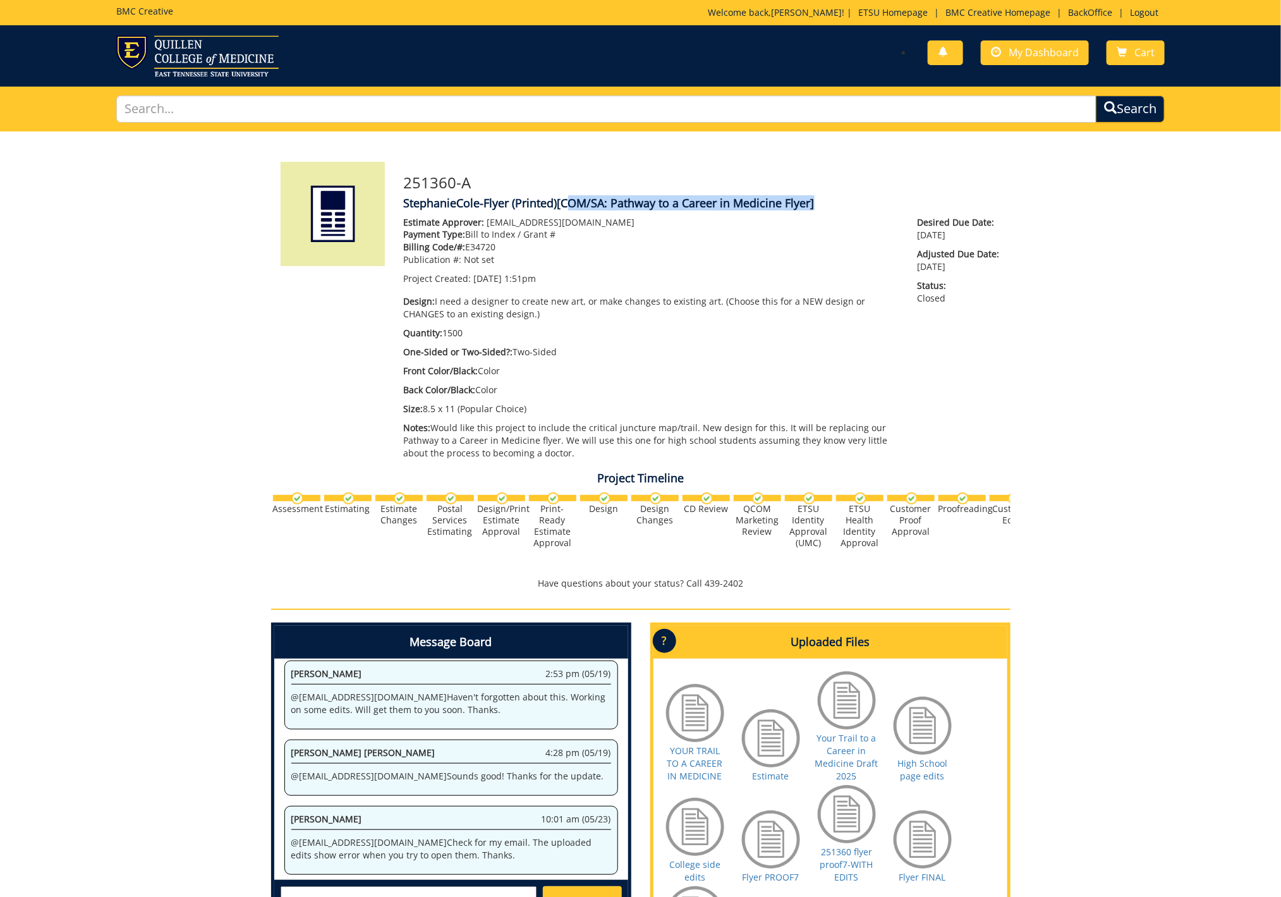
drag, startPoint x: 566, startPoint y: 203, endPoint x: 813, endPoint y: 203, distance: 247.0
click at [813, 203] on span "[COM/SA: Pathway to a Career in Medicine Flyer]" at bounding box center [685, 202] width 257 height 15
copy span "COM/SA: Pathway to a Career in Medicine Flyer"
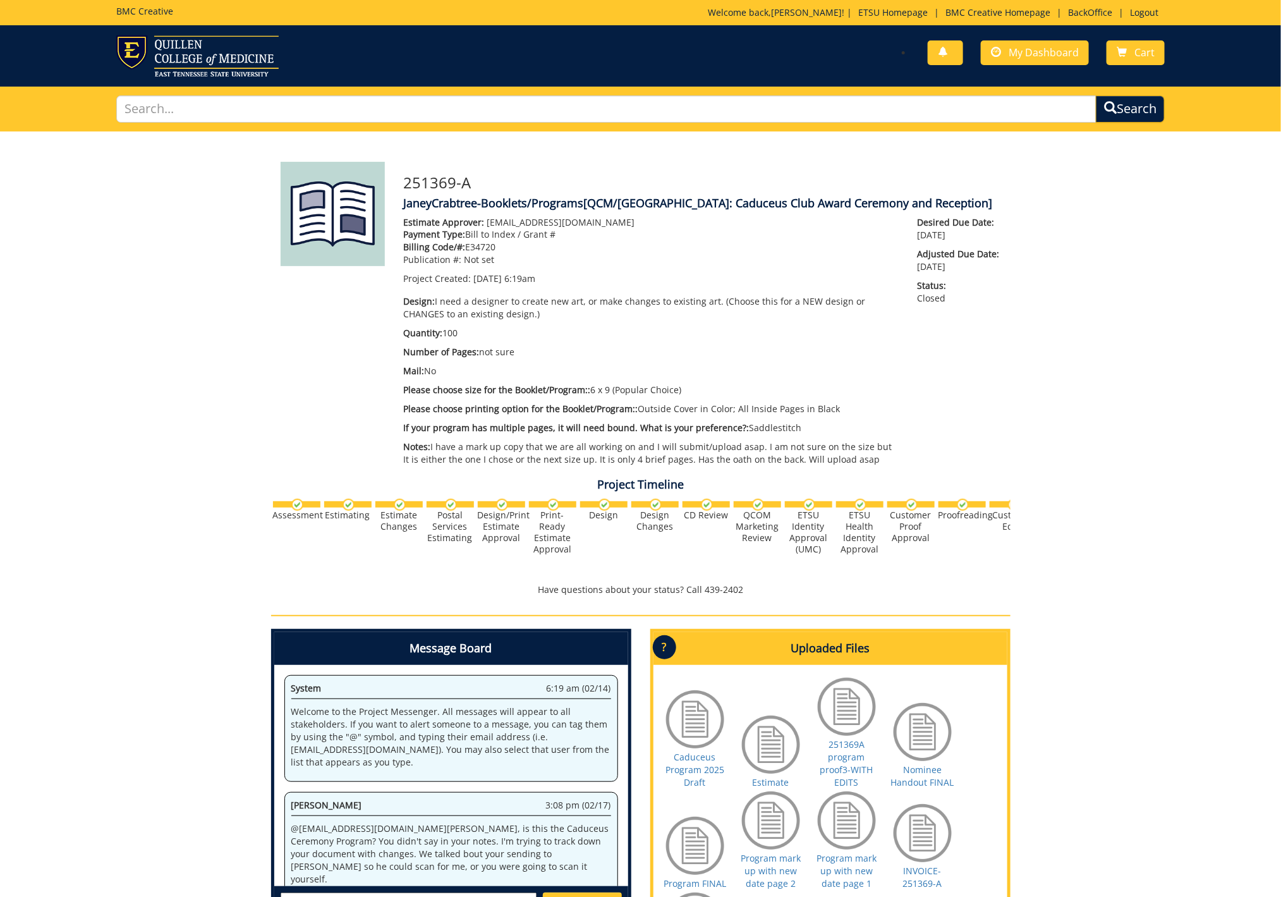
scroll to position [1632, 0]
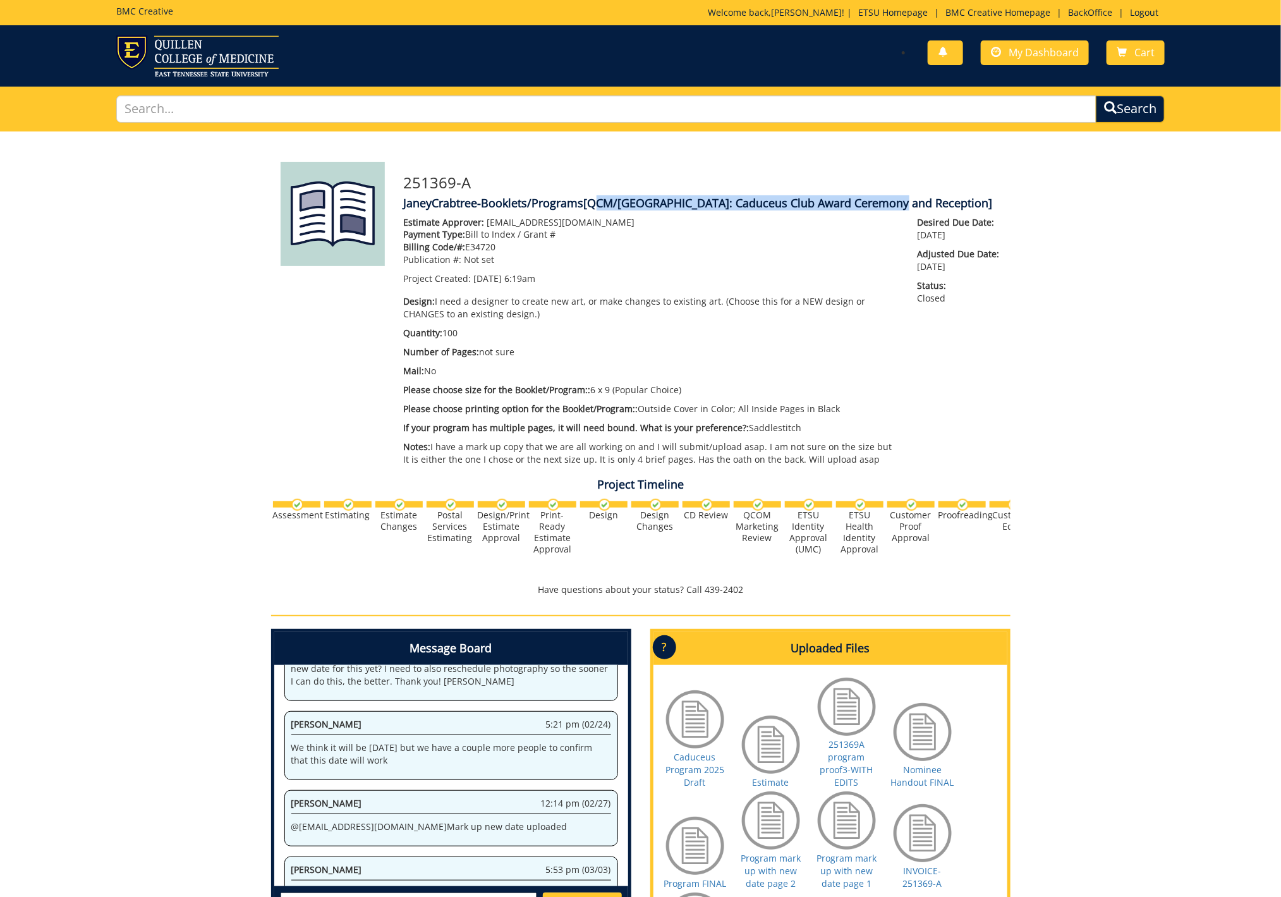
drag, startPoint x: 590, startPoint y: 203, endPoint x: 893, endPoint y: 206, distance: 303.3
click at [893, 206] on span "[QCM/SA: Caduceus Club Award Ceremony and Reception]" at bounding box center [788, 202] width 409 height 15
copy span "QCM/SA: Caduceus Club Award Ceremony and Reception"
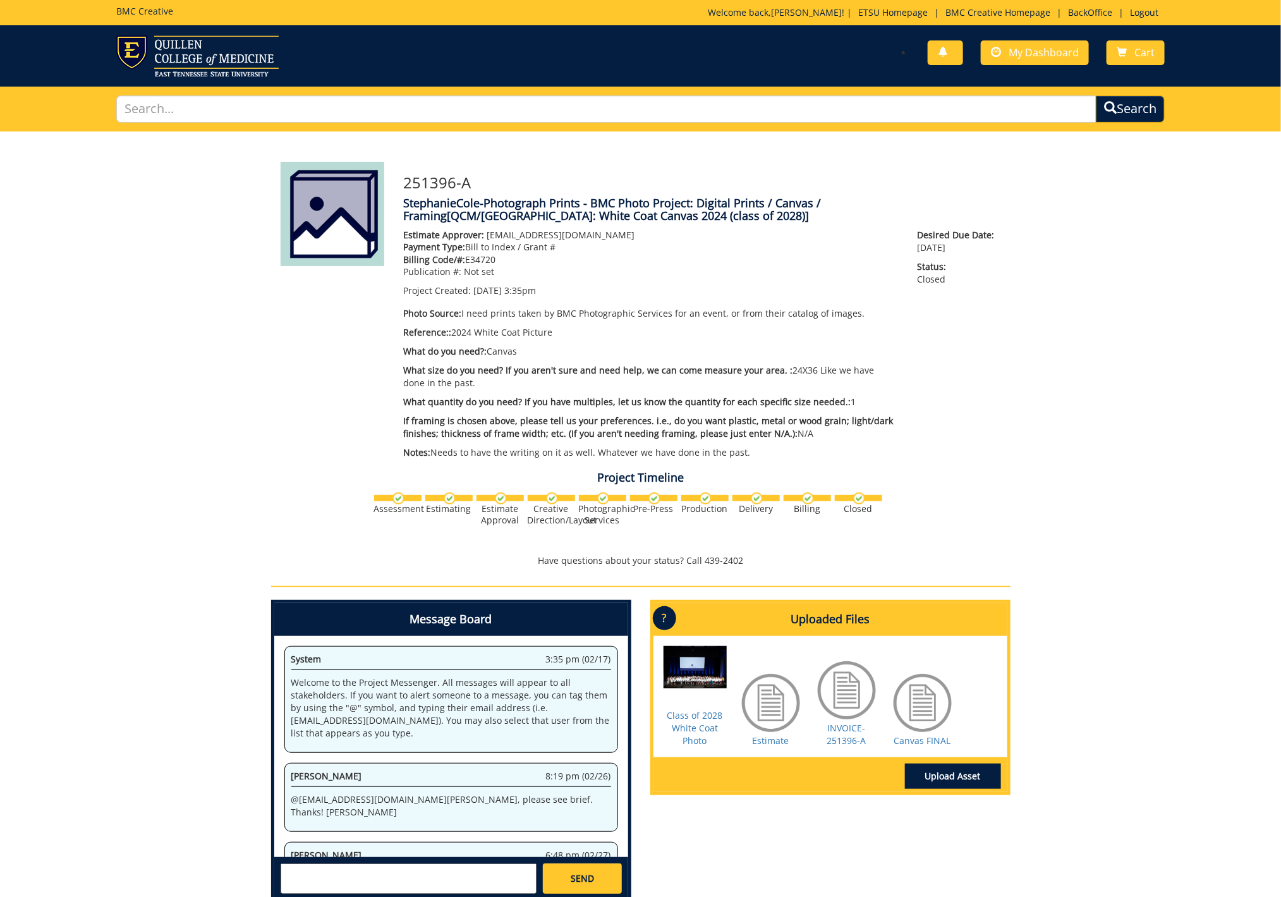
scroll to position [973, 0]
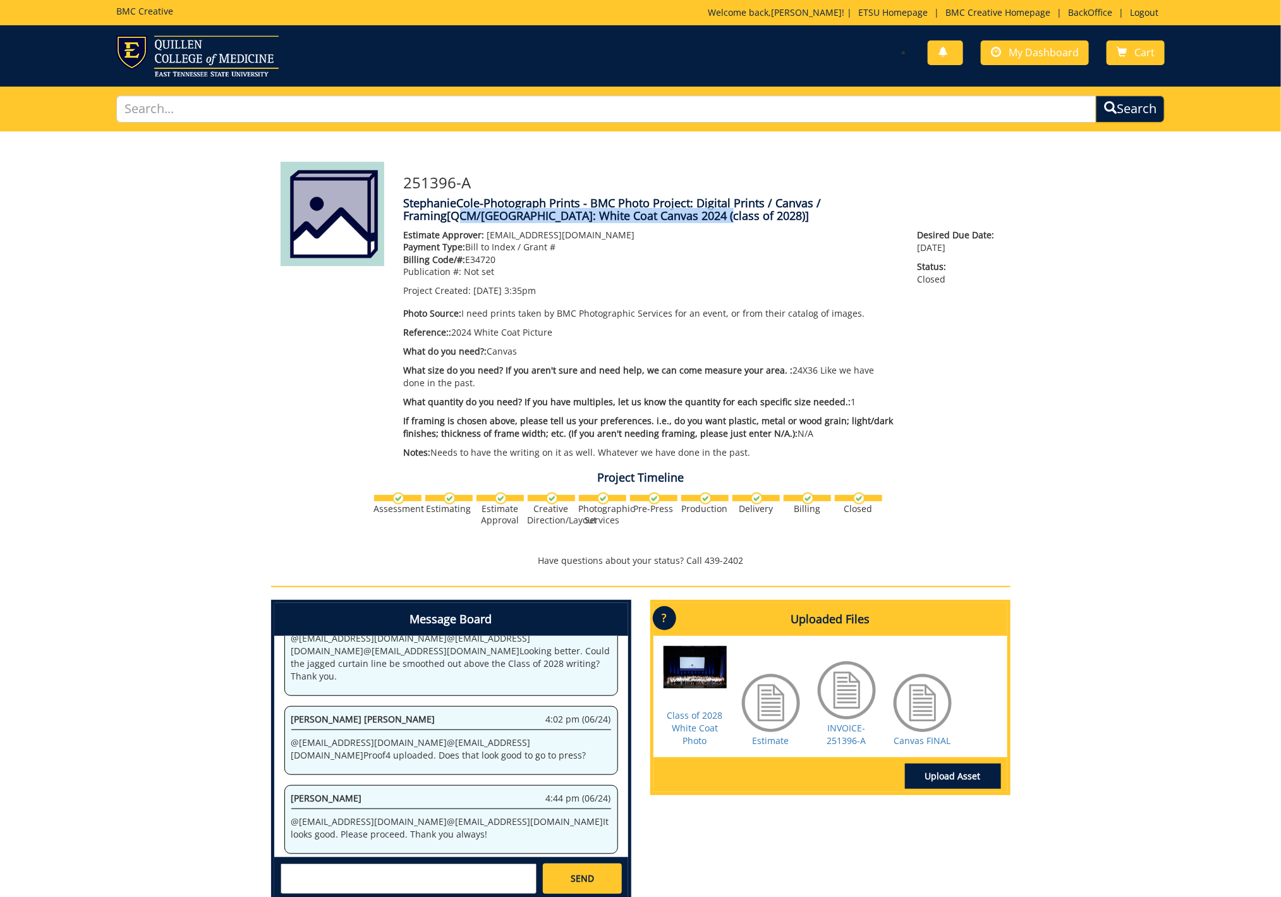
drag, startPoint x: 873, startPoint y: 203, endPoint x: 547, endPoint y: 215, distance: 326.2
click at [547, 215] on span "[QCM/SA: White Coat Canvas 2024 (class of 2028)]" at bounding box center [628, 215] width 362 height 15
copy span "QCM/SA: White Coat Canvas 2024 (class of 2028)"
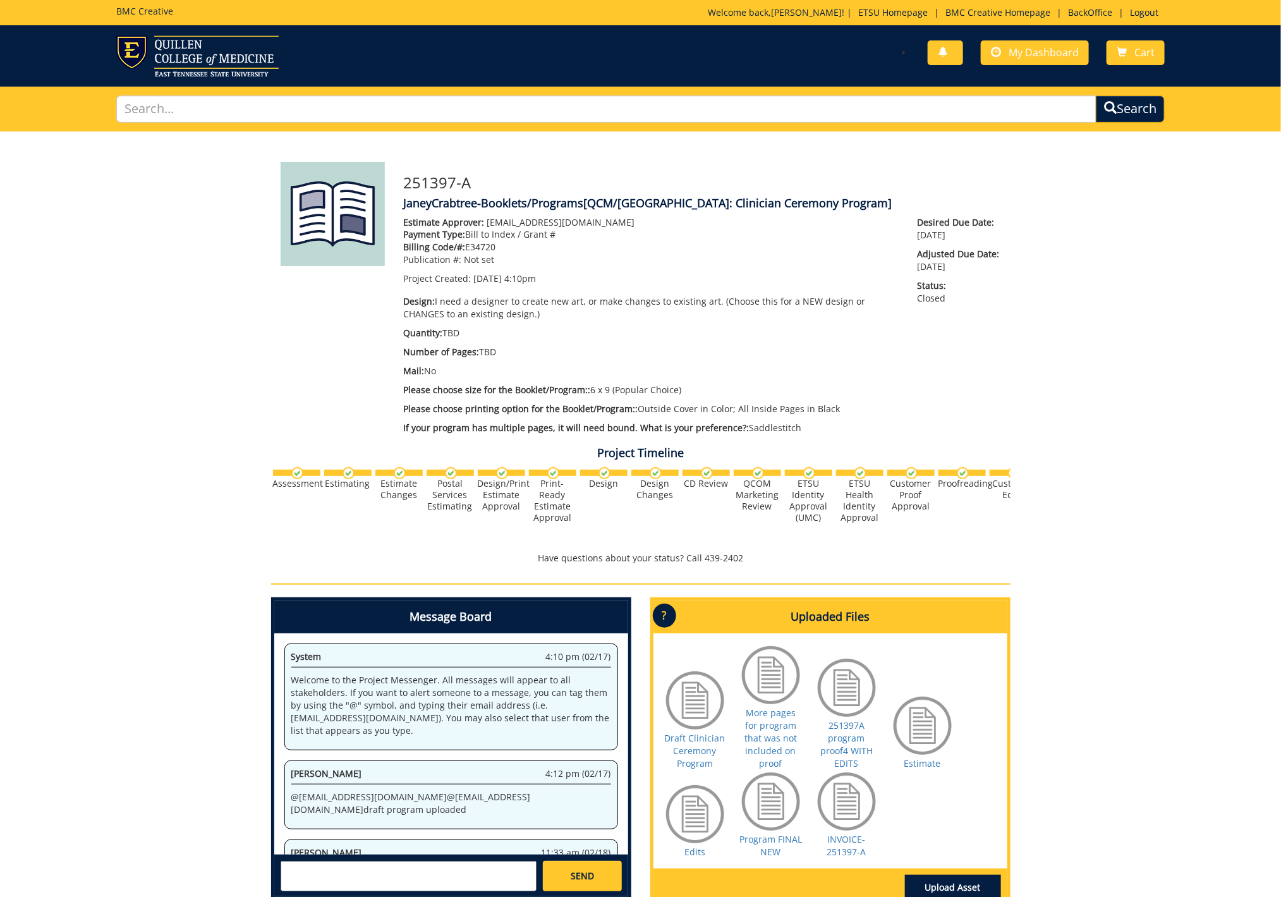
scroll to position [2568, 0]
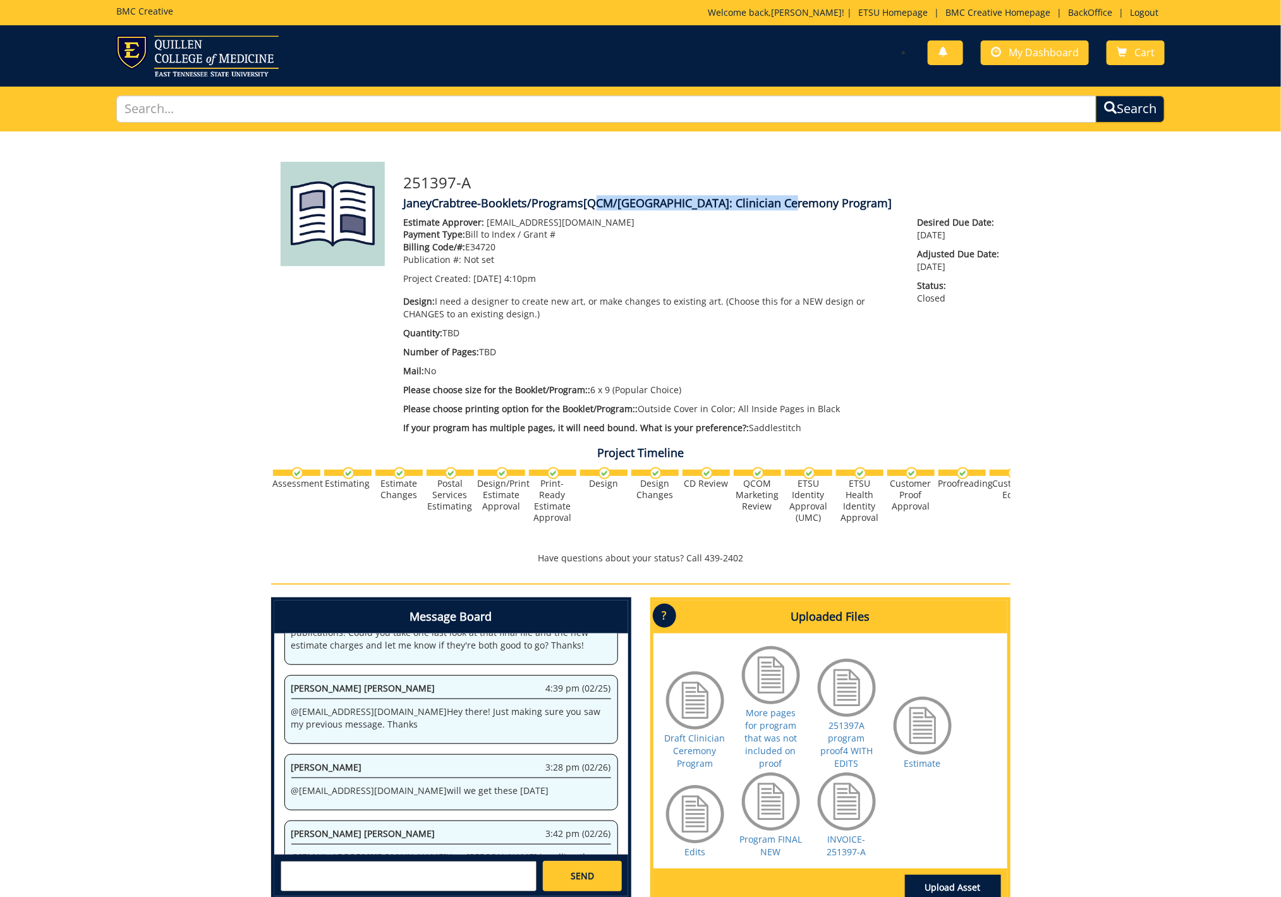
drag, startPoint x: 589, startPoint y: 205, endPoint x: 790, endPoint y: 206, distance: 200.9
click at [790, 206] on span "[QCM/[GEOGRAPHIC_DATA]: Clinician Ceremony Program]" at bounding box center [738, 202] width 308 height 15
copy span "QCM/[GEOGRAPHIC_DATA]: Clinician Ceremony Program"
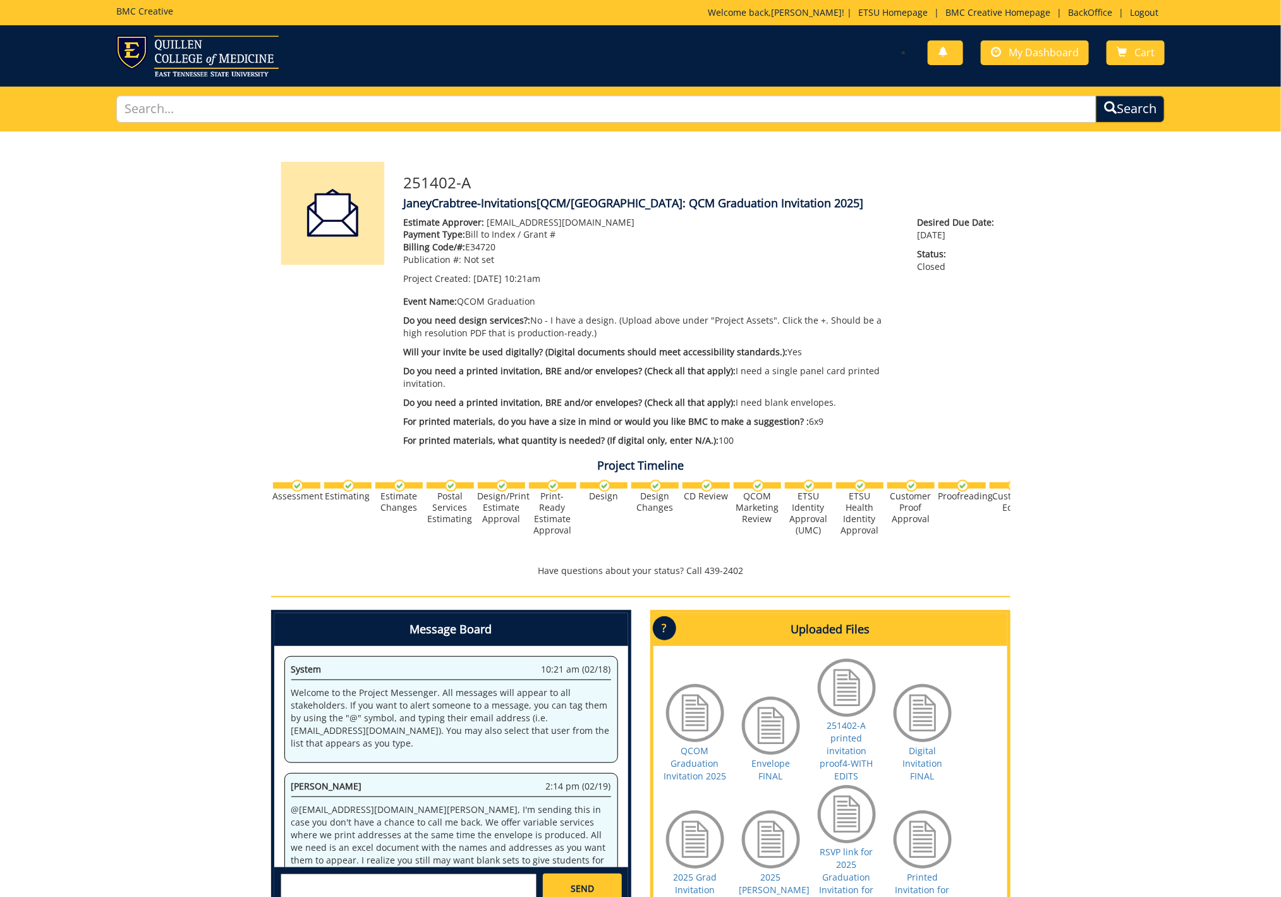
scroll to position [3281, 0]
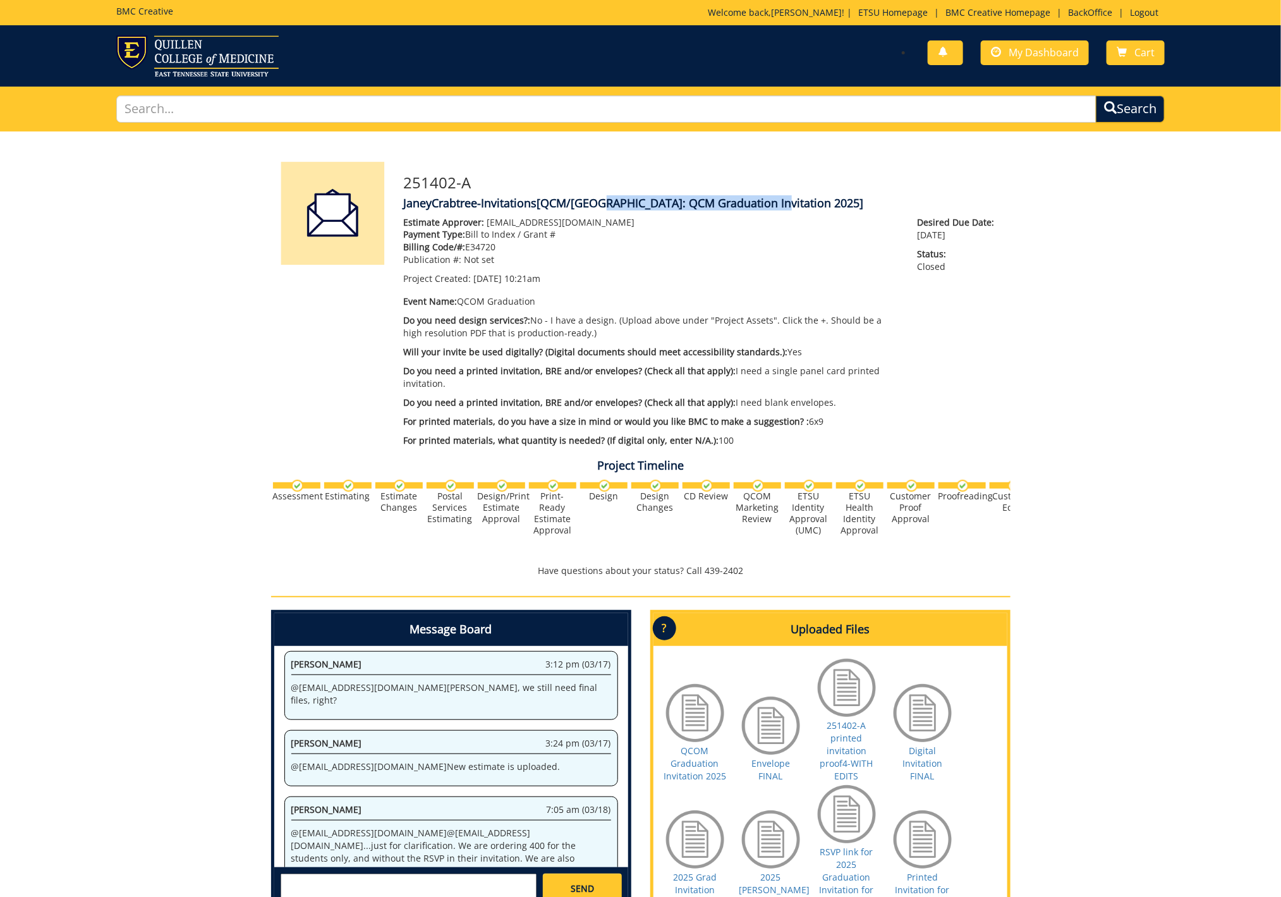
drag, startPoint x: 596, startPoint y: 205, endPoint x: 766, endPoint y: 203, distance: 169.3
click at [766, 203] on span "[QCM/SA: QCM Graduation Invitation 2025]" at bounding box center [700, 202] width 327 height 15
copy span "QCM Graduation Invitation 2025"
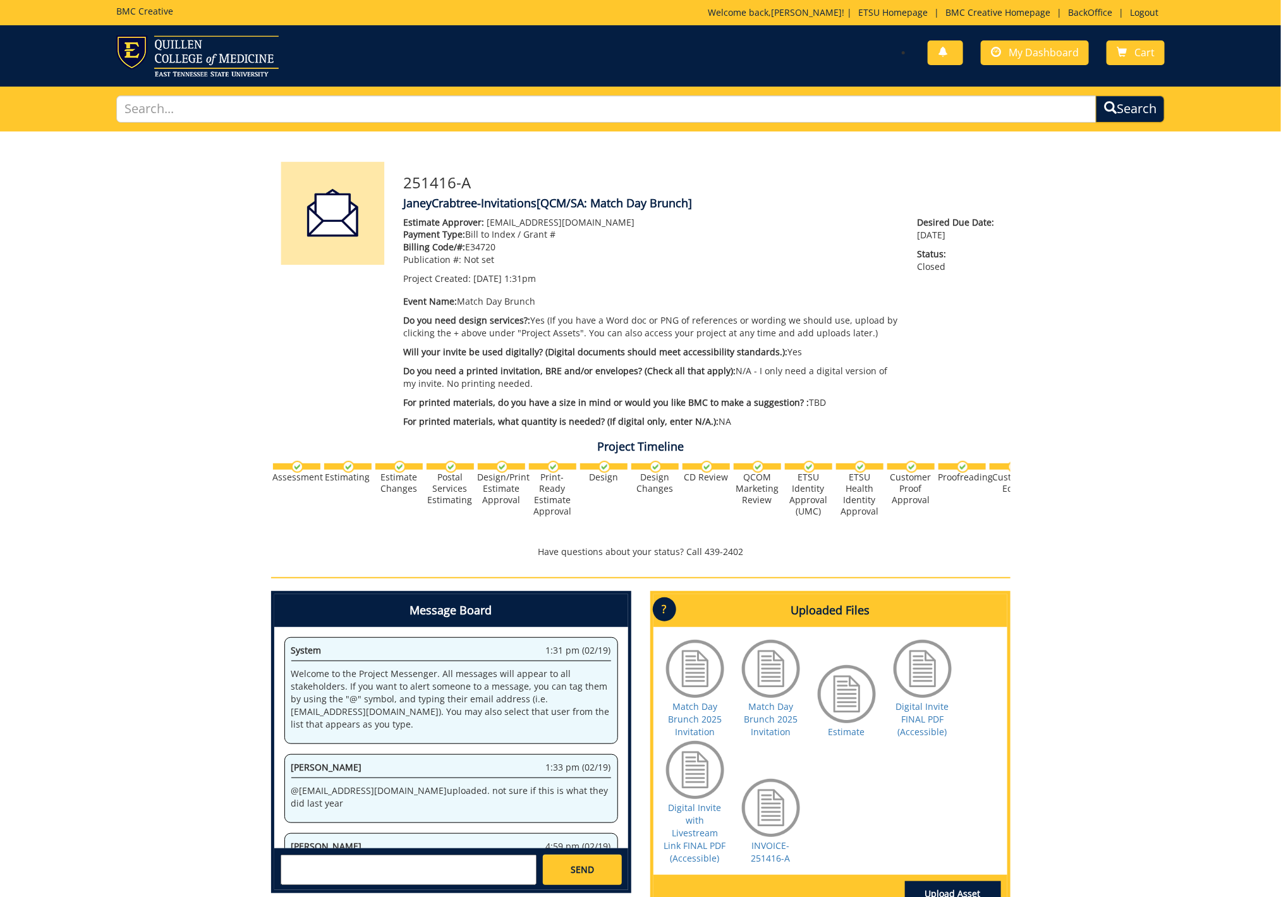
scroll to position [1496, 0]
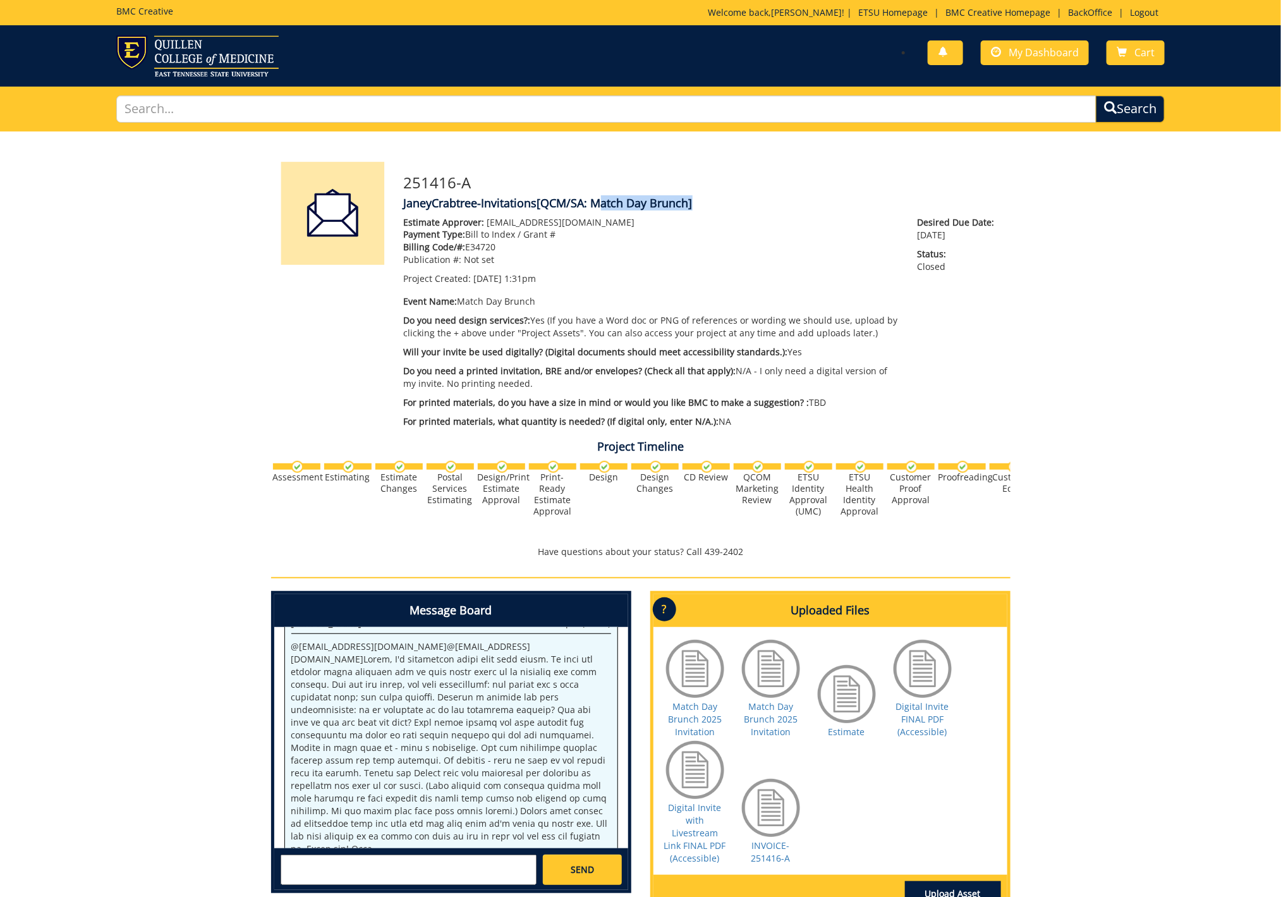
drag, startPoint x: 595, startPoint y: 205, endPoint x: 690, endPoint y: 205, distance: 95.4
click at [690, 205] on span "[QCM/SA: Match Day Brunch]" at bounding box center [614, 202] width 155 height 15
copy span "Match Day Brunch"
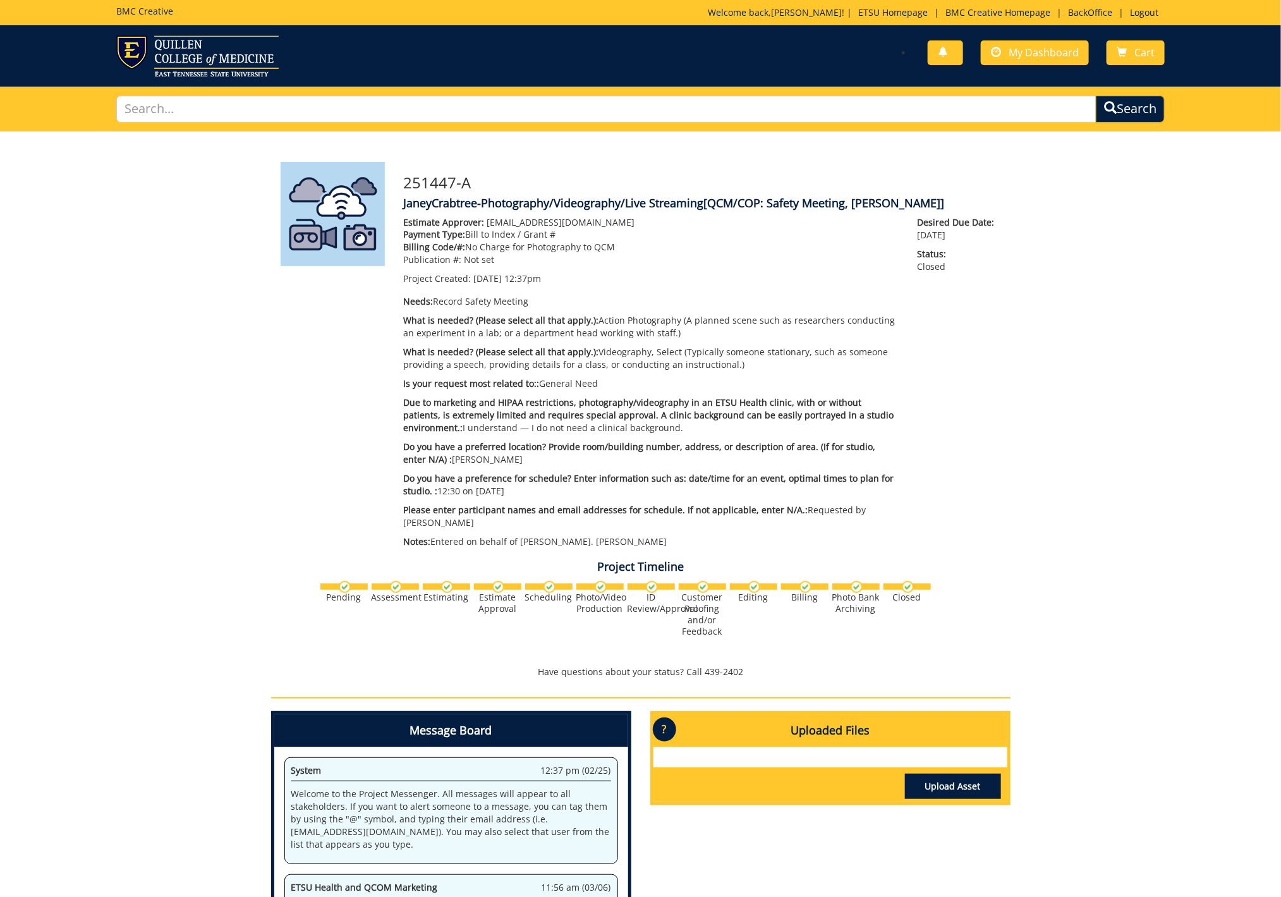
scroll to position [20, 0]
drag, startPoint x: 771, startPoint y: 203, endPoint x: 917, endPoint y: 203, distance: 145.9
click at [917, 203] on span "[QCM/COP: Safety Meeting, Doug Taylor]" at bounding box center [824, 202] width 241 height 15
copy span "Safety Meeting, Doug Taylor"
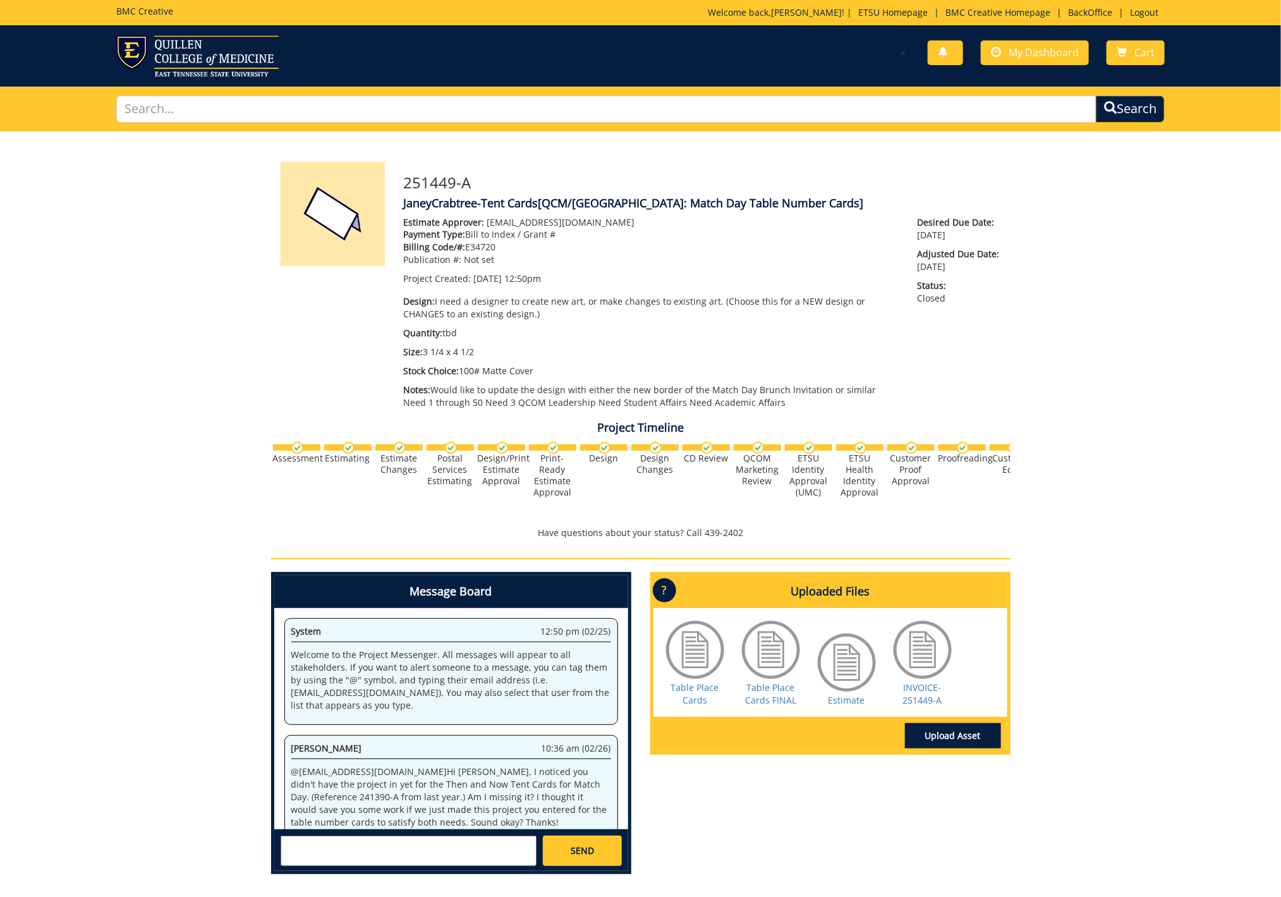
scroll to position [1998, 0]
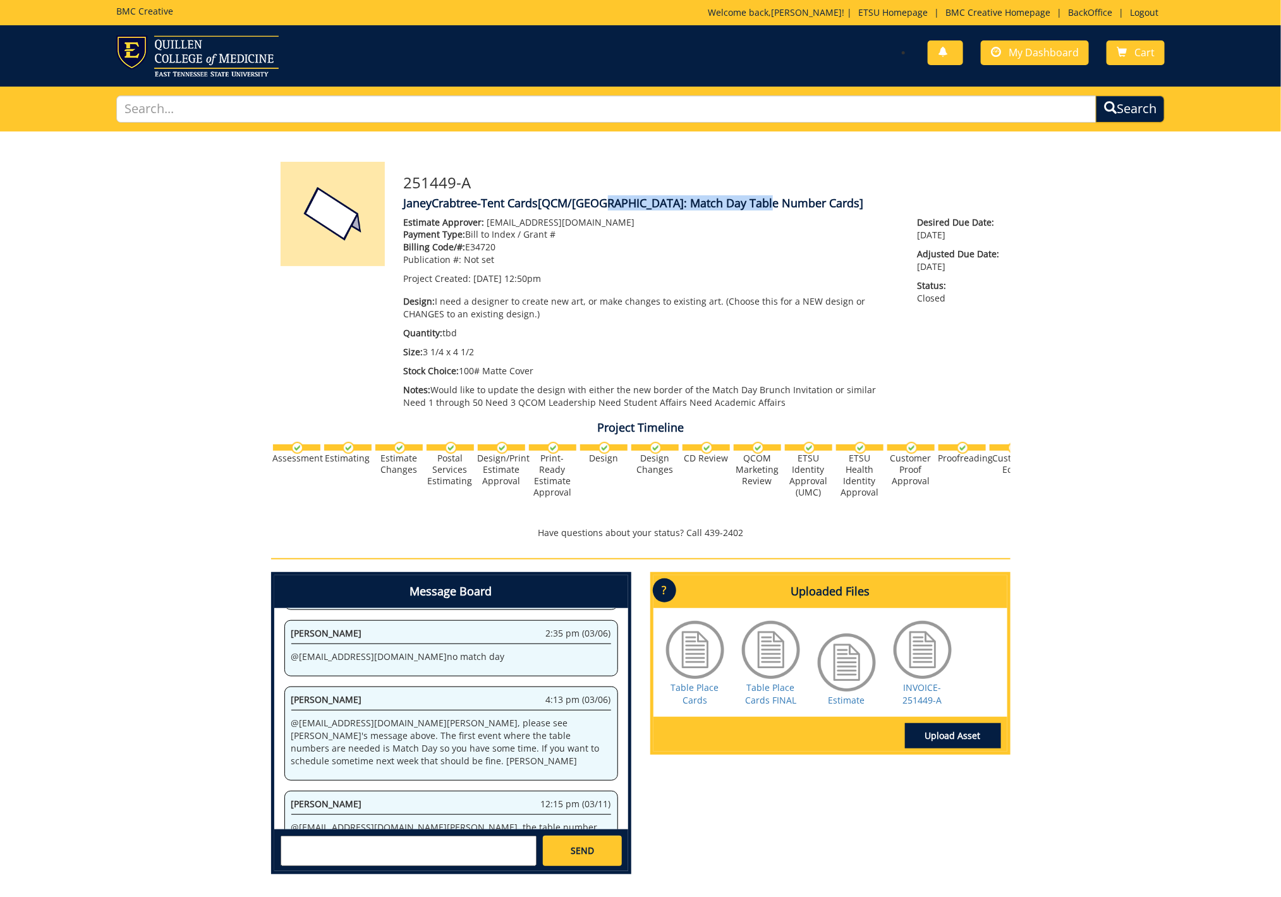
drag, startPoint x: 595, startPoint y: 201, endPoint x: 762, endPoint y: 207, distance: 166.9
click at [762, 207] on span "[QCM/SA: Match Day Table Number Cards]" at bounding box center [700, 202] width 325 height 15
copy span "Match Day Table Number Cards"
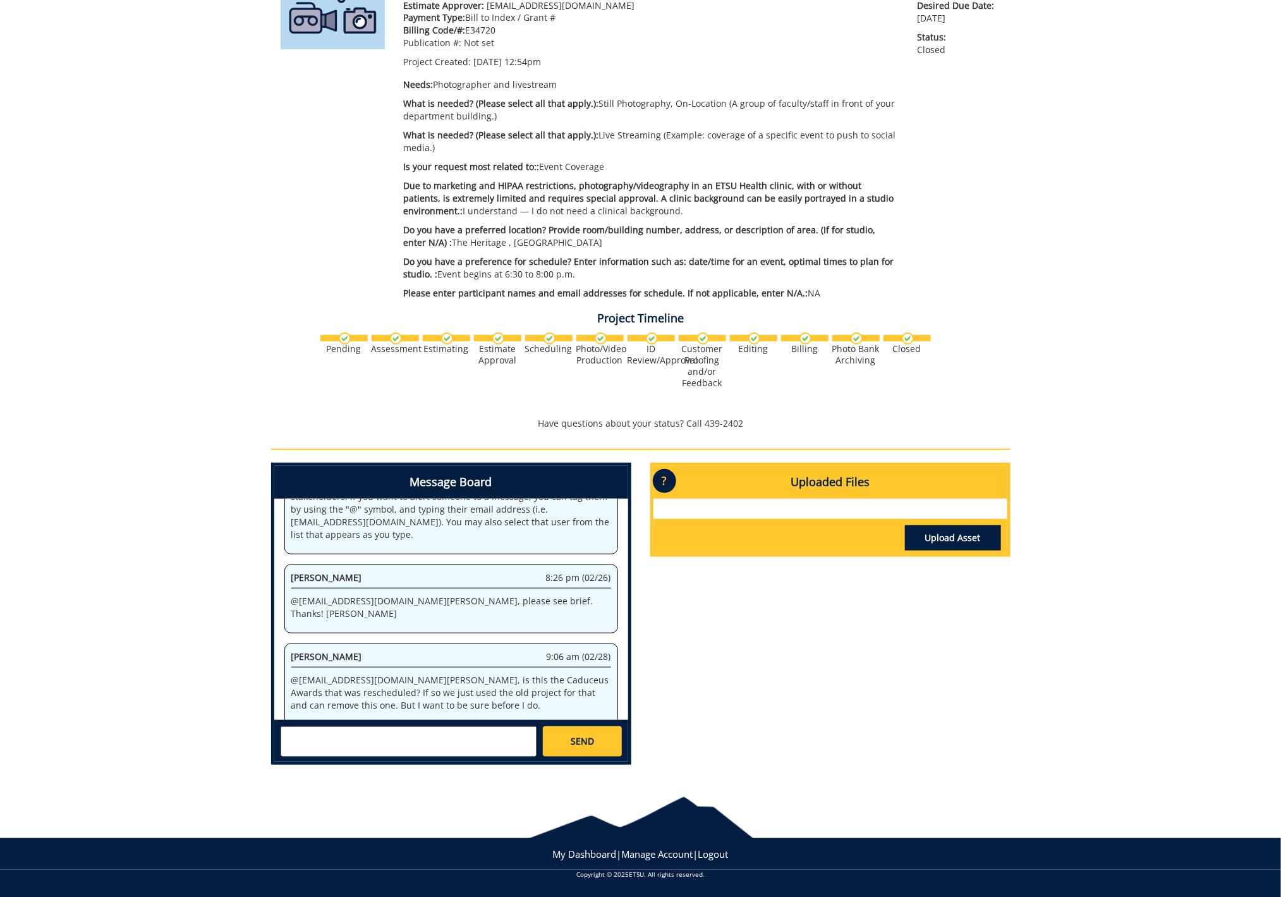
scroll to position [58, 0]
drag, startPoint x: 445, startPoint y: 668, endPoint x: 518, endPoint y: 670, distance: 72.7
click at [518, 677] on p "@ crabtrej@etsu.edu Janey, is this the Caduceus Awards that was rescheduled? If…" at bounding box center [451, 696] width 320 height 38
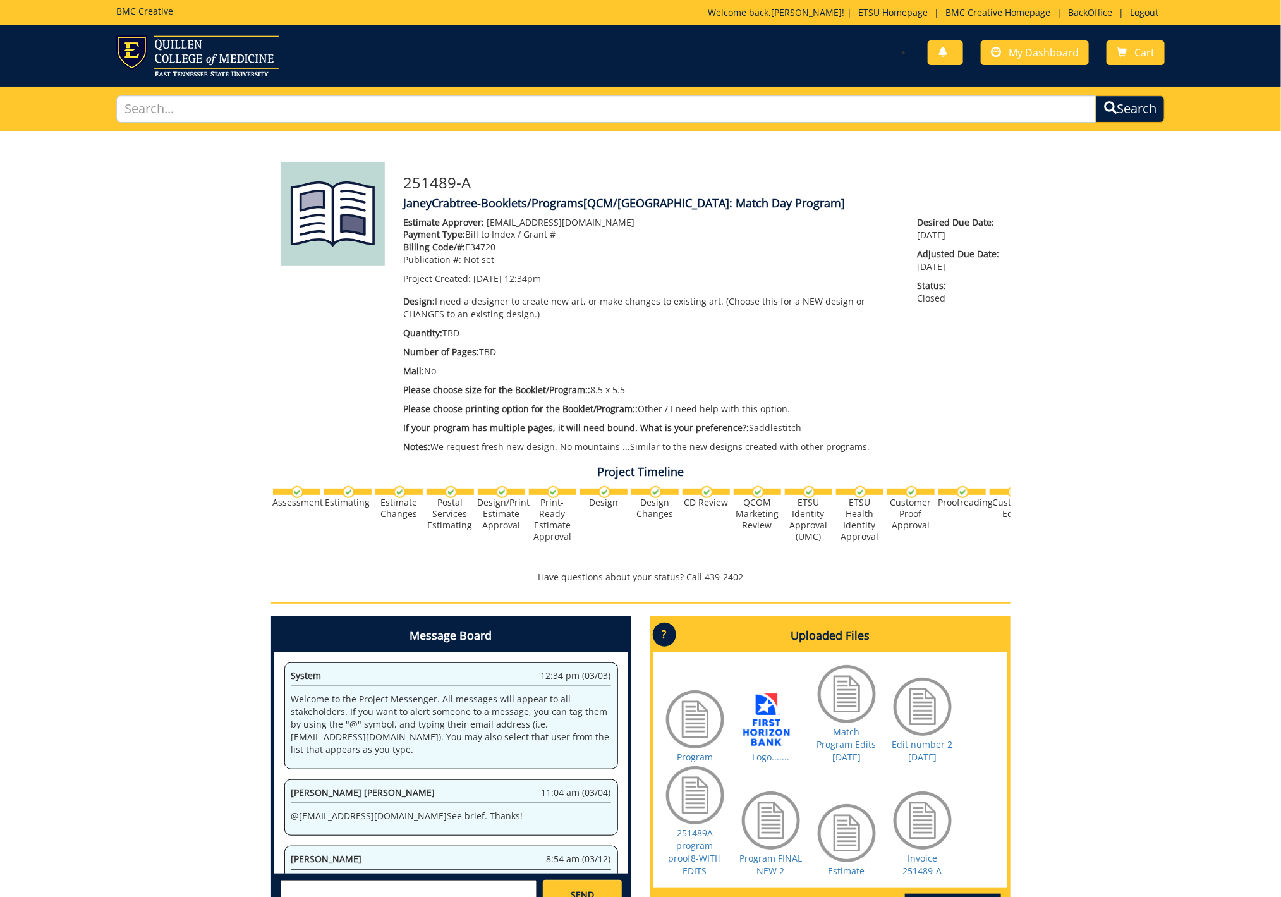
scroll to position [3866, 0]
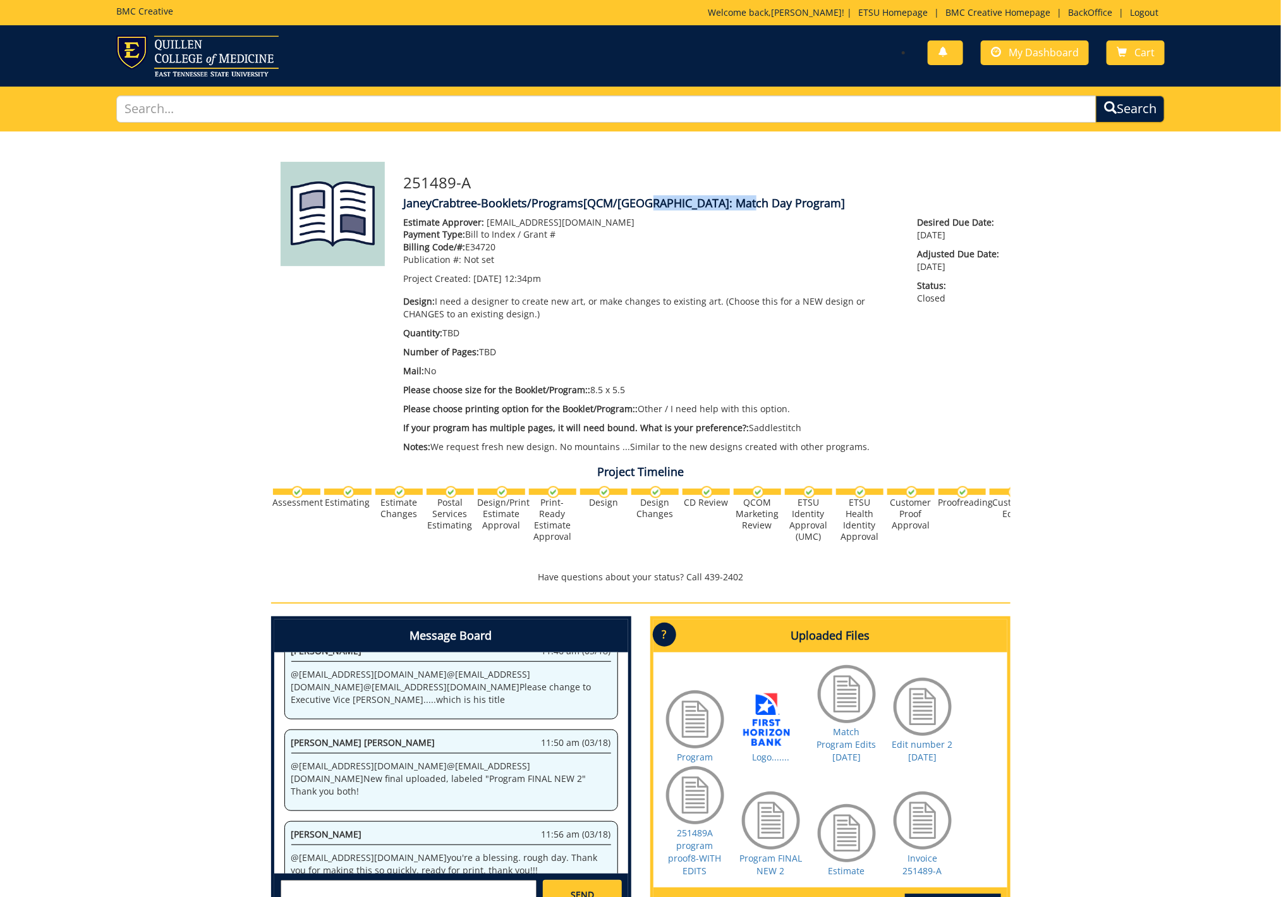
drag, startPoint x: 641, startPoint y: 202, endPoint x: 743, endPoint y: 205, distance: 102.4
click at [743, 205] on span "[QCM/SA: Match Day Program]" at bounding box center [715, 202] width 262 height 15
copy span "Match Day Program"
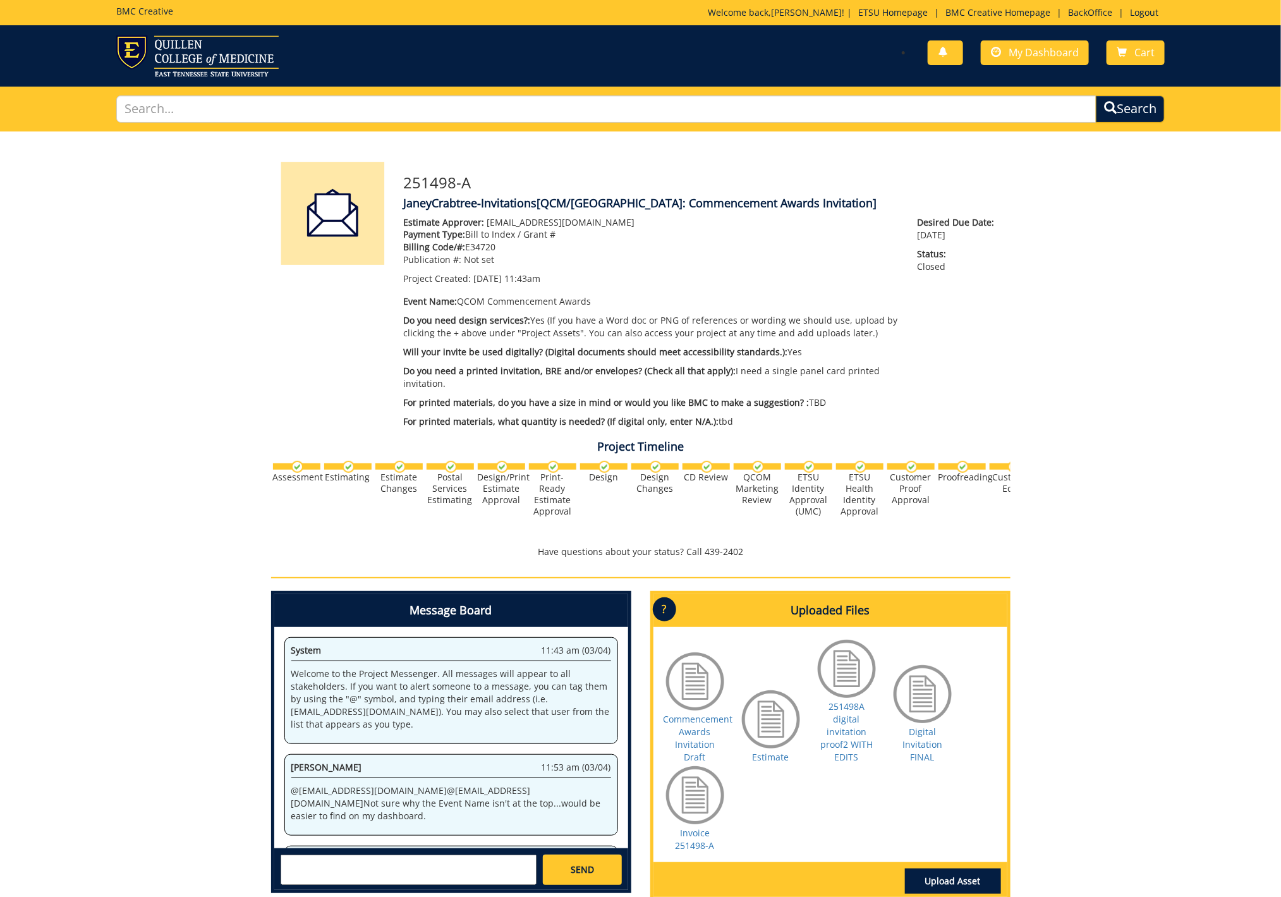
scroll to position [1092, 0]
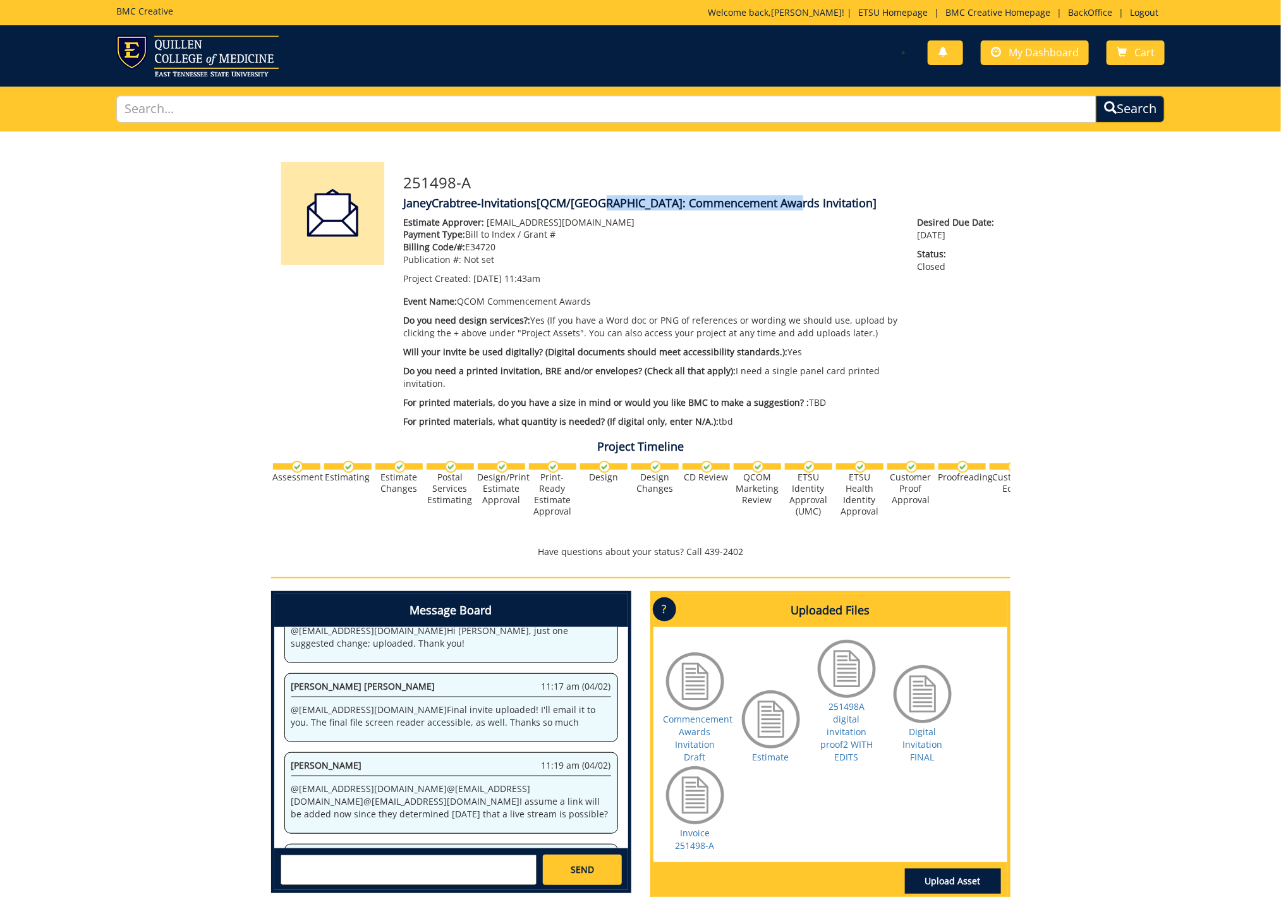
drag, startPoint x: 594, startPoint y: 204, endPoint x: 777, endPoint y: 205, distance: 183.2
click at [777, 205] on span "[QCM/SA: Commencement Awards Invitation]" at bounding box center [707, 202] width 340 height 15
copy span "Commencement Awards Invitation"
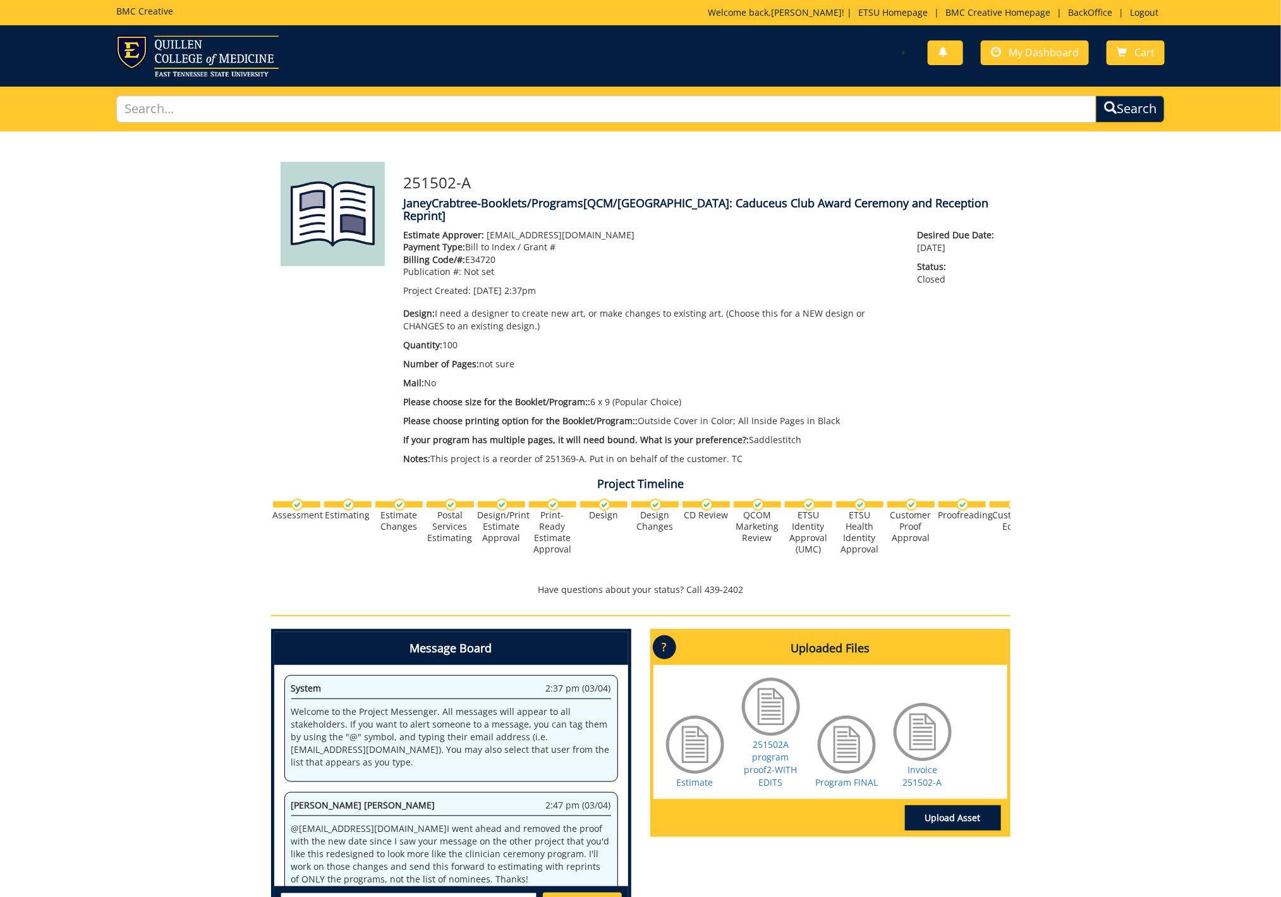
scroll to position [438, 0]
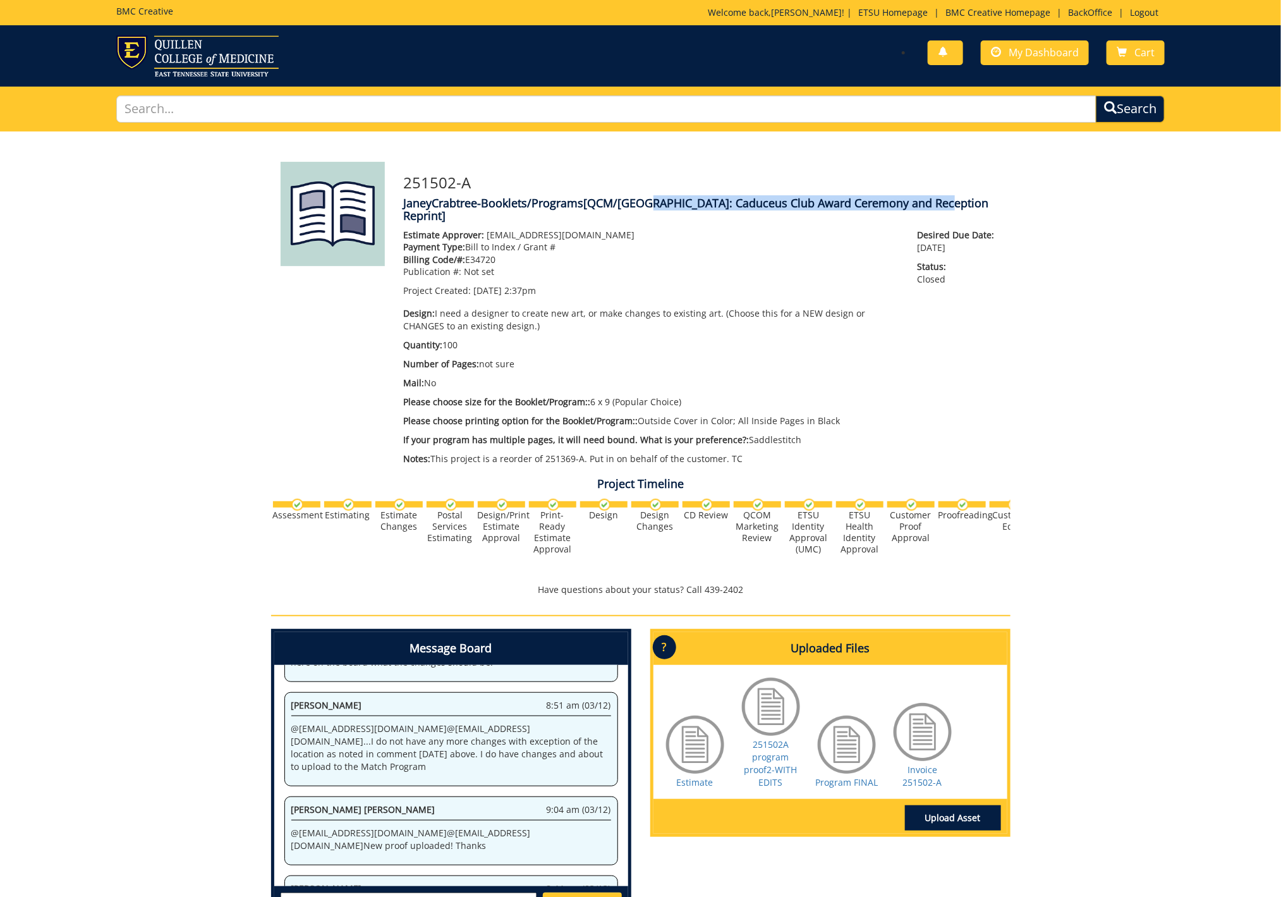
drag, startPoint x: 642, startPoint y: 203, endPoint x: 933, endPoint y: 203, distance: 291.3
click at [933, 203] on span "[QCM/[GEOGRAPHIC_DATA]: Caduceus Club Award Ceremony and Reception Reprint]" at bounding box center [696, 209] width 585 height 28
copy span "Caduceus Club Award Ceremony and Reception Reprint"
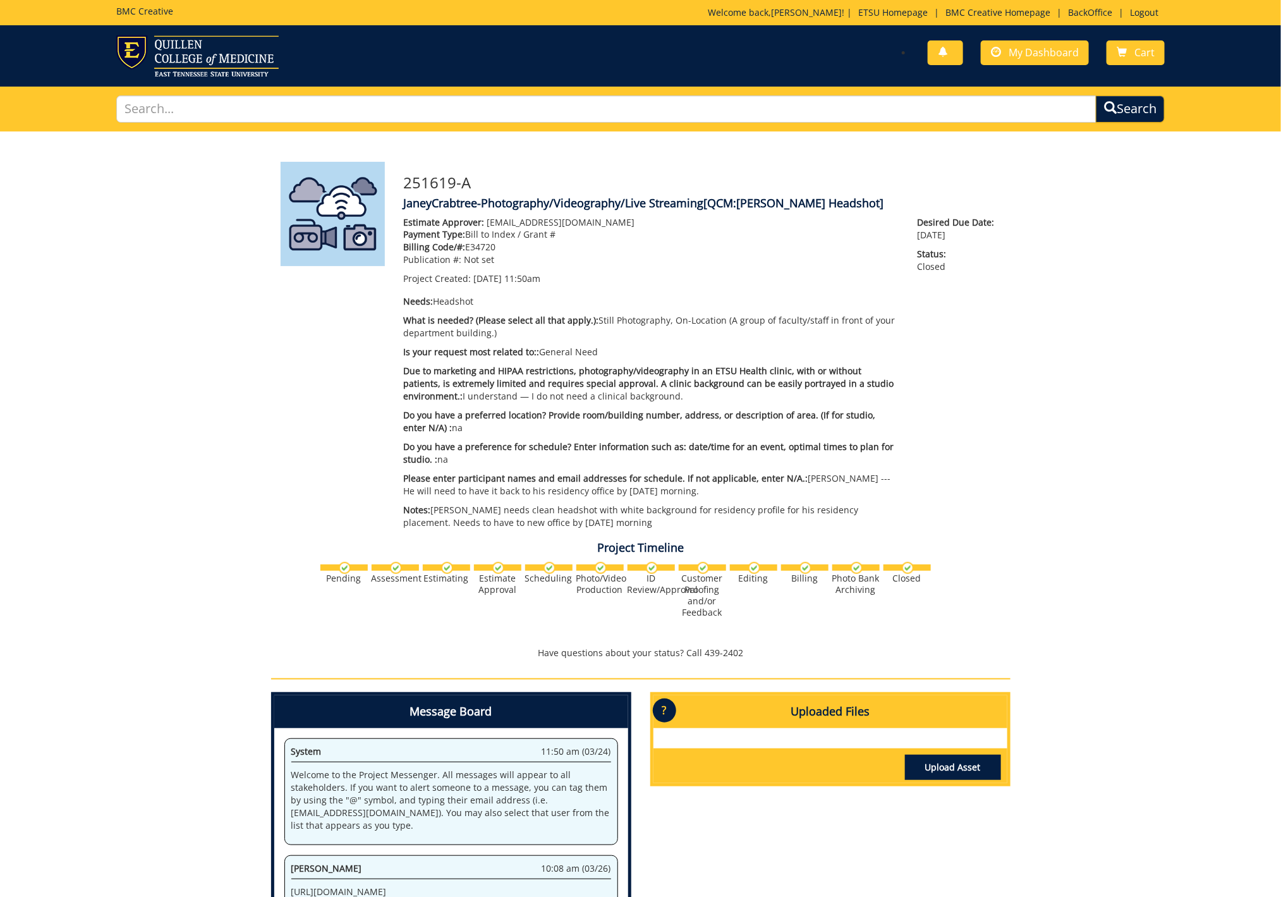
scroll to position [74, 0]
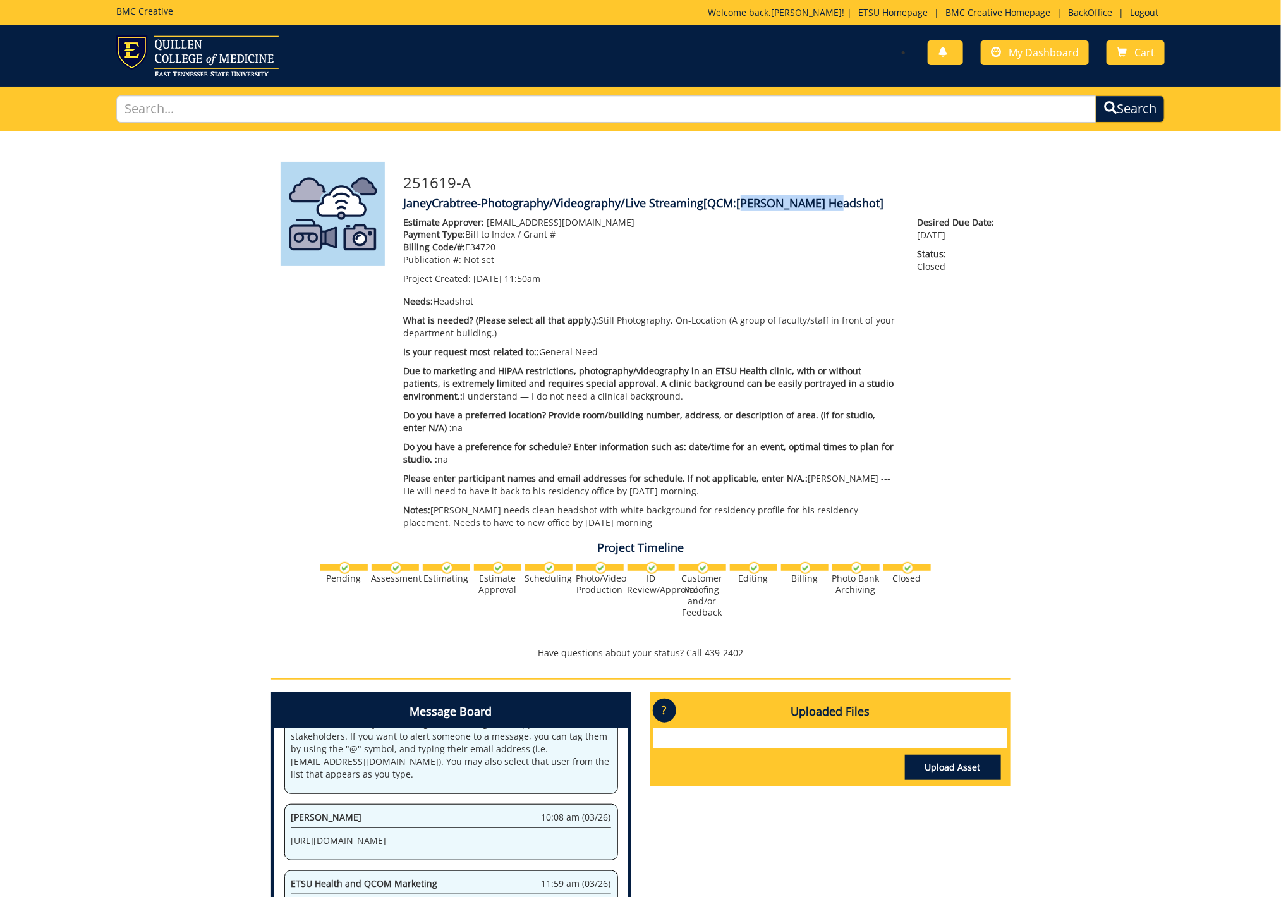
drag, startPoint x: 742, startPoint y: 204, endPoint x: 823, endPoint y: 207, distance: 80.9
click at [823, 207] on span "[QCM:Miller Headshot]" at bounding box center [794, 202] width 180 height 15
copy span "Miller Headshot"
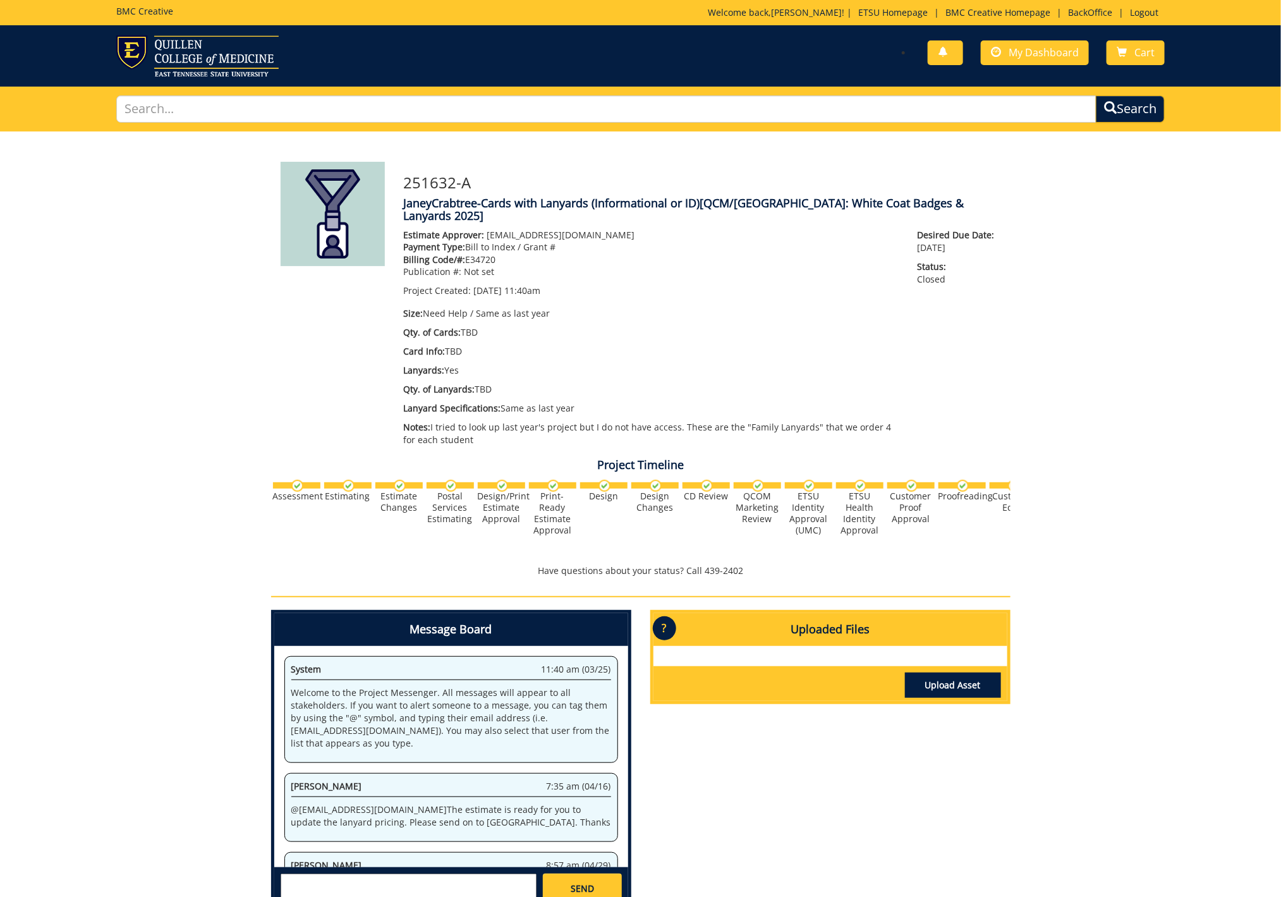
scroll to position [61, 0]
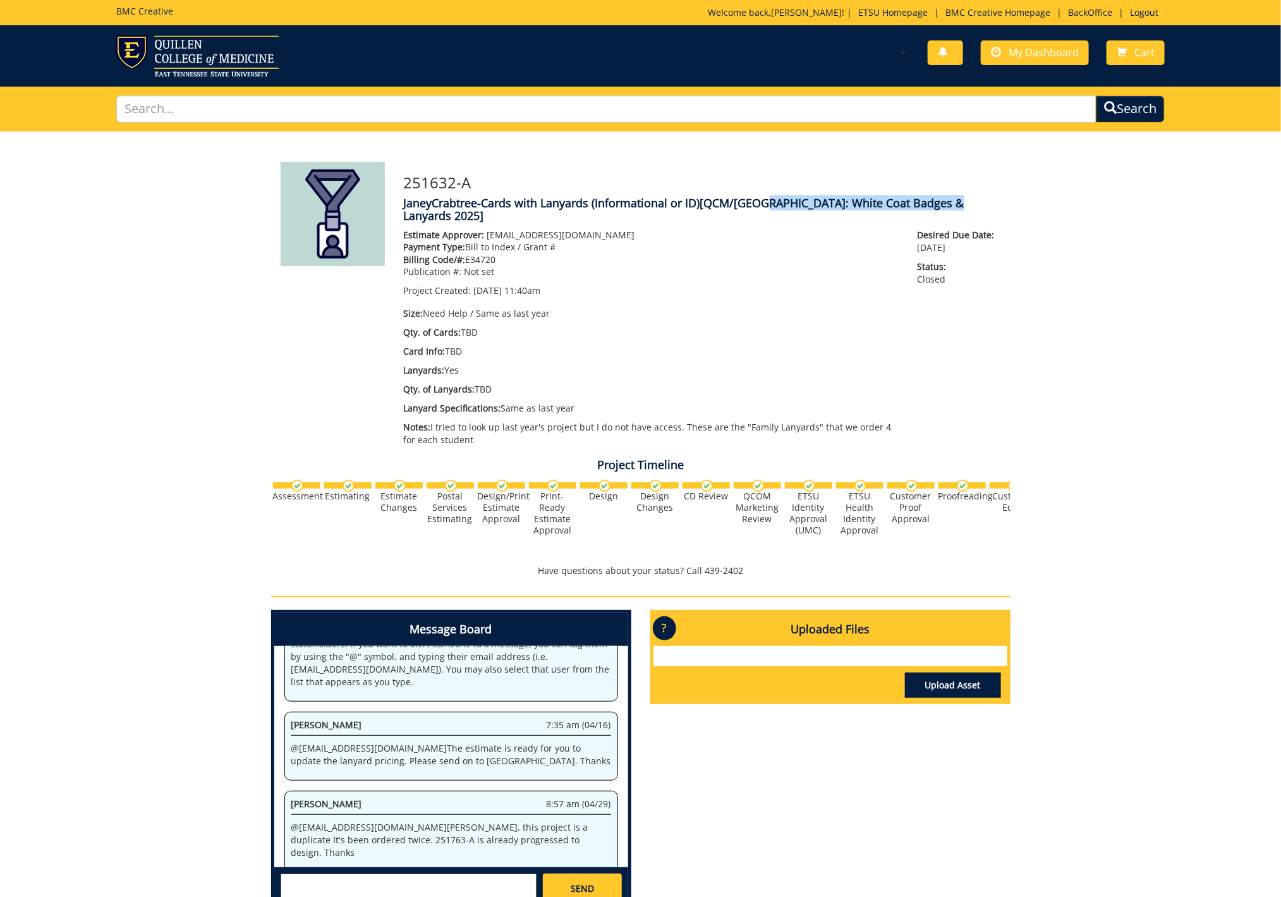
drag, startPoint x: 758, startPoint y: 203, endPoint x: 947, endPoint y: 206, distance: 188.9
click at [947, 206] on span "[QCM/SA: White Coat Badges & Lanyards 2025]" at bounding box center [684, 209] width 560 height 28
copy span "White Coat Badges & Lanyards 2025"
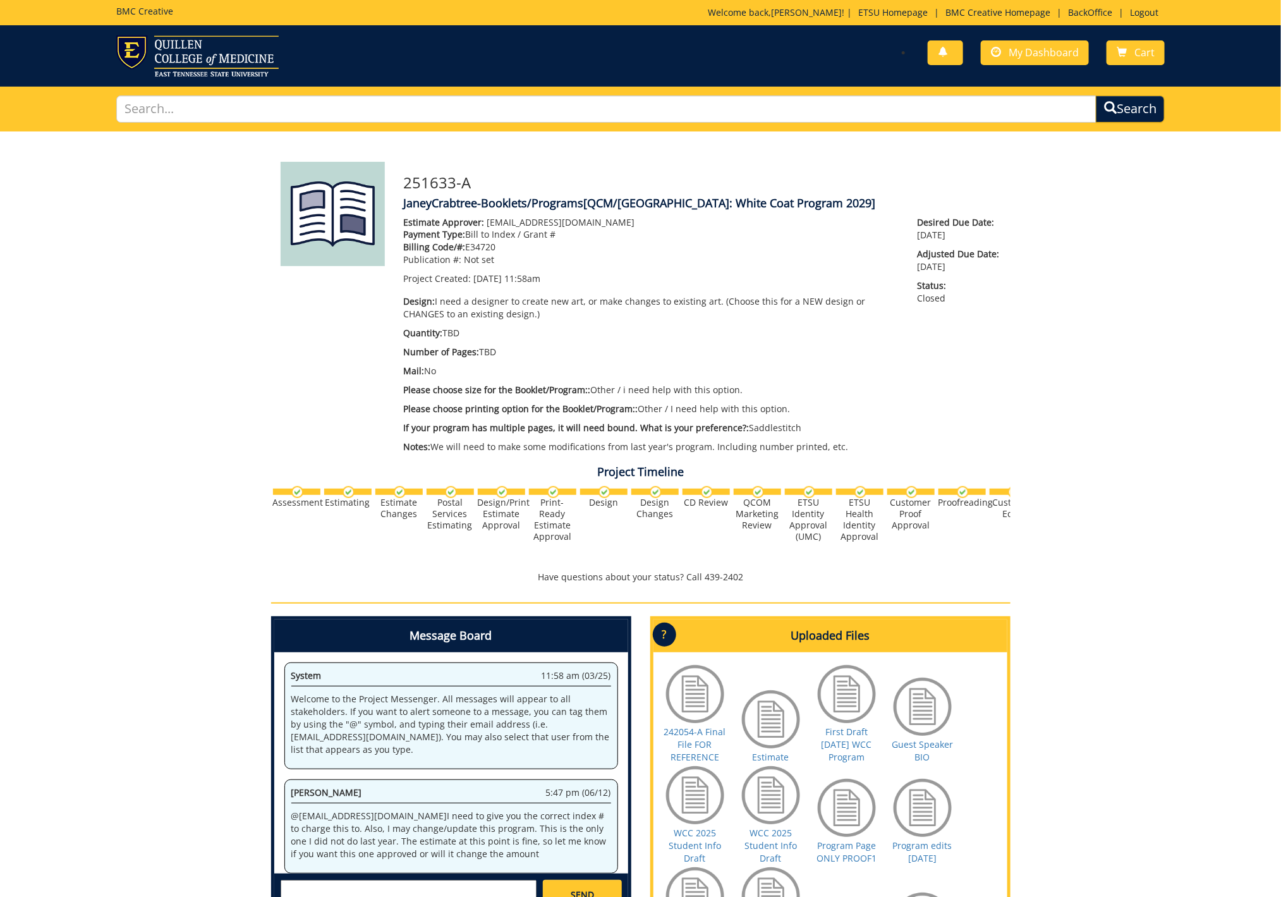
scroll to position [1770, 0]
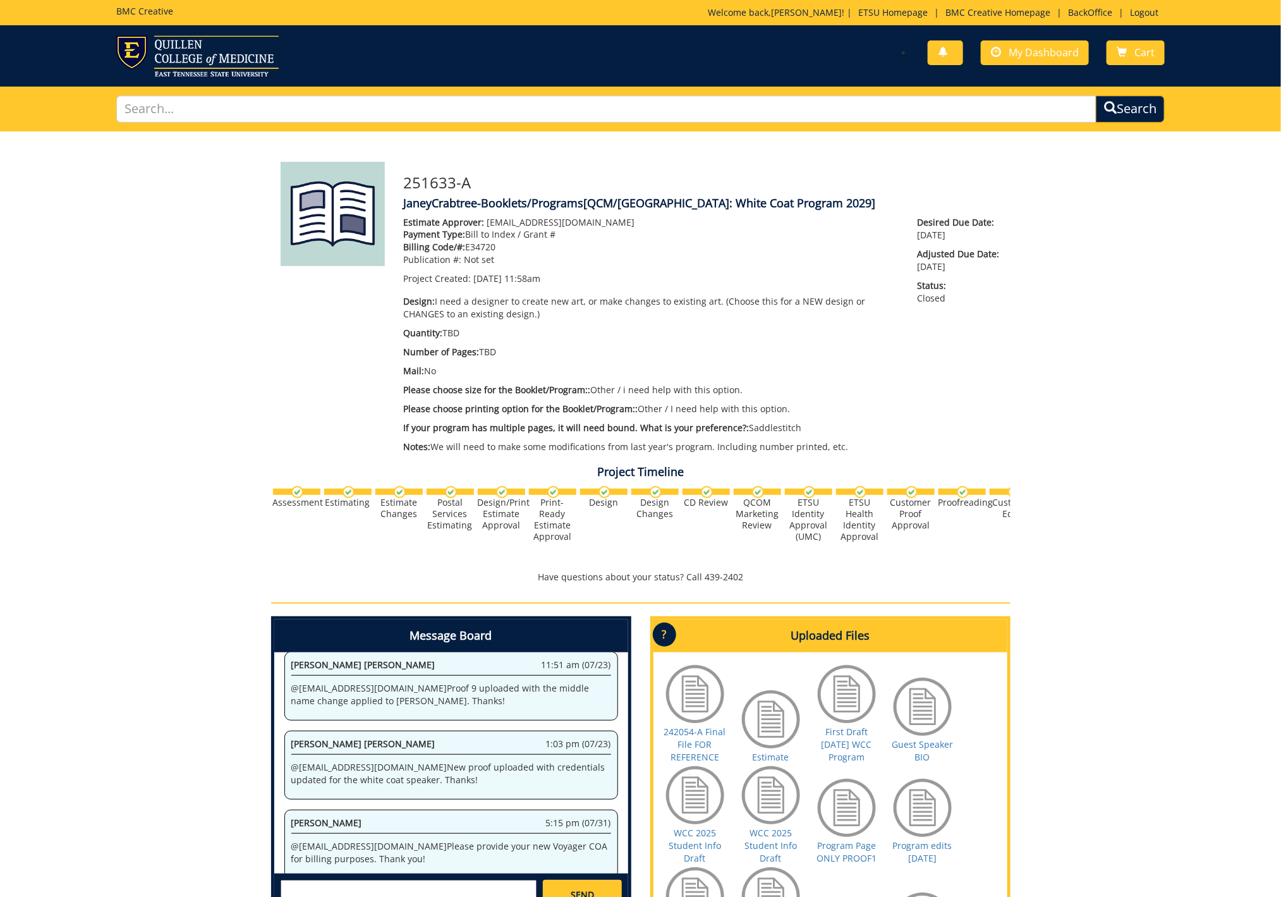
click at [638, 204] on span "[QCM/SA: White Coat Program 2029]" at bounding box center [730, 202] width 292 height 15
drag, startPoint x: 640, startPoint y: 204, endPoint x: 772, endPoint y: 205, distance: 132.0
click at [774, 205] on span "[QCM/SA: White Coat Program 2029]" at bounding box center [730, 202] width 292 height 15
copy span "White Coat Program 2029"
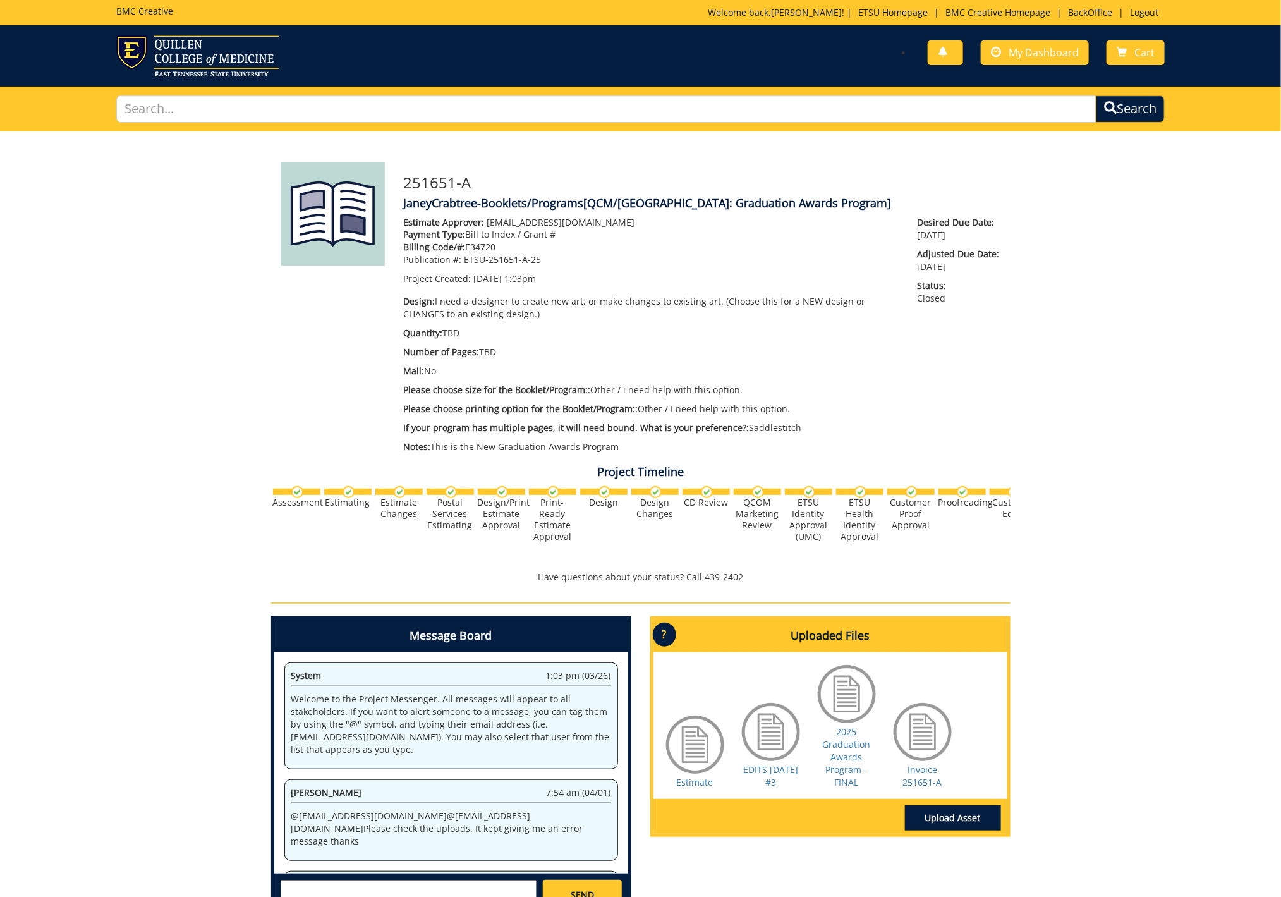
scroll to position [3202, 0]
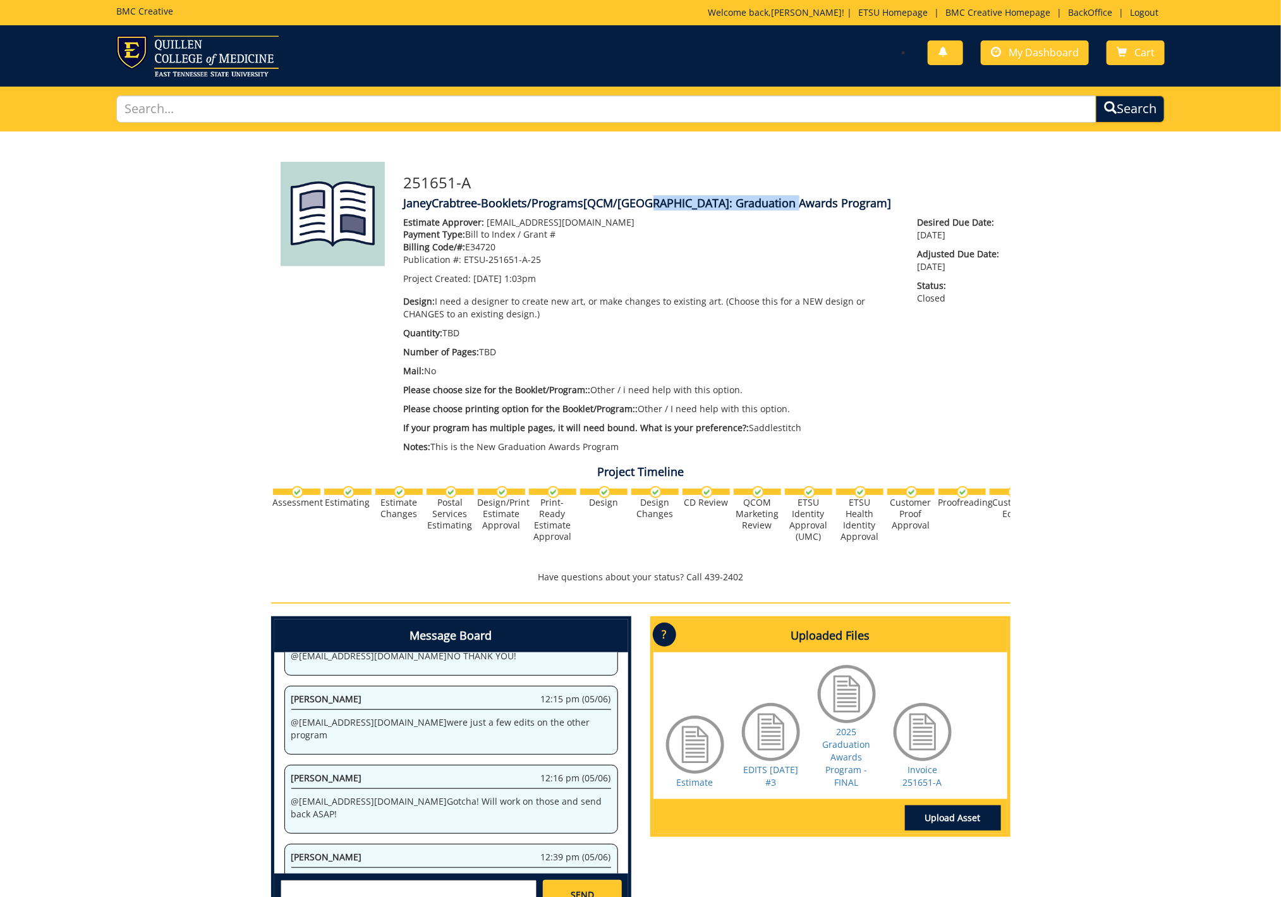
drag, startPoint x: 641, startPoint y: 200, endPoint x: 790, endPoint y: 205, distance: 149.8
click at [790, 205] on span "[QCM/SA: Graduation Awards Program]" at bounding box center [738, 202] width 308 height 15
copy span "Graduation Awards Program"
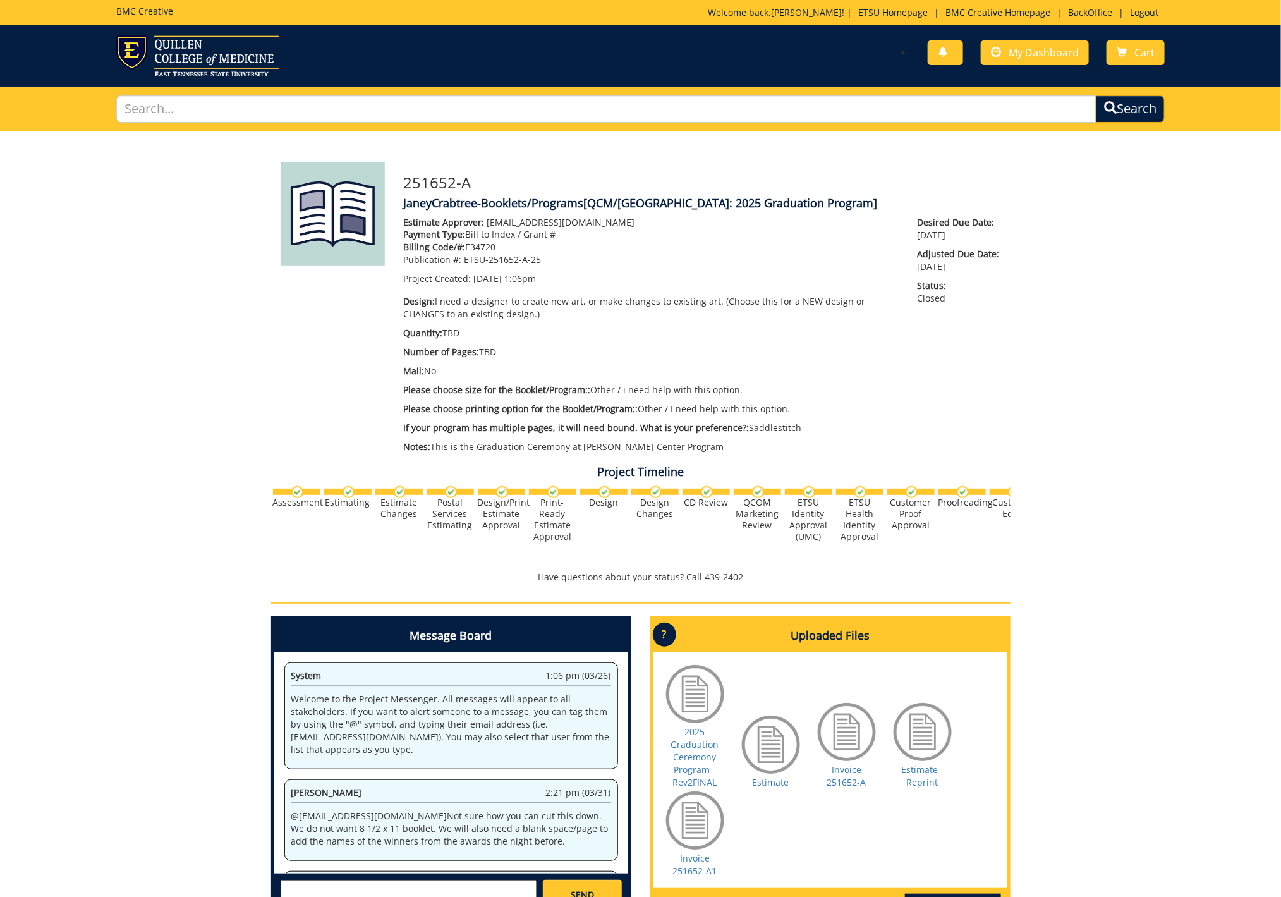
scroll to position [4917, 0]
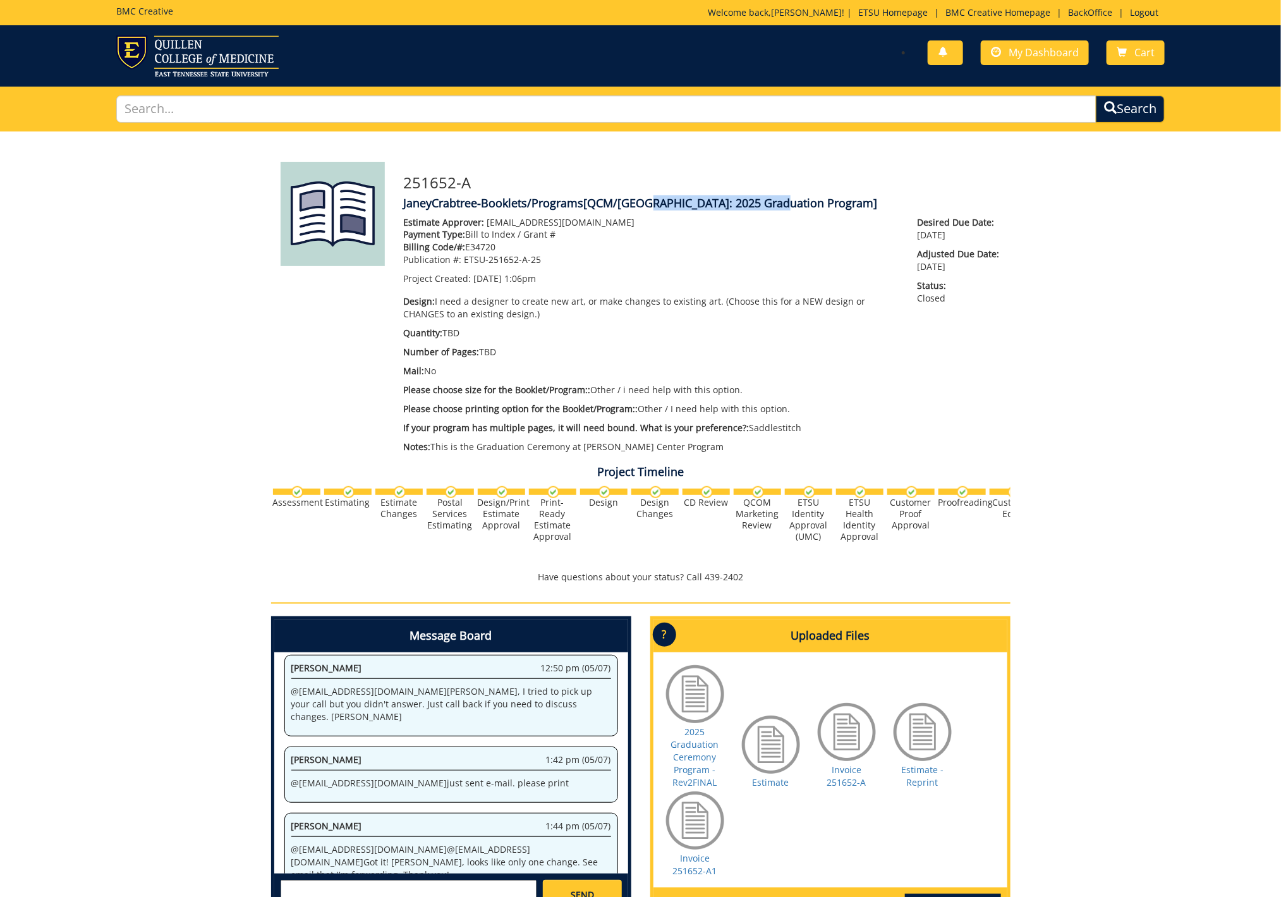
drag, startPoint x: 641, startPoint y: 203, endPoint x: 778, endPoint y: 209, distance: 137.2
click at [778, 209] on span "[QCM/SA: 2025 Graduation Program]" at bounding box center [731, 202] width 294 height 15
copy span "2025 Graduation Program"
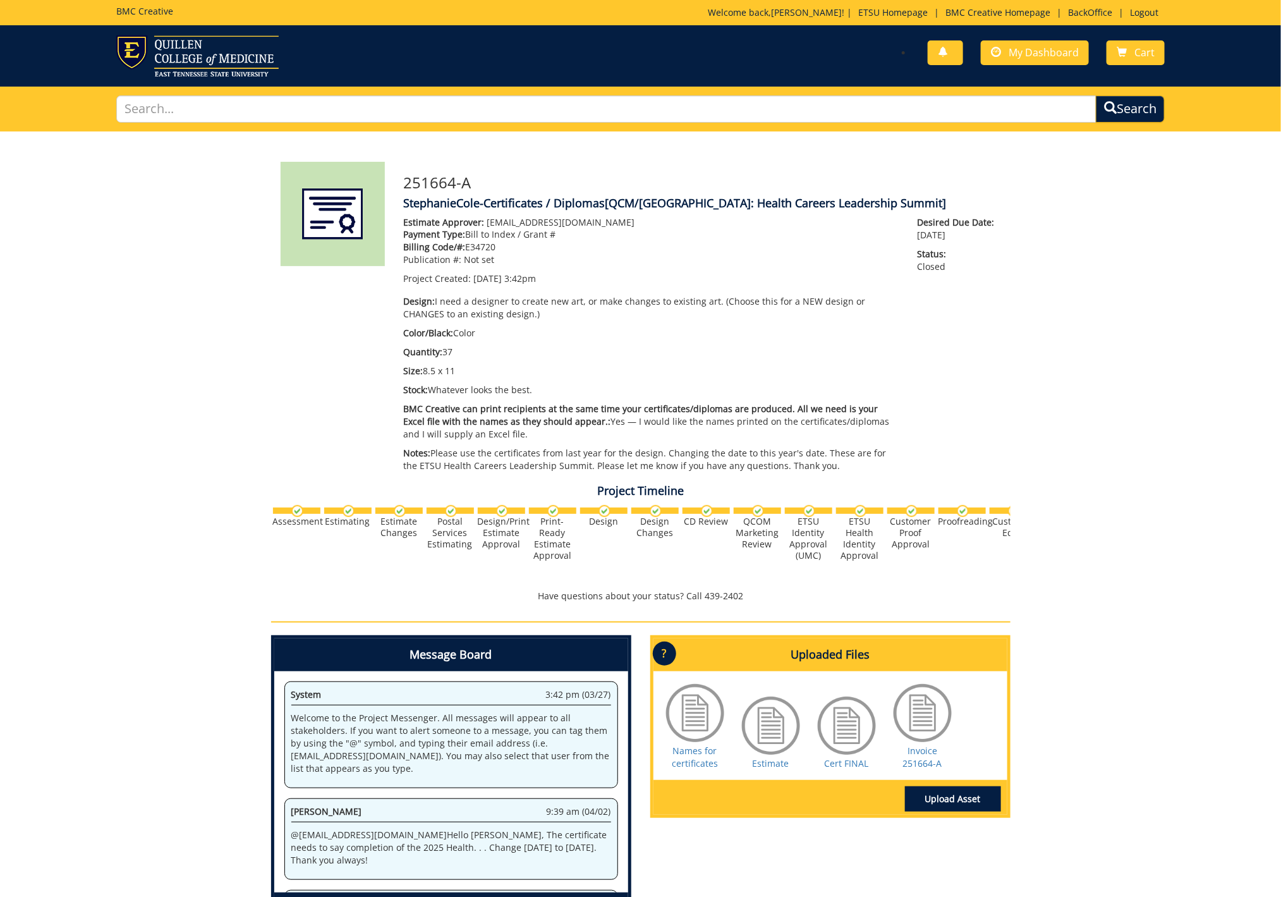
scroll to position [127, 0]
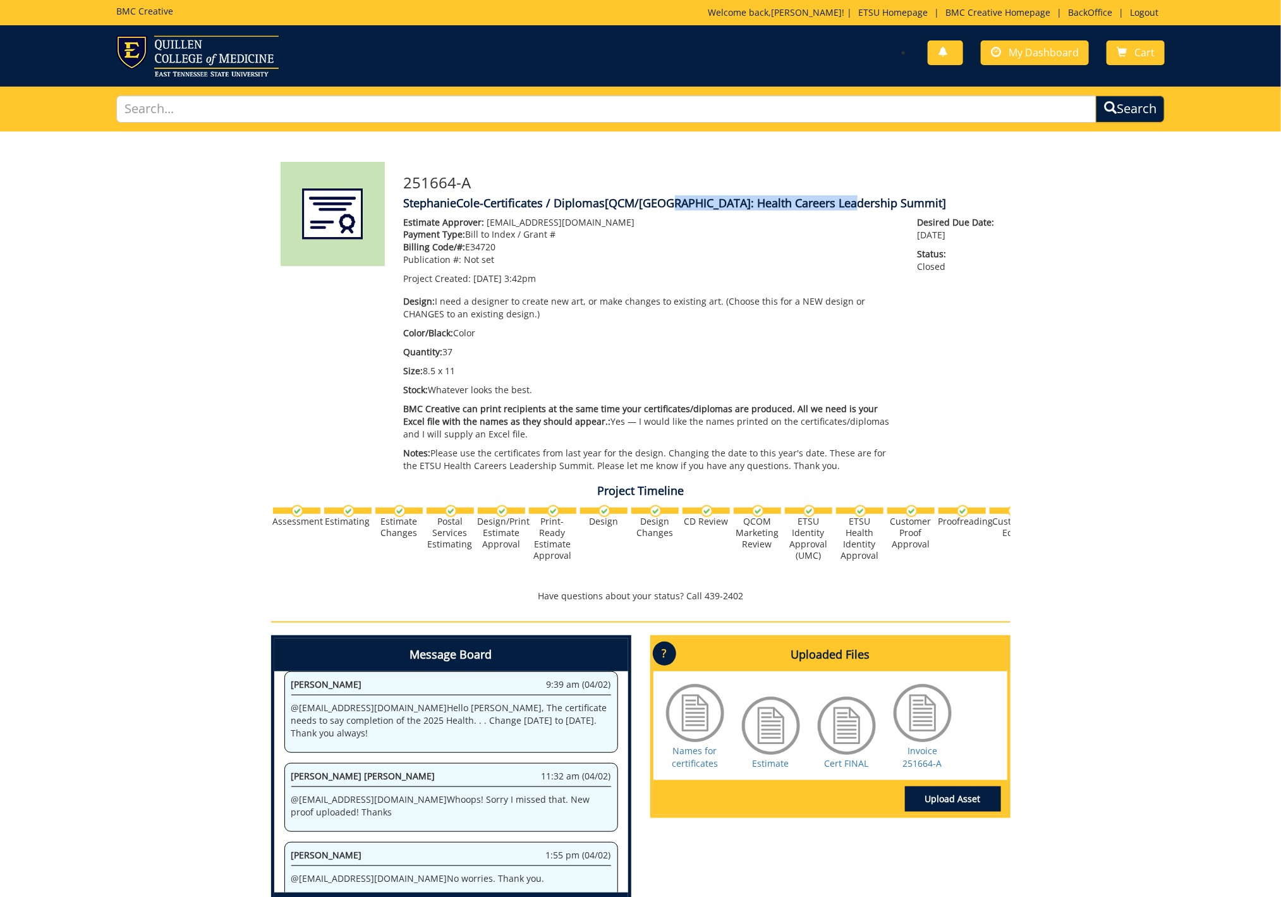
drag, startPoint x: 660, startPoint y: 203, endPoint x: 845, endPoint y: 205, distance: 184.5
click at [845, 205] on span "[QCM/SA: Health Careers Leadership Summit]" at bounding box center [775, 202] width 341 height 15
copy span "Health Careers Leadership Summit"
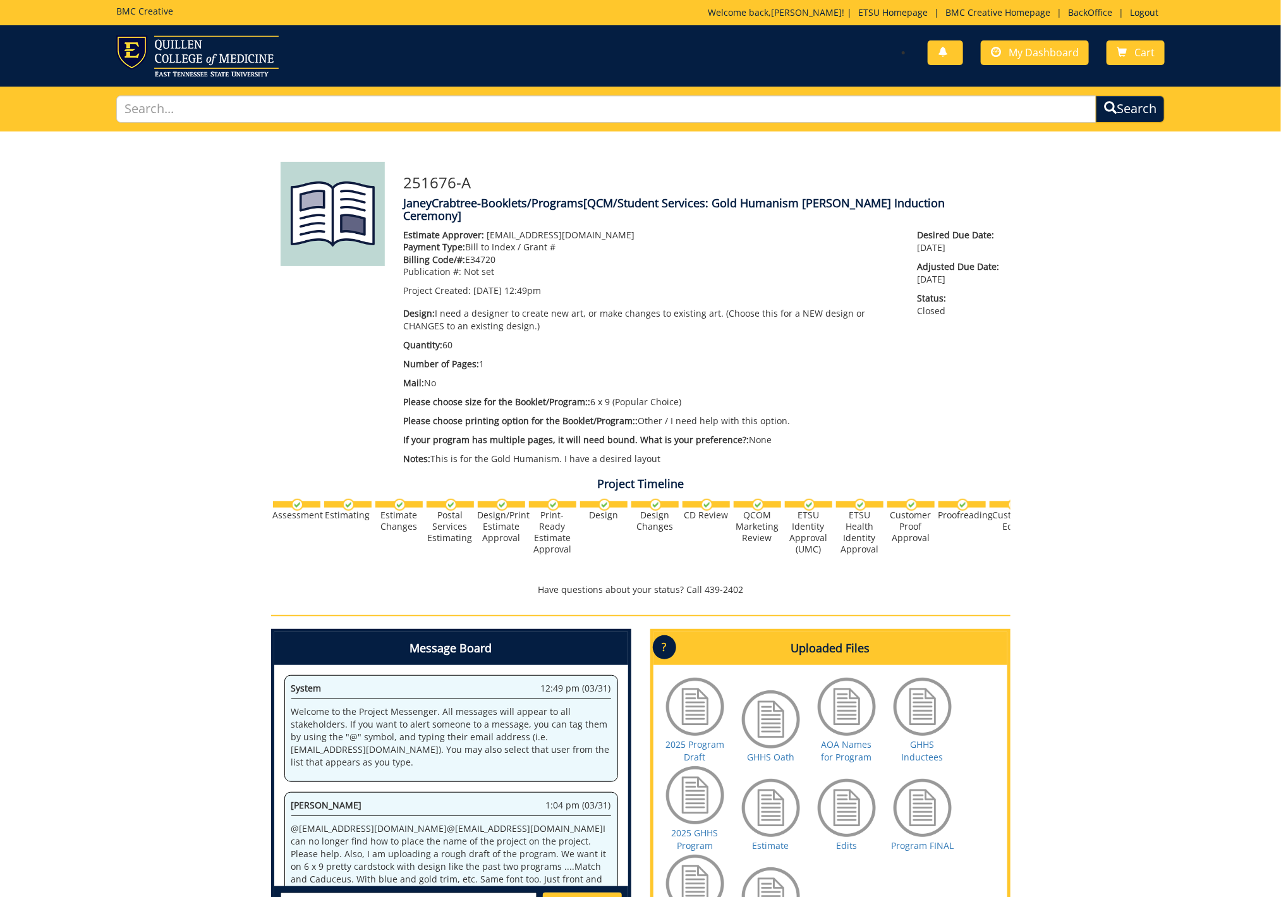
scroll to position [632, 0]
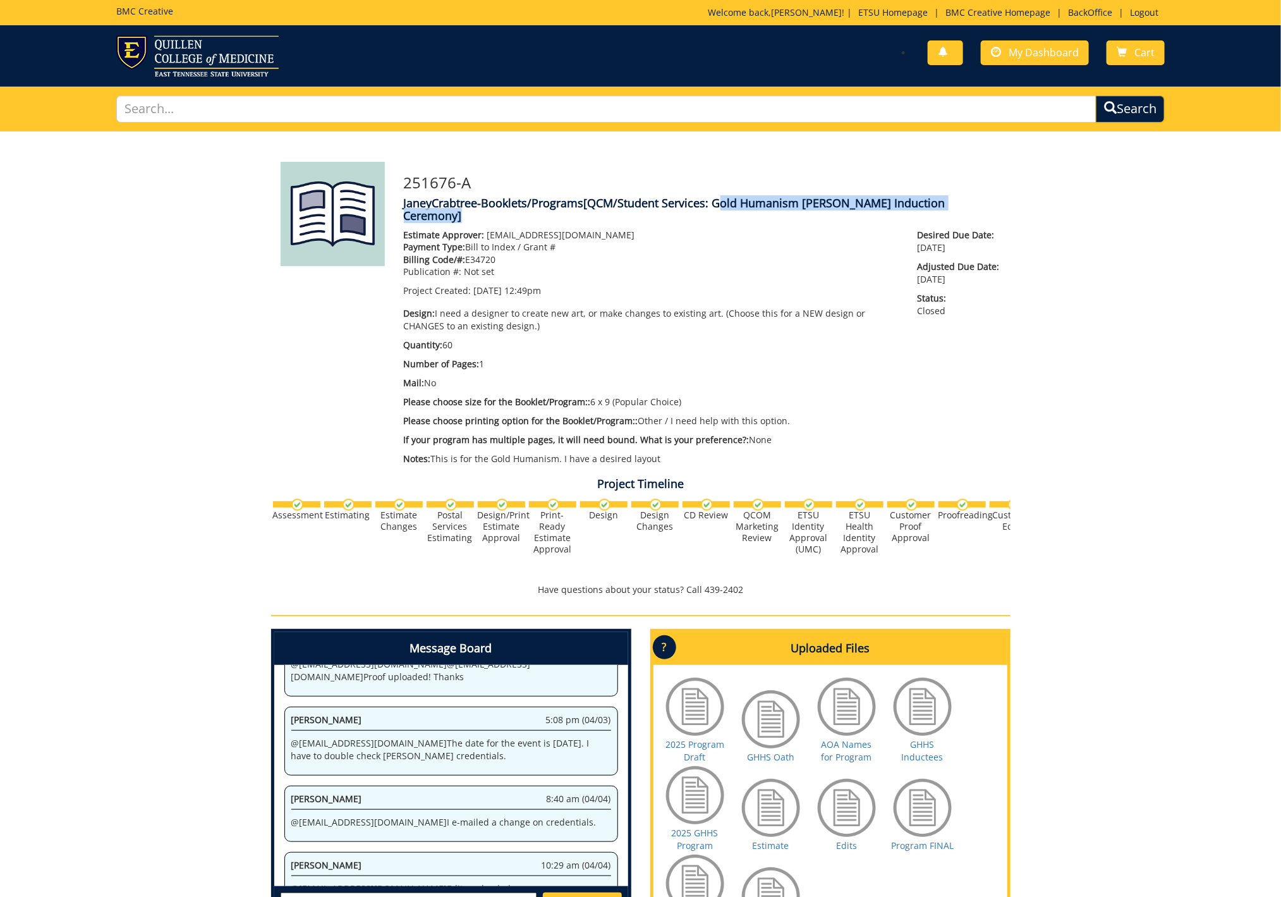
drag, startPoint x: 716, startPoint y: 203, endPoint x: 989, endPoint y: 203, distance: 272.9
click at [945, 203] on span "[QCM/Student Services: Gold Humanism Honor Society Induction Ceremony]" at bounding box center [674, 209] width 541 height 28
copy span "Gold Humanism Honor Society Induction Ceremony"
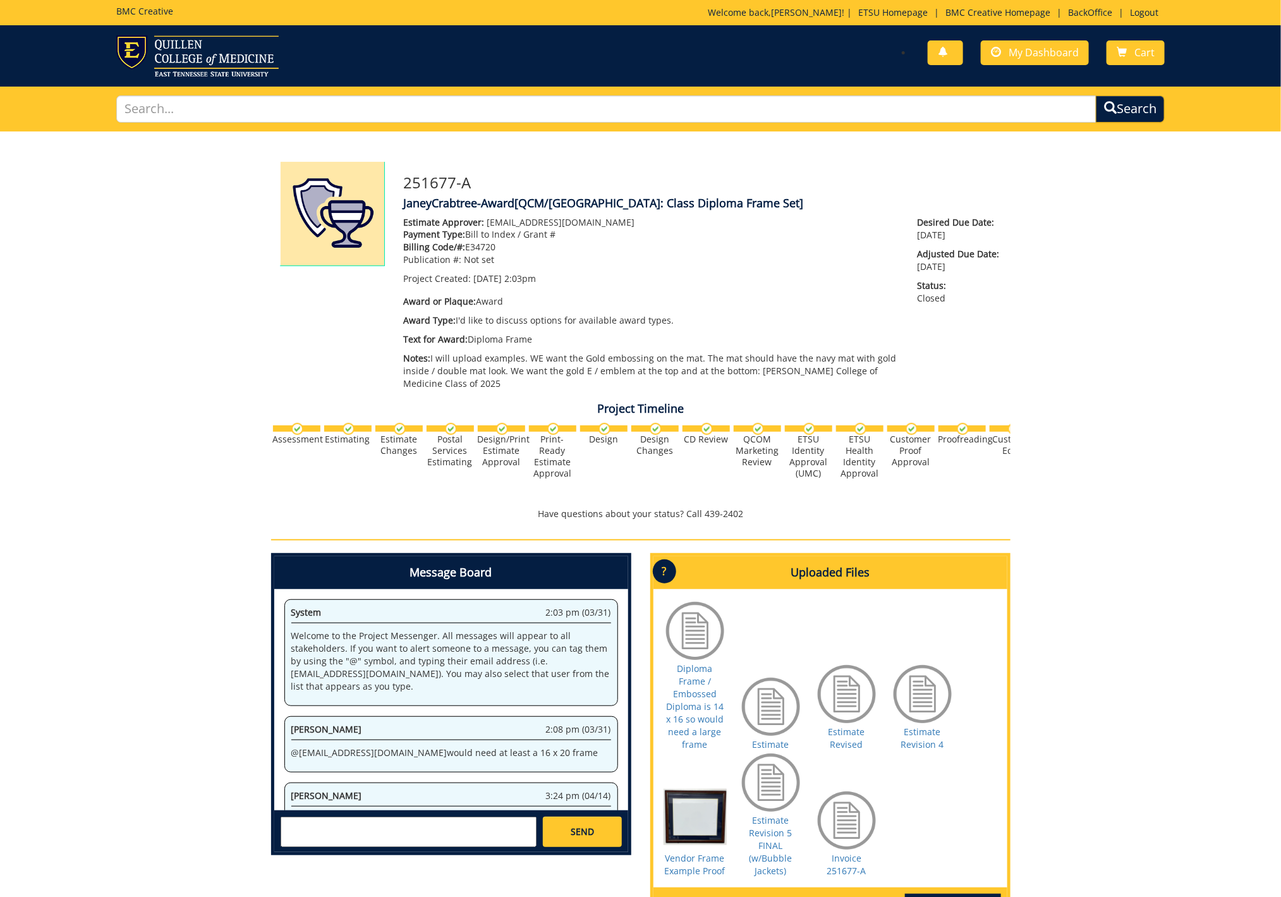
scroll to position [1036, 0]
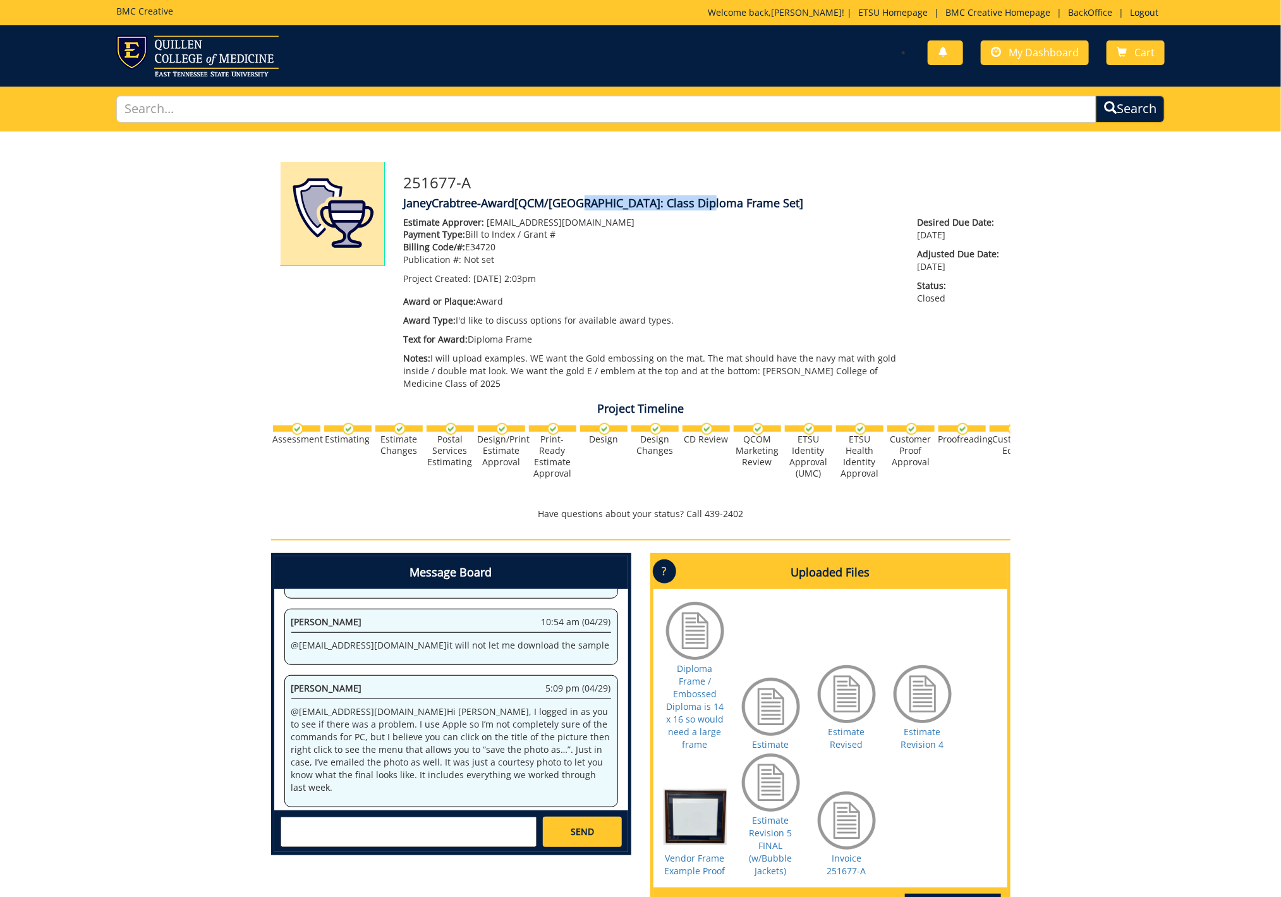
drag, startPoint x: 573, startPoint y: 203, endPoint x: 702, endPoint y: 201, distance: 128.9
click at [702, 201] on span "[QCM/SA: Class Diploma Frame Set]" at bounding box center [659, 202] width 289 height 15
copy span "Class Diploma Frame Set"
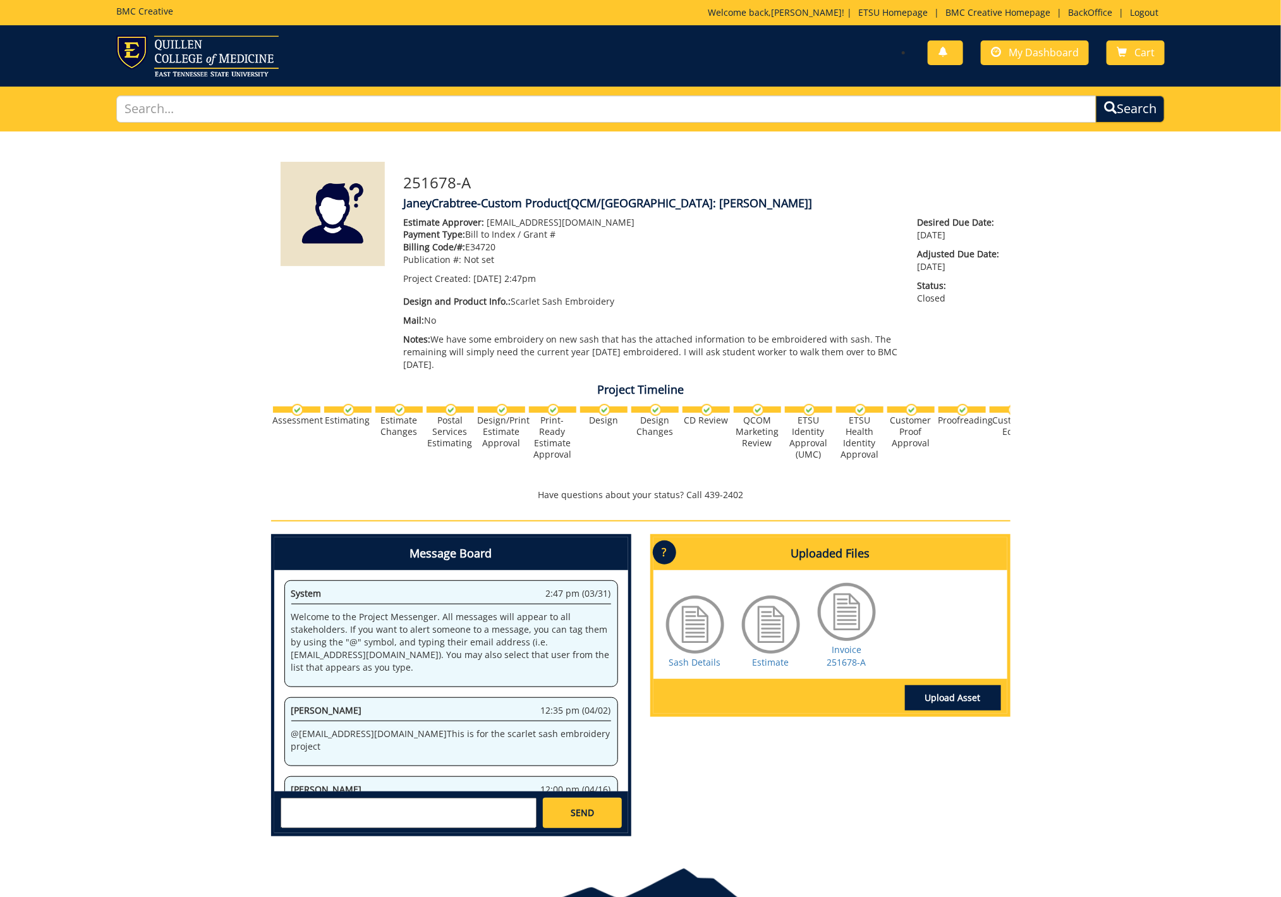
scroll to position [680, 0]
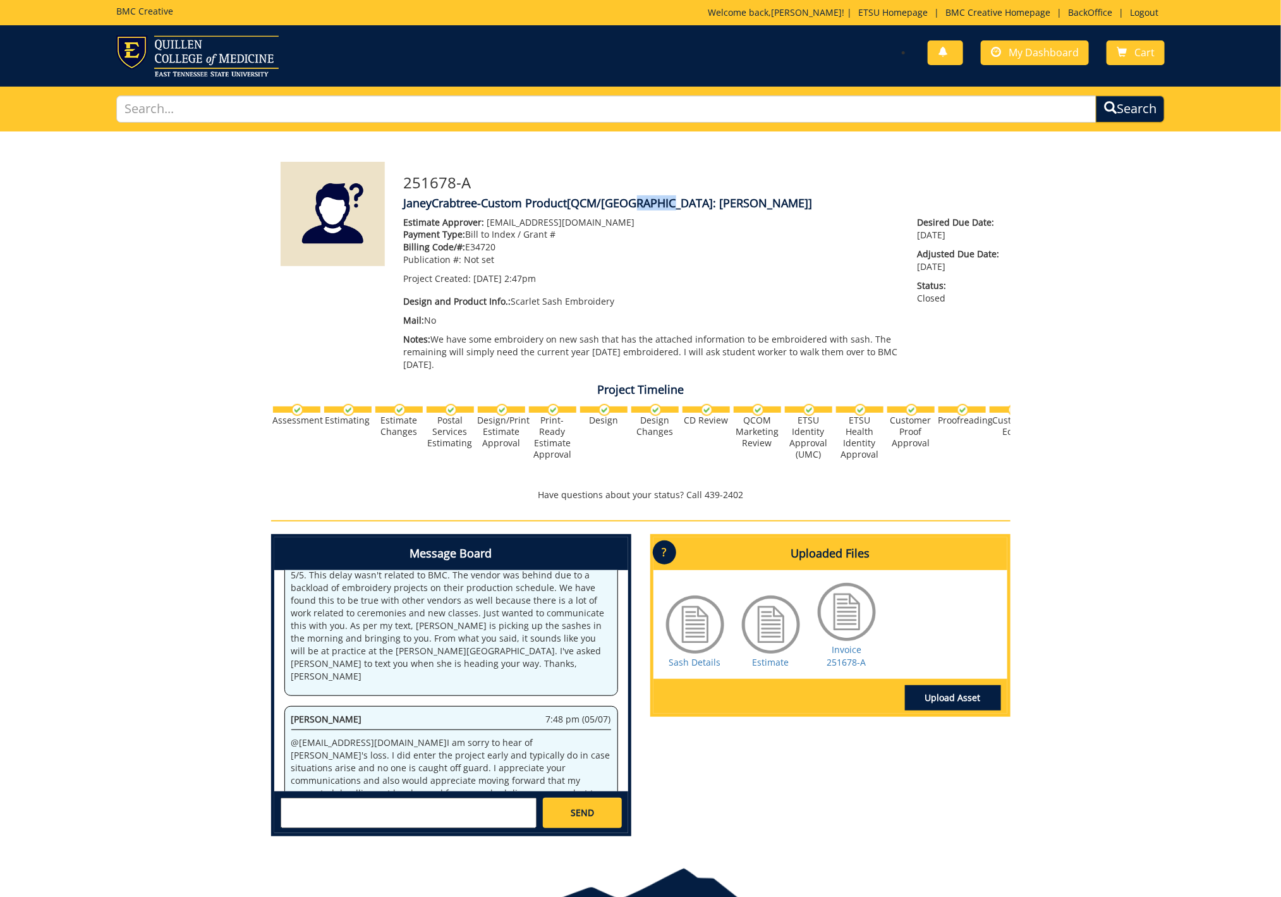
drag, startPoint x: 625, startPoint y: 203, endPoint x: 661, endPoint y: 203, distance: 36.0
click at [661, 203] on span "[QCM/SA: Sashes]" at bounding box center [689, 202] width 245 height 15
copy span "Sashes"
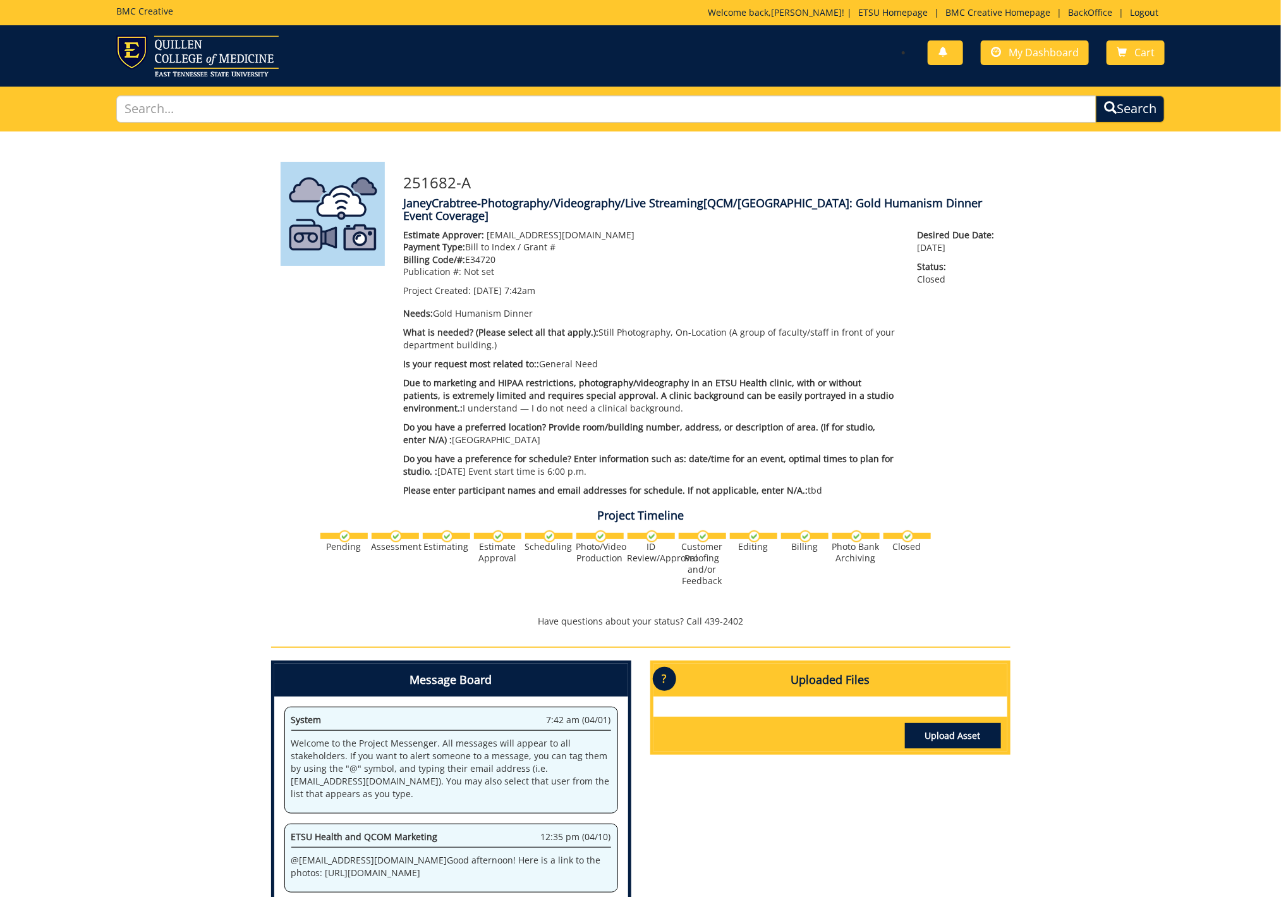
scroll to position [20, 0]
drag, startPoint x: 761, startPoint y: 203, endPoint x: 970, endPoint y: 206, distance: 209.2
click at [970, 206] on span "[QCM/SA: Gold Humanism Dinner Event Coverage]" at bounding box center [693, 209] width 579 height 28
copy span "Gold Humanism Dinner Event Coverage"
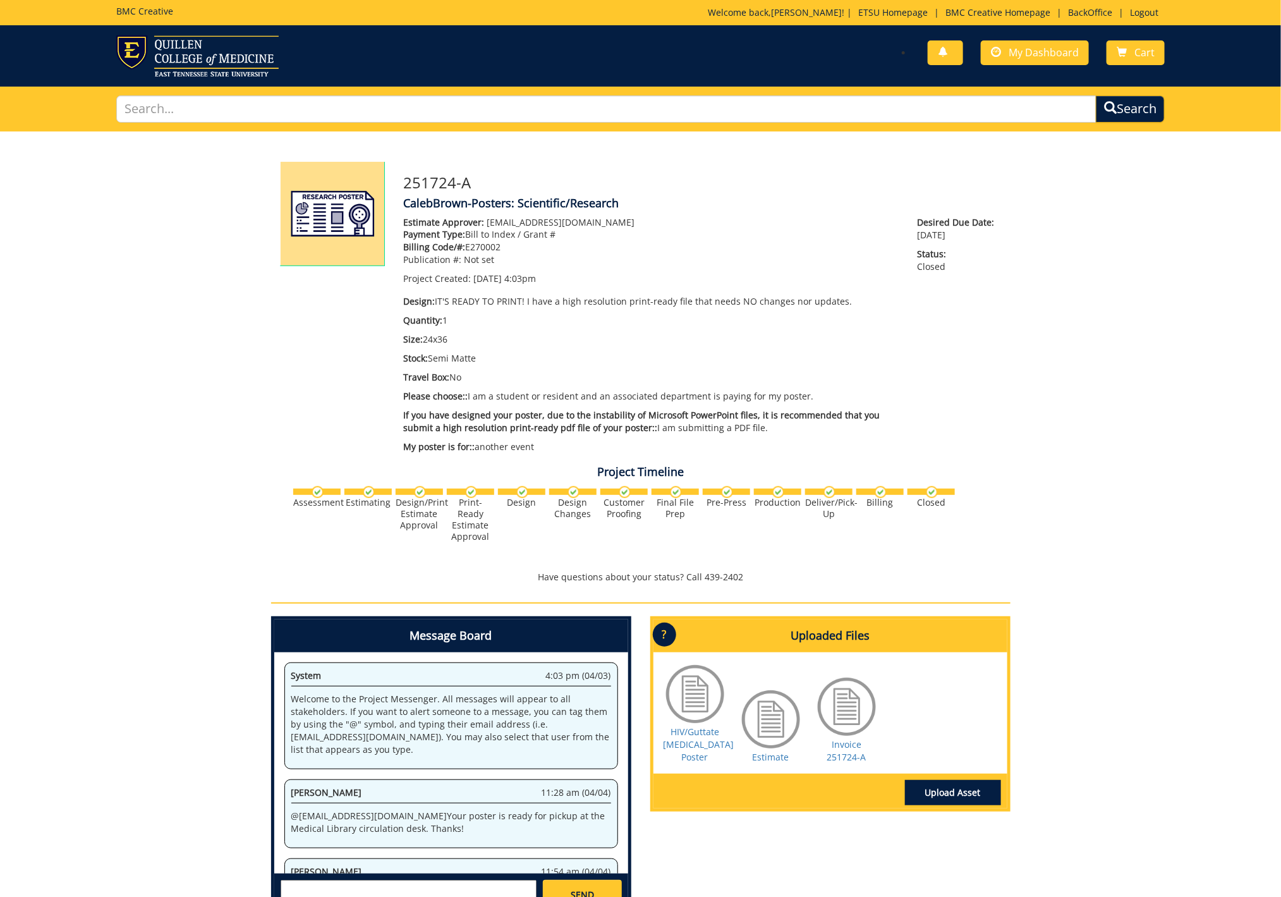
scroll to position [49, 0]
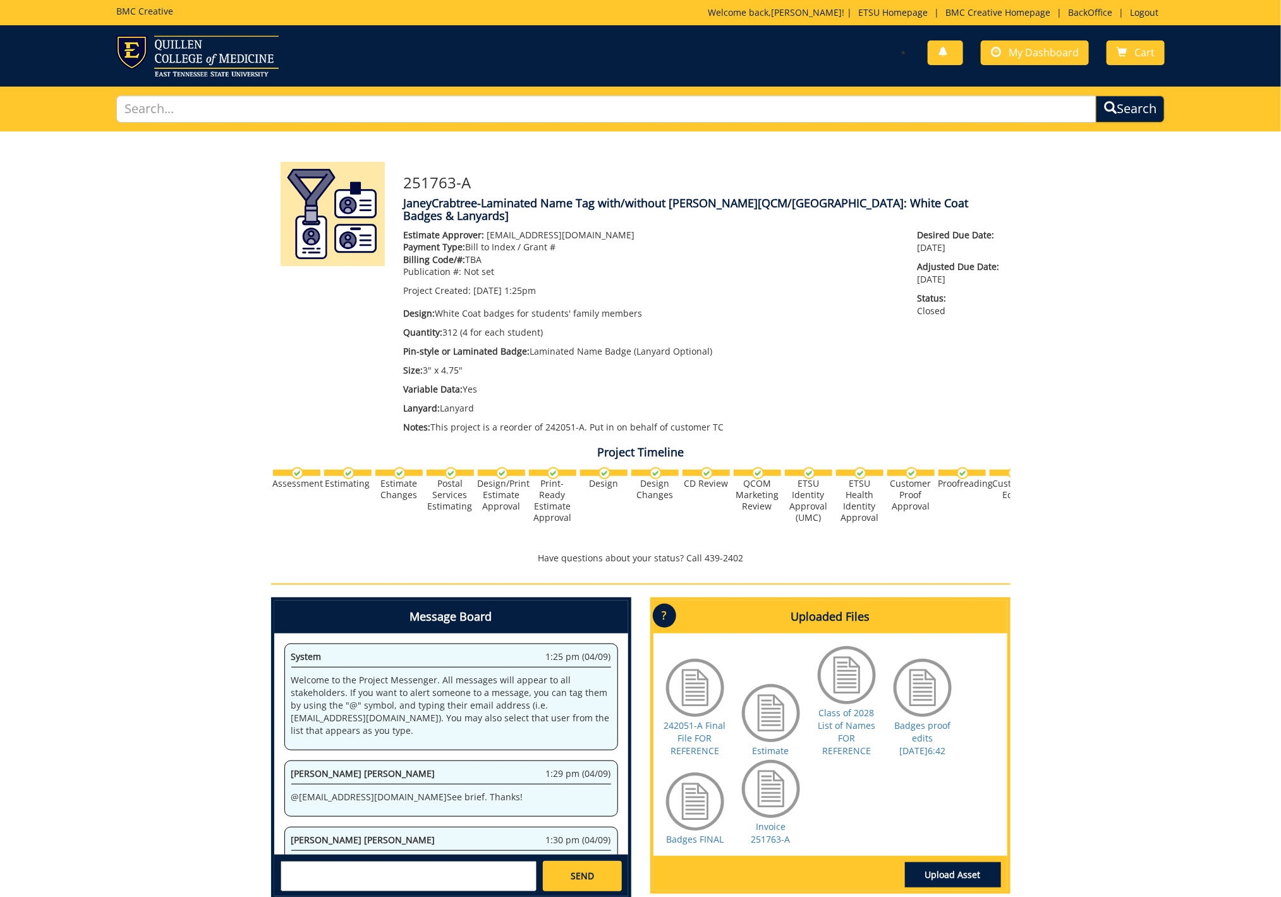
scroll to position [1766, 0]
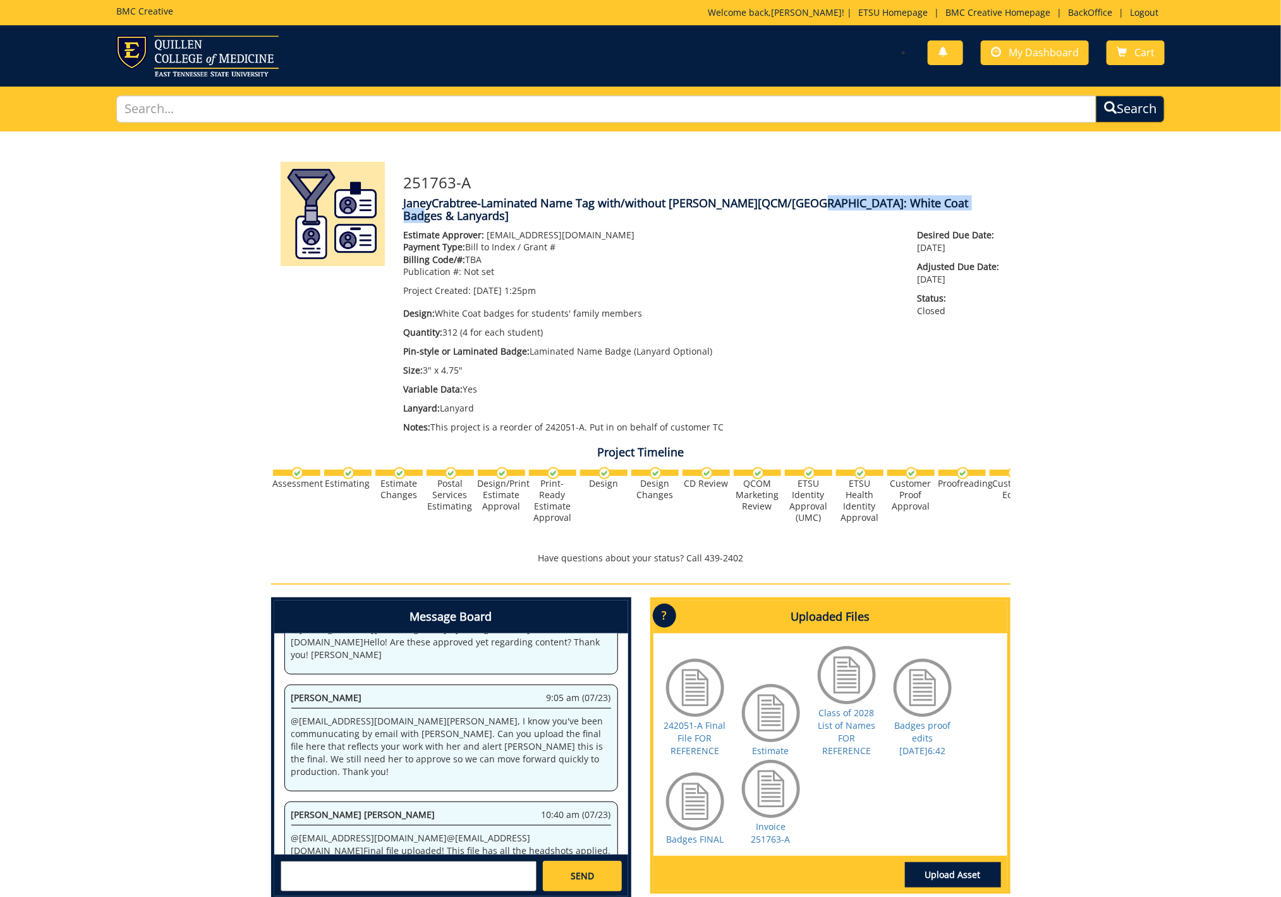
drag, startPoint x: 768, startPoint y: 203, endPoint x: 930, endPoint y: 204, distance: 161.7
click at [930, 204] on span "[QCM/[GEOGRAPHIC_DATA]: White Coat Badges & Lanyards]" at bounding box center [686, 209] width 565 height 28
copy span "White Coat Badges & Lanyards"
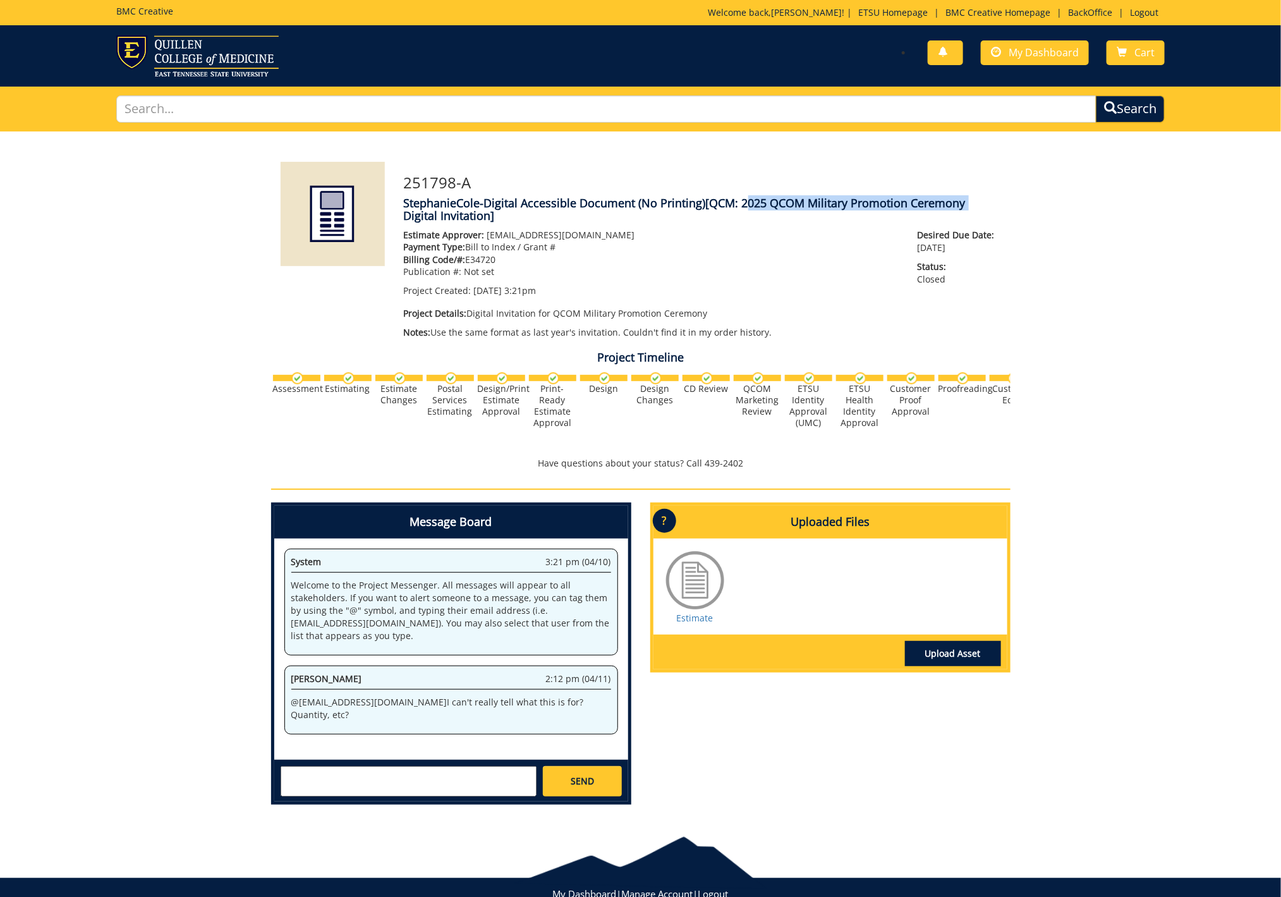
drag, startPoint x: 740, startPoint y: 203, endPoint x: 965, endPoint y: 207, distance: 224.3
click at [965, 207] on h4 "StephanieCole-Digital Accessible Document (No Printing) [QCM: 2025 QCOM Militar…" at bounding box center [702, 209] width 597 height 25
copy span "2025 QCOM Military Promotion Ceremony"
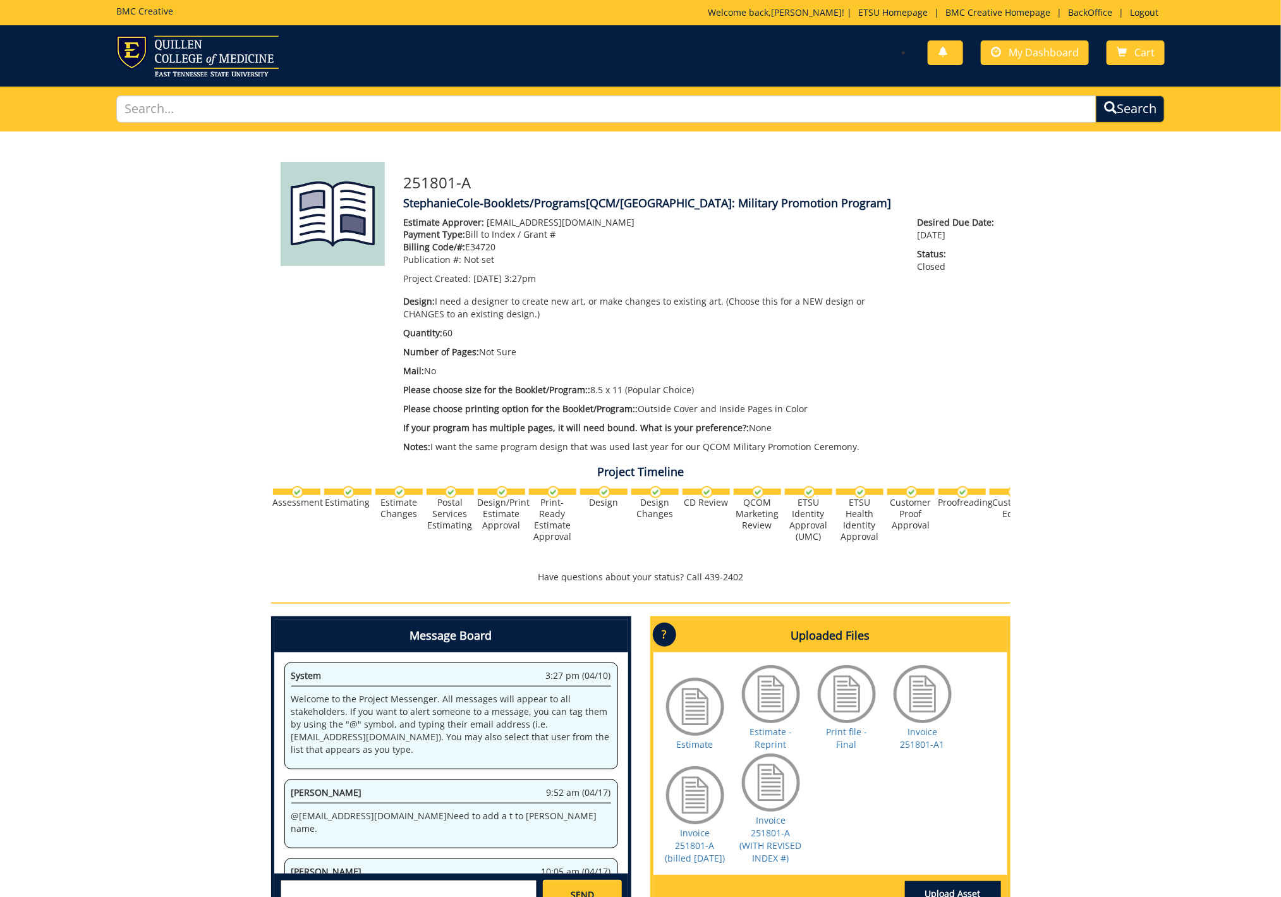
scroll to position [622, 0]
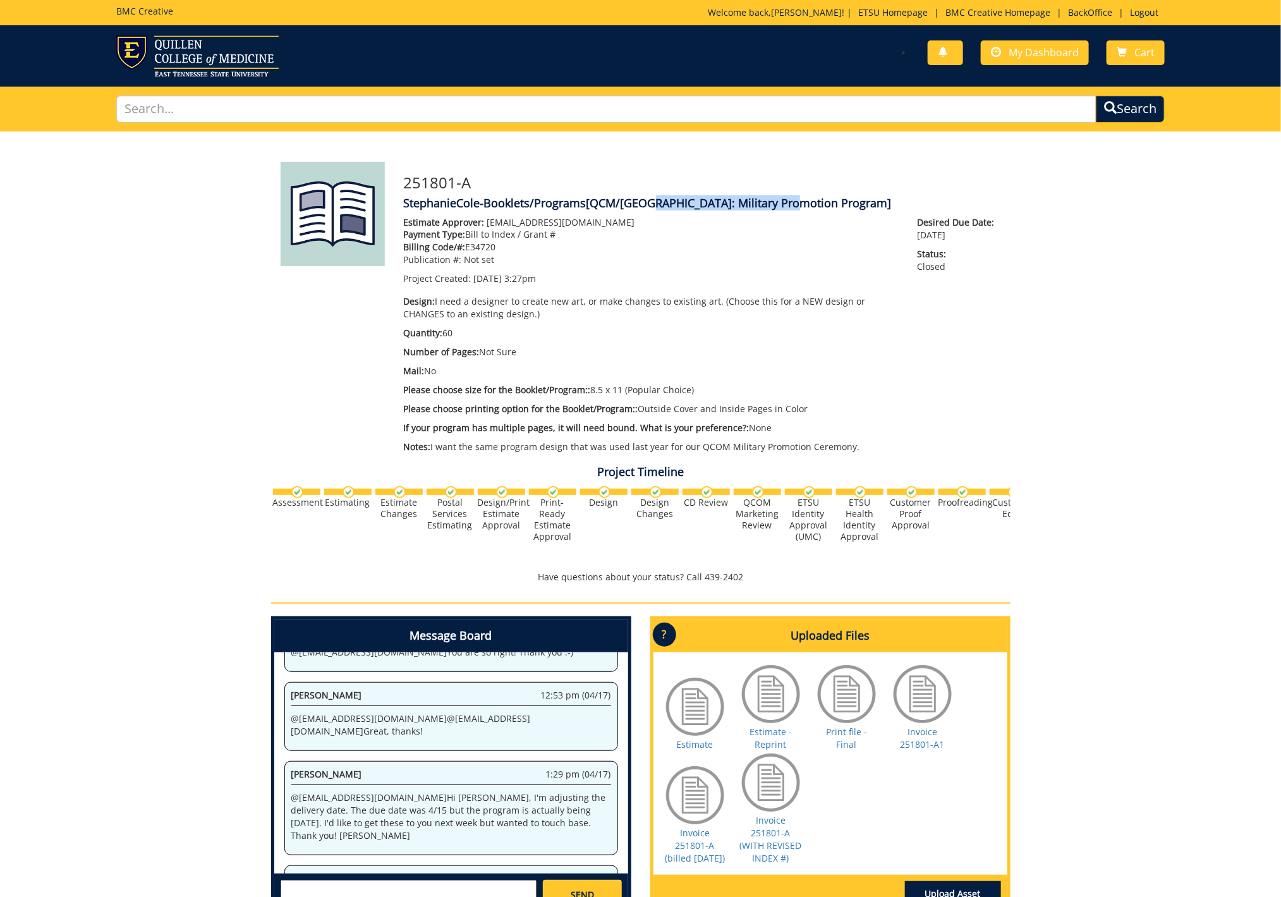
drag, startPoint x: 643, startPoint y: 204, endPoint x: 790, endPoint y: 204, distance: 146.6
click at [790, 204] on span "[QCM/SA: Military Promotion Program]" at bounding box center [738, 202] width 305 height 15
copy span "Military Promotion Program"
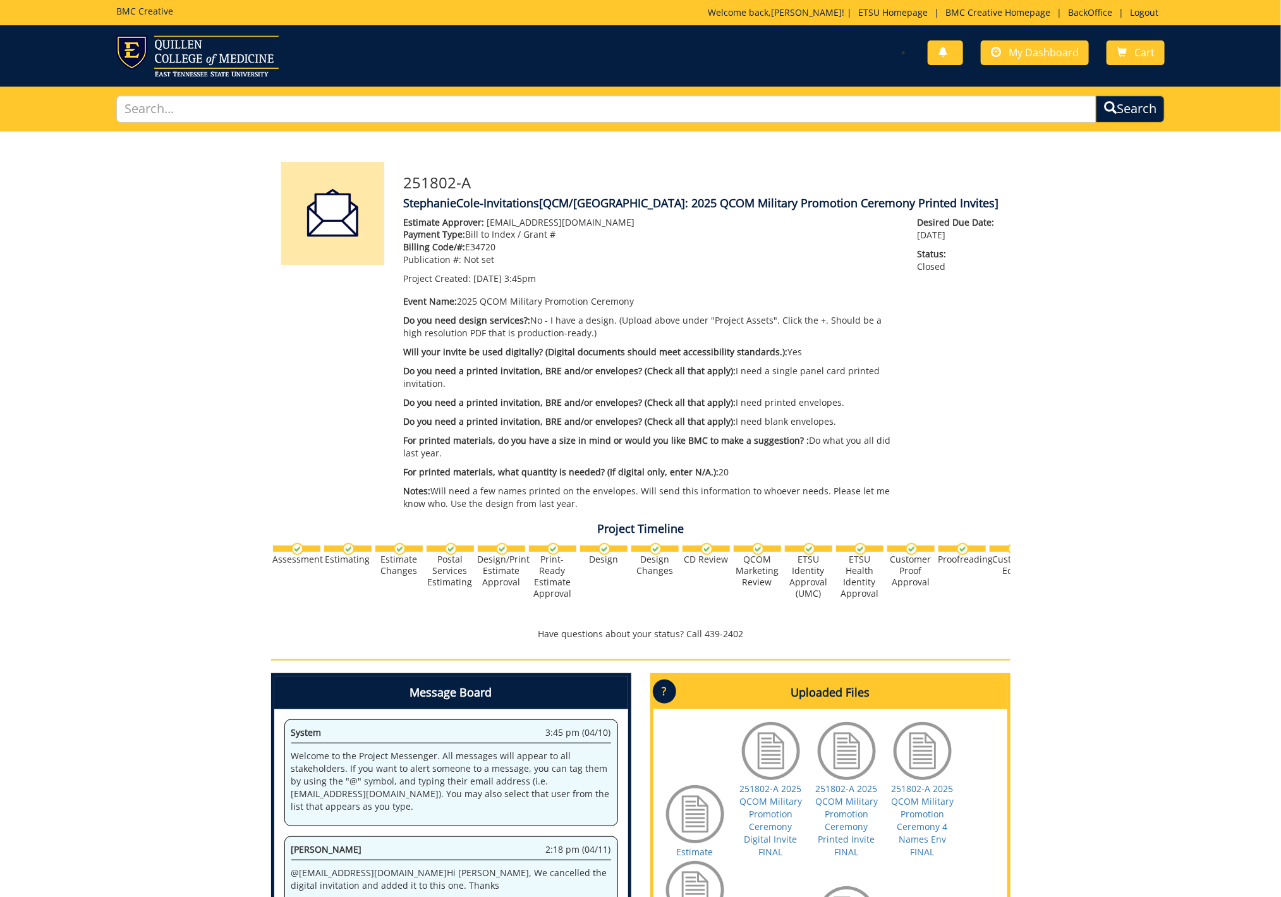
scroll to position [1301, 0]
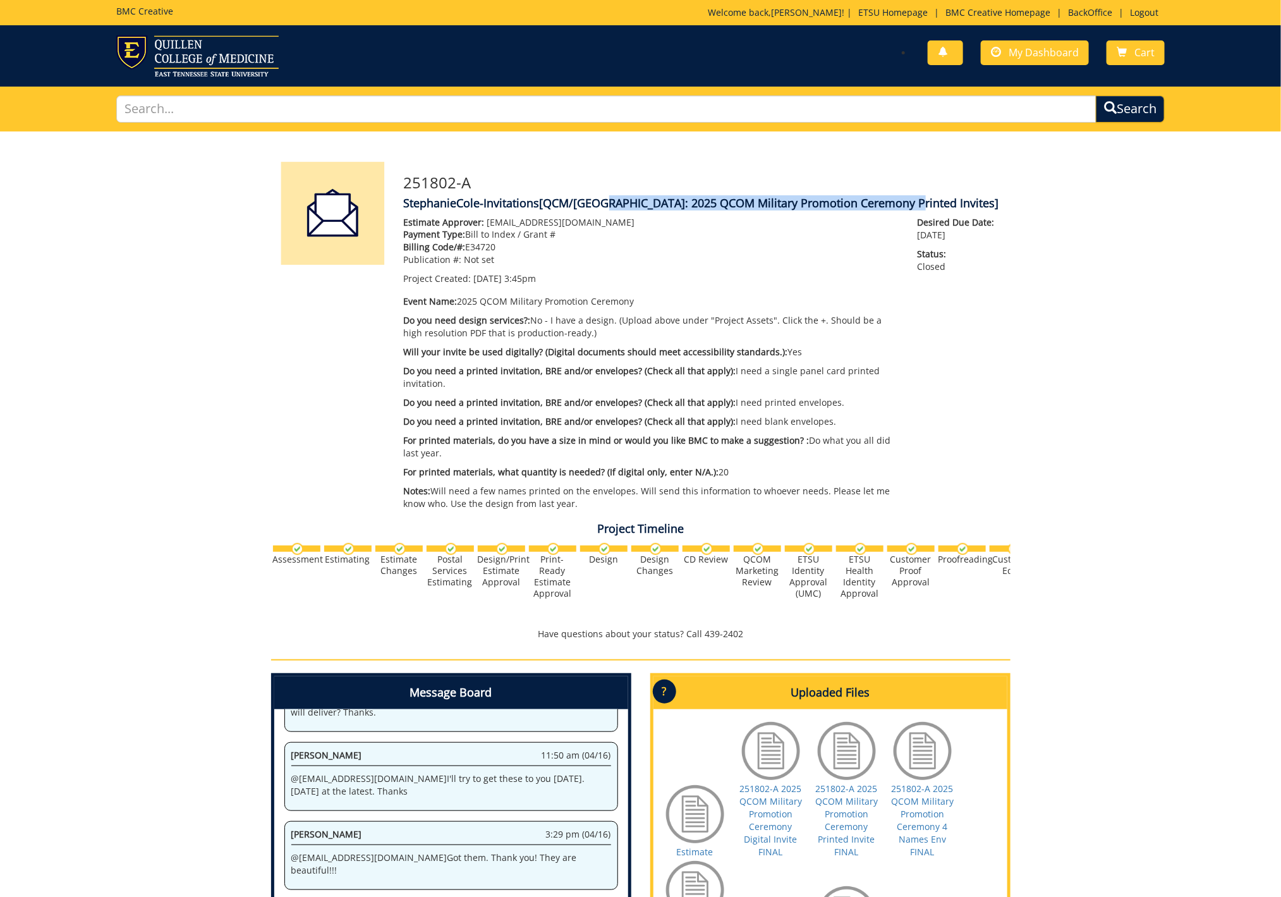
drag, startPoint x: 595, startPoint y: 202, endPoint x: 898, endPoint y: 207, distance: 303.3
click at [898, 207] on span "[QCM/SA: 2025 QCOM Military Promotion Ceremony Printed Invites]" at bounding box center [769, 202] width 459 height 15
copy span "2025 QCOM Military Promotion Ceremony Printed Invites"
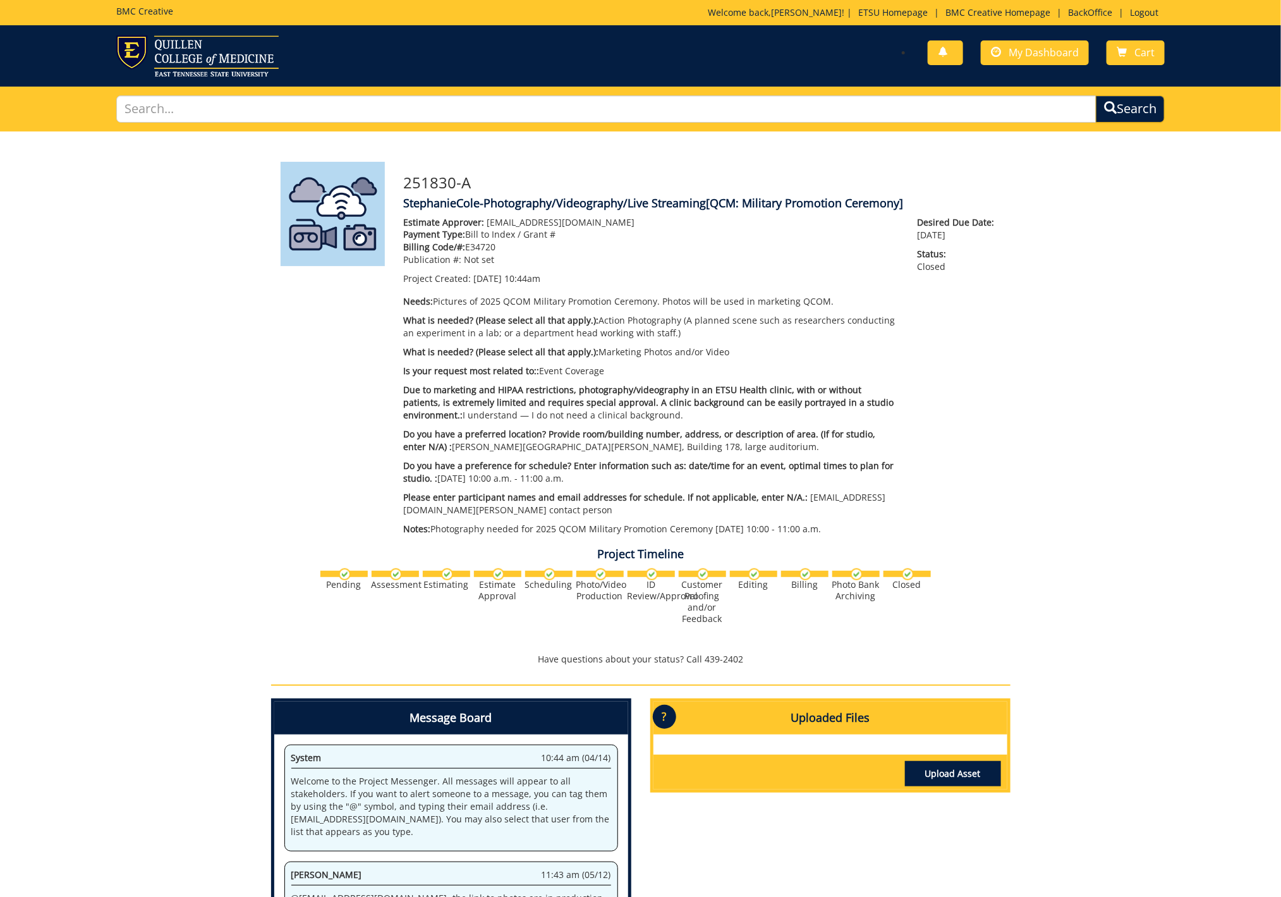
scroll to position [86, 0]
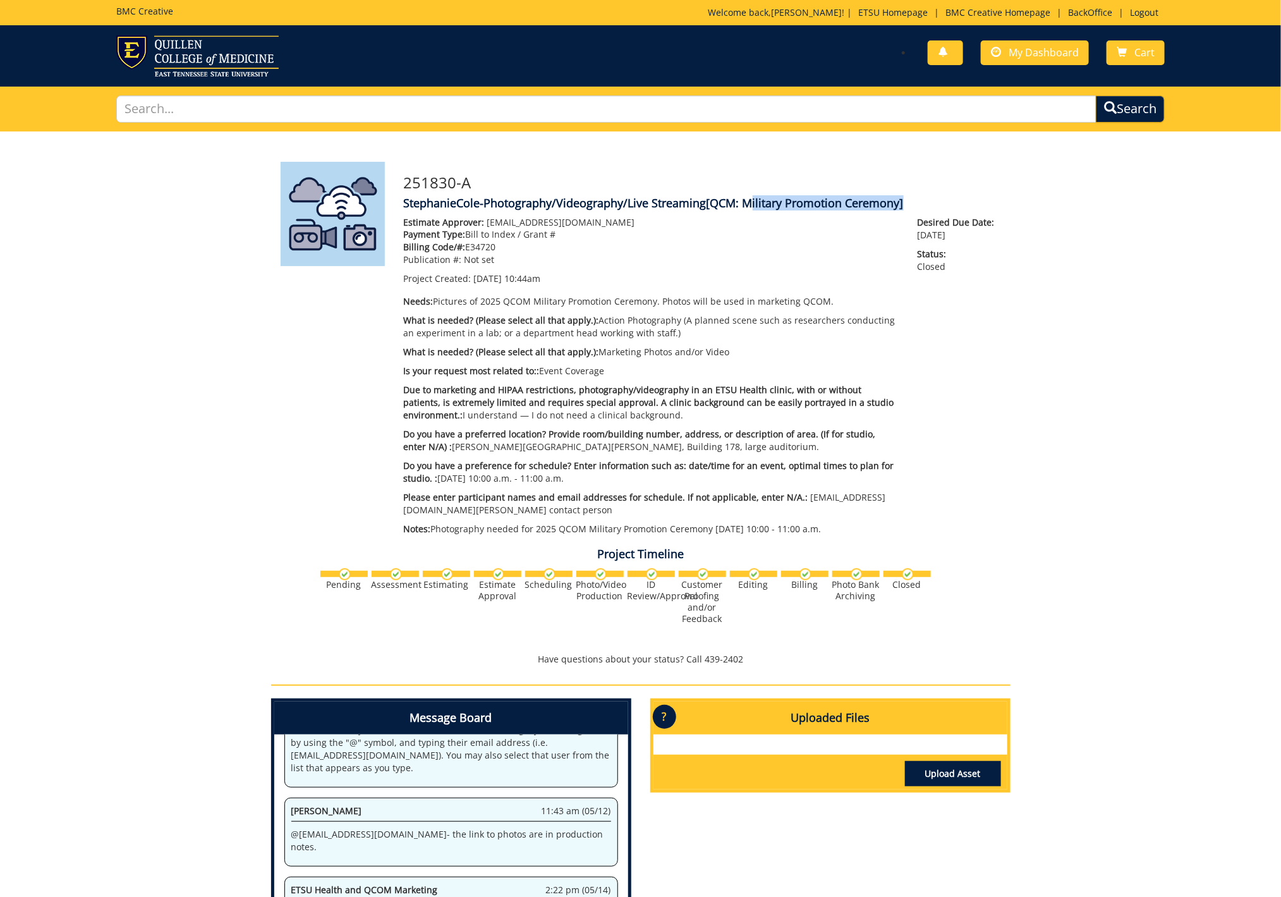
drag, startPoint x: 745, startPoint y: 203, endPoint x: 900, endPoint y: 205, distance: 154.8
click at [900, 205] on span "[QCM: Military Promotion Ceremony]" at bounding box center [804, 202] width 197 height 15
copy span "Military Promotion Ceremony"
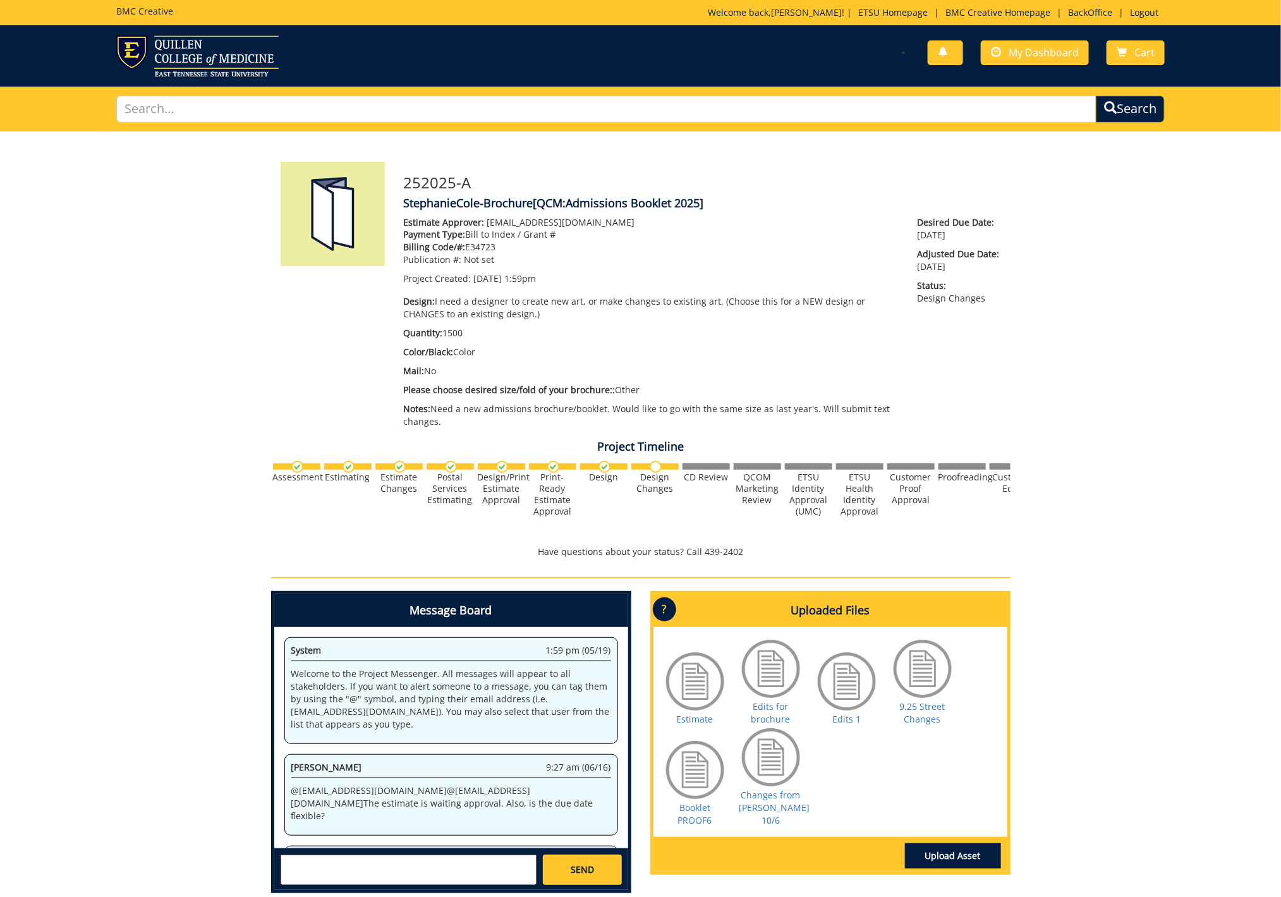
scroll to position [1955, 0]
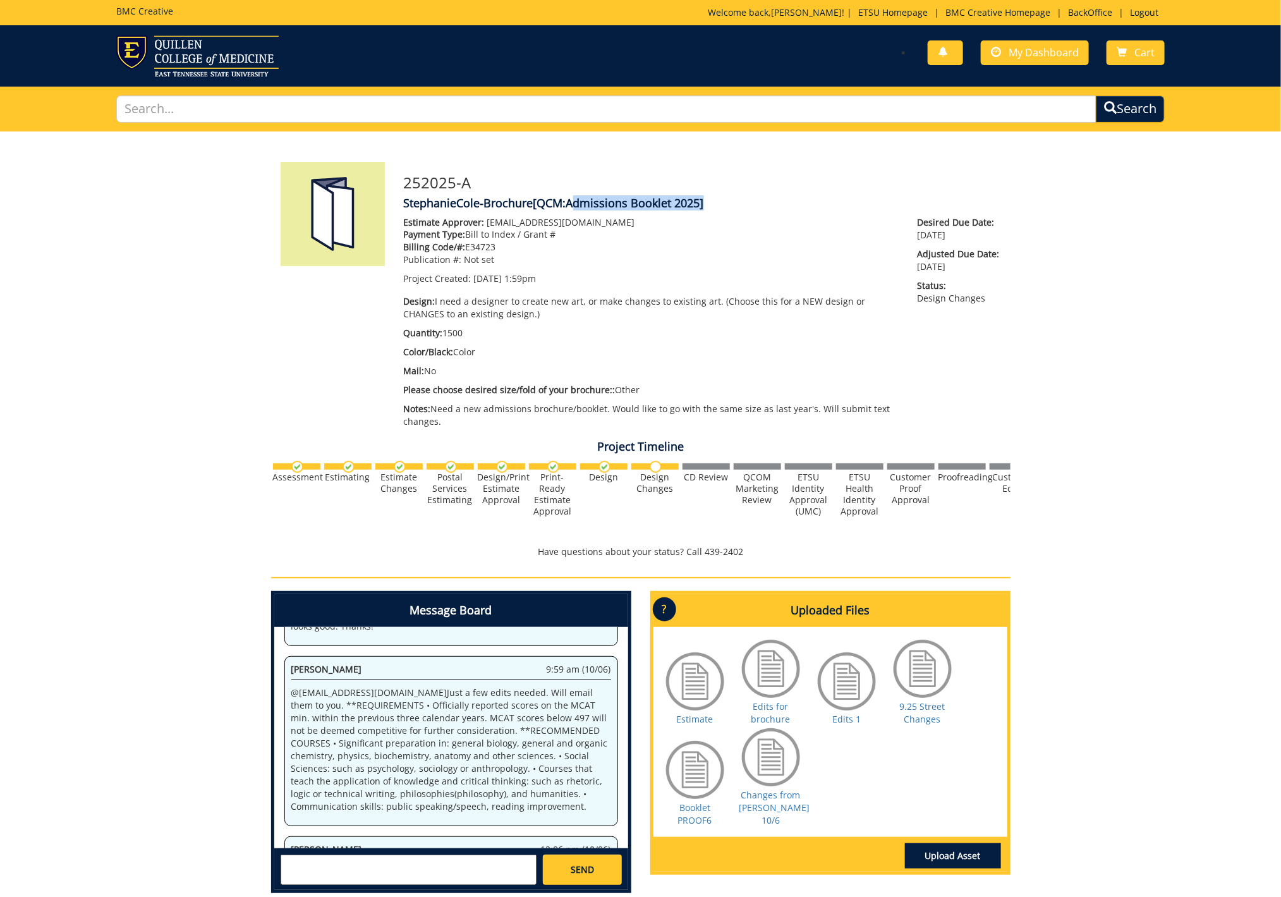
drag, startPoint x: 569, startPoint y: 204, endPoint x: 702, endPoint y: 204, distance: 132.7
click at [702, 204] on span "[QCM:Admissions Booklet 2025]" at bounding box center [618, 202] width 171 height 15
copy span "Admissions Booklet 2025"
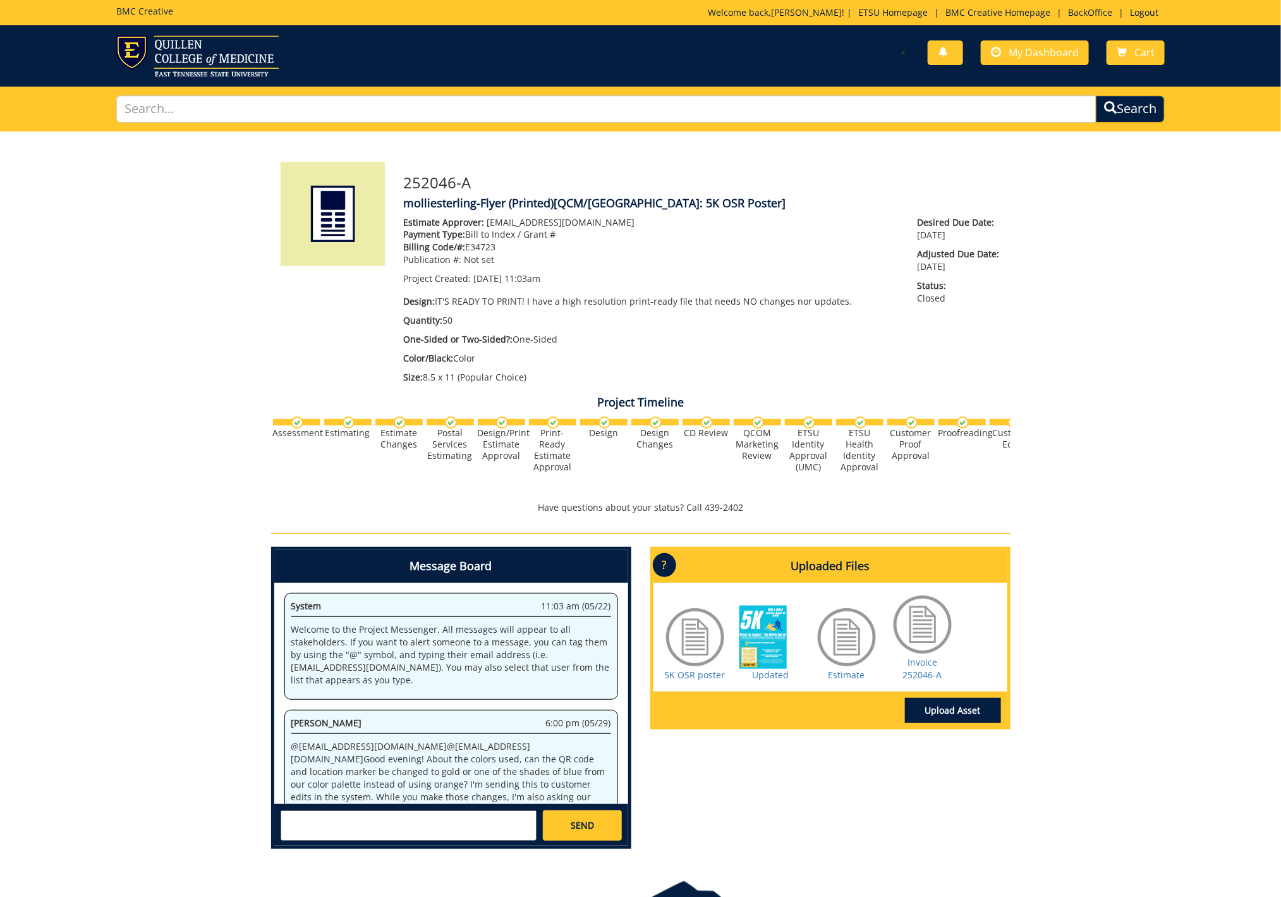
scroll to position [203, 0]
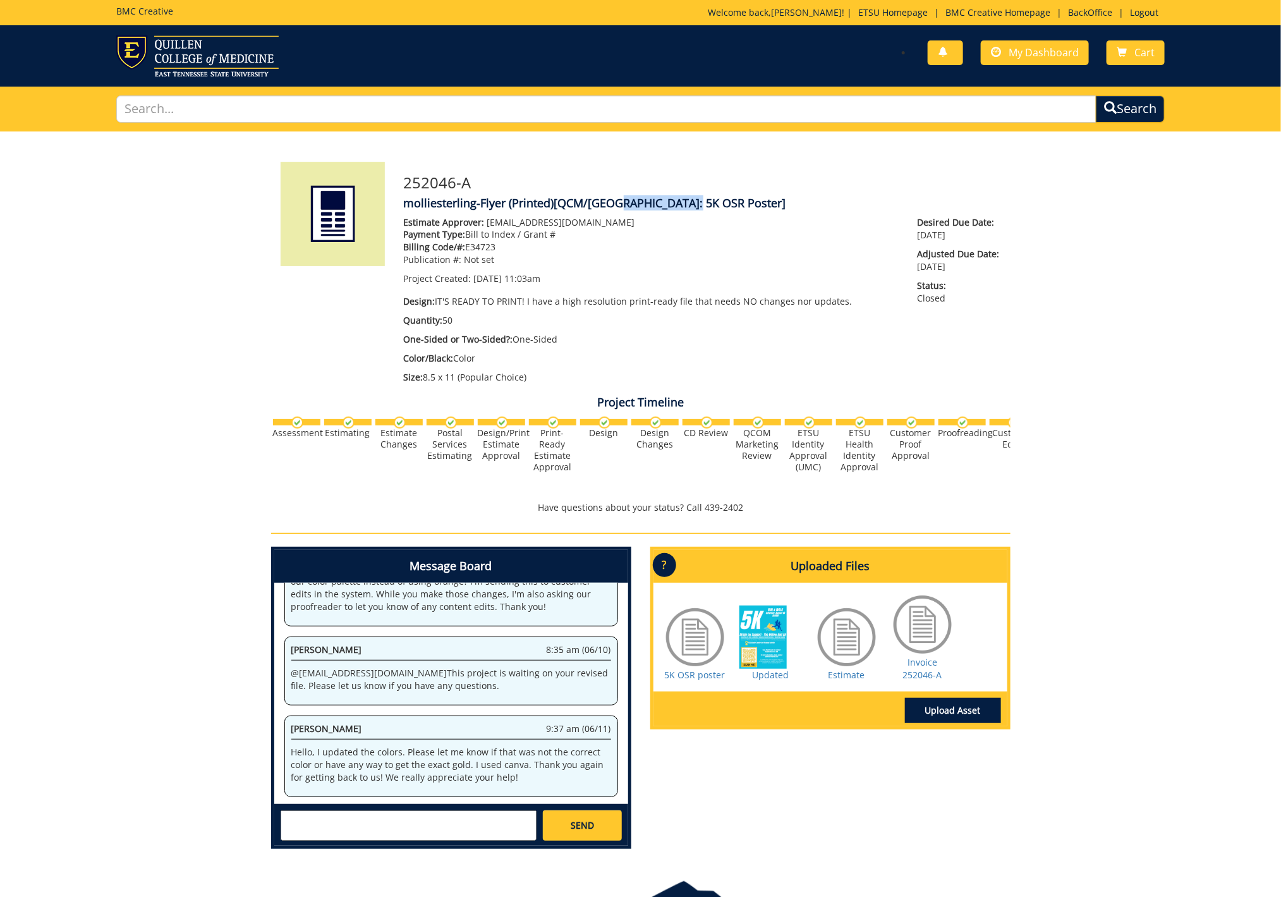
drag, startPoint x: 608, startPoint y: 204, endPoint x: 686, endPoint y: 203, distance: 77.1
click at [686, 203] on span "[QCM/SA: 5K OSR Poster]" at bounding box center [670, 202] width 232 height 15
copy span "5K OSR Poster"
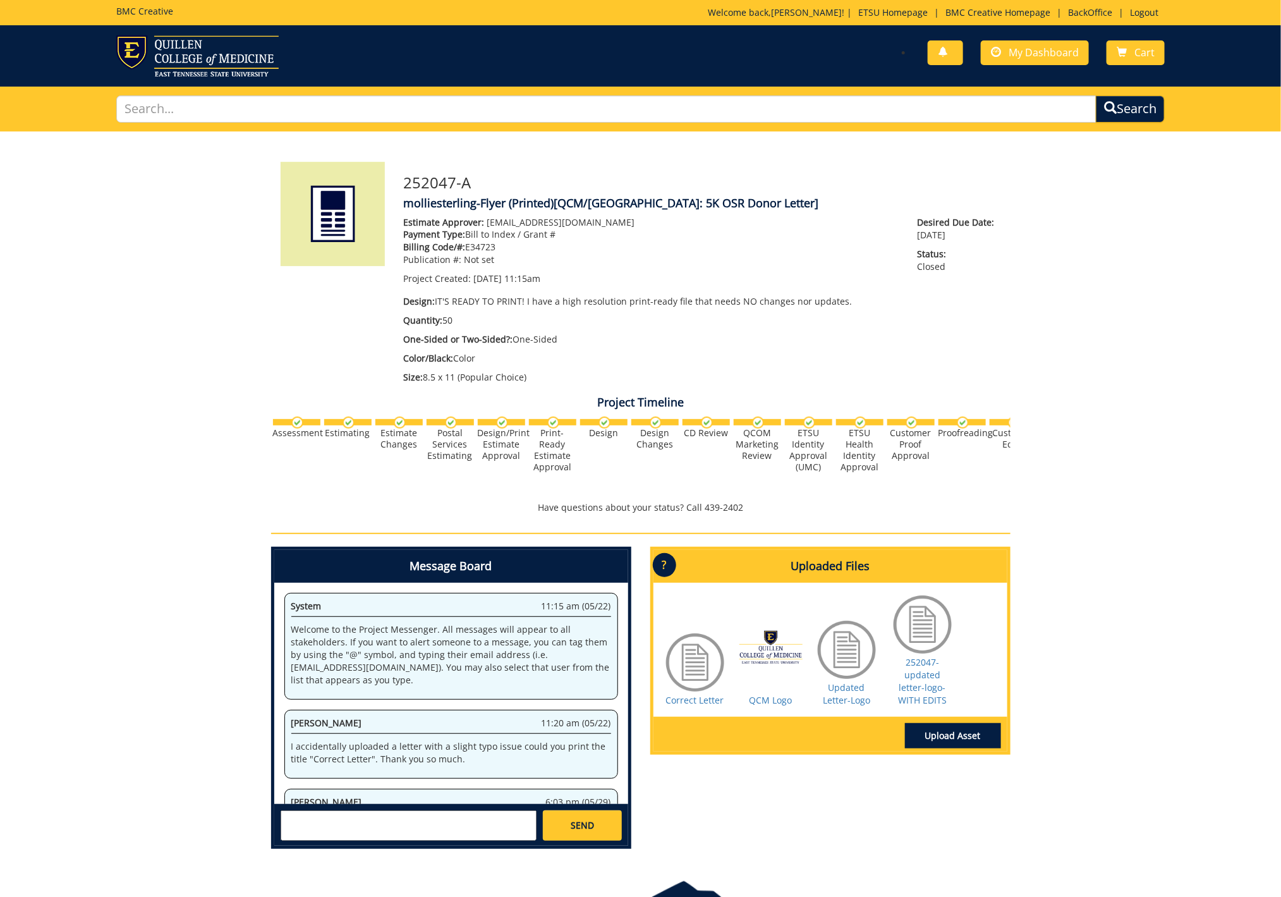
scroll to position [579, 0]
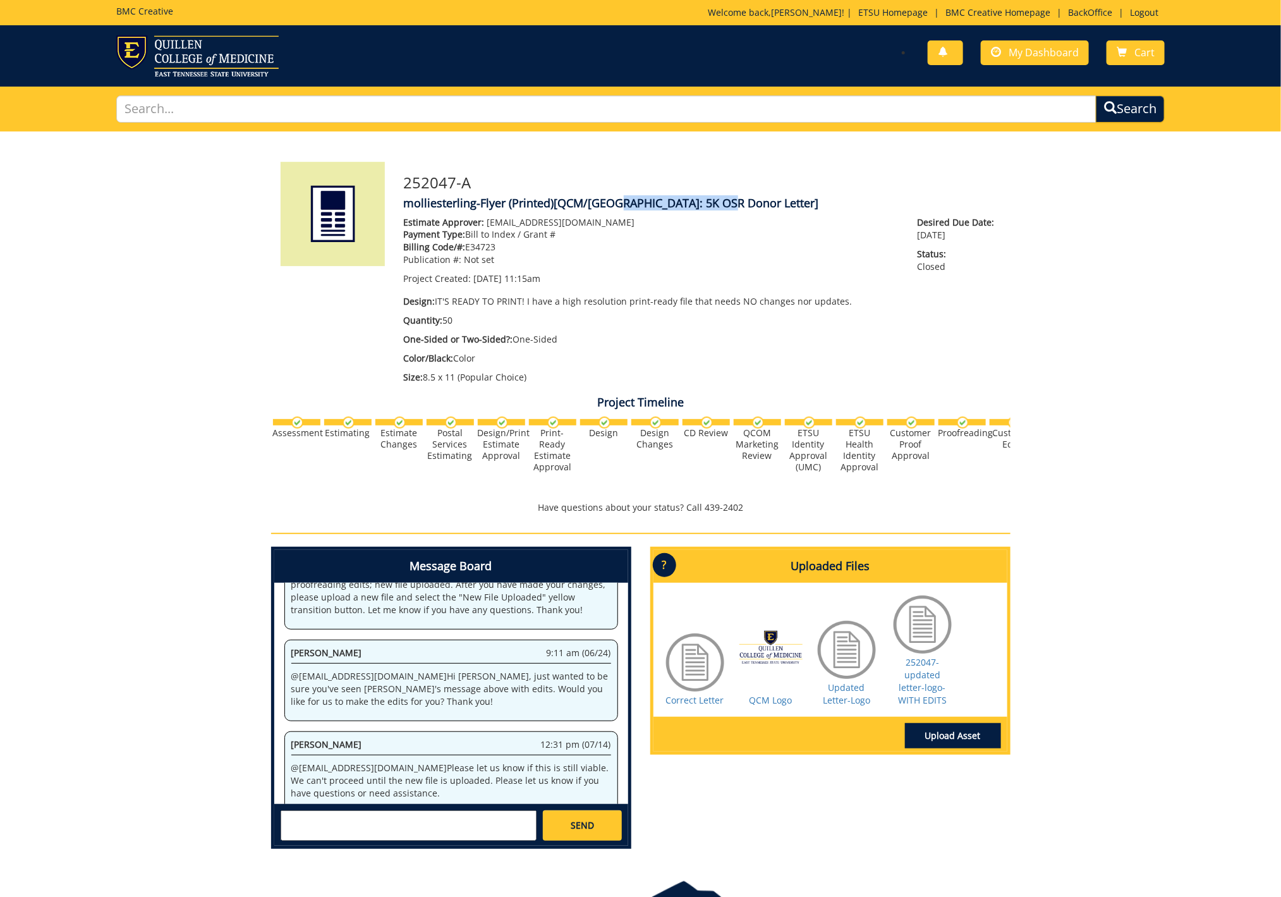
drag, startPoint x: 610, startPoint y: 204, endPoint x: 720, endPoint y: 203, distance: 109.9
click at [720, 203] on span "[QCM/SA: 5K OSR Donor Letter]" at bounding box center [686, 202] width 265 height 15
copy span "5K OSR Donor Letter"
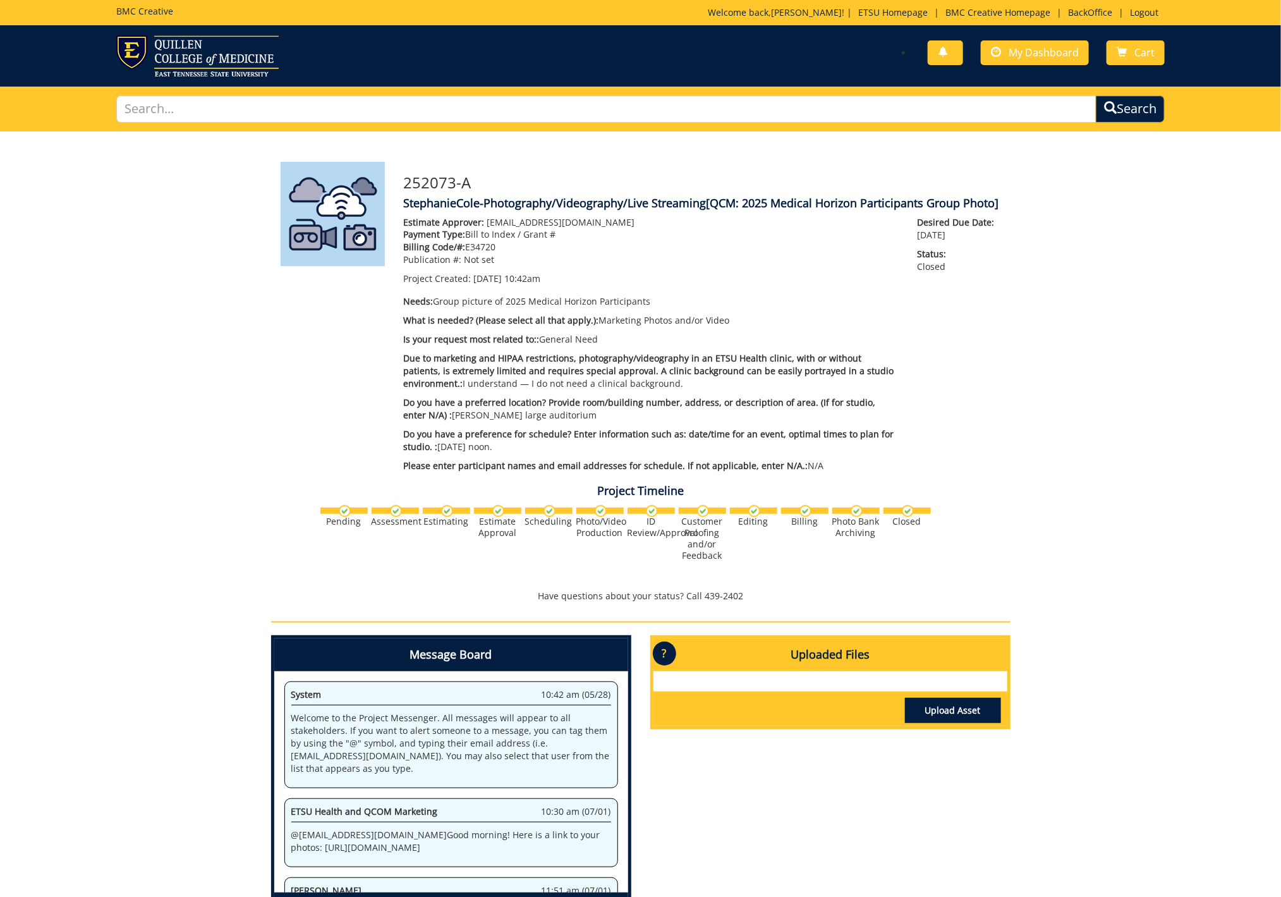
scroll to position [202, 0]
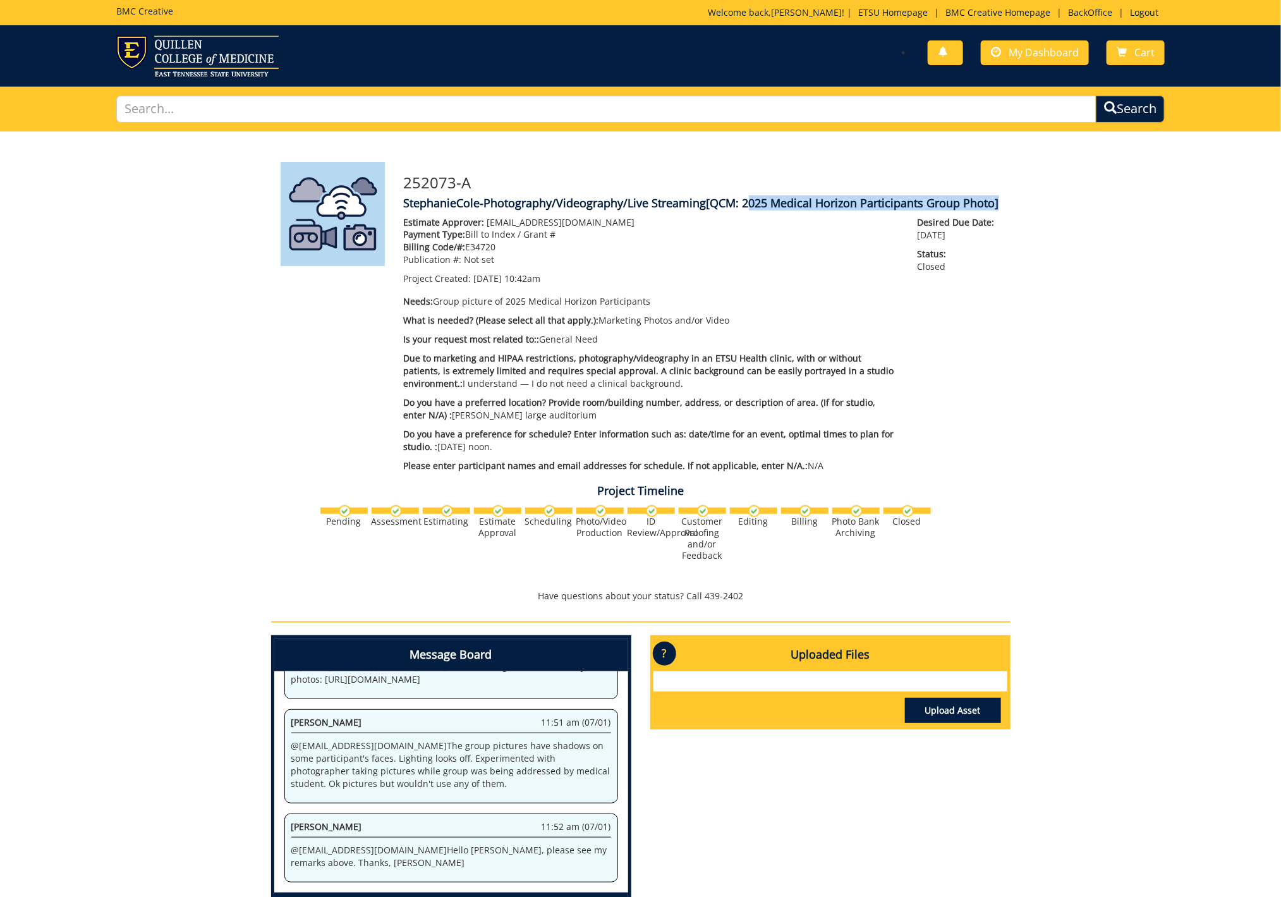
drag, startPoint x: 744, startPoint y: 203, endPoint x: 993, endPoint y: 207, distance: 249.0
click at [993, 207] on span "[QCM: 2025 Medical Horizon Participants Group Photo]" at bounding box center [852, 202] width 293 height 15
copy span "2025 Medical Horizon Participants Group Photo"
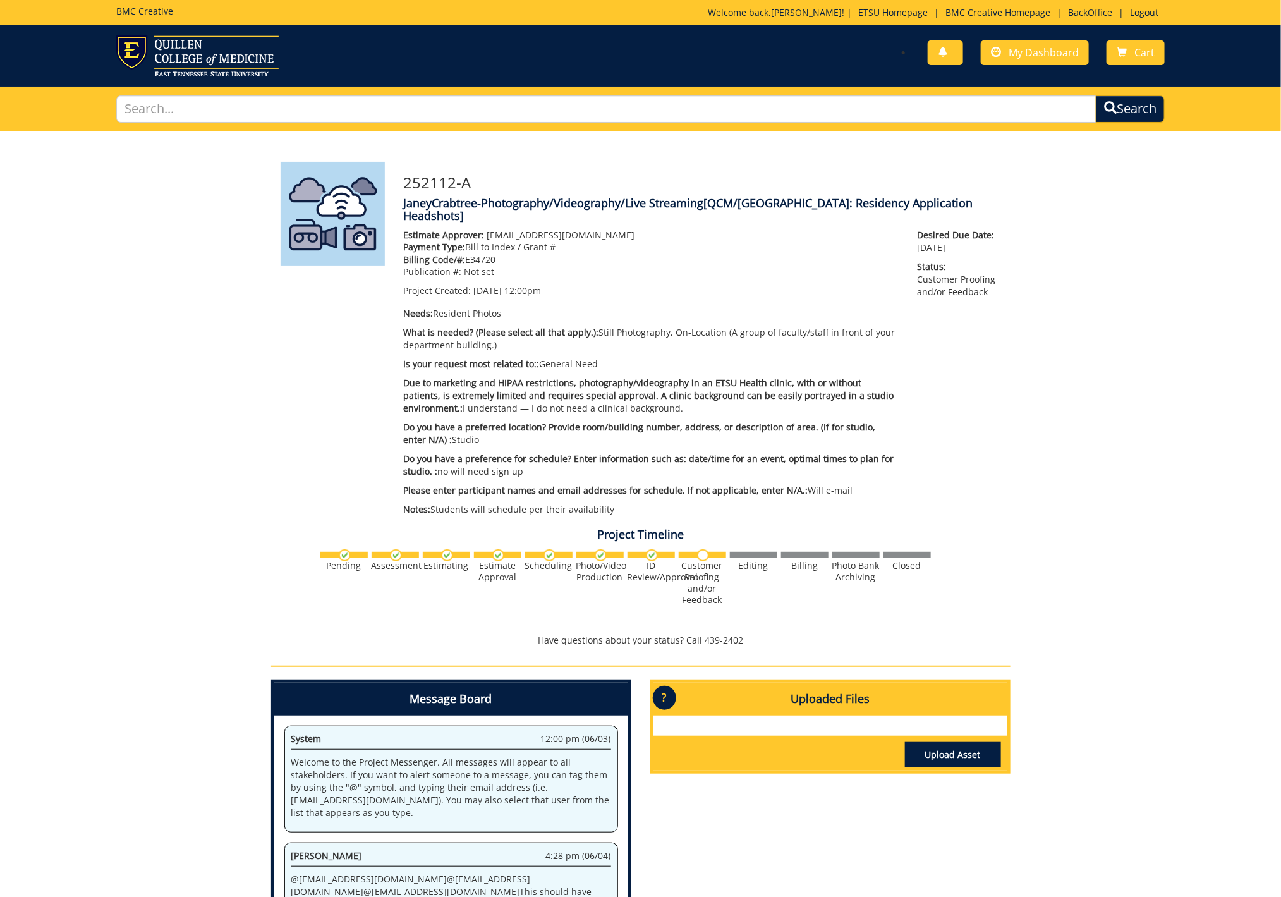
scroll to position [656, 0]
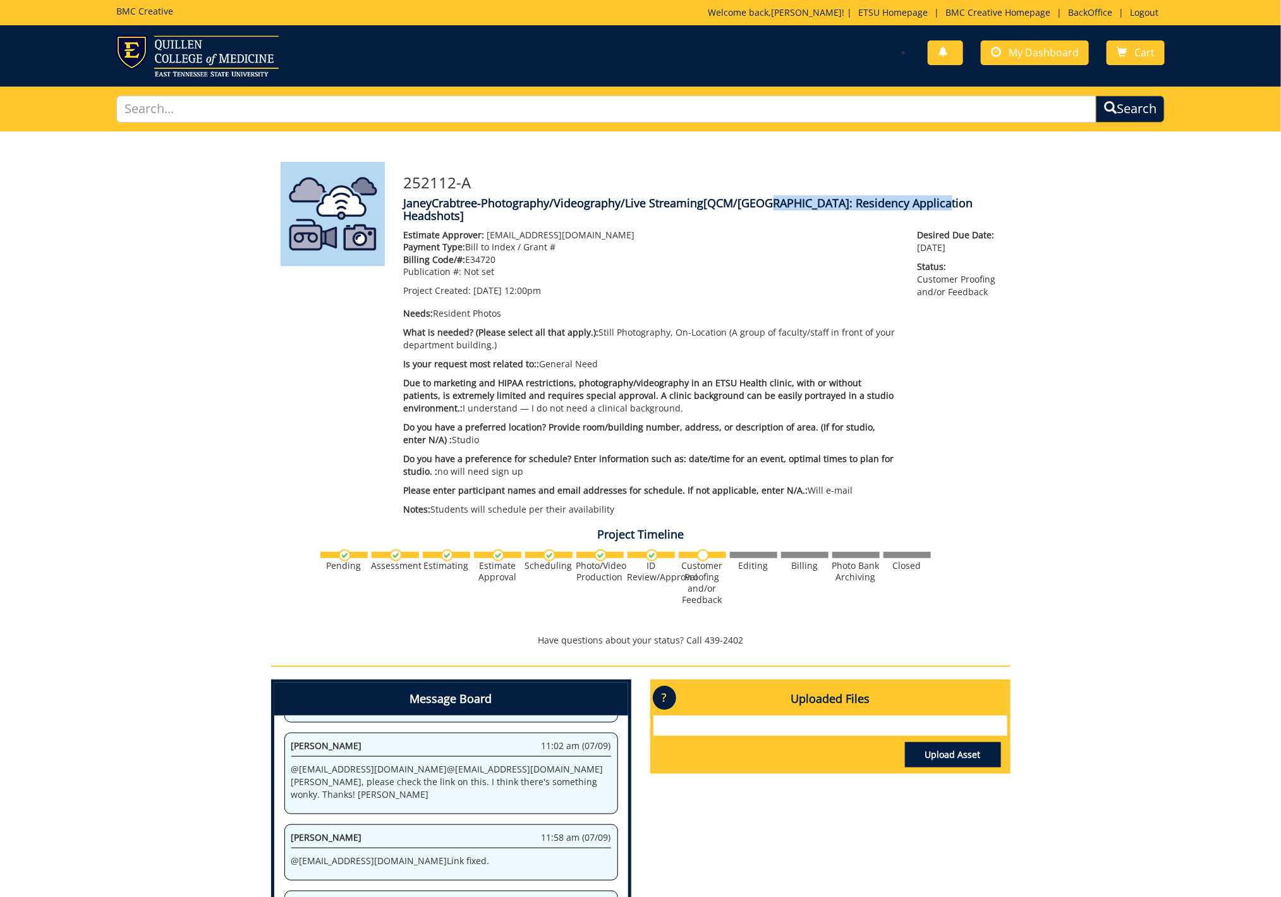
drag, startPoint x: 763, startPoint y: 205, endPoint x: 934, endPoint y: 208, distance: 171.2
click at [934, 208] on span "[QCM/SA: Residency Application Headshots]" at bounding box center [688, 209] width 569 height 28
copy span "Residency Application Headshots"
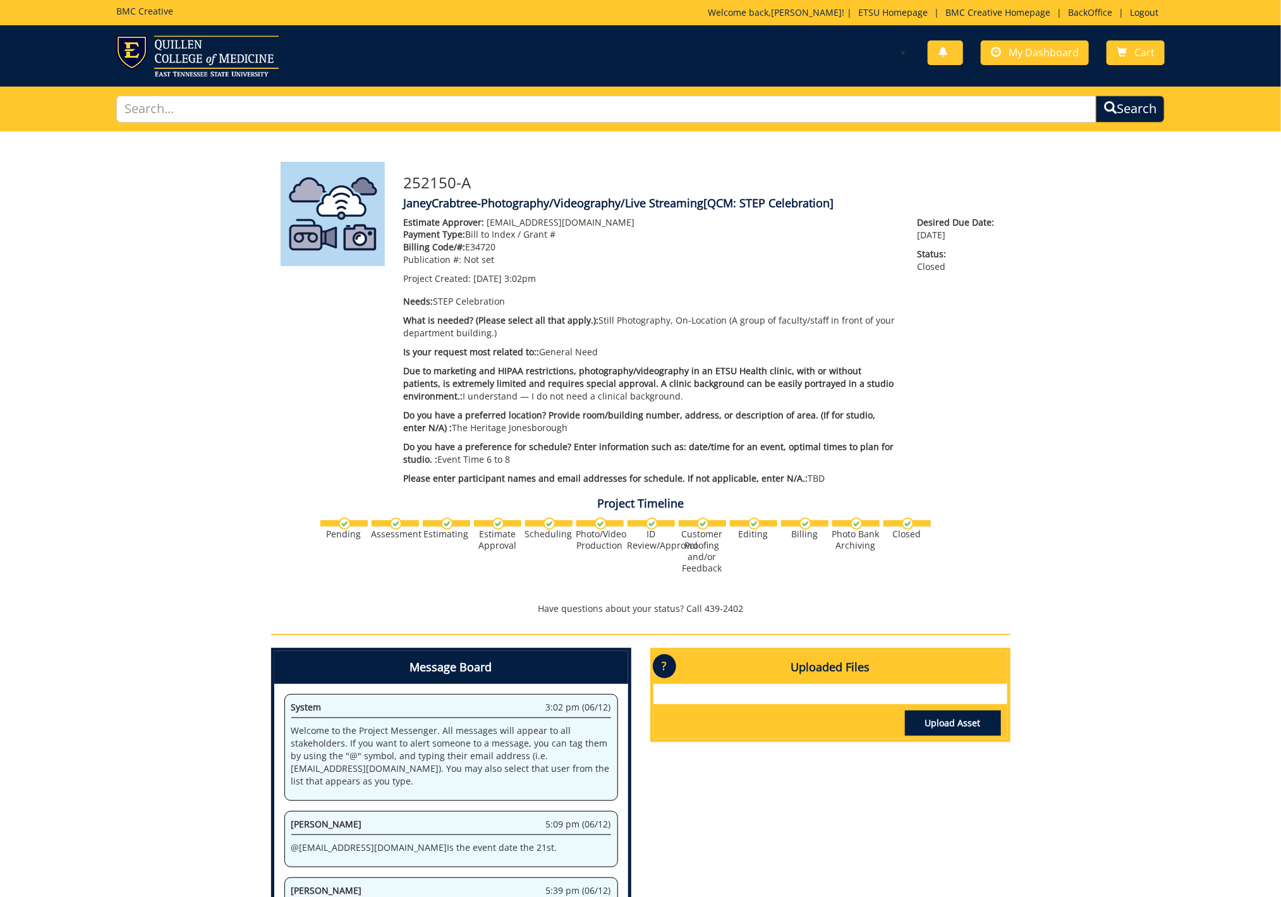
scroll to position [102, 0]
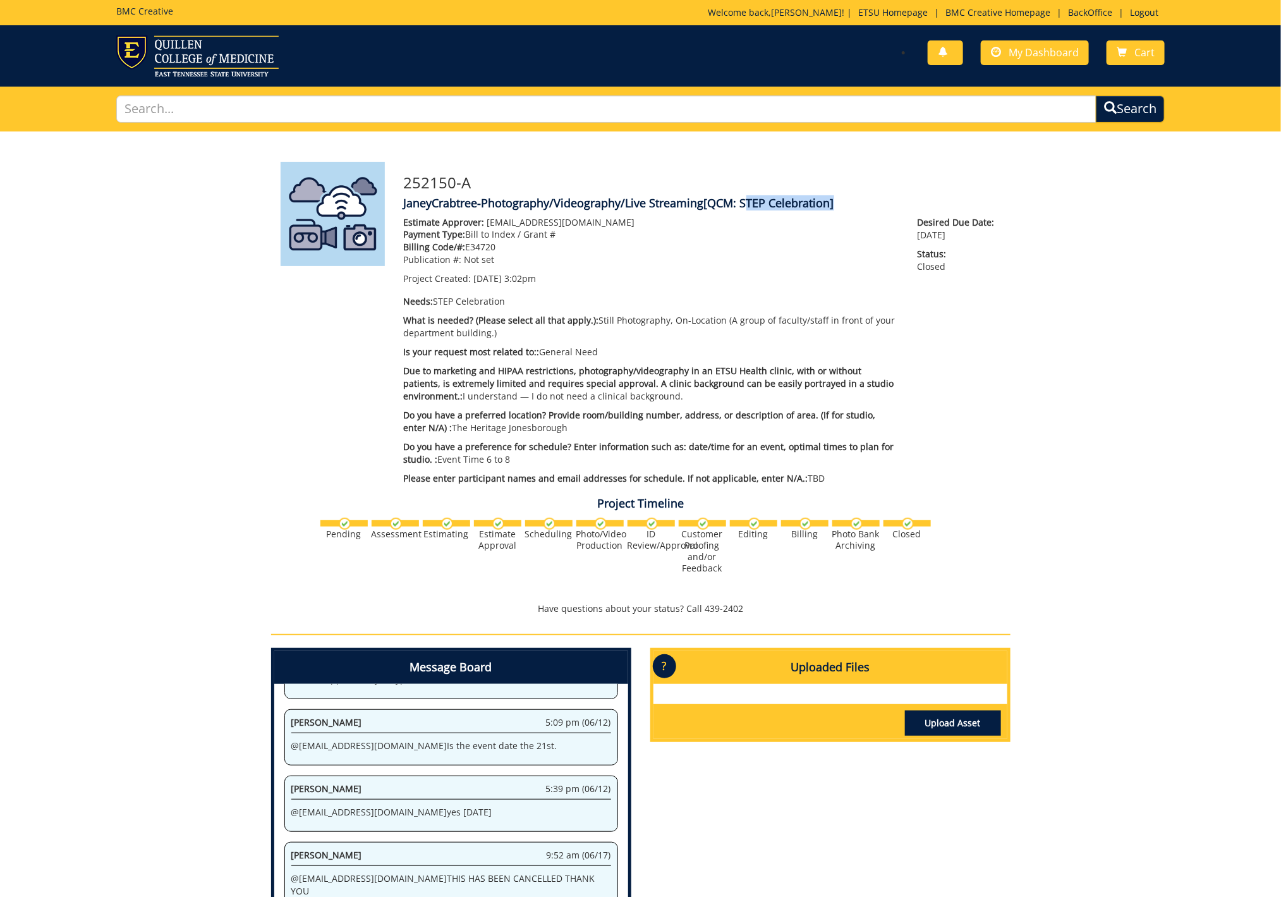
drag, startPoint x: 744, startPoint y: 206, endPoint x: 831, endPoint y: 203, distance: 86.6
click at [831, 203] on span "[QCM: STEP Celebration]" at bounding box center [769, 202] width 130 height 15
copy span "STEP Celebration"
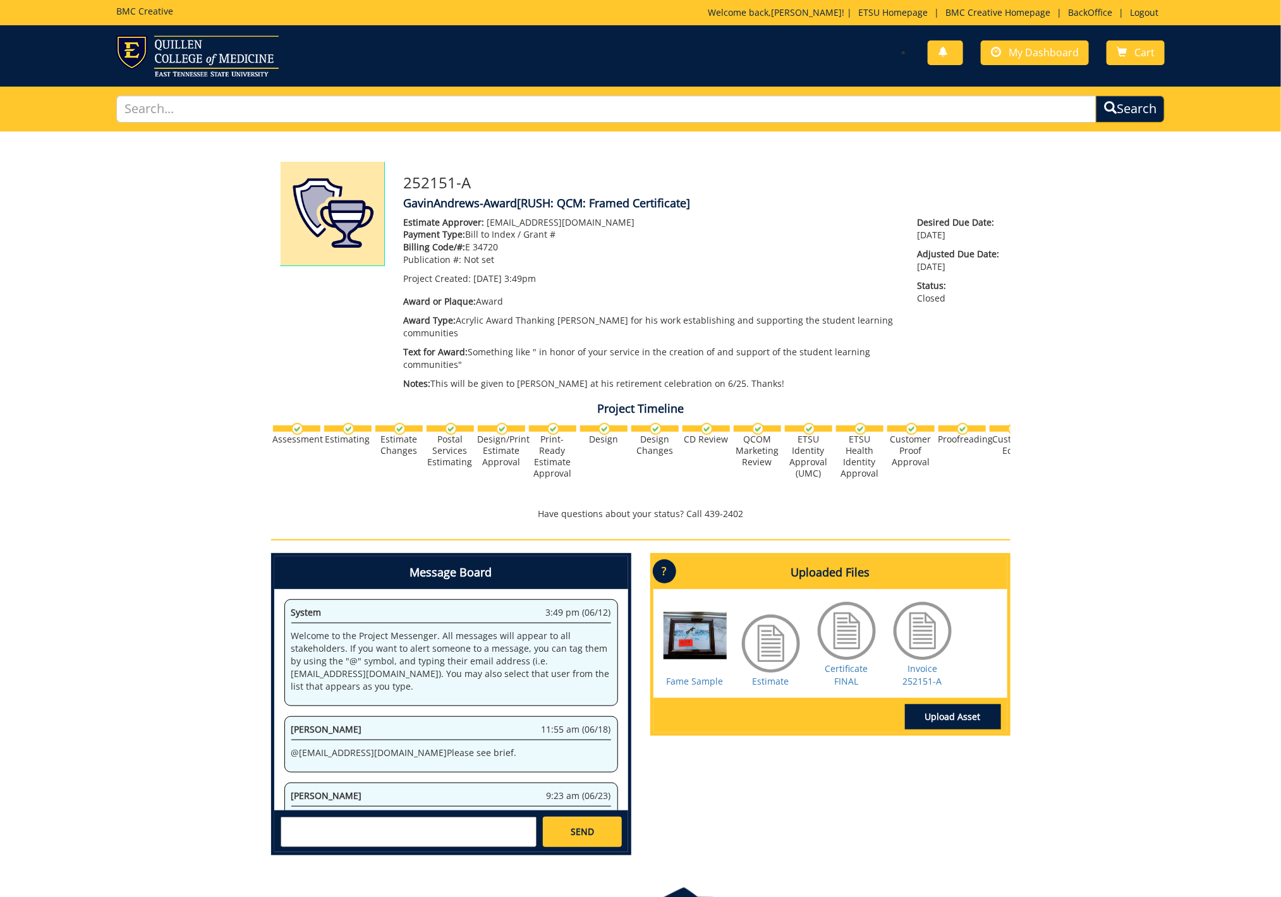
scroll to position [1450, 0]
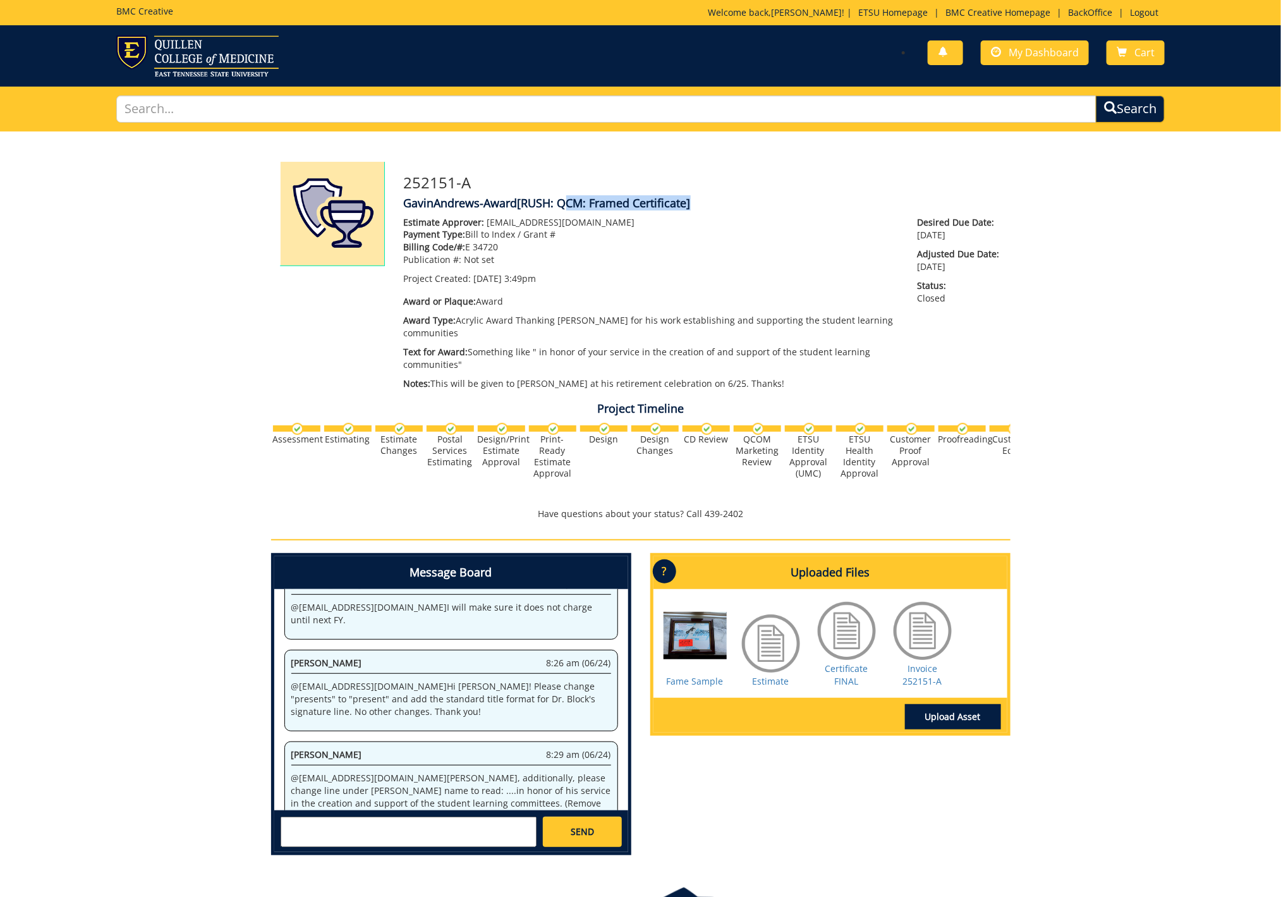
drag, startPoint x: 561, startPoint y: 203, endPoint x: 689, endPoint y: 203, distance: 128.3
click at [689, 203] on span "[RUSH: QCM: Framed Certificate]" at bounding box center [603, 202] width 173 height 15
copy span "QCM: Framed Certificate"
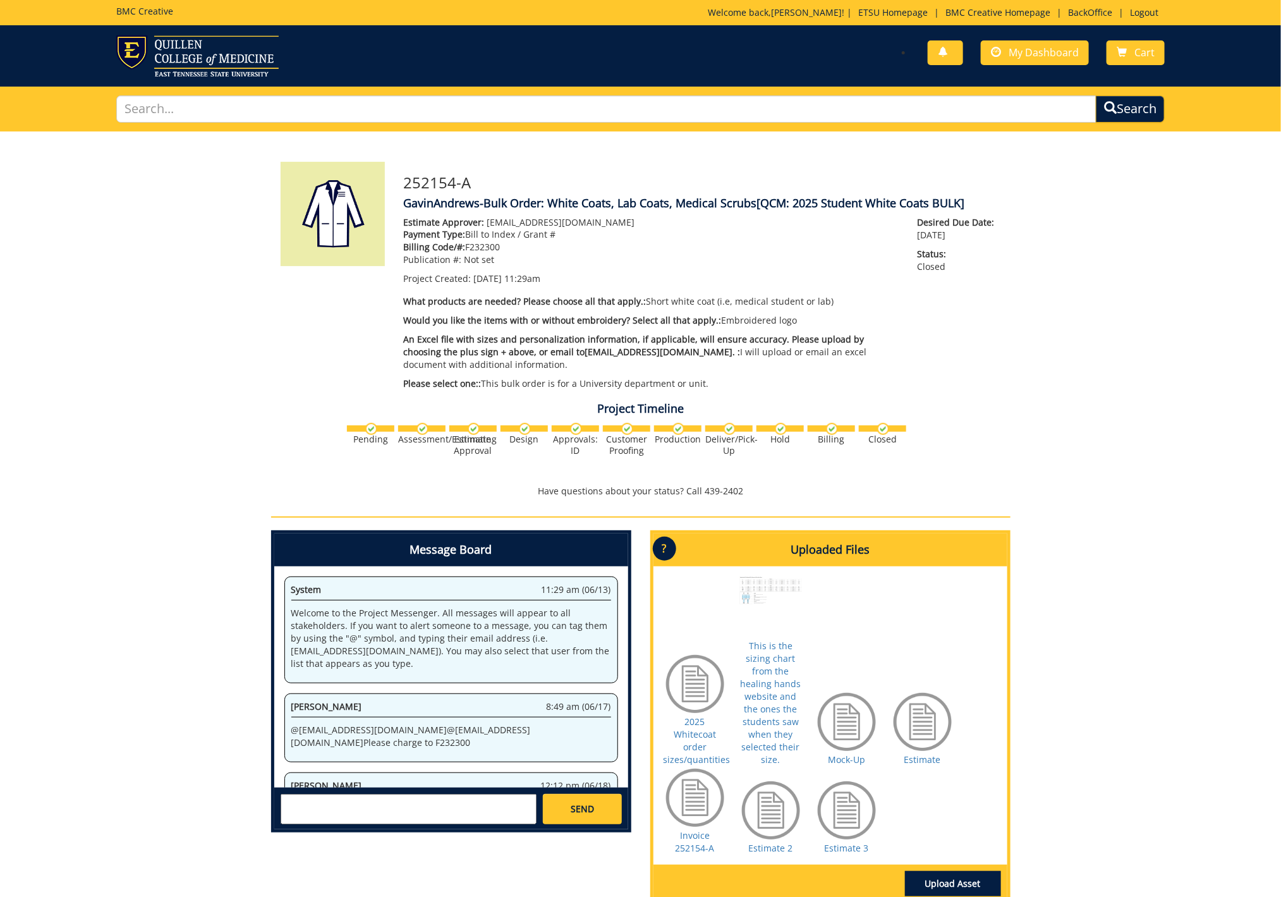
scroll to position [440, 0]
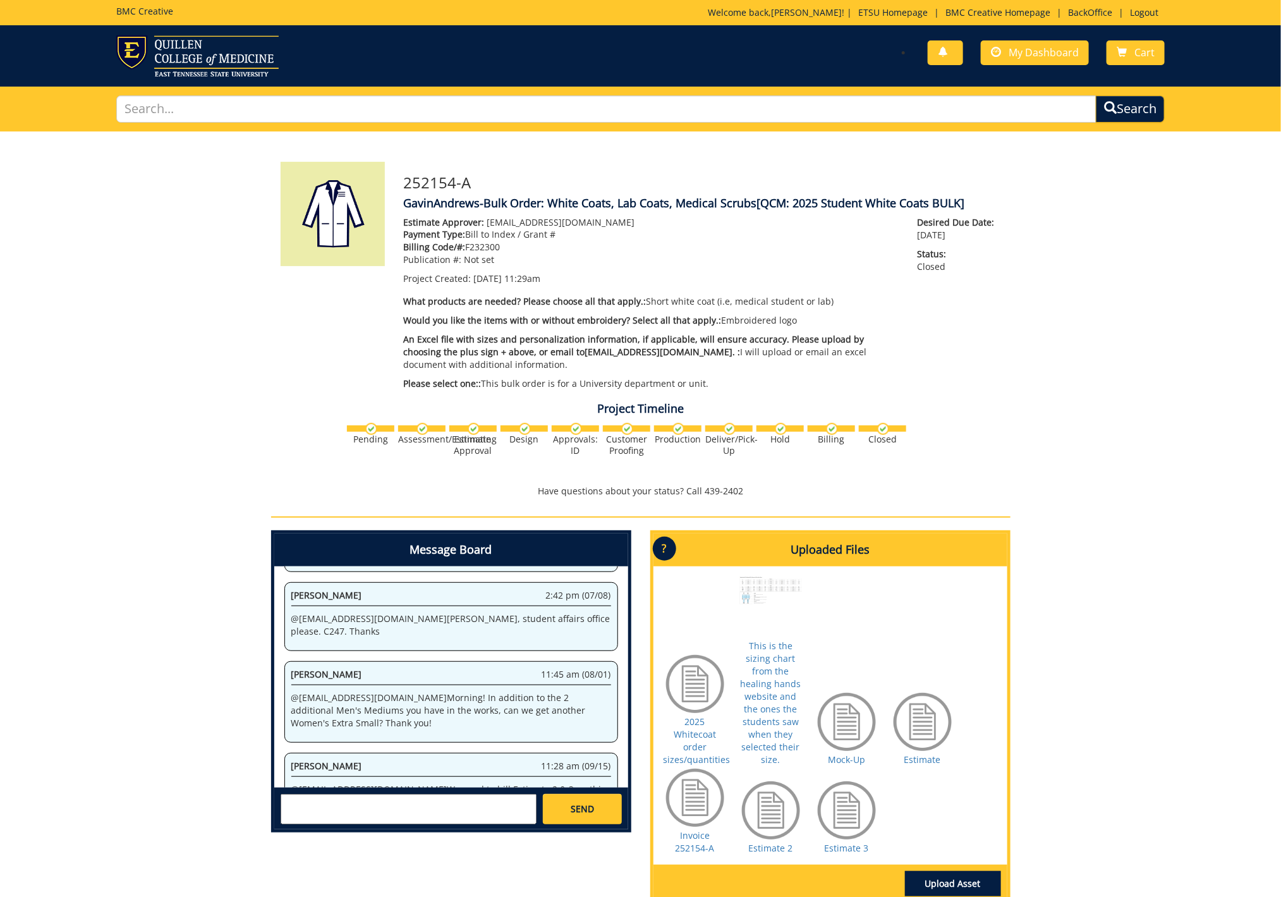
drag, startPoint x: 794, startPoint y: 203, endPoint x: 963, endPoint y: 203, distance: 170.0
click at [963, 203] on span "[QCM: 2025 Student White Coats BULK]" at bounding box center [861, 202] width 208 height 15
copy span "2025 Student White Coats BULK]"
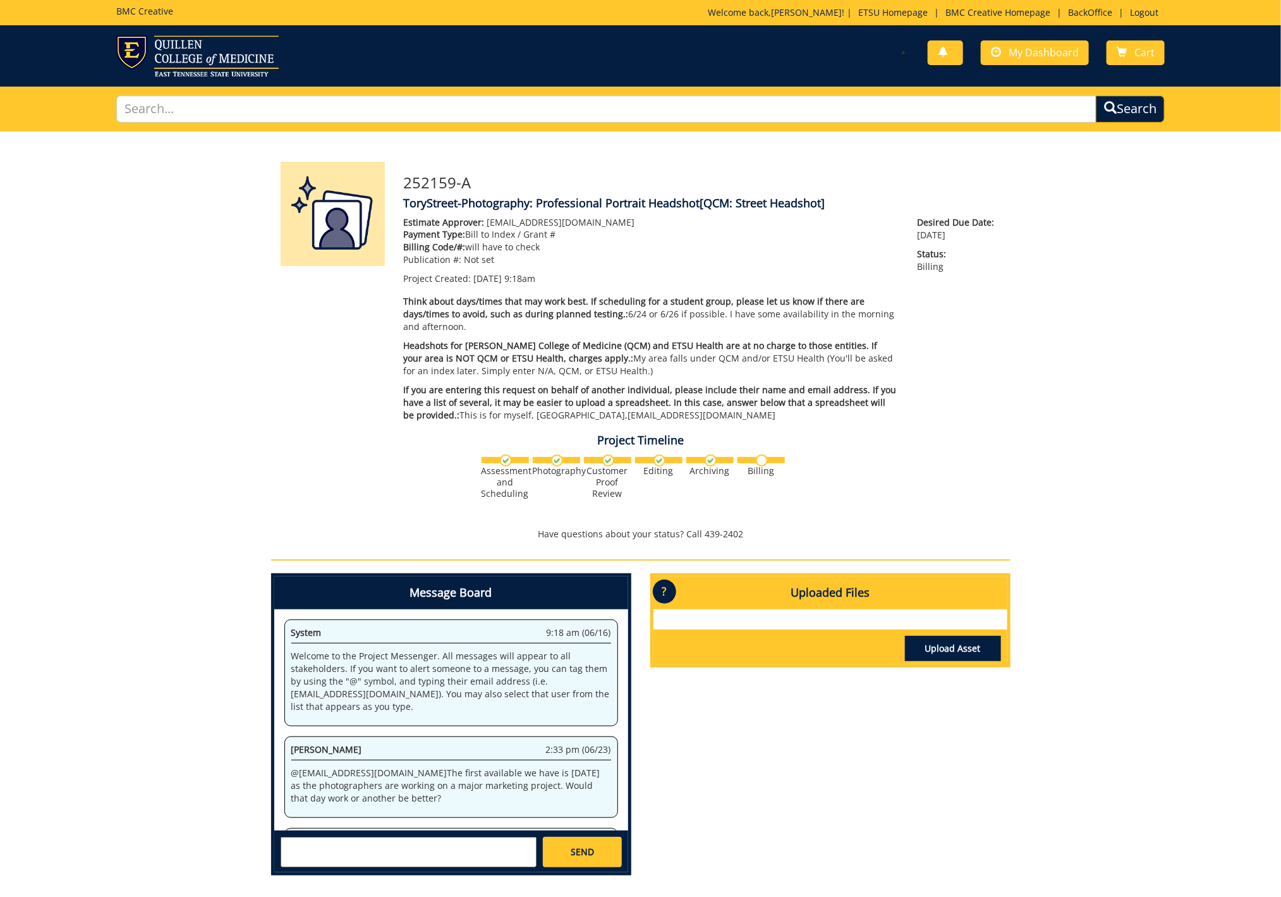
scroll to position [255, 0]
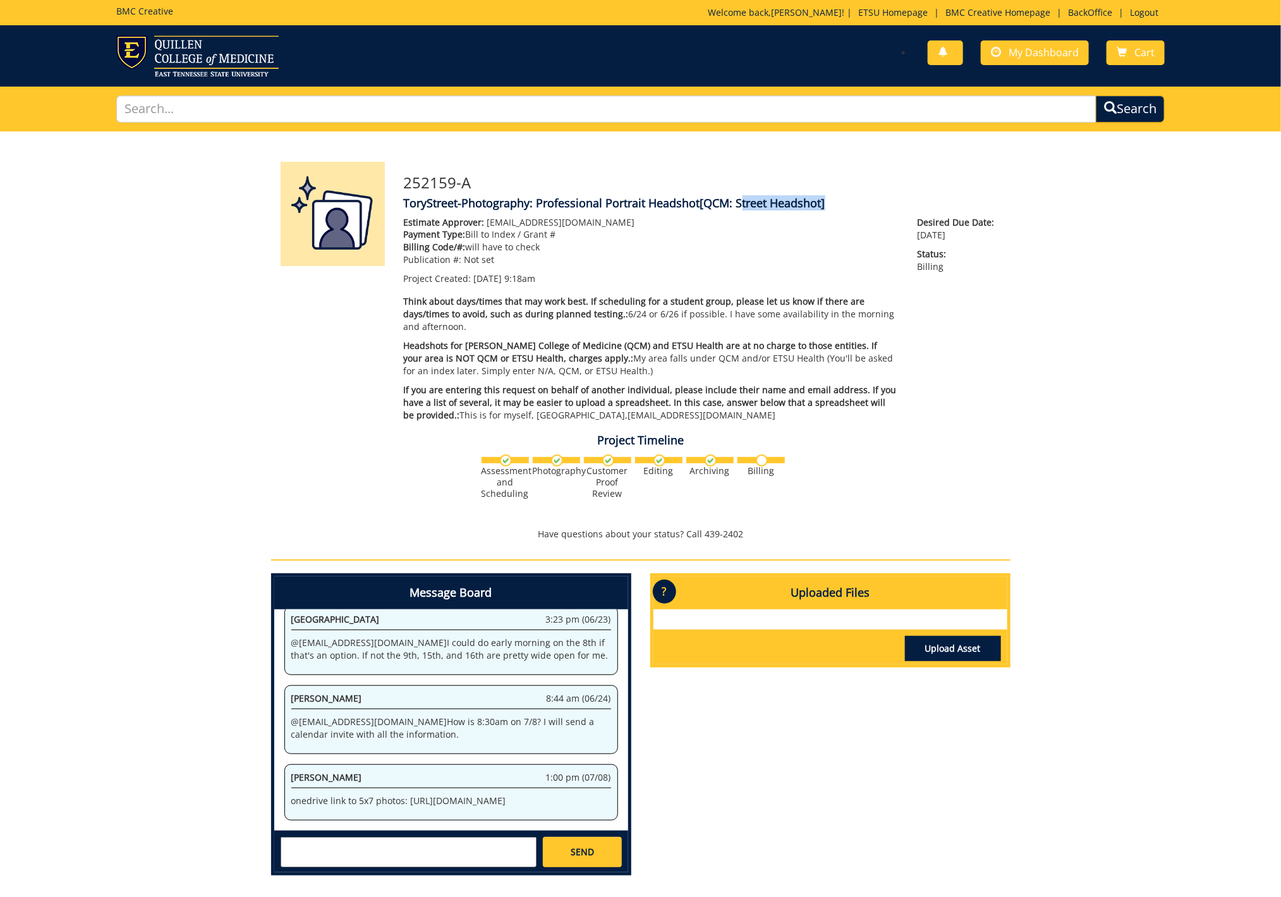
drag, startPoint x: 739, startPoint y: 205, endPoint x: 824, endPoint y: 204, distance: 85.3
click at [824, 204] on span "[QCM: Street Headshot]" at bounding box center [762, 202] width 125 height 15
copy span "Street Headshot"
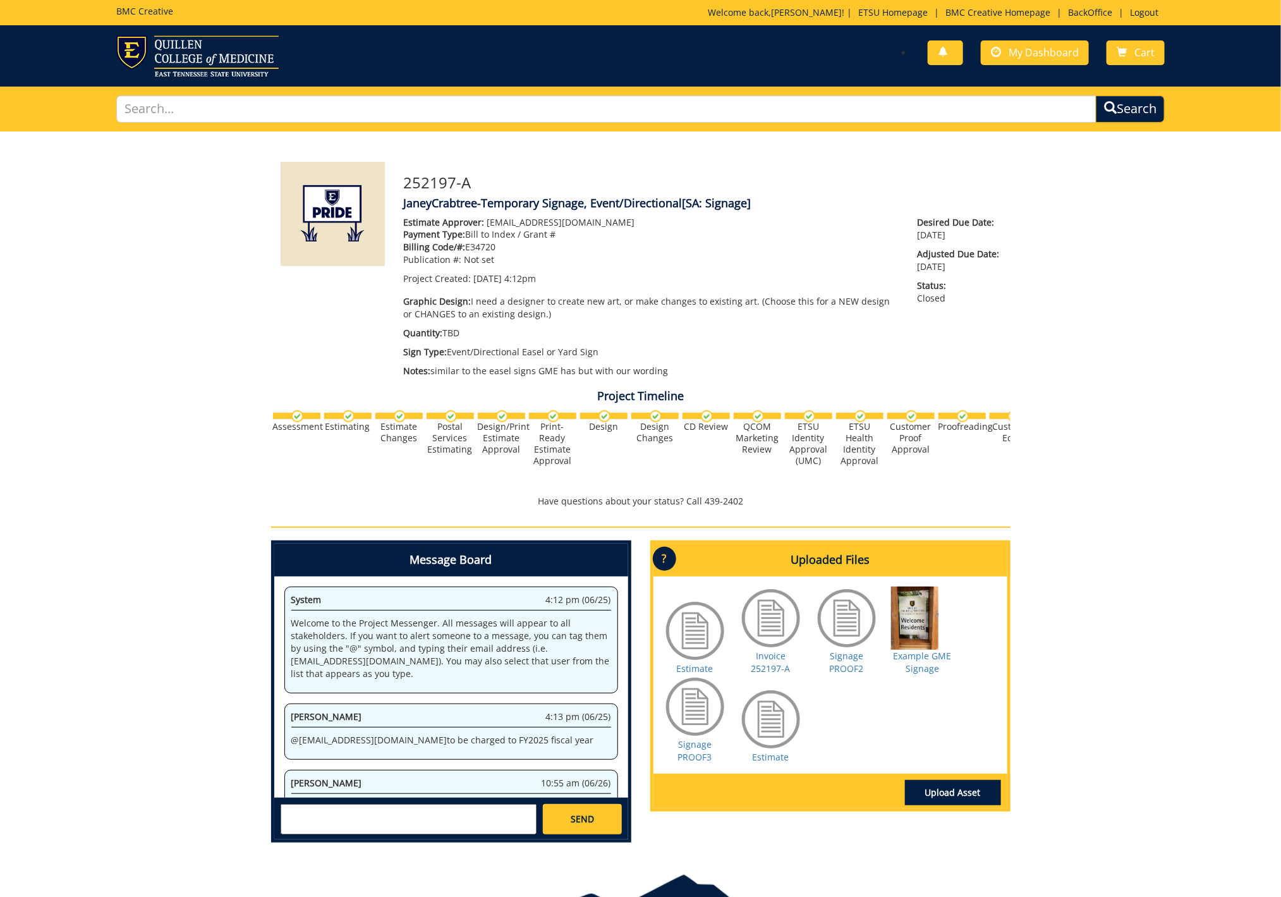
scroll to position [1379, 0]
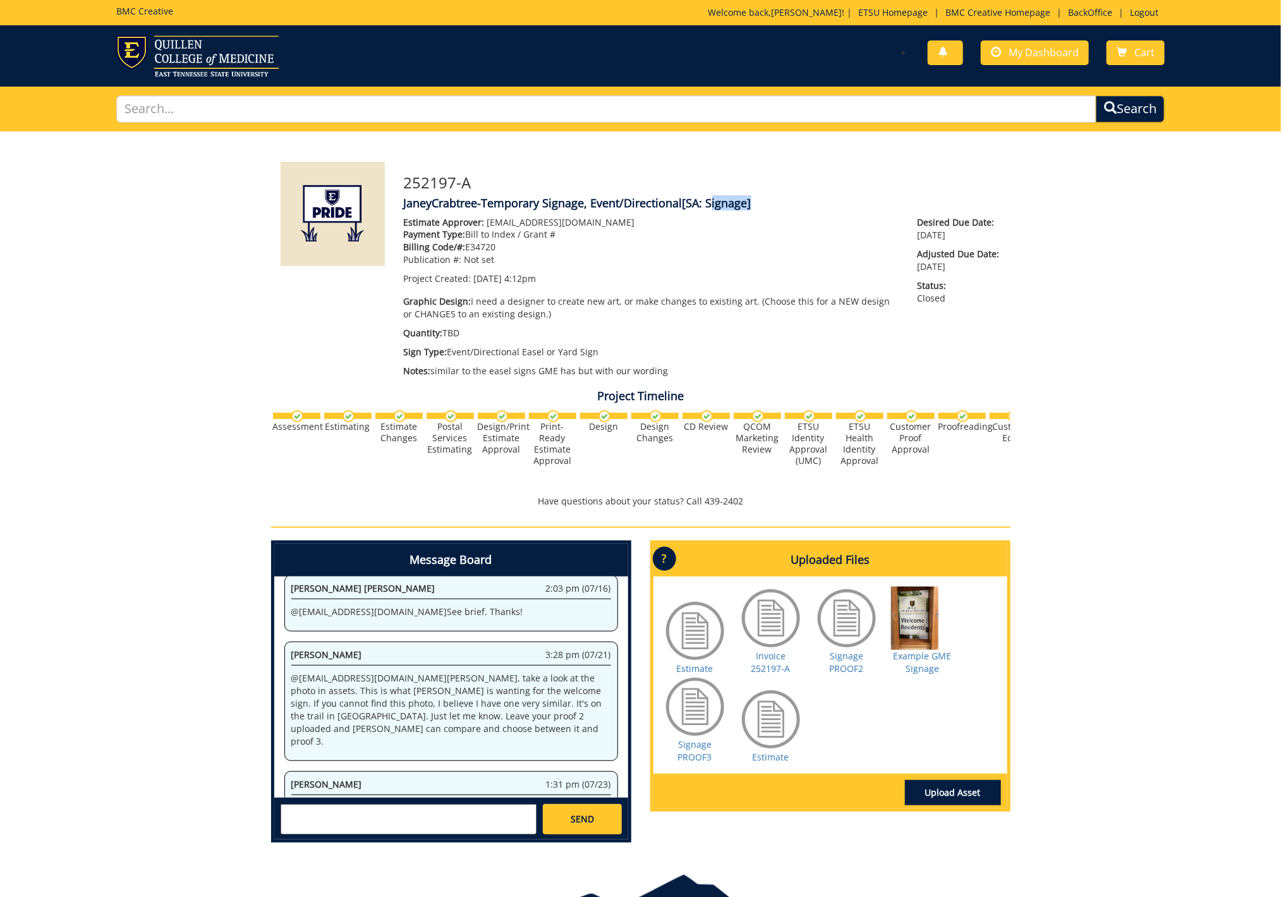
drag, startPoint x: 707, startPoint y: 203, endPoint x: 750, endPoint y: 207, distance: 43.1
click at [750, 207] on span "[SA: Signage]" at bounding box center [716, 202] width 69 height 15
copy span "Signage"
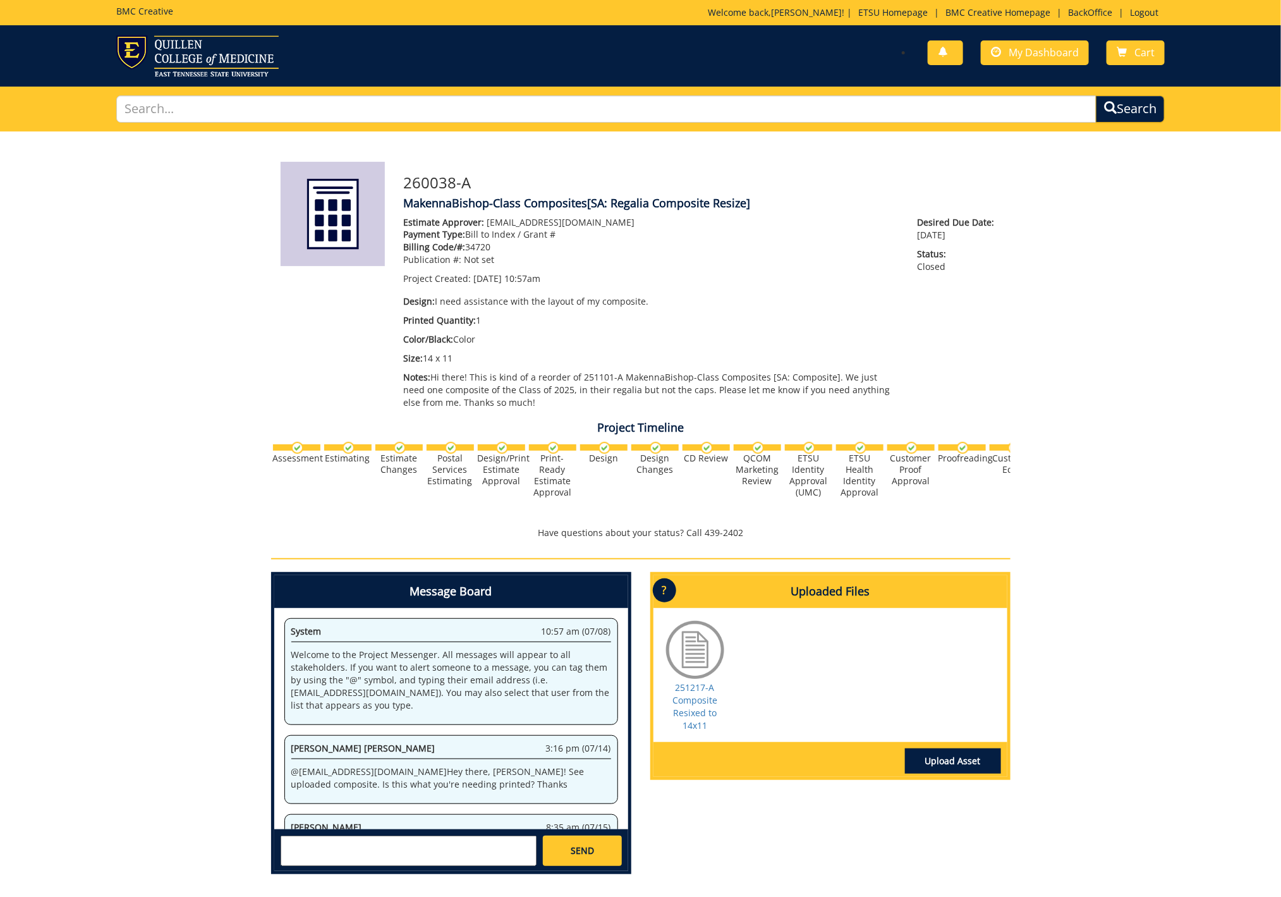
scroll to position [362, 0]
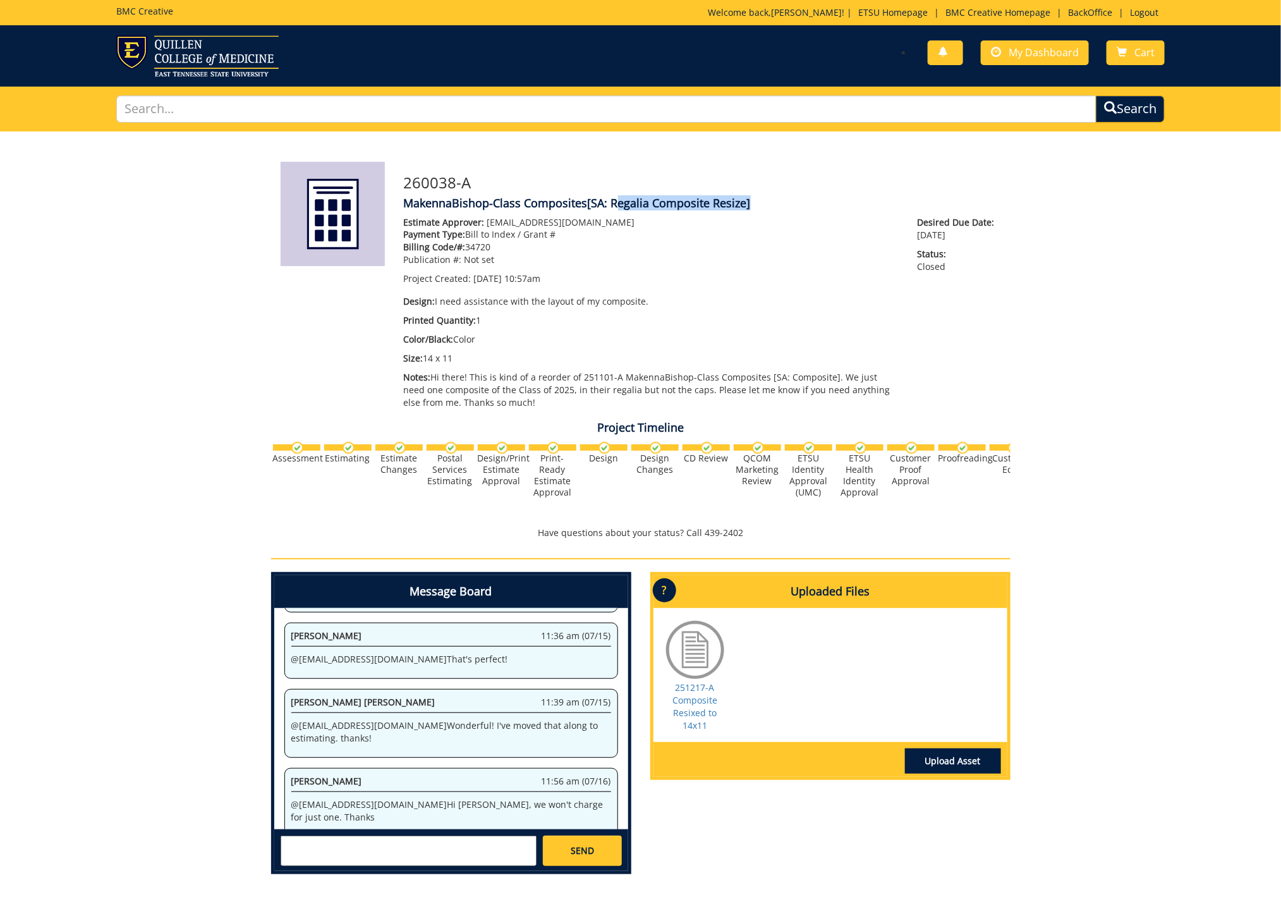
drag, startPoint x: 612, startPoint y: 203, endPoint x: 746, endPoint y: 203, distance: 133.9
click at [746, 203] on span "[SA: Regalia Composite Resize]" at bounding box center [669, 202] width 163 height 15
copy span "Regalia Composite Resize"
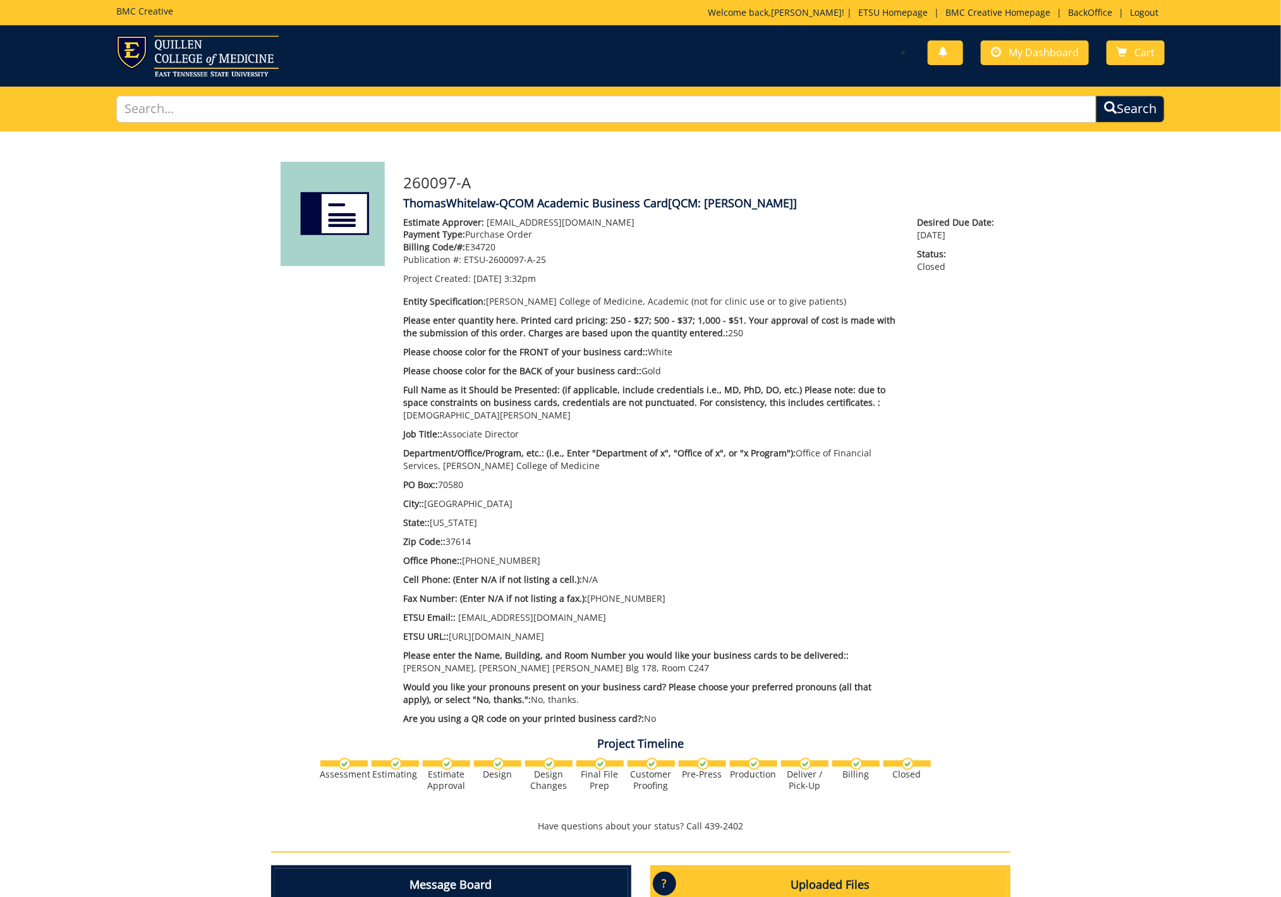
scroll to position [309, 0]
drag, startPoint x: 706, startPoint y: 204, endPoint x: 764, endPoint y: 206, distance: 57.5
click at [764, 206] on span "[QCM: Franklin BC]" at bounding box center [732, 202] width 129 height 15
copy span "Franklin BC"
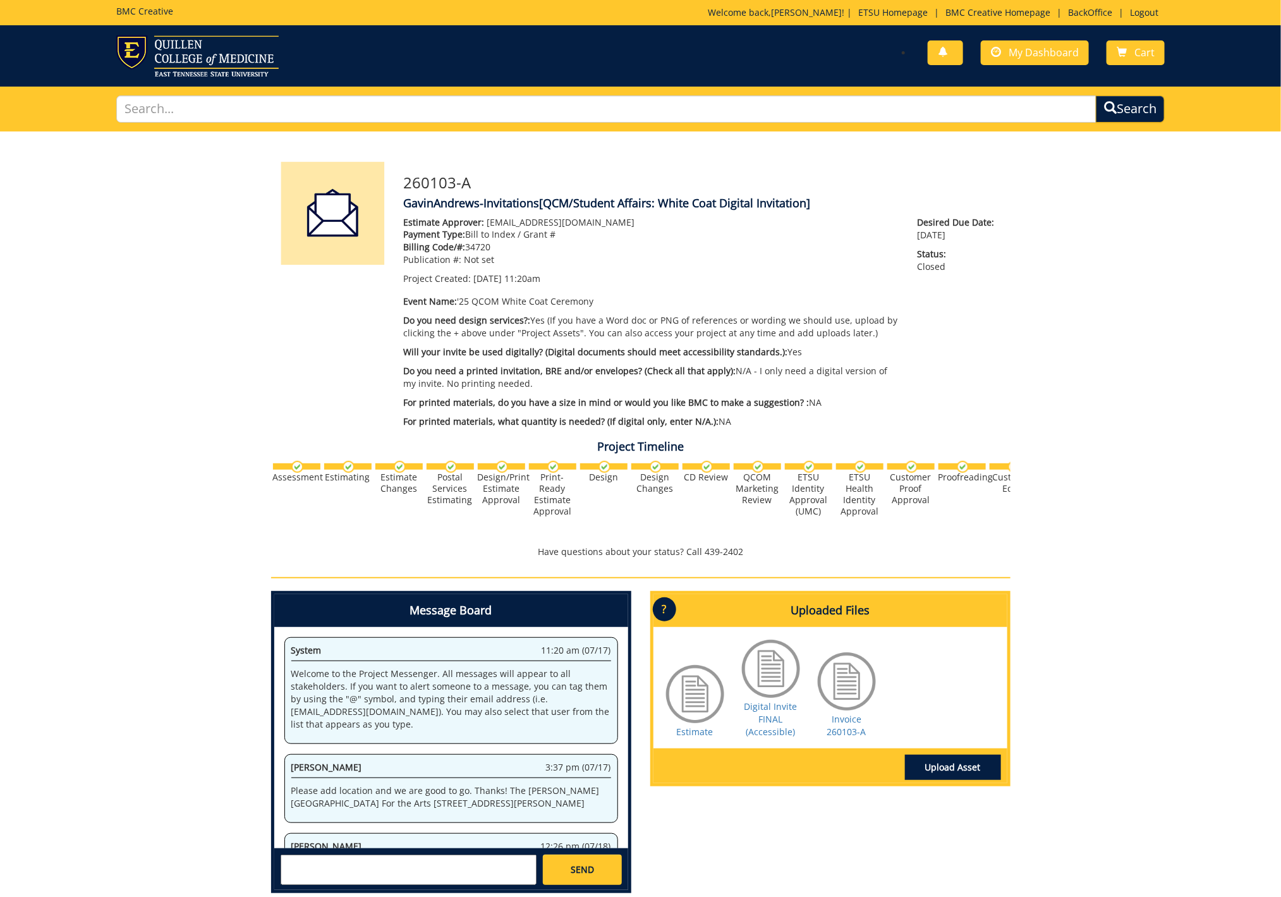
scroll to position [362, 0]
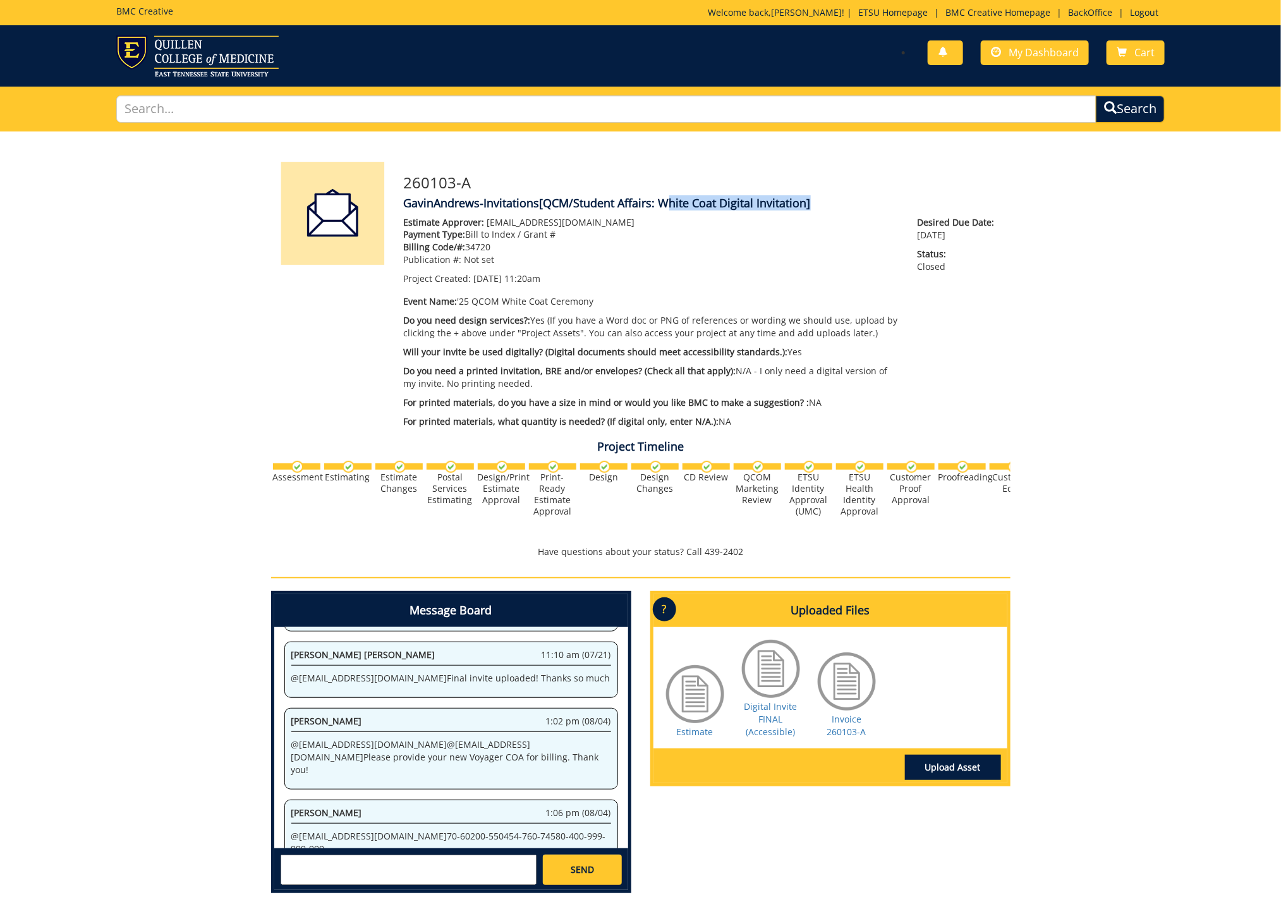
drag, startPoint x: 660, startPoint y: 202, endPoint x: 807, endPoint y: 203, distance: 146.6
click at [807, 203] on span "[QCM/Student Affairs: White Coat Digital Invitation]" at bounding box center [675, 202] width 271 height 15
copy span "White Coat Digital Invitation"
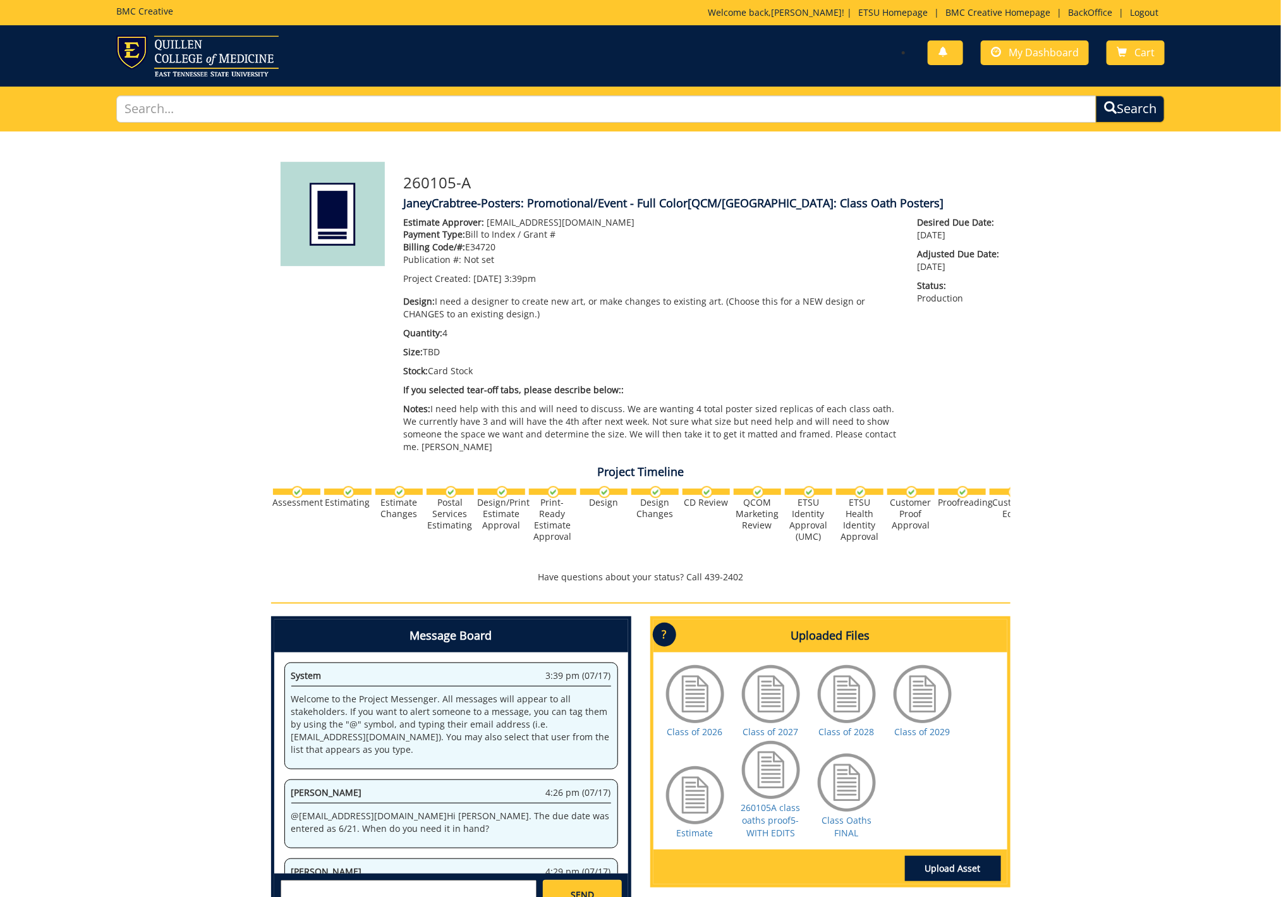
scroll to position [2891, 0]
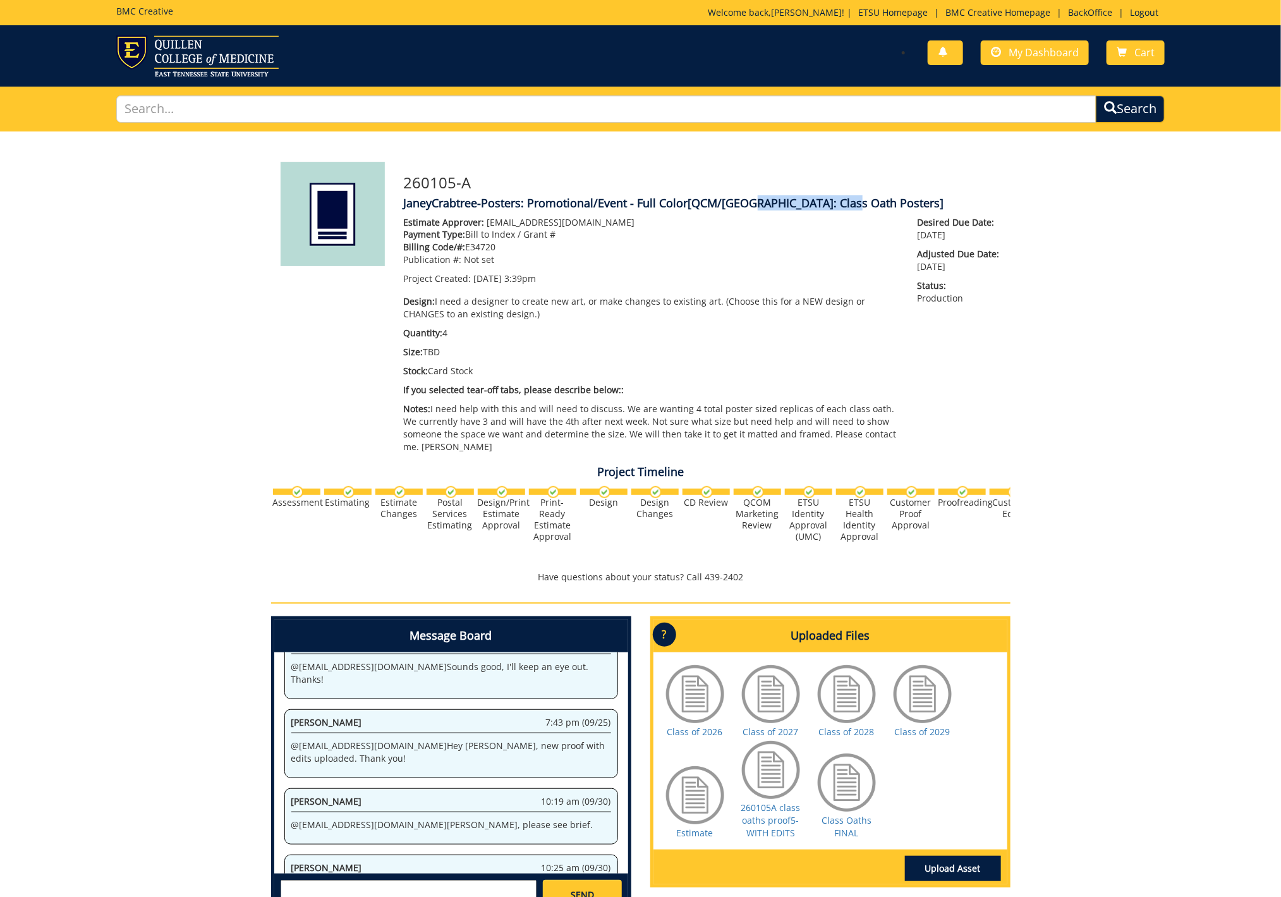
drag, startPoint x: 744, startPoint y: 204, endPoint x: 842, endPoint y: 202, distance: 97.3
click at [842, 202] on span "[QCM/SA: Class Oath Posters]" at bounding box center [816, 202] width 256 height 15
copy span "Class Oath Posters"
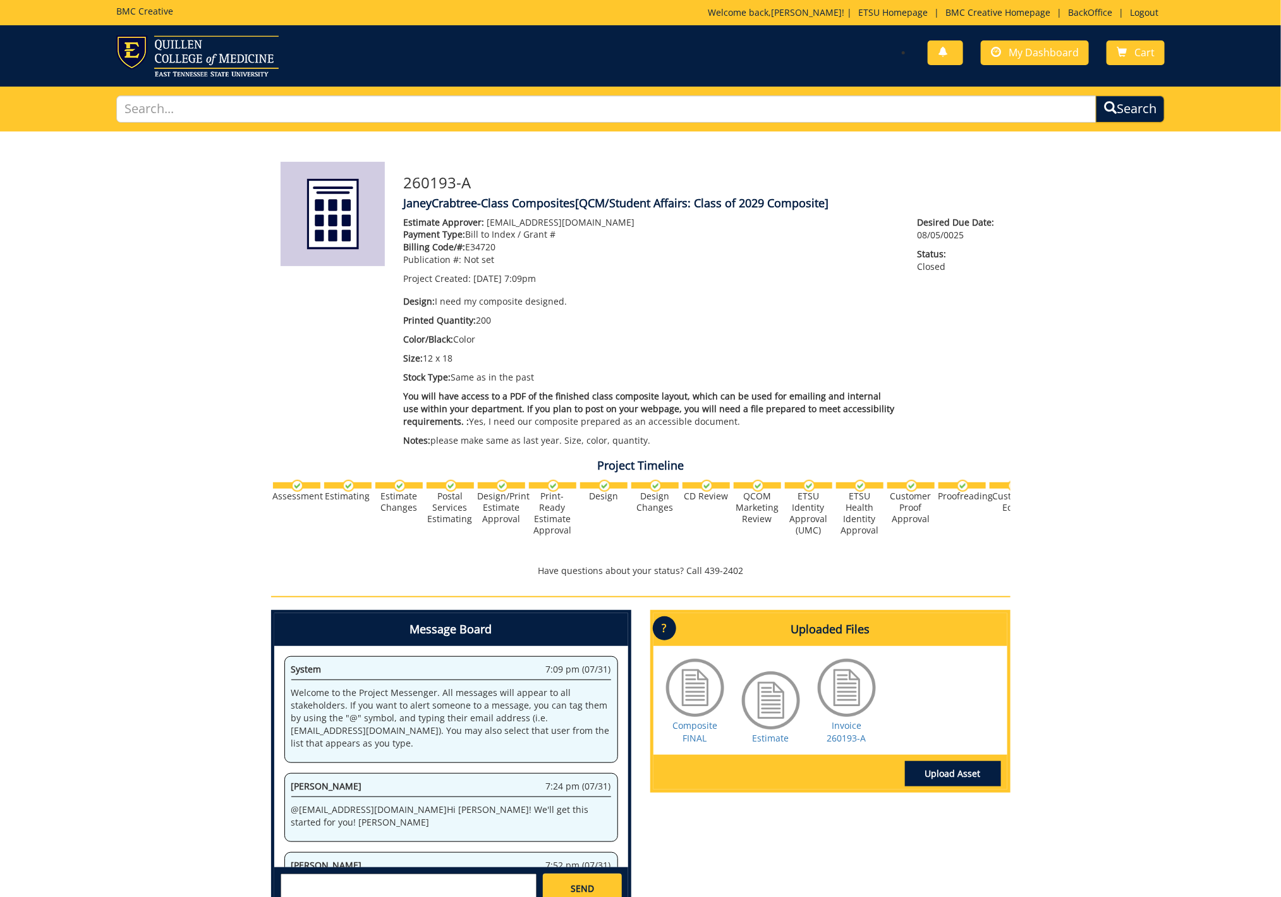
scroll to position [505, 0]
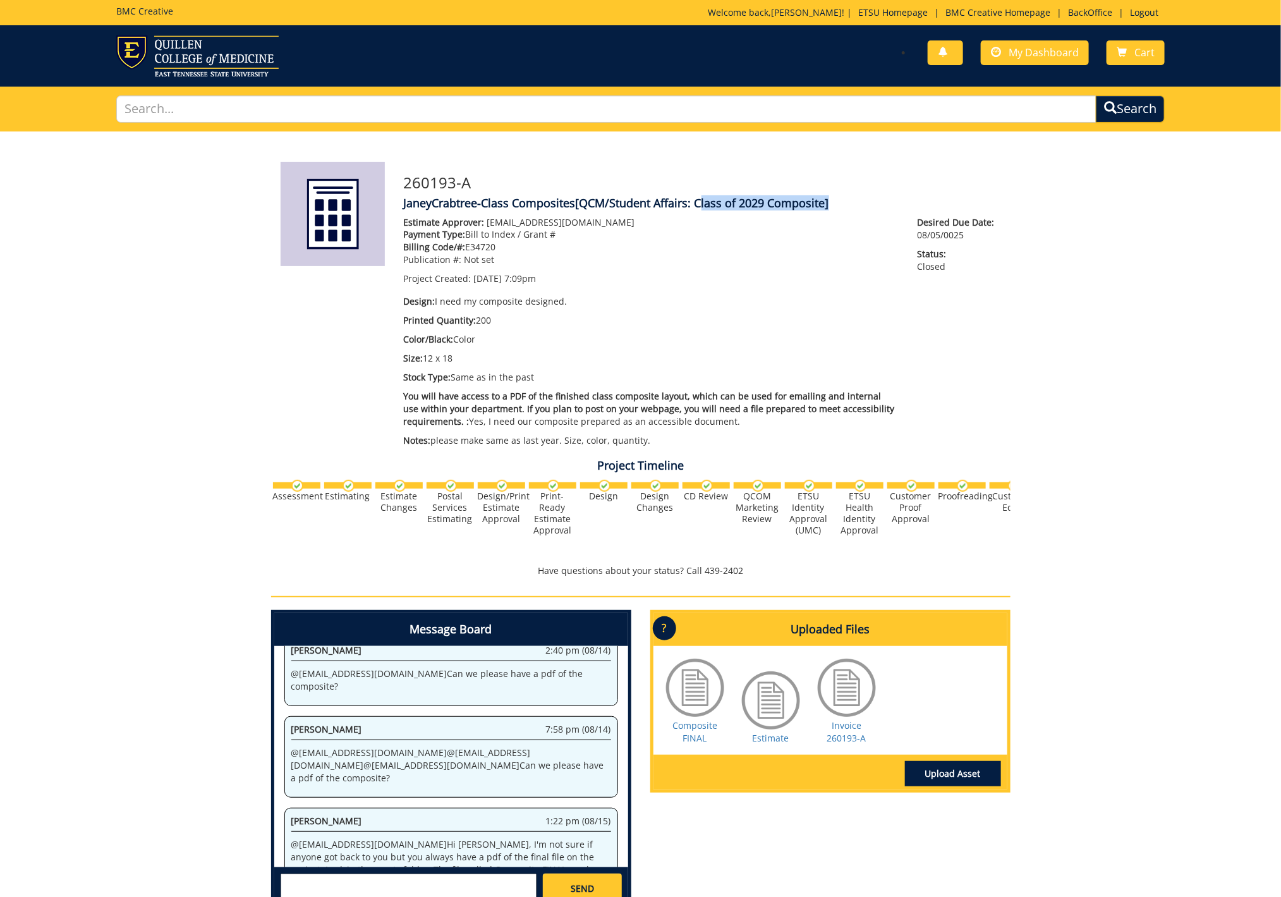
drag, startPoint x: 698, startPoint y: 205, endPoint x: 825, endPoint y: 204, distance: 127.6
click at [825, 204] on span "[QCM/Student Affairs: Class of 2029 Composite]" at bounding box center [702, 202] width 253 height 15
copy span "Class of 2029 Composite"
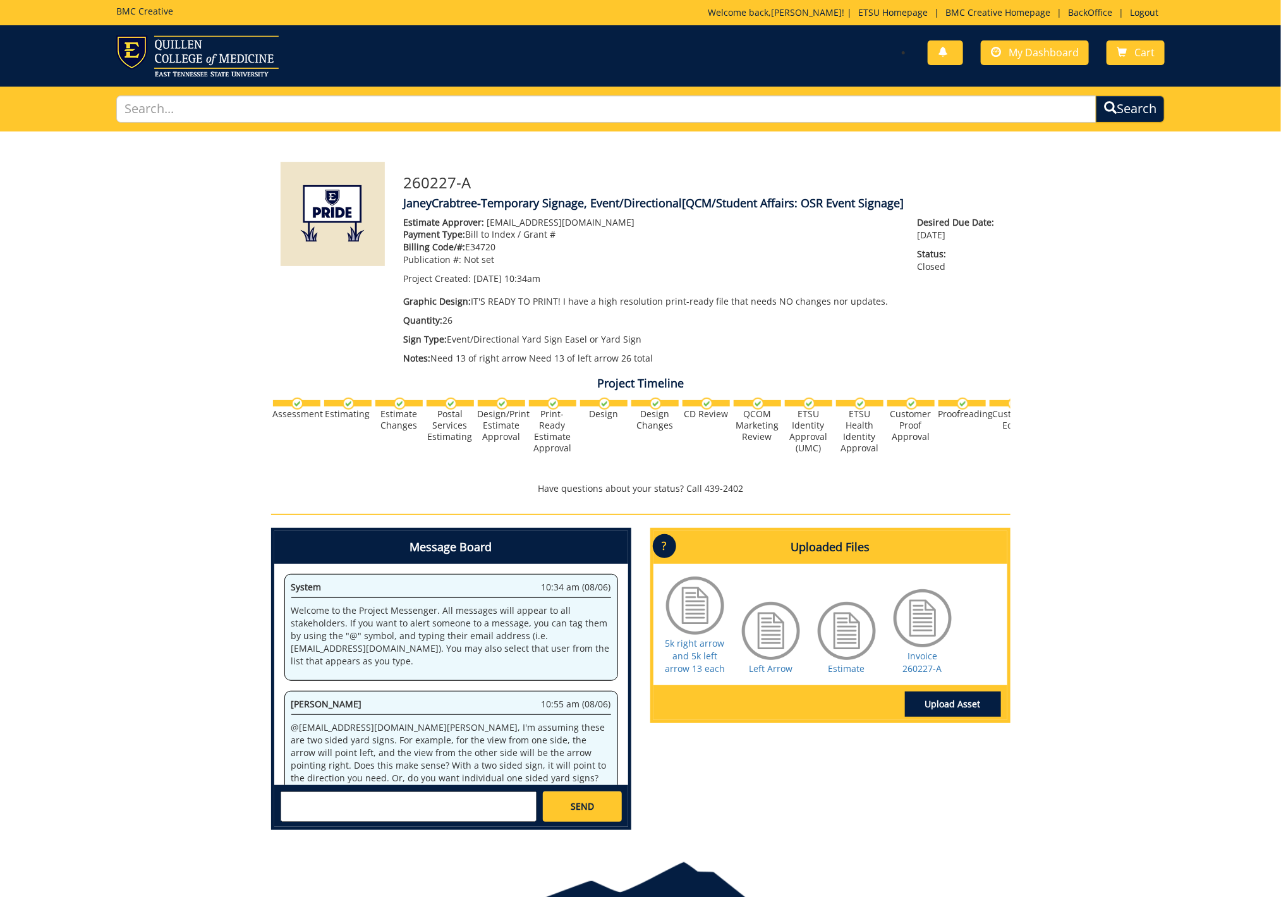
scroll to position [1185, 0]
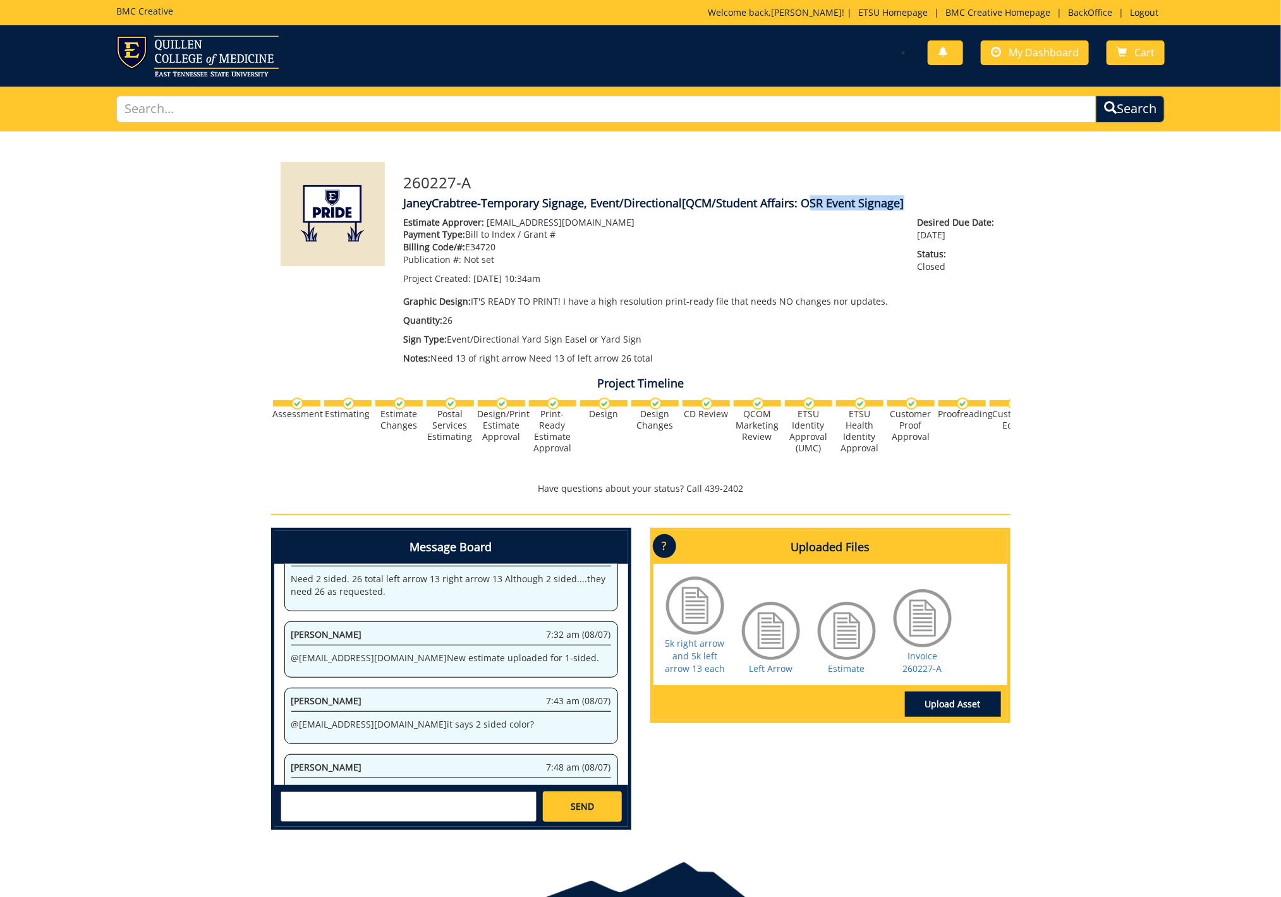
drag, startPoint x: 803, startPoint y: 203, endPoint x: 902, endPoint y: 205, distance: 98.6
click at [902, 205] on span "[QCM/Student Affairs: OSR Event Signage]" at bounding box center [793, 202] width 222 height 15
copy span "OSR Event Signage"
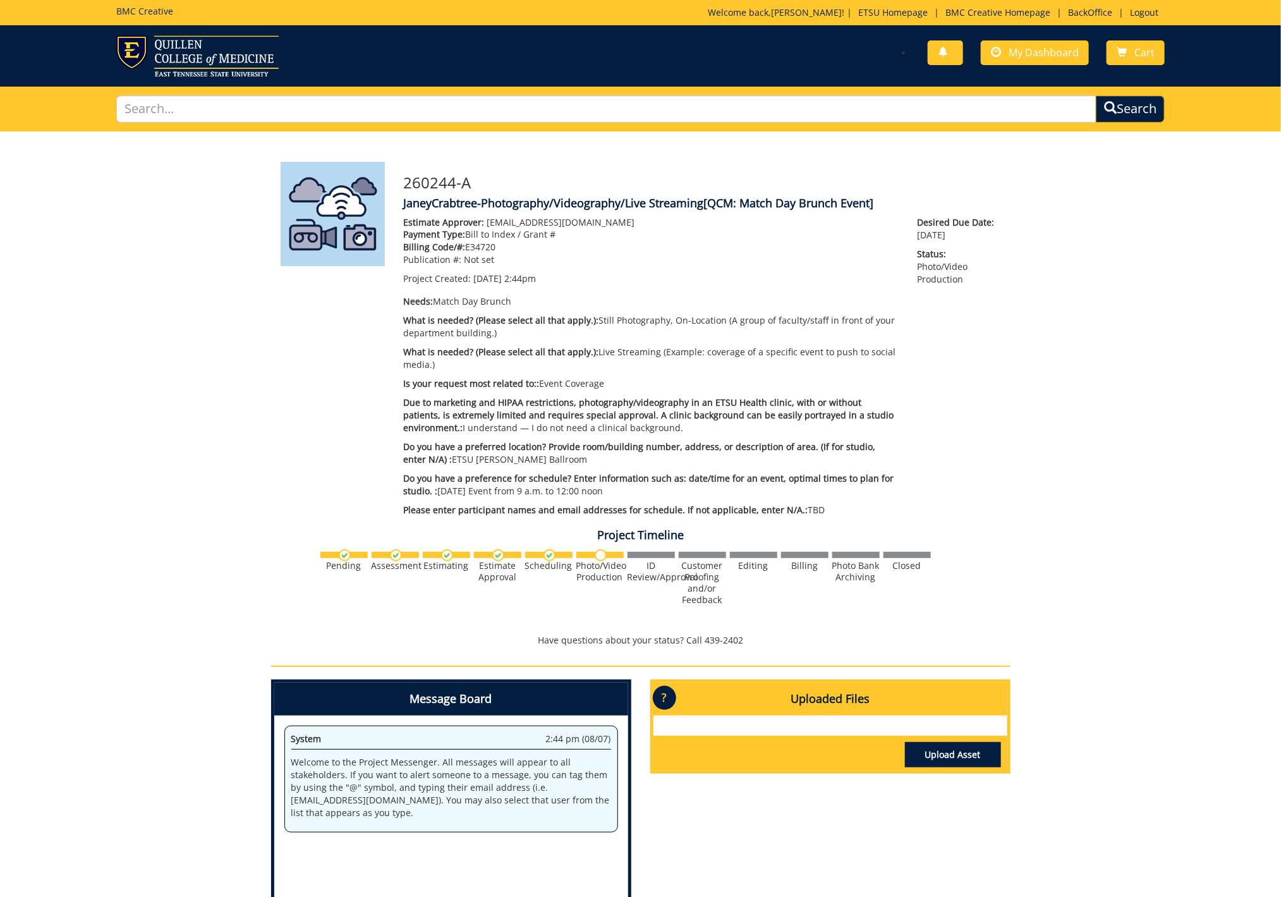
drag, startPoint x: 744, startPoint y: 203, endPoint x: 874, endPoint y: 205, distance: 130.2
click at [874, 205] on span "[QCM: Match Day Brunch Event]" at bounding box center [789, 202] width 170 height 15
copy span "Match Day Brunch Event]"
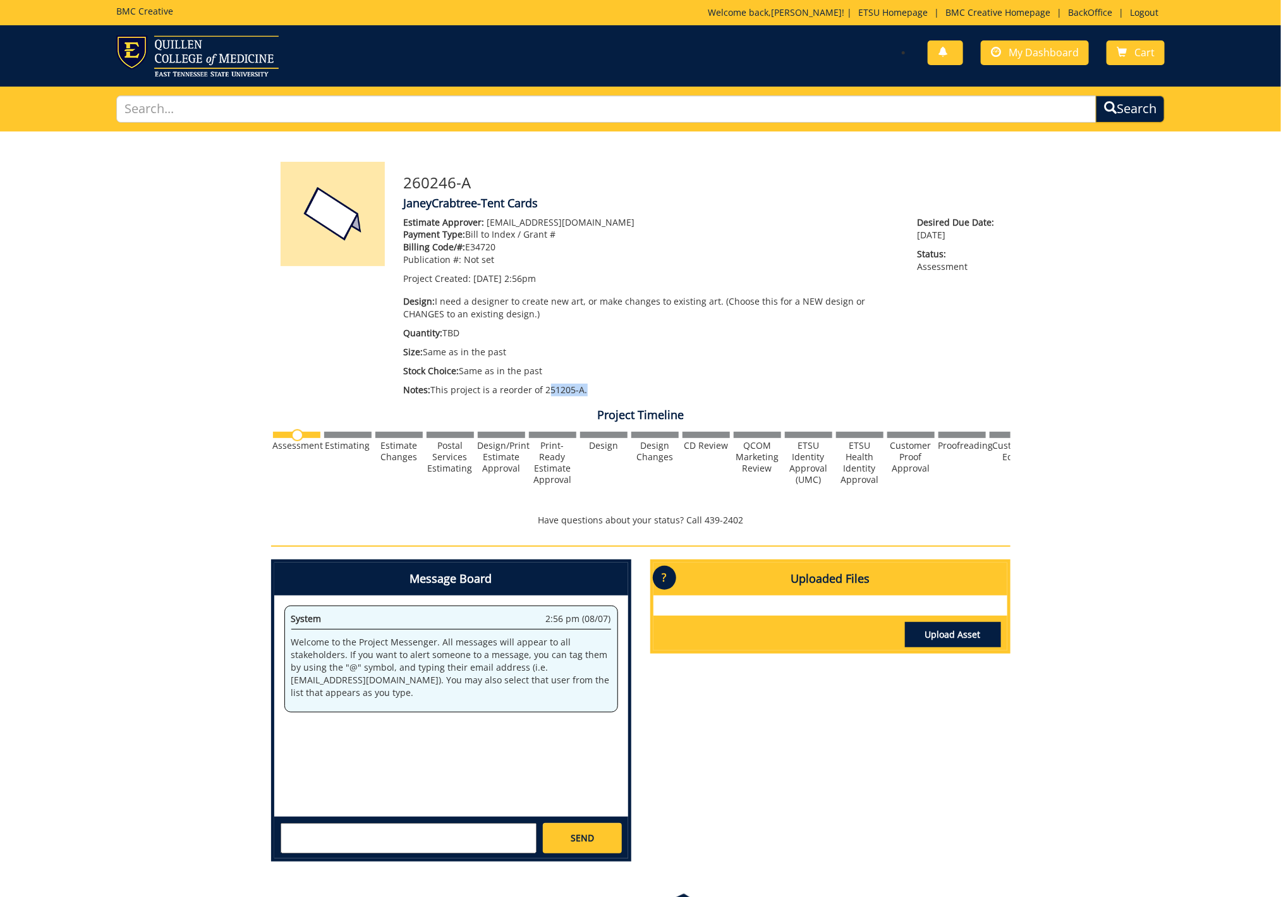
drag, startPoint x: 543, startPoint y: 388, endPoint x: 579, endPoint y: 389, distance: 36.6
click at [579, 389] on p "Notes: This project is a reorder of 251205-A." at bounding box center [651, 390] width 495 height 13
copy p "251205-A"
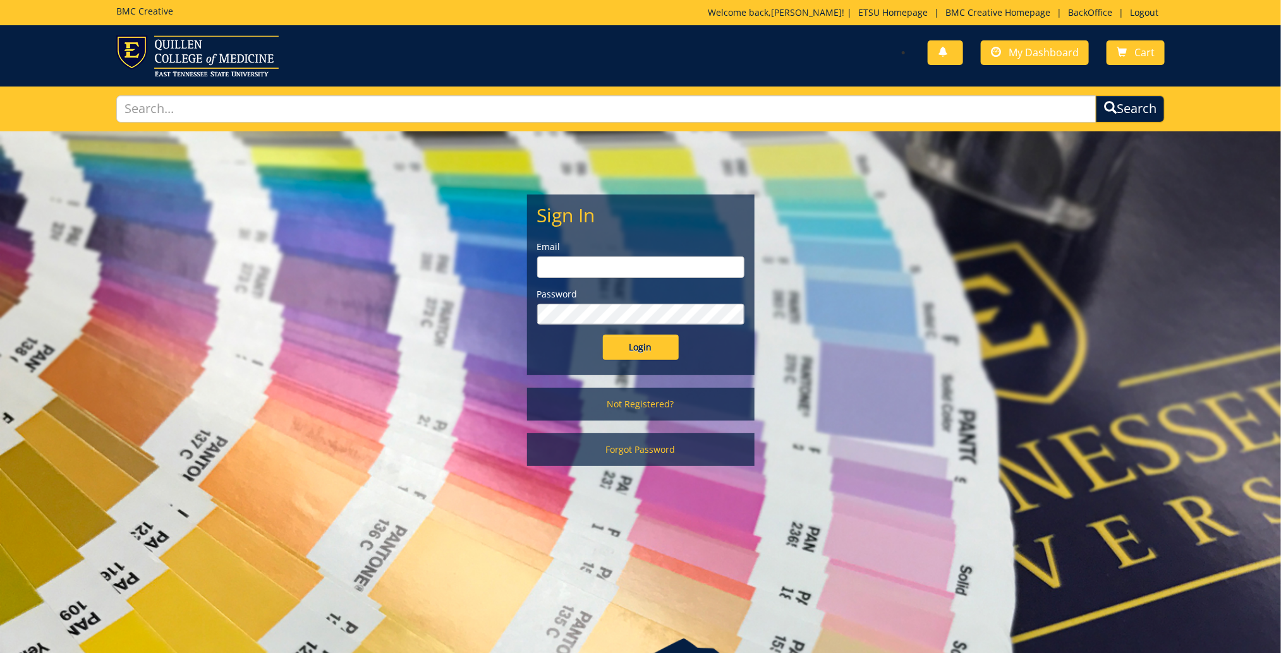
click at [559, 268] on input "email" at bounding box center [640, 267] width 207 height 21
type input "sluderp@etsu.edu"
click at [650, 353] on input "Login" at bounding box center [641, 347] width 76 height 25
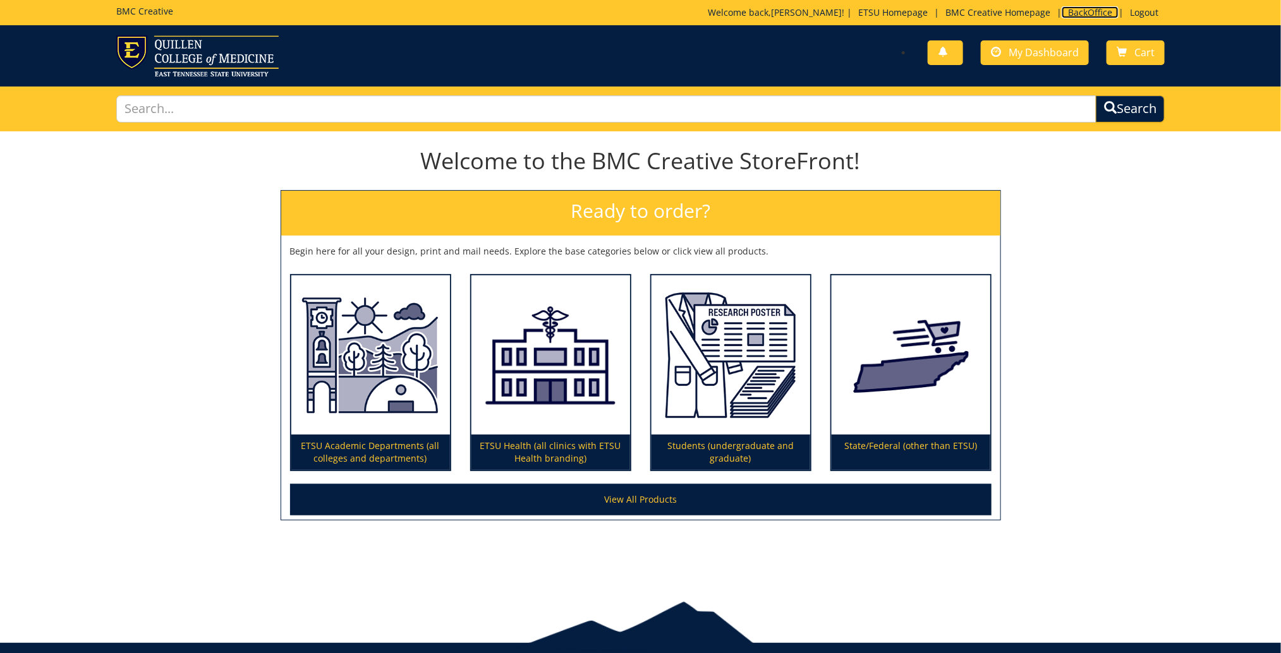
click at [1084, 11] on link "BackOffice" at bounding box center [1089, 12] width 57 height 12
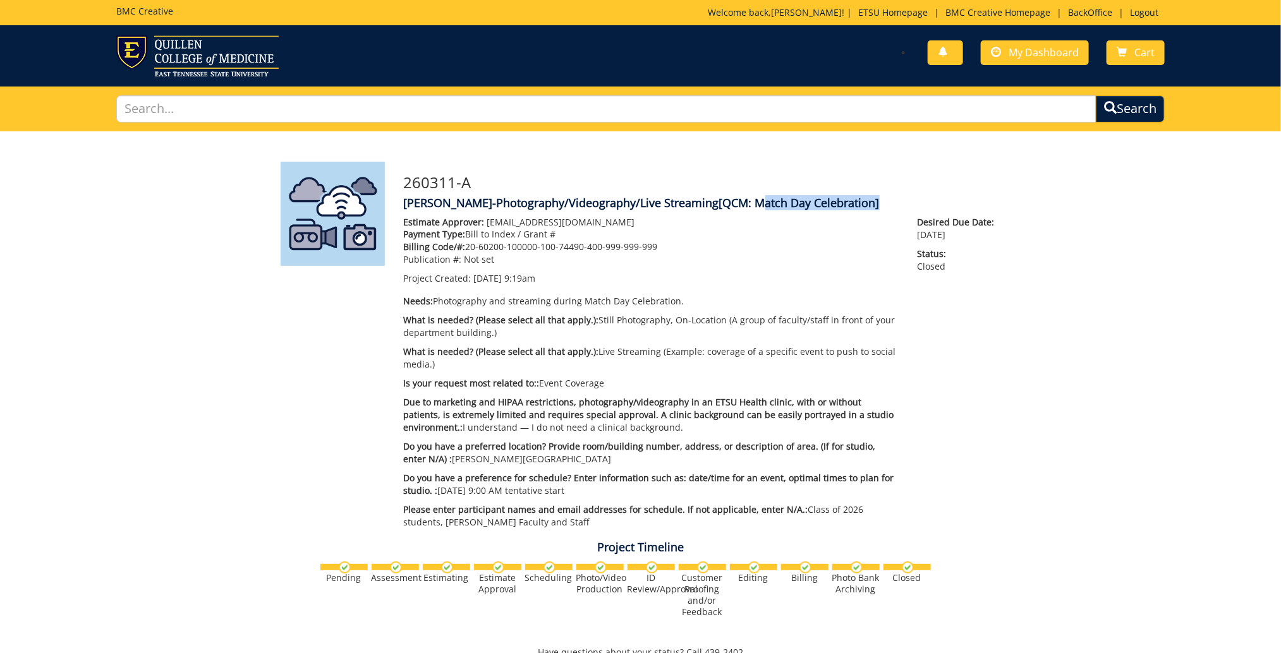
drag, startPoint x: 746, startPoint y: 204, endPoint x: 864, endPoint y: 210, distance: 118.3
click at [864, 210] on span "[QCM: Match Day Celebration]" at bounding box center [799, 202] width 160 height 15
copy span "Match Day Celebration"
